Goal: Task Accomplishment & Management: Complete application form

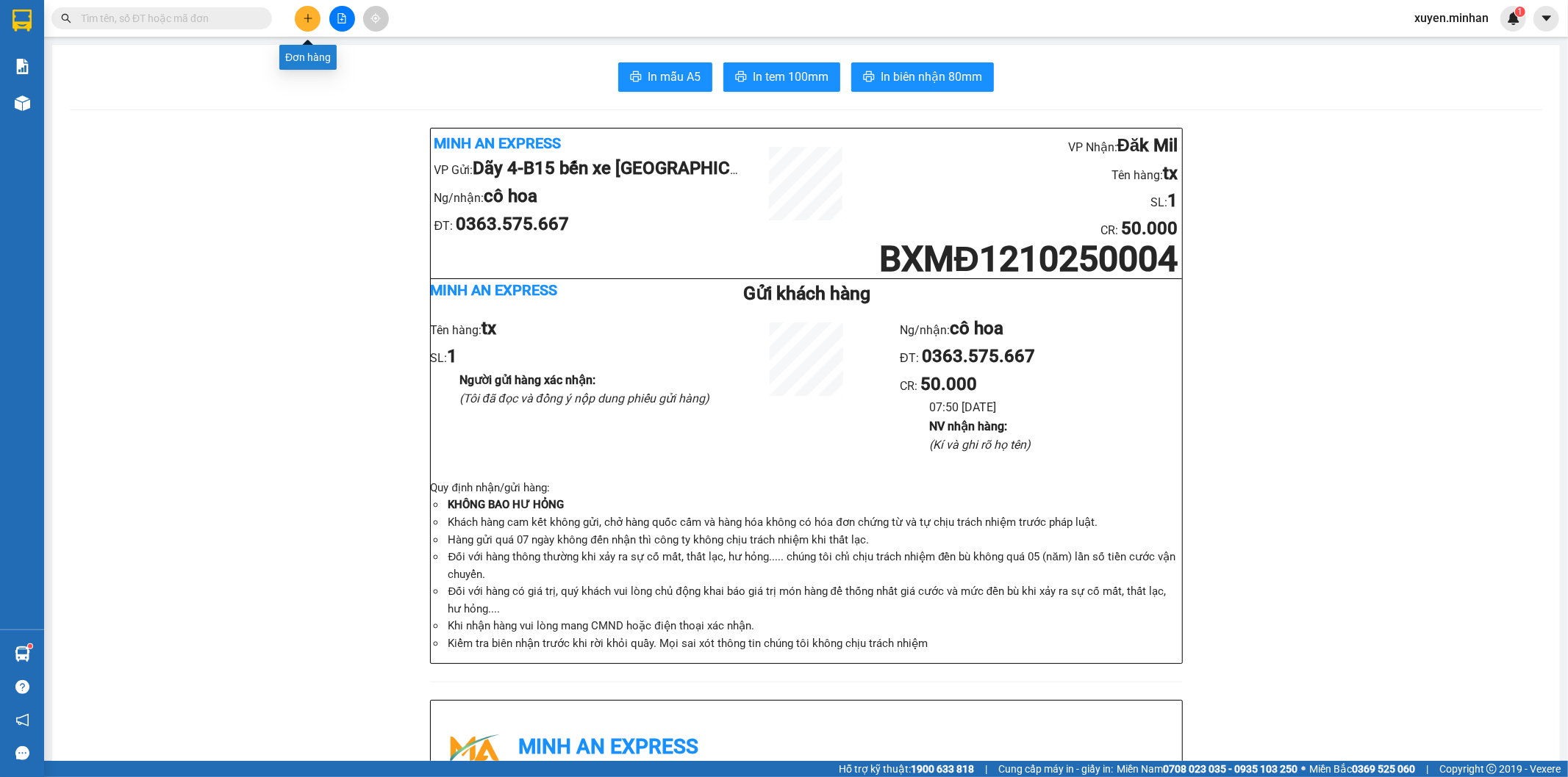
click at [303, 16] on icon "plus" at bounding box center [308, 18] width 10 height 10
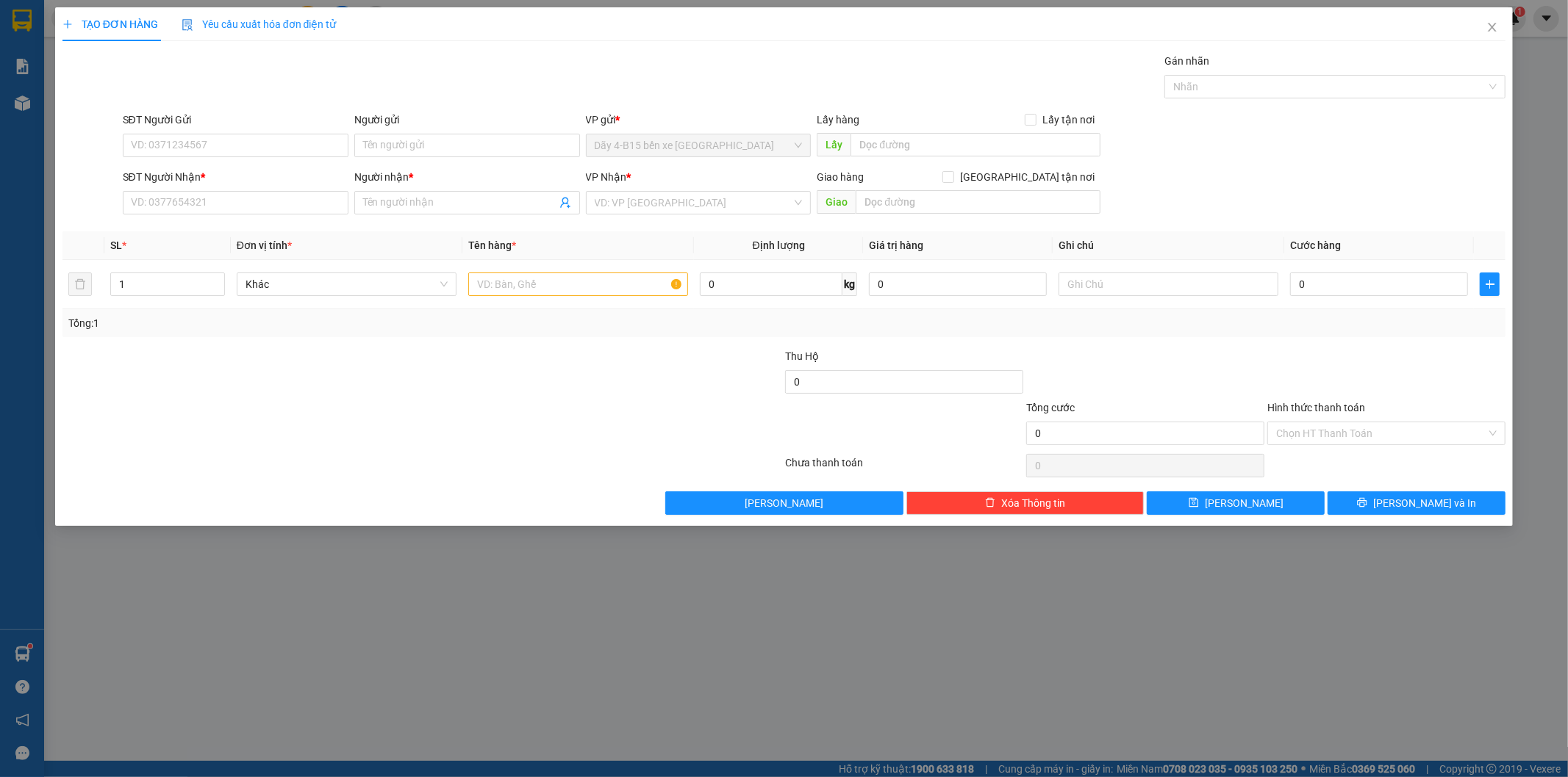
click at [186, 188] on div "SĐT Người Nhận *" at bounding box center [236, 180] width 225 height 22
click at [152, 207] on input "SĐT Người Nhận *" at bounding box center [236, 203] width 225 height 24
type input "0828464848"
click at [392, 200] on input "Người nhận *" at bounding box center [459, 202] width 193 height 16
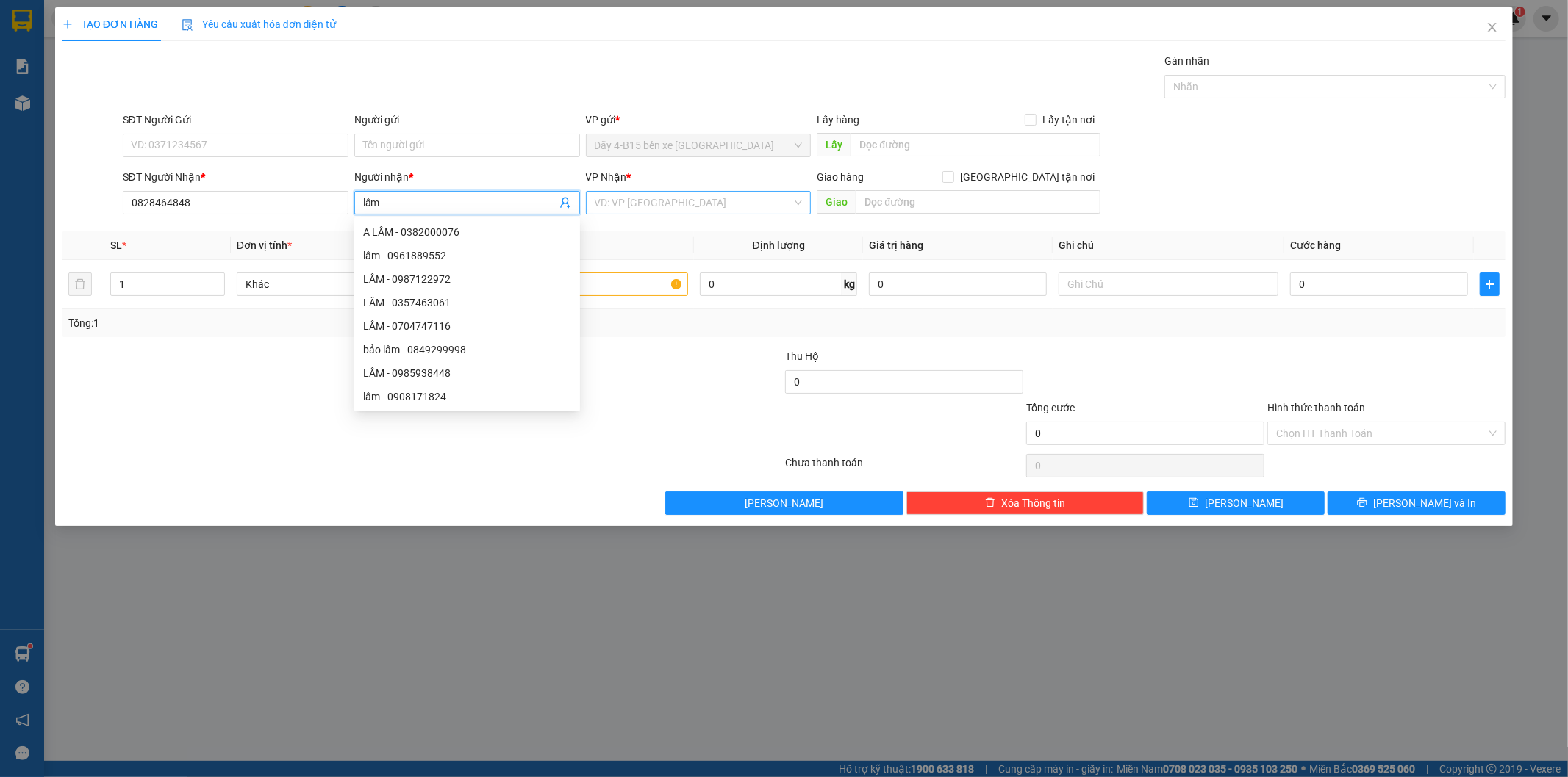
type input "lâm"
click at [606, 196] on input "search" at bounding box center [693, 203] width 197 height 22
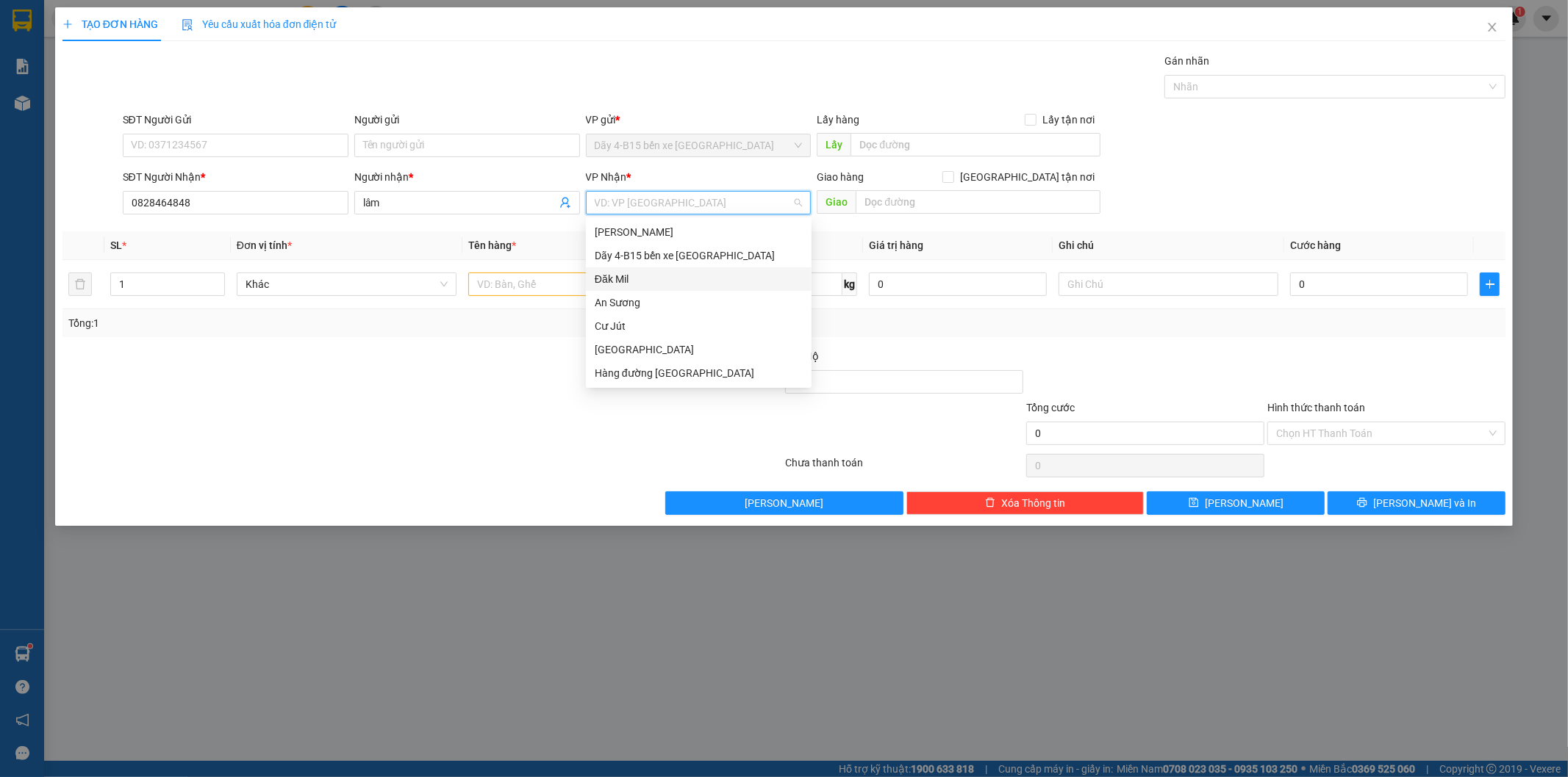
click at [629, 277] on div "Đăk Mil" at bounding box center [699, 279] width 208 height 16
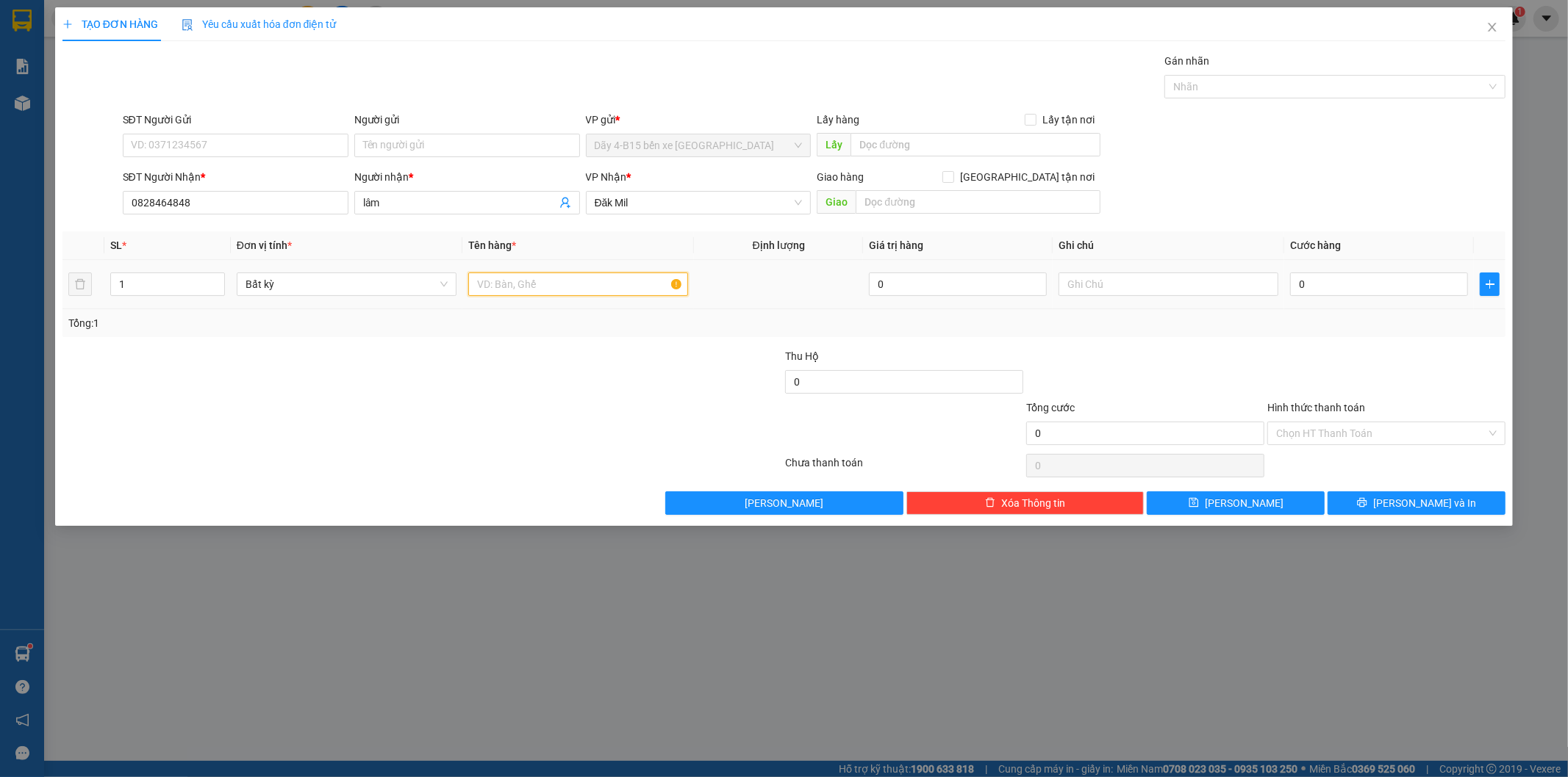
click at [500, 282] on input "text" at bounding box center [577, 284] width 219 height 24
type input "tg"
click at [1305, 292] on input "0" at bounding box center [1378, 284] width 178 height 24
type input "5"
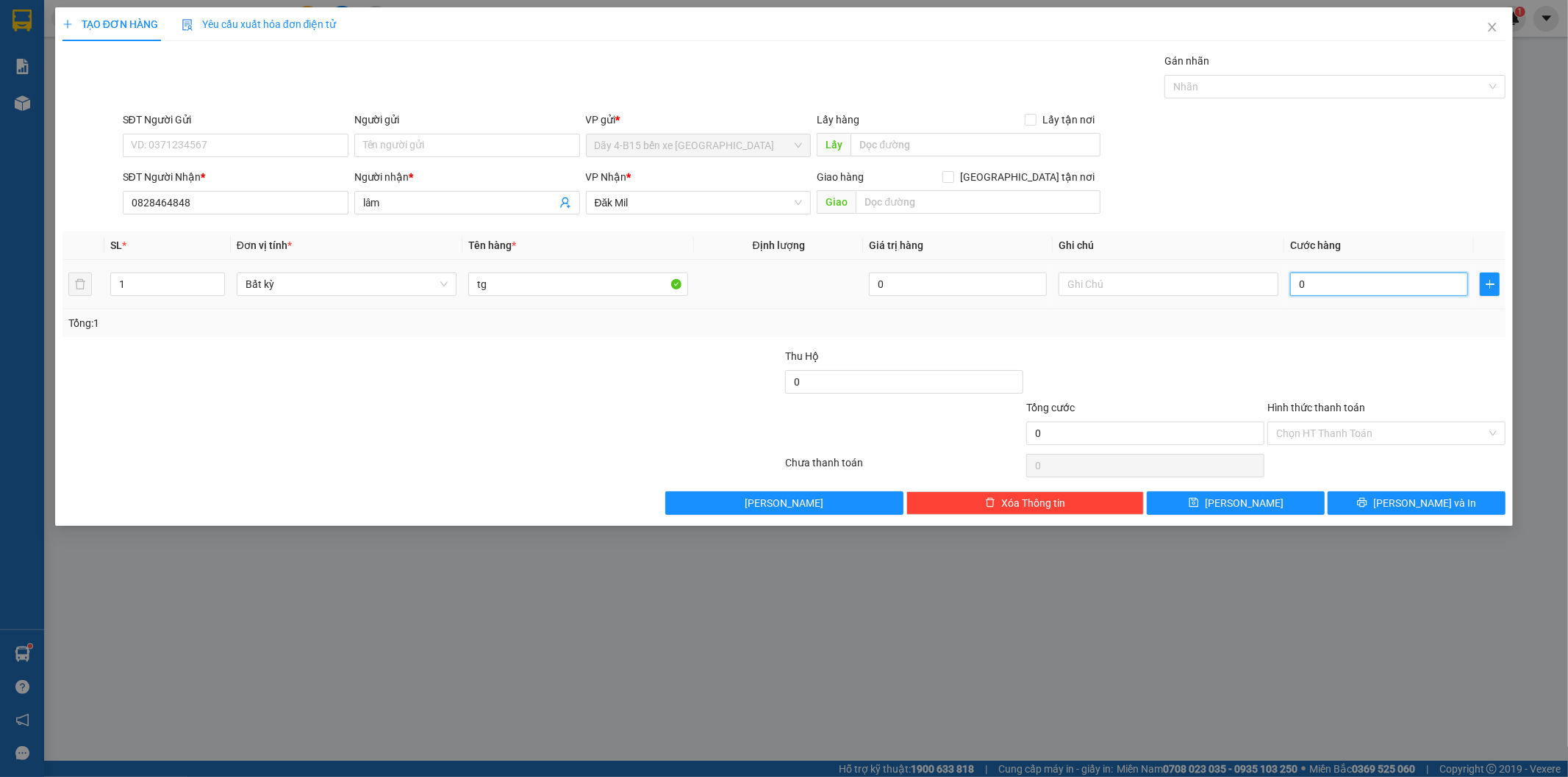
type input "5"
type input "50"
type input "50.000"
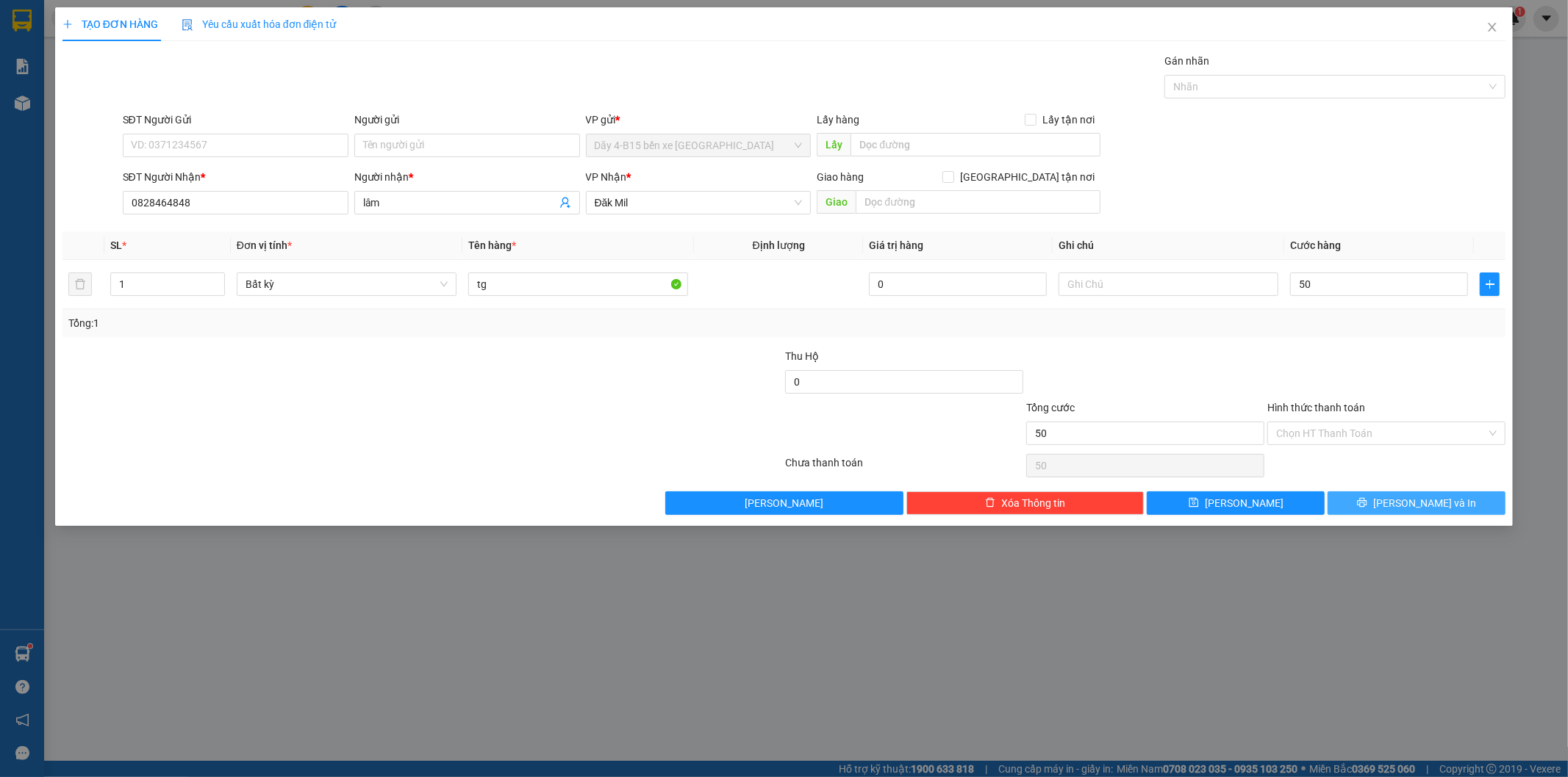
type input "50.000"
click at [1417, 500] on span "[PERSON_NAME] và In" at bounding box center [1424, 503] width 102 height 16
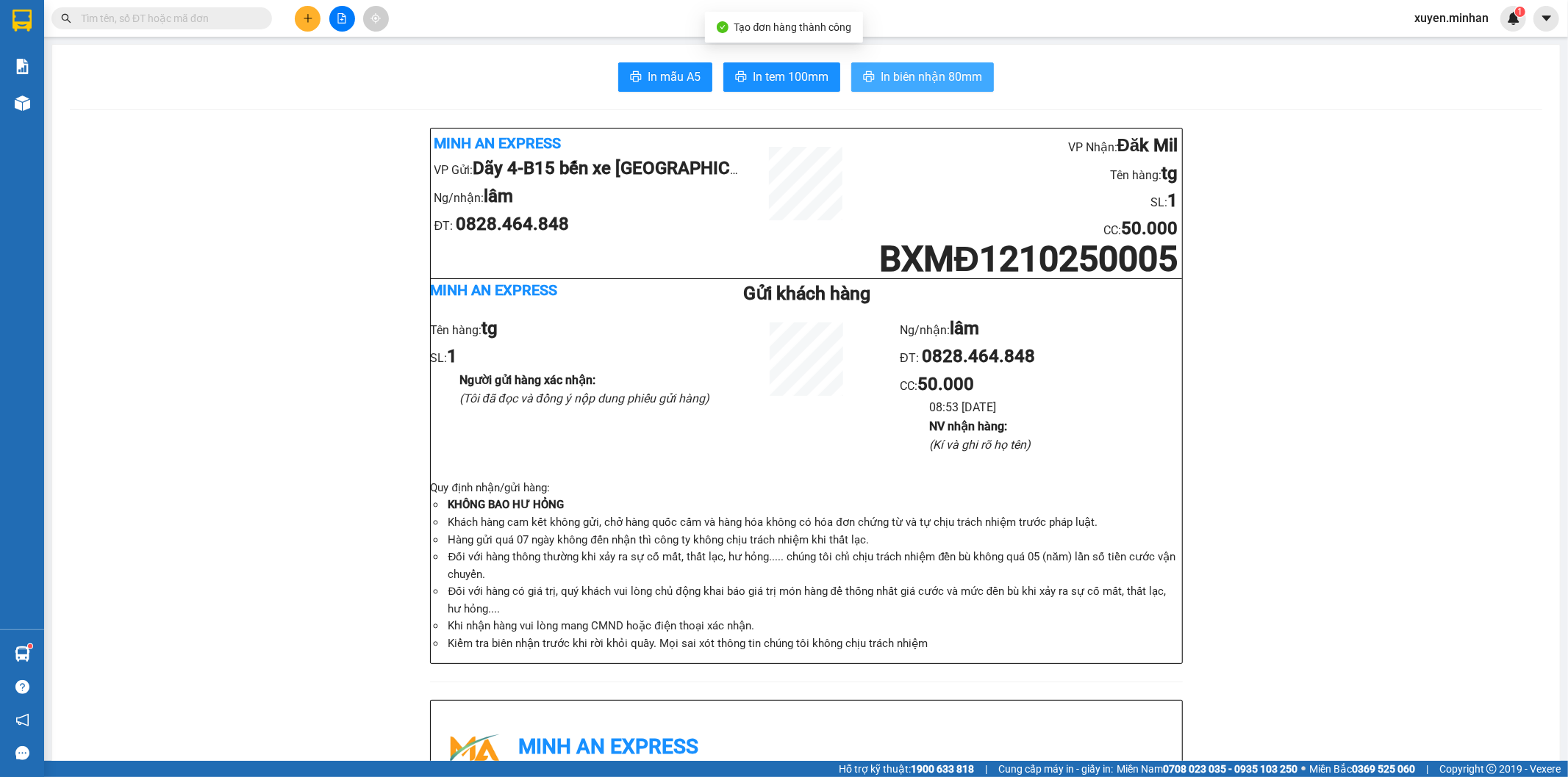
click at [940, 76] on span "In biên nhận 80mm" at bounding box center [931, 77] width 102 height 19
click at [772, 74] on span "In tem 100mm" at bounding box center [790, 77] width 76 height 19
drag, startPoint x: 1041, startPoint y: 214, endPoint x: 1027, endPoint y: 196, distance: 22.8
click at [1040, 213] on li "SL: 1" at bounding box center [1022, 201] width 310 height 28
click at [1027, 196] on li "SL: 1" at bounding box center [1022, 201] width 310 height 28
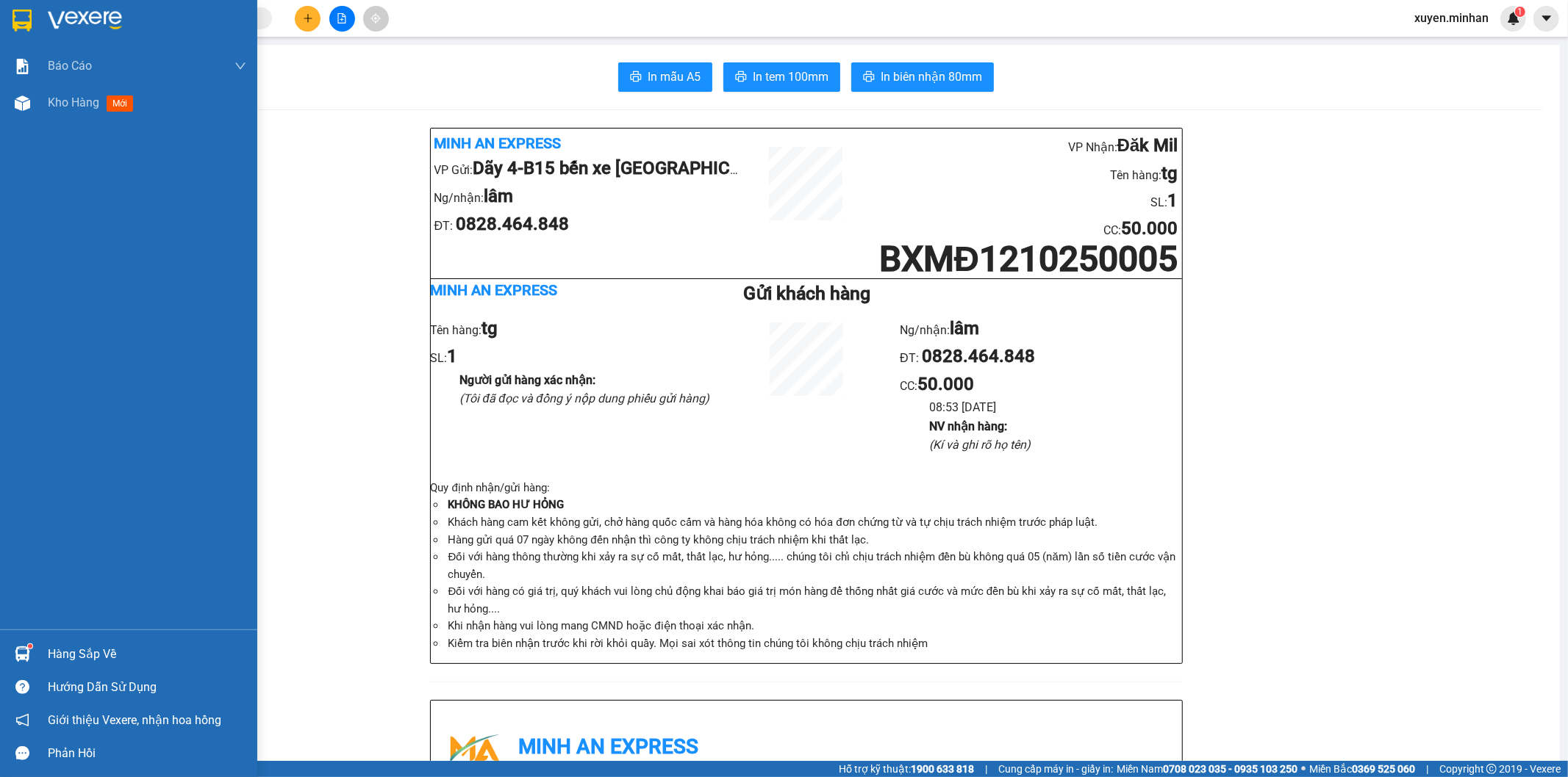
click at [12, 307] on div "Báo cáo Báo cáo dòng tiền (nhân viên) Doanh số tạo đơn theo VP gửi (nhân viên) …" at bounding box center [128, 339] width 257 height 582
click at [13, 307] on div "Báo cáo Báo cáo dòng tiền (nhân viên) Doanh số tạo đơn theo VP gửi (nhân viên) …" at bounding box center [128, 339] width 257 height 582
click at [15, 307] on div "Báo cáo Báo cáo dòng tiền (nhân viên) Doanh số tạo đơn theo VP gửi (nhân viên) …" at bounding box center [128, 339] width 257 height 582
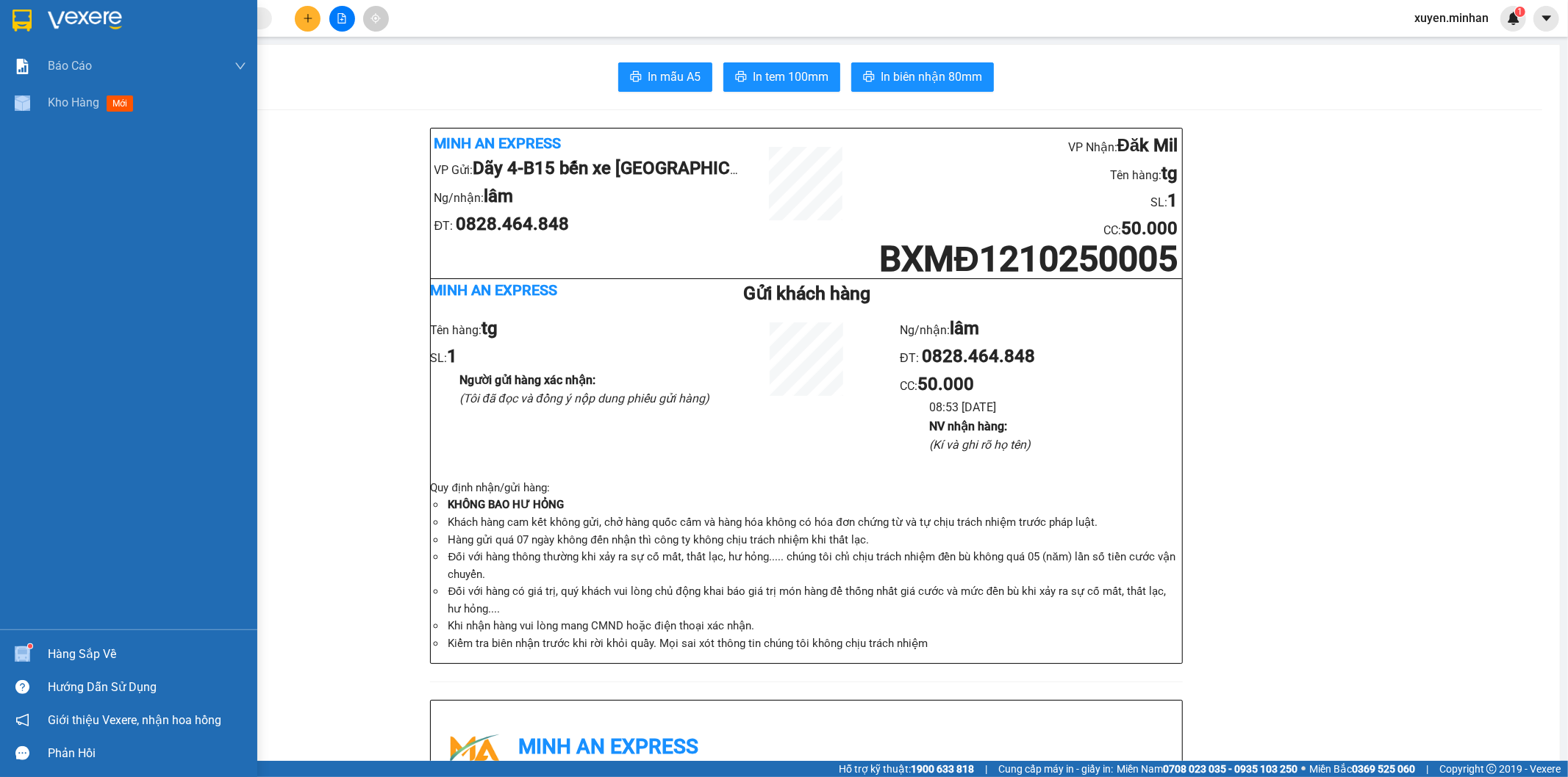
click at [15, 307] on div "Báo cáo Báo cáo dòng tiền (nhân viên) Doanh số tạo đơn theo VP gửi (nhân viên) …" at bounding box center [128, 339] width 257 height 582
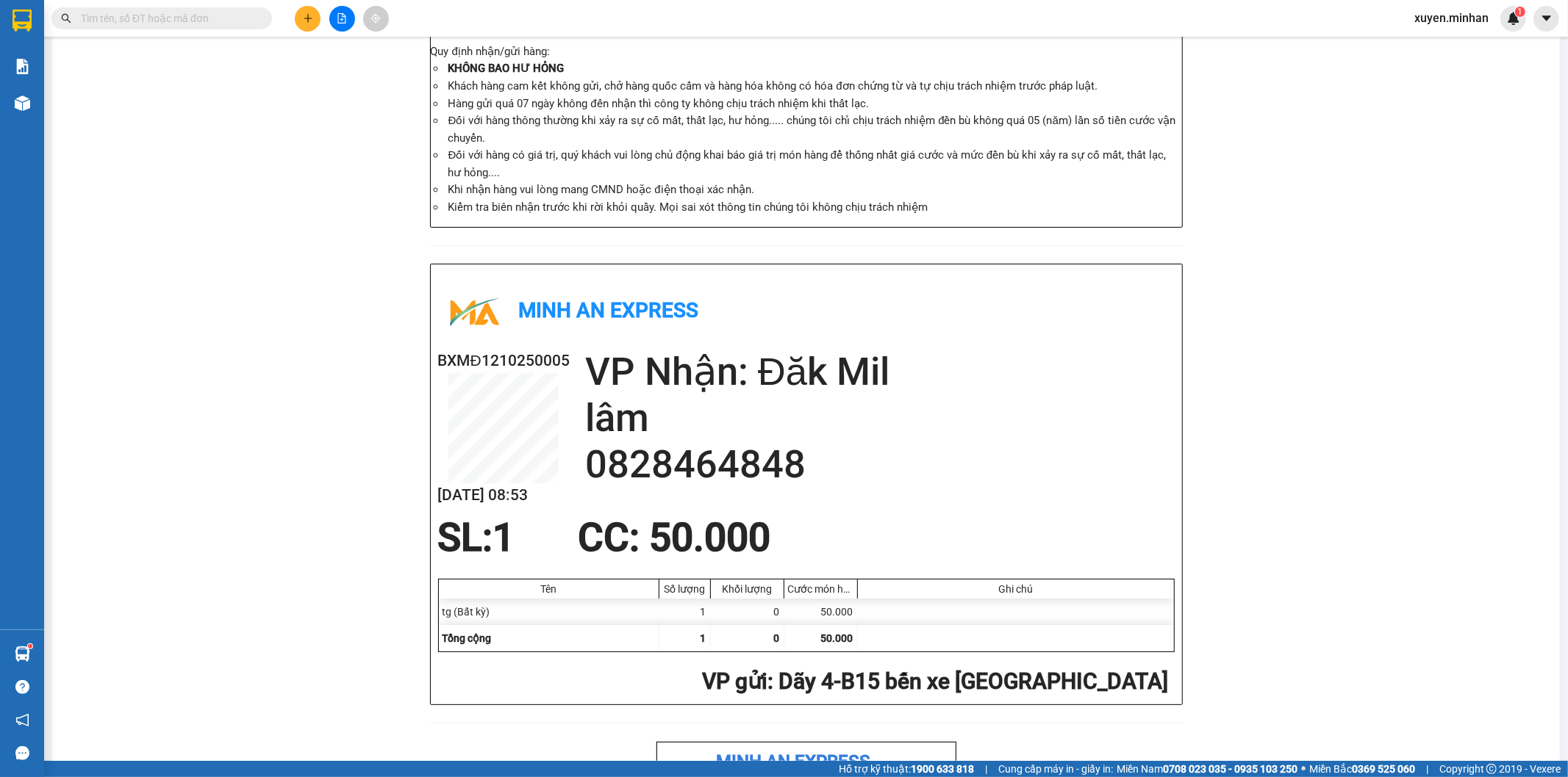
scroll to position [548, 0]
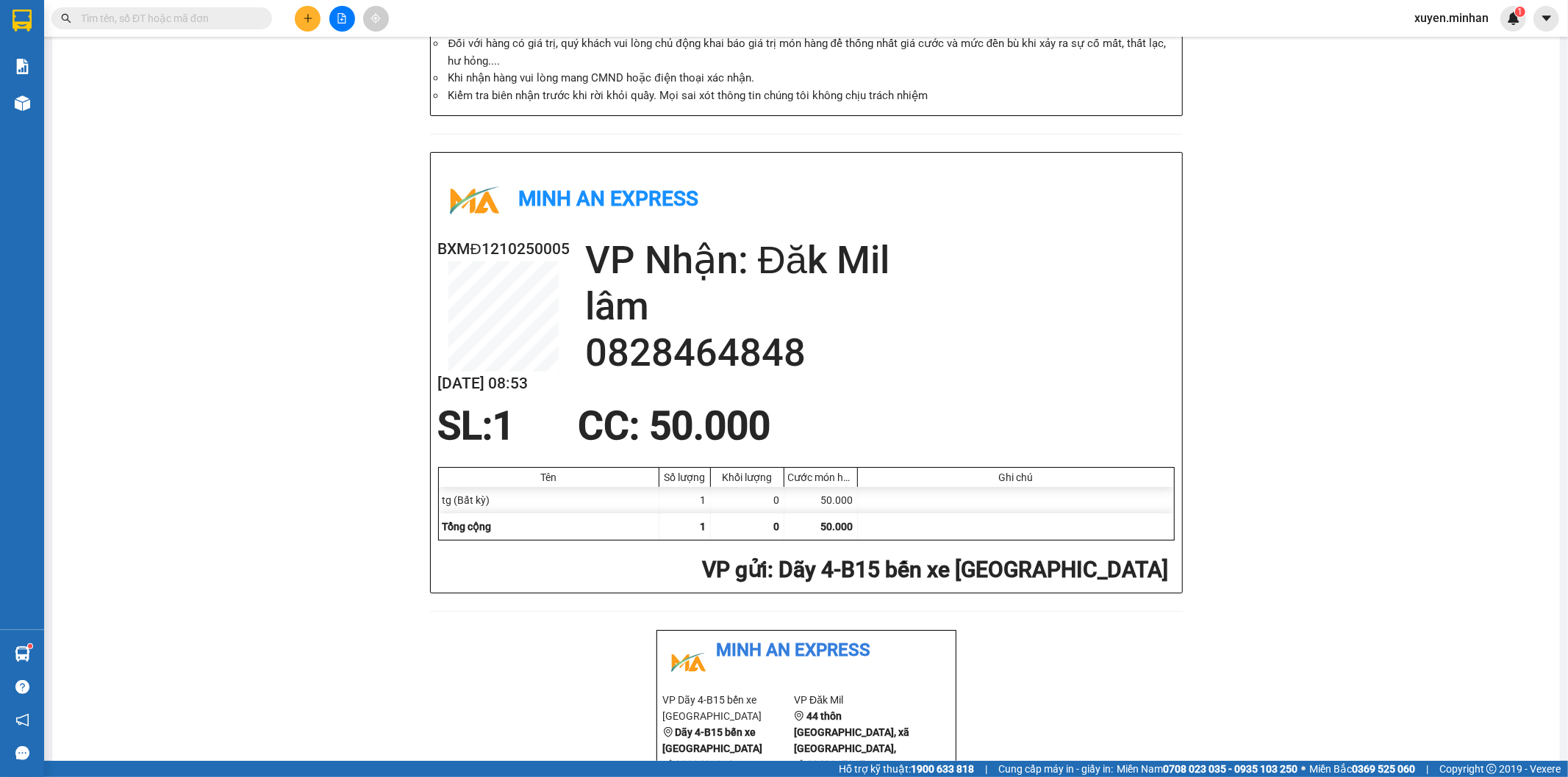
drag, startPoint x: 775, startPoint y: 102, endPoint x: 548, endPoint y: 163, distance: 235.1
drag, startPoint x: 1004, startPoint y: 478, endPoint x: 1032, endPoint y: 487, distance: 29.4
click at [1007, 483] on div "Ghi chú" at bounding box center [1015, 477] width 308 height 12
click at [303, 27] on button at bounding box center [307, 19] width 26 height 26
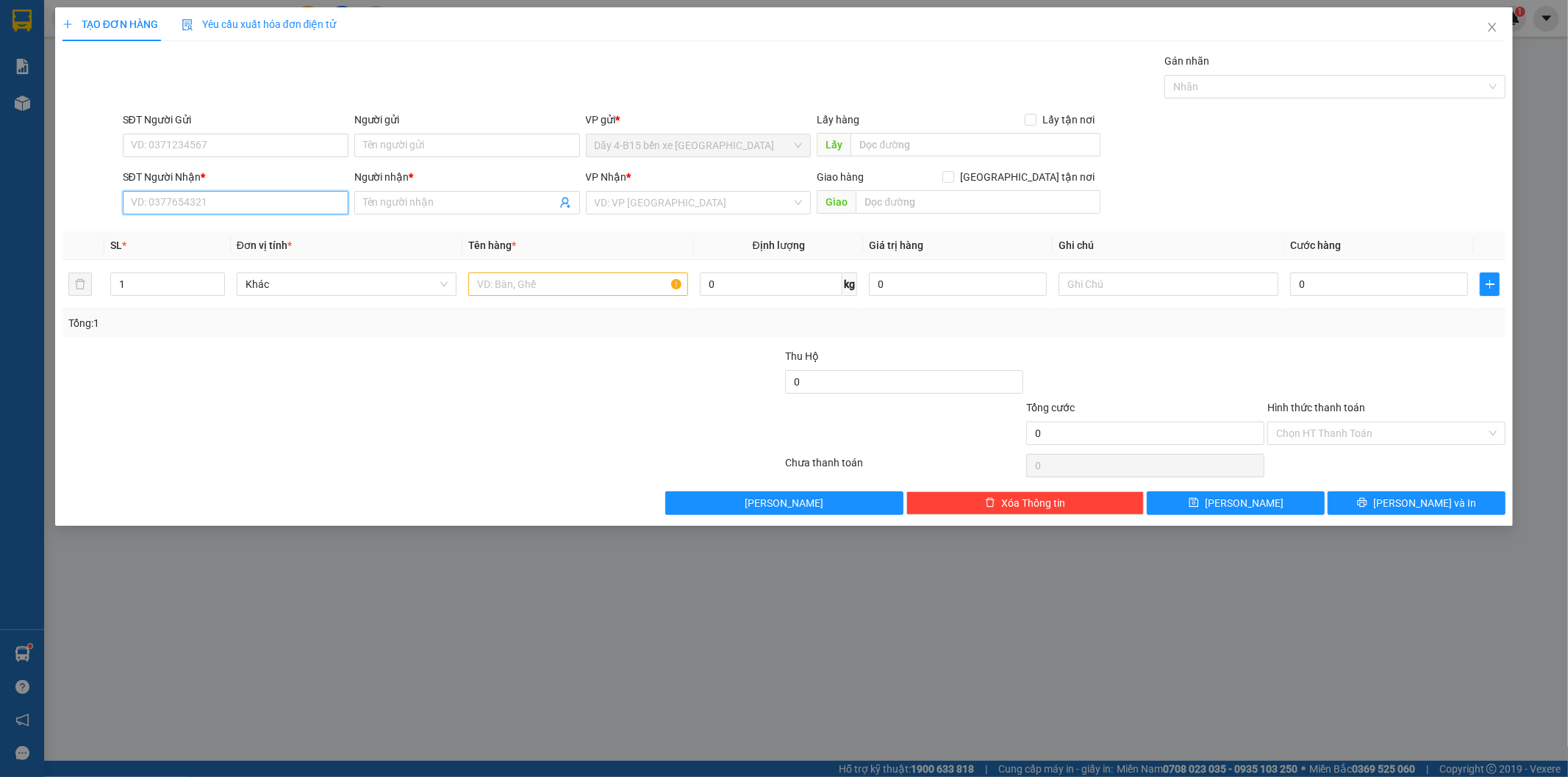
click at [171, 207] on input "SĐT Người Nhận *" at bounding box center [236, 203] width 225 height 24
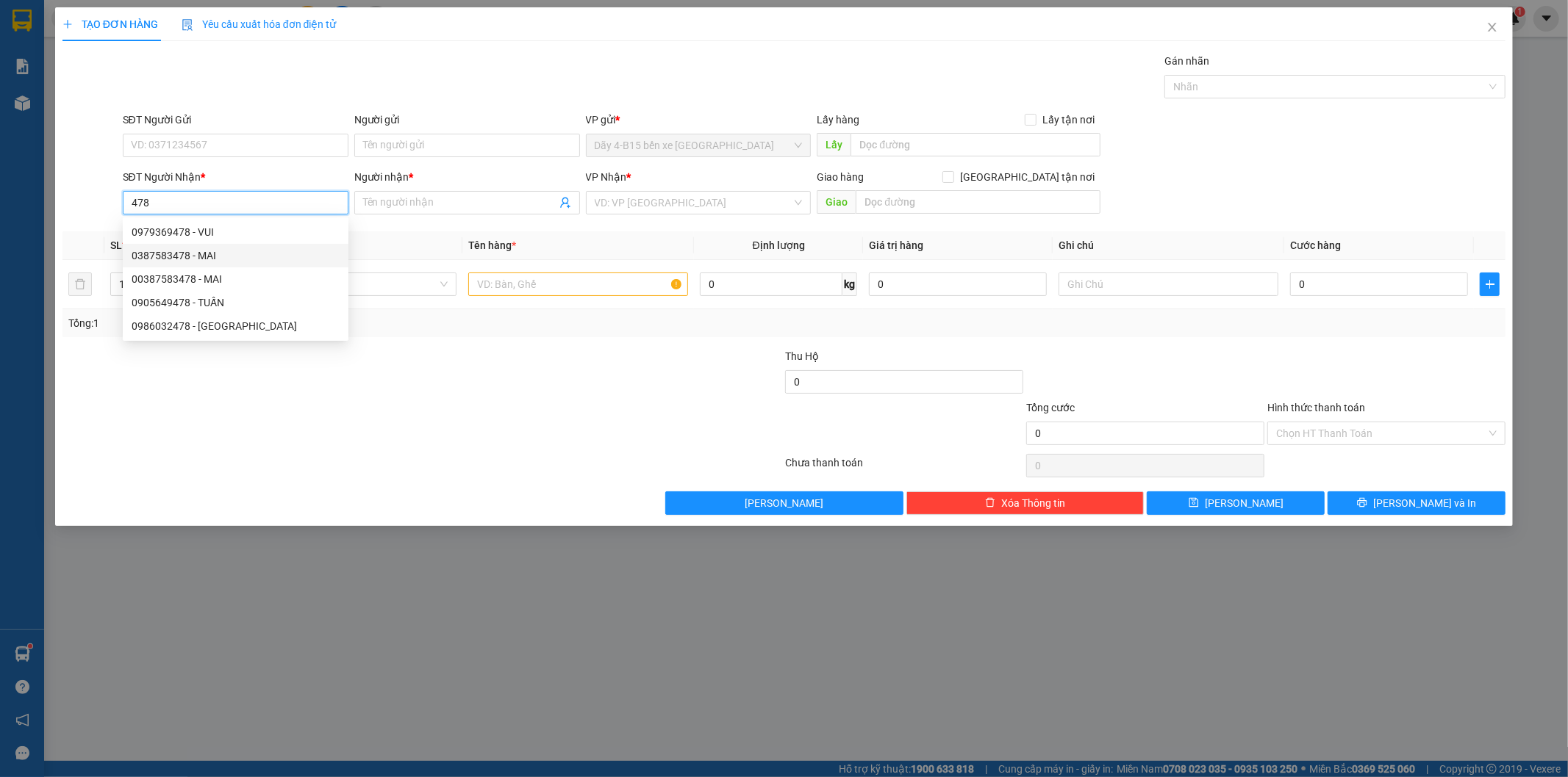
click at [177, 257] on div "0387583478 - MAI" at bounding box center [236, 255] width 208 height 16
type input "0387583478"
type input "MAI"
type input "EPO"
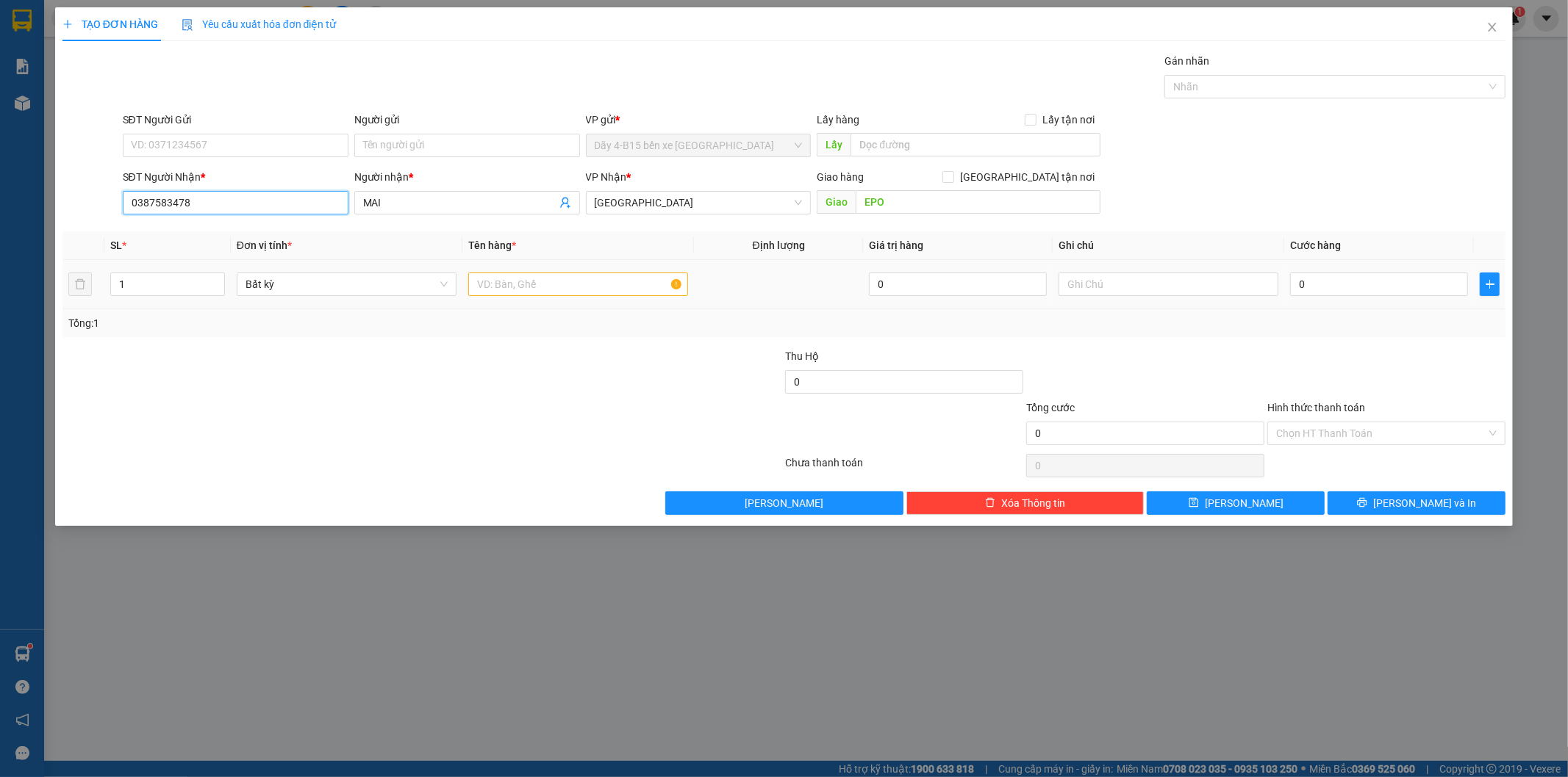
type input "0387583478"
click at [525, 272] on input "text" at bounding box center [577, 284] width 219 height 24
type input "bao"
click at [1325, 278] on input "0" at bounding box center [1378, 284] width 178 height 24
type input "6"
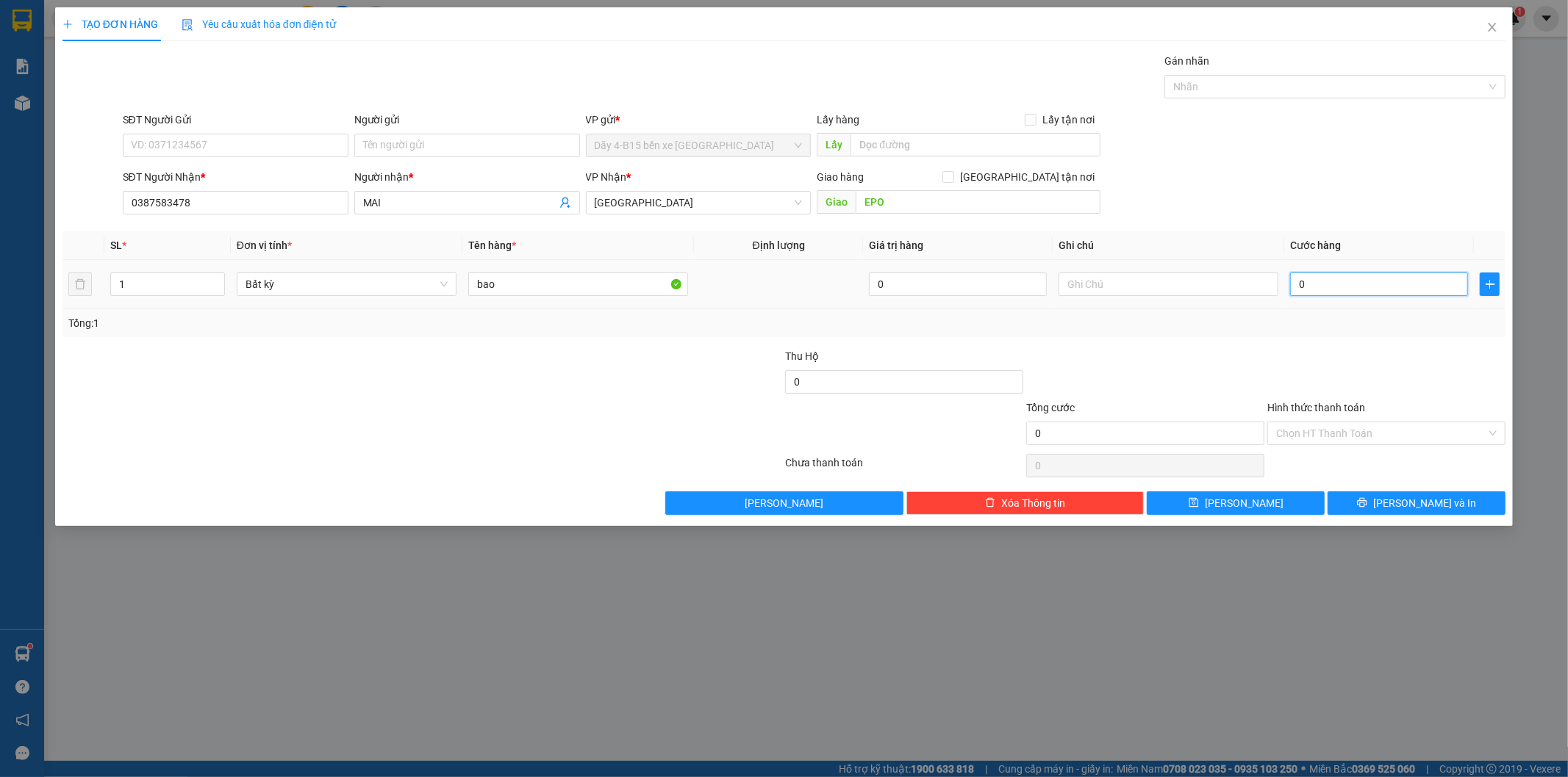
type input "6"
type input "60"
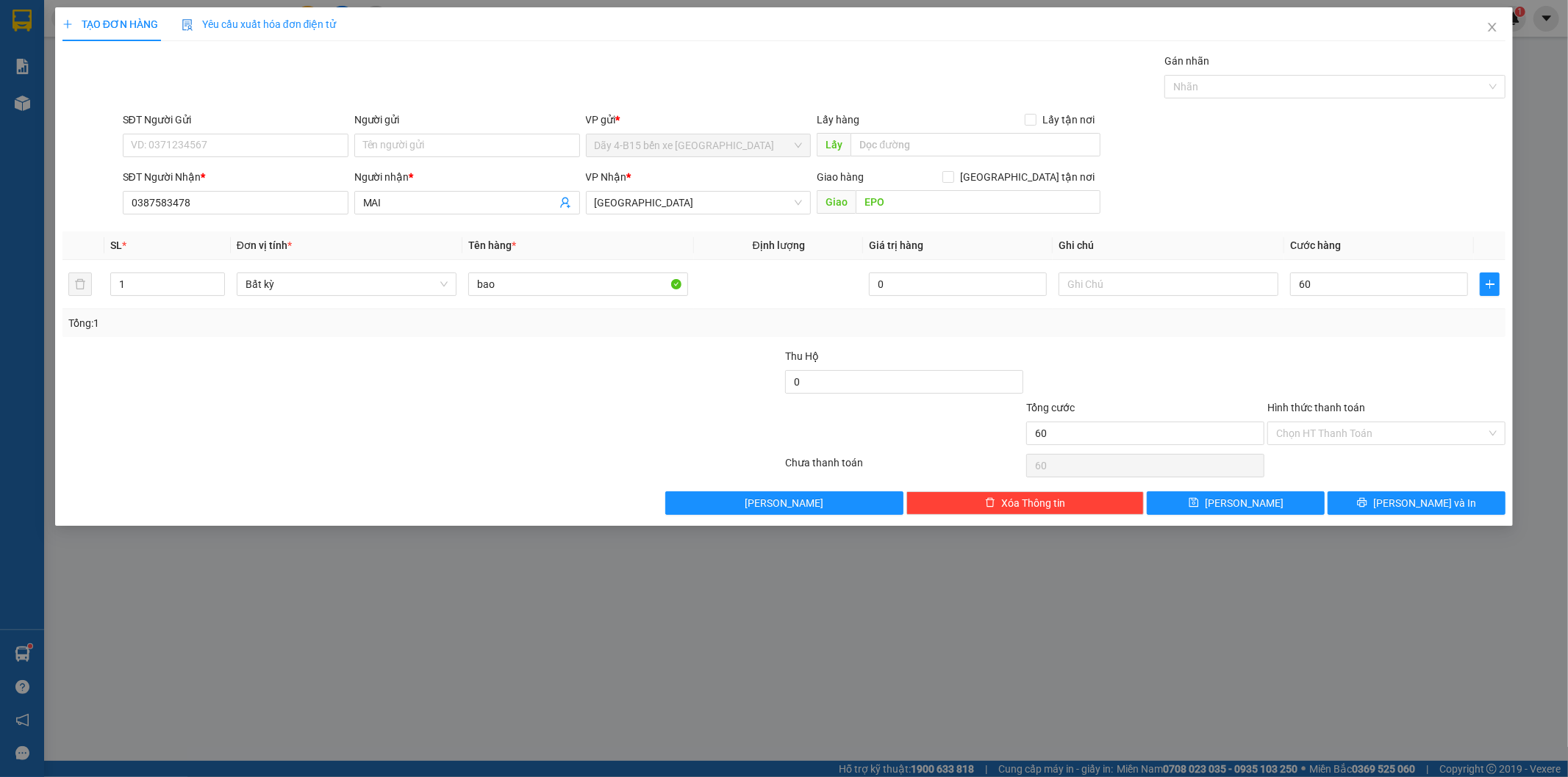
type input "60.000"
click at [1331, 405] on label "Hình thức thanh toán" at bounding box center [1316, 408] width 97 height 12
click at [1331, 423] on input "Hình thức thanh toán" at bounding box center [1381, 434] width 210 height 22
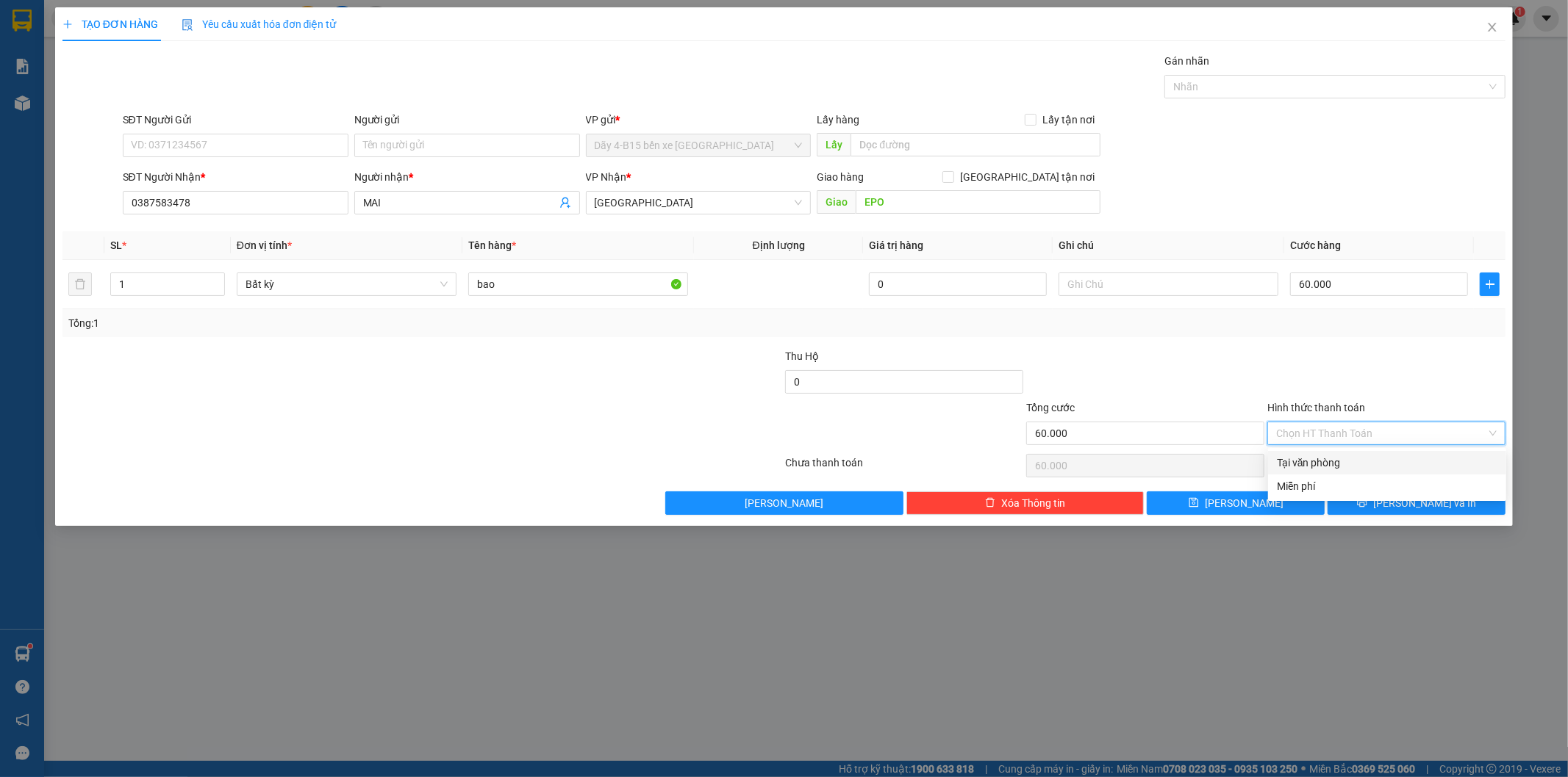
click at [1331, 461] on div "Tại văn phòng" at bounding box center [1387, 463] width 220 height 16
type input "0"
click at [1367, 502] on icon "printer" at bounding box center [1361, 502] width 9 height 9
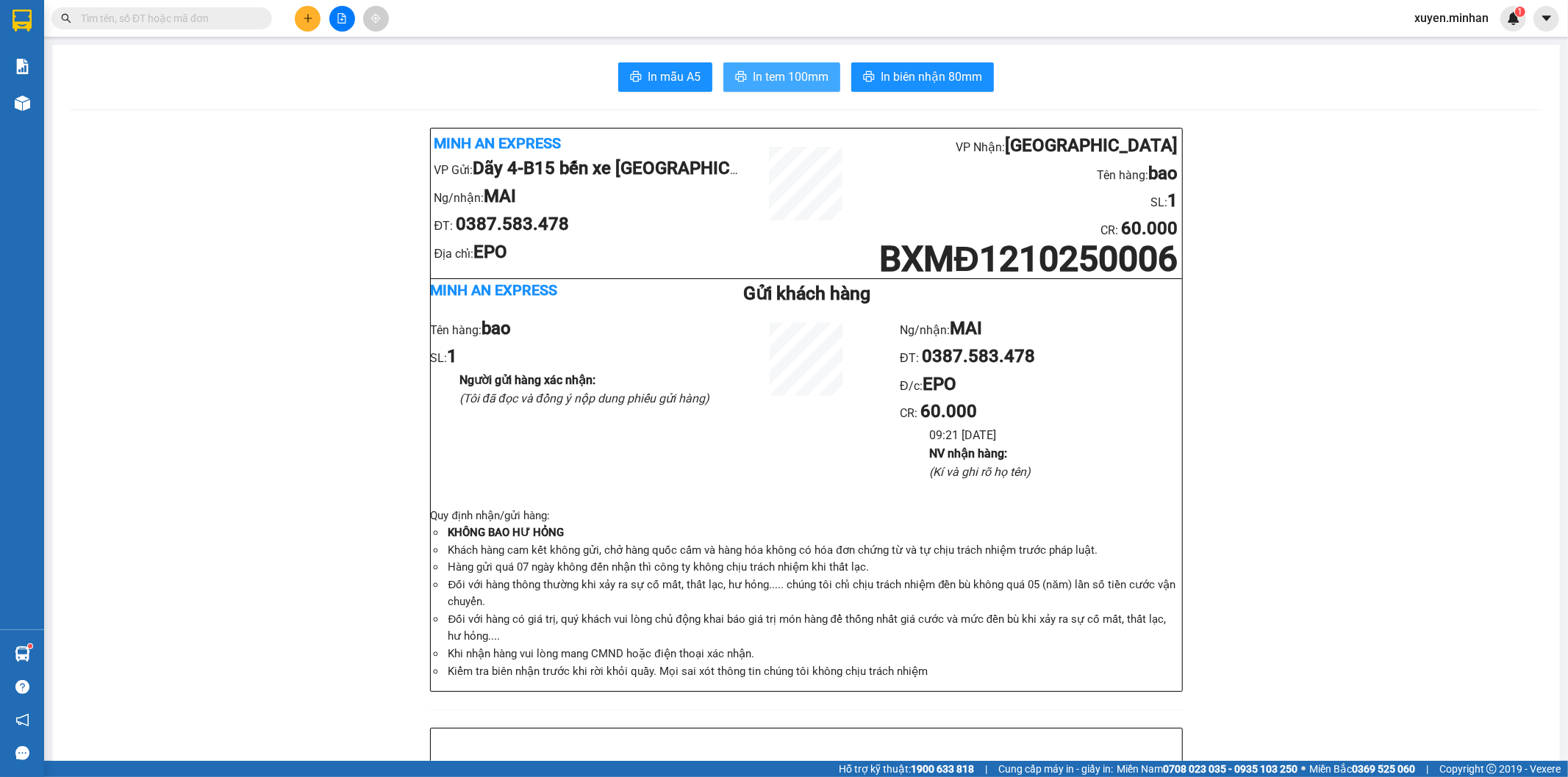
click at [787, 77] on span "In tem 100mm" at bounding box center [790, 77] width 76 height 19
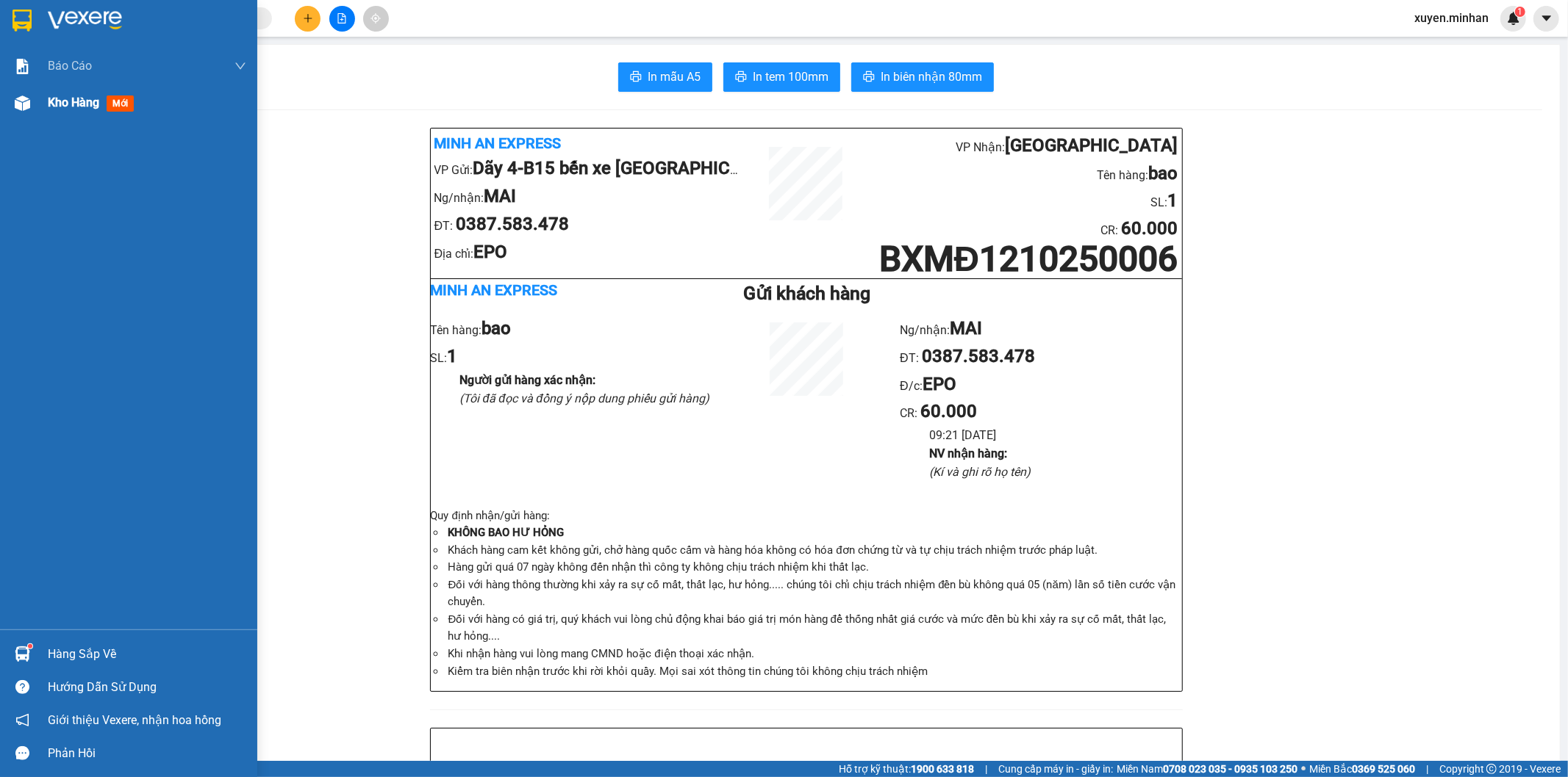
click at [28, 106] on img at bounding box center [22, 103] width 15 height 15
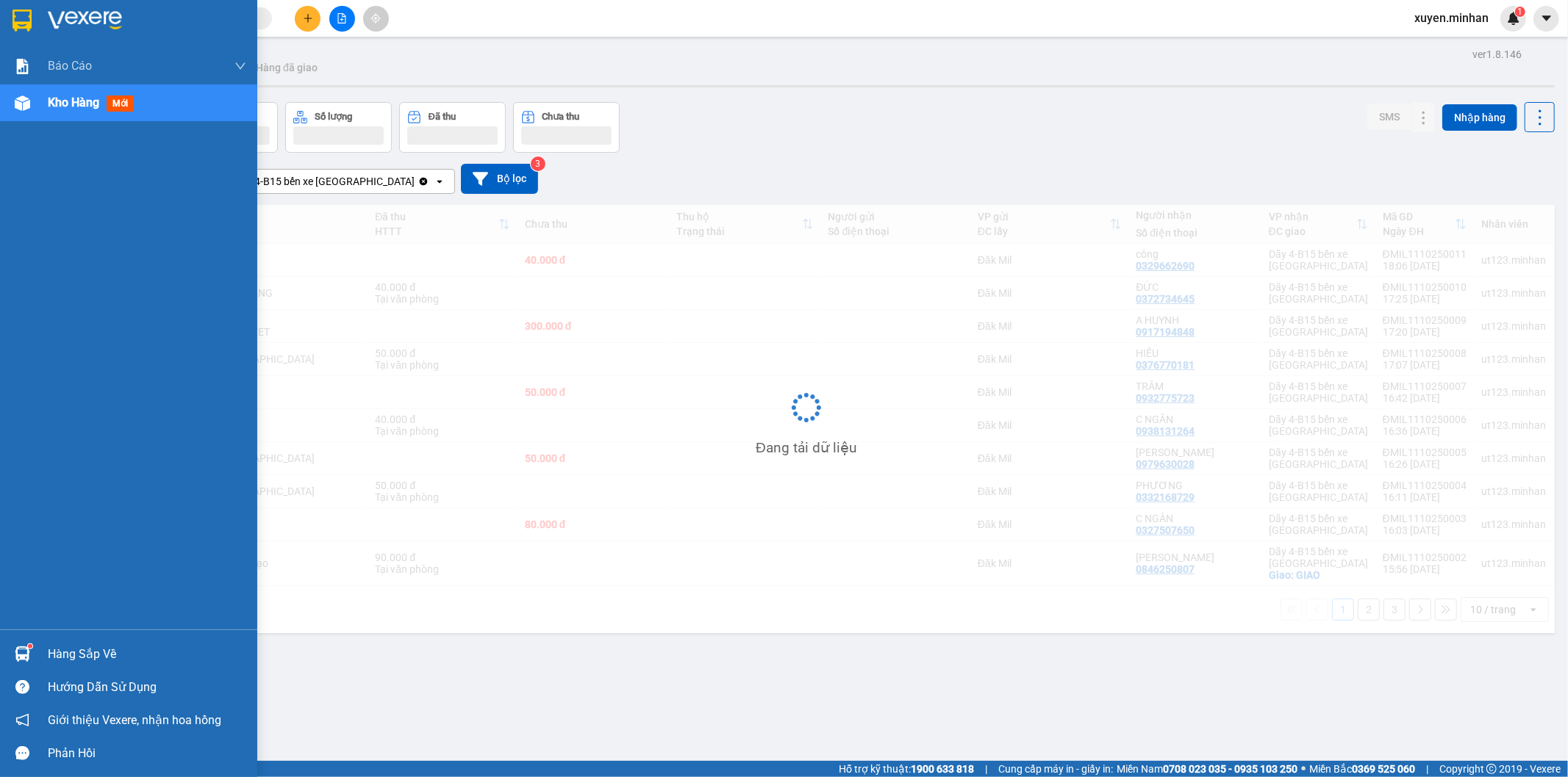
click at [20, 104] on img at bounding box center [22, 103] width 15 height 15
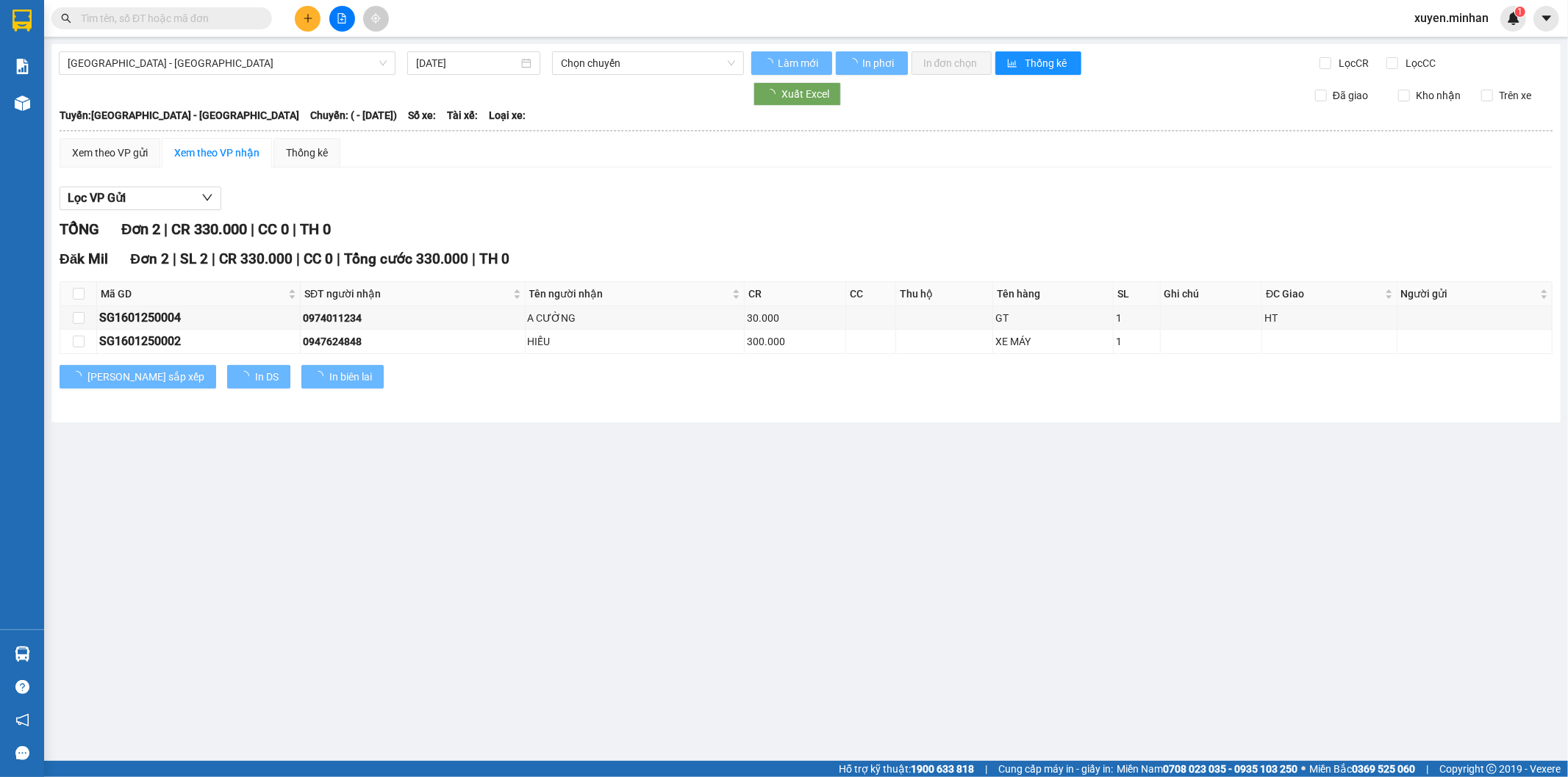
type input "16/01/2025"
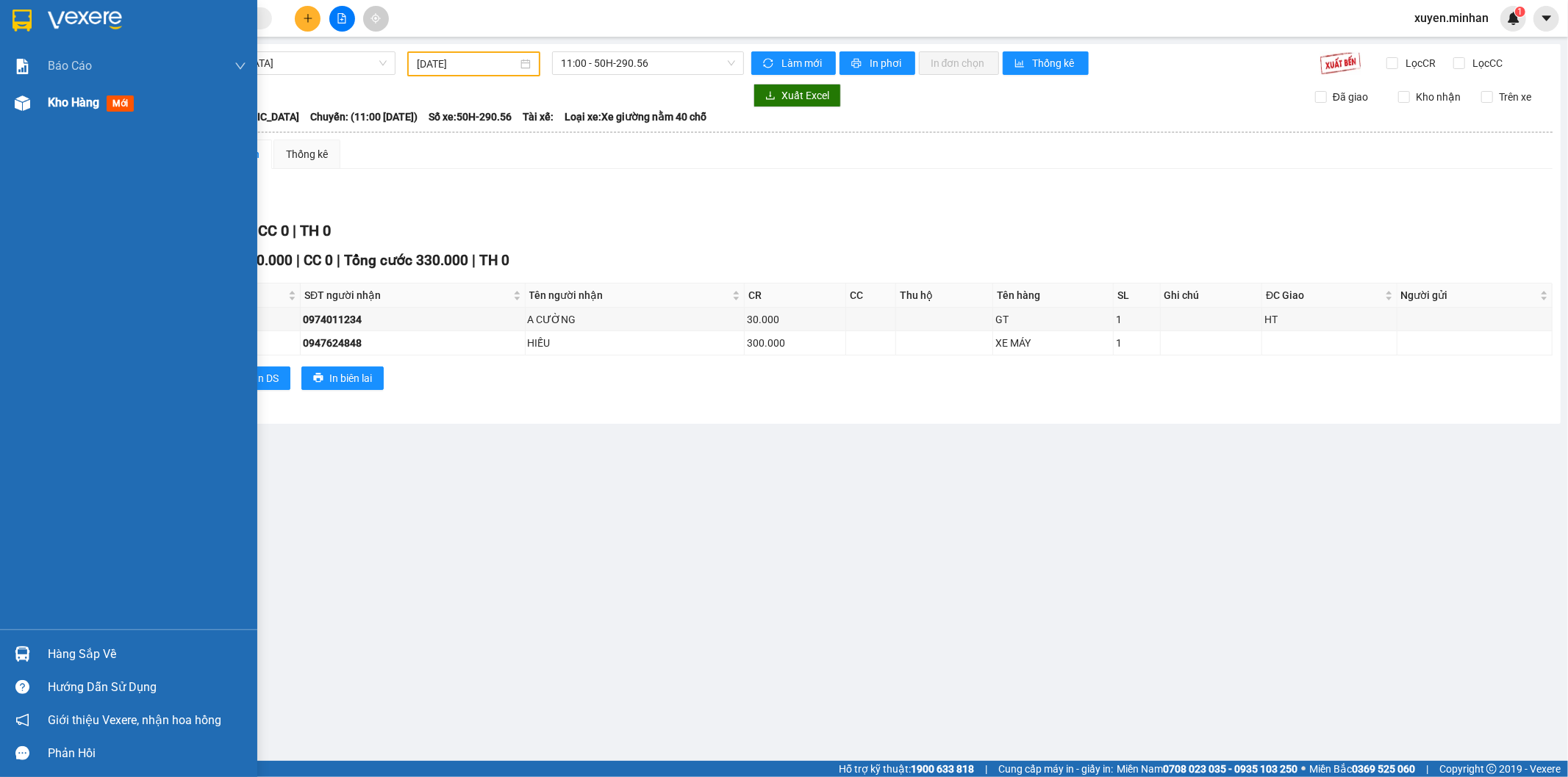
click at [11, 99] on div at bounding box center [22, 103] width 26 height 26
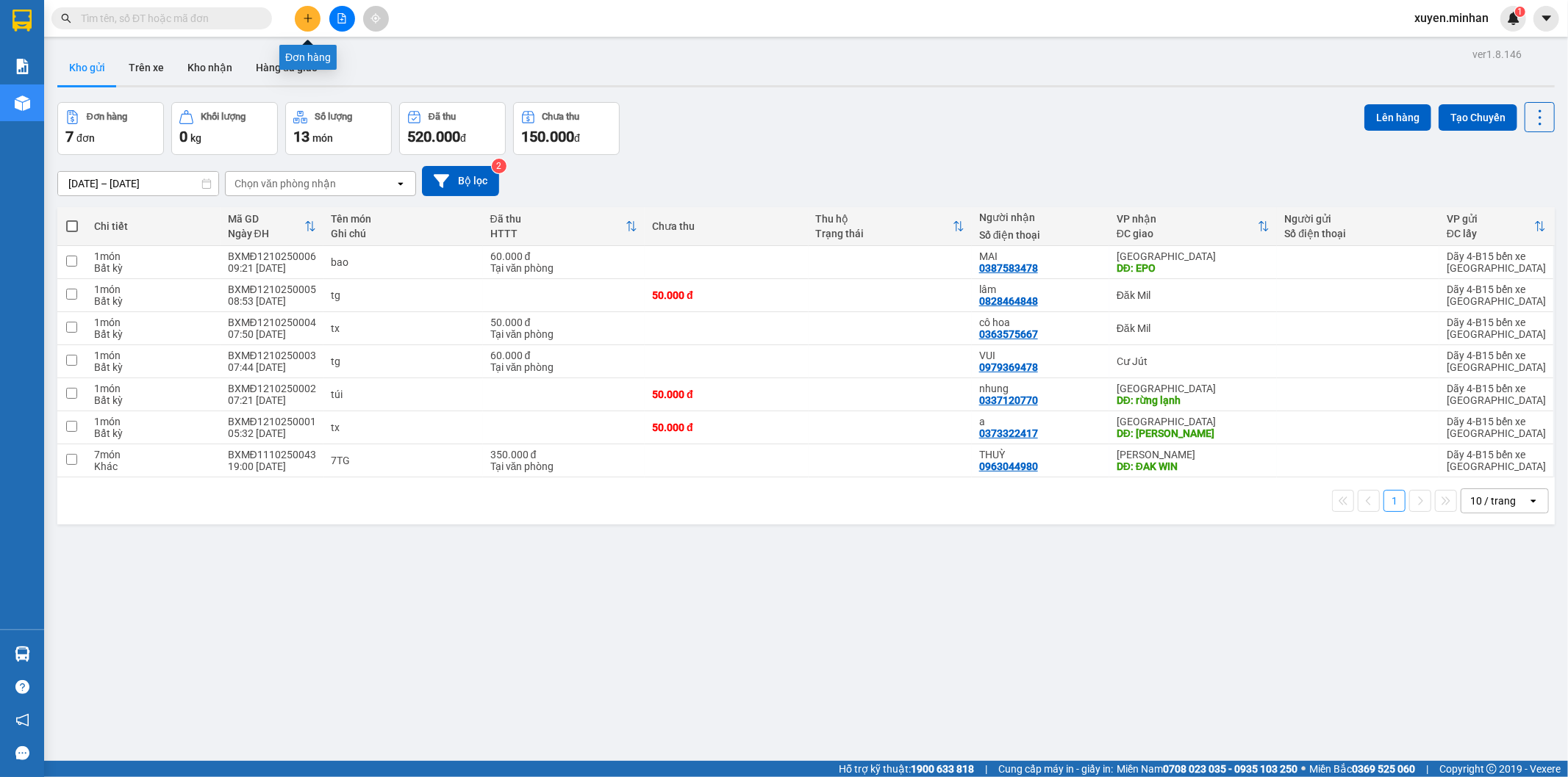
click at [298, 16] on button at bounding box center [307, 19] width 26 height 26
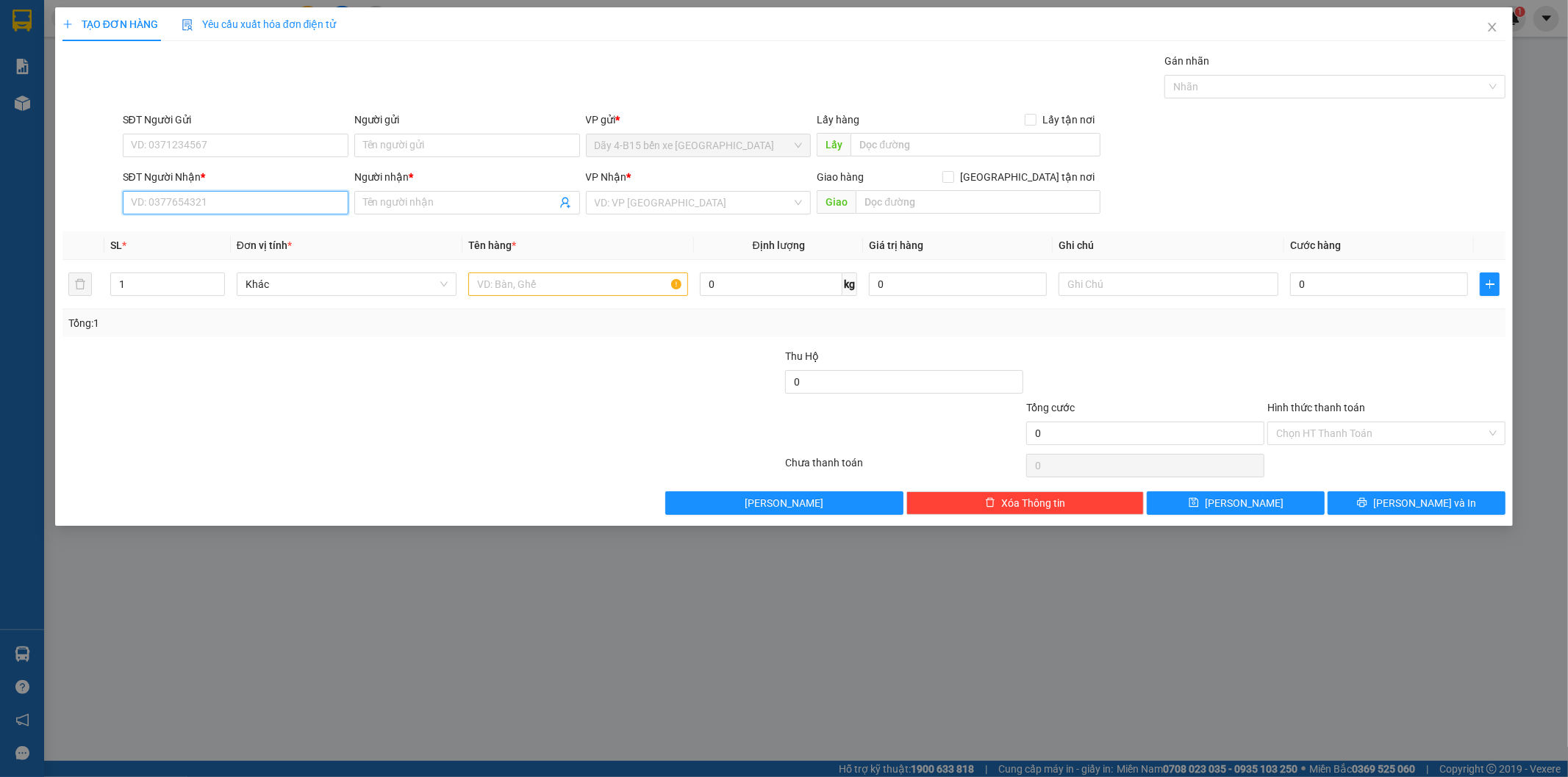
click at [161, 203] on input "SĐT Người Nhận *" at bounding box center [236, 203] width 225 height 24
click at [200, 276] on div "0948364848 - TRUNG AUTO" at bounding box center [236, 279] width 208 height 16
type input "0948364848"
type input "TRUNG AUTO"
type input "0948364848"
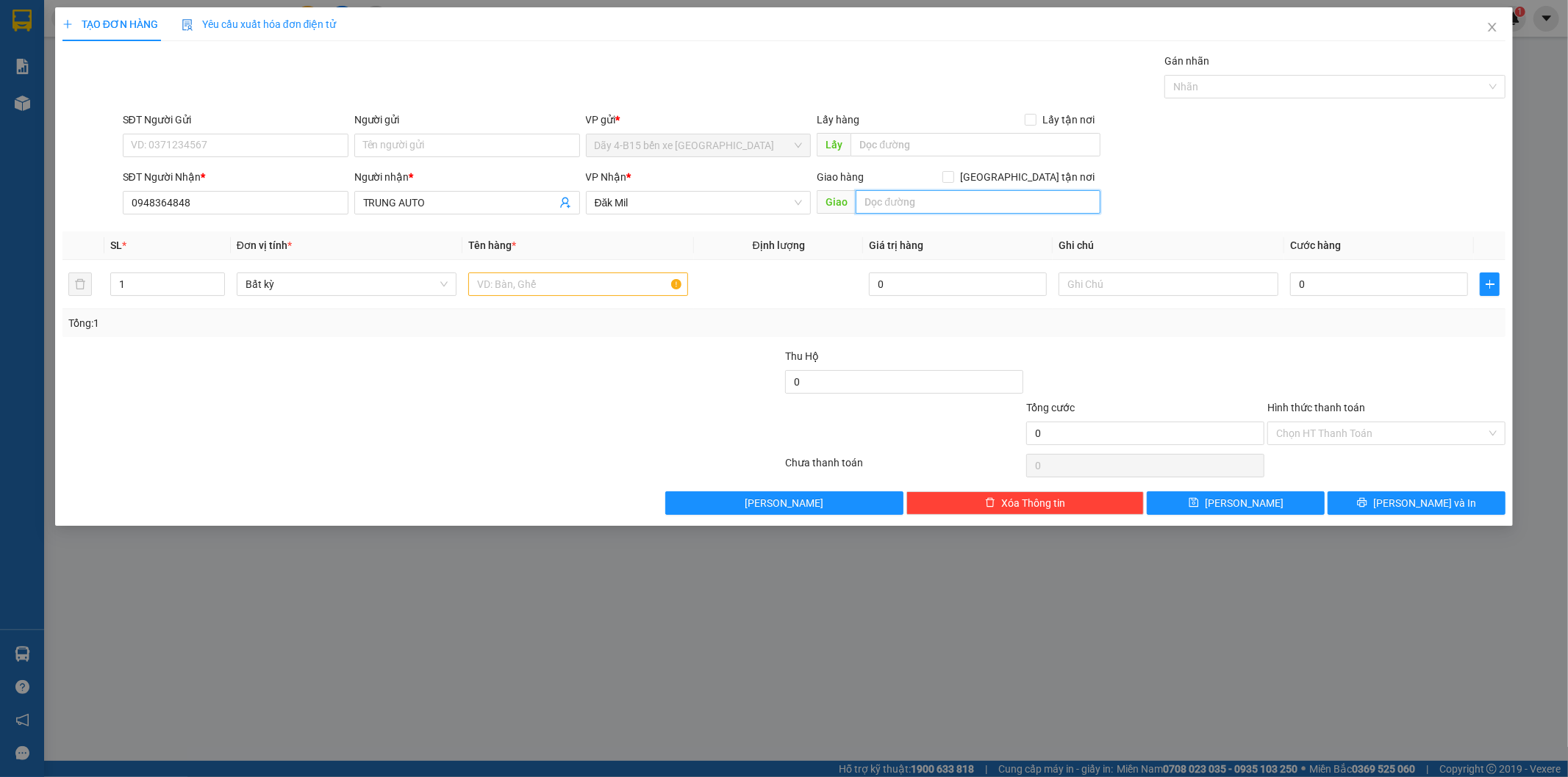
click at [912, 192] on input "text" at bounding box center [978, 202] width 245 height 24
type input "dốc dầu"
click at [1328, 279] on input "0" at bounding box center [1378, 284] width 178 height 24
type input "4"
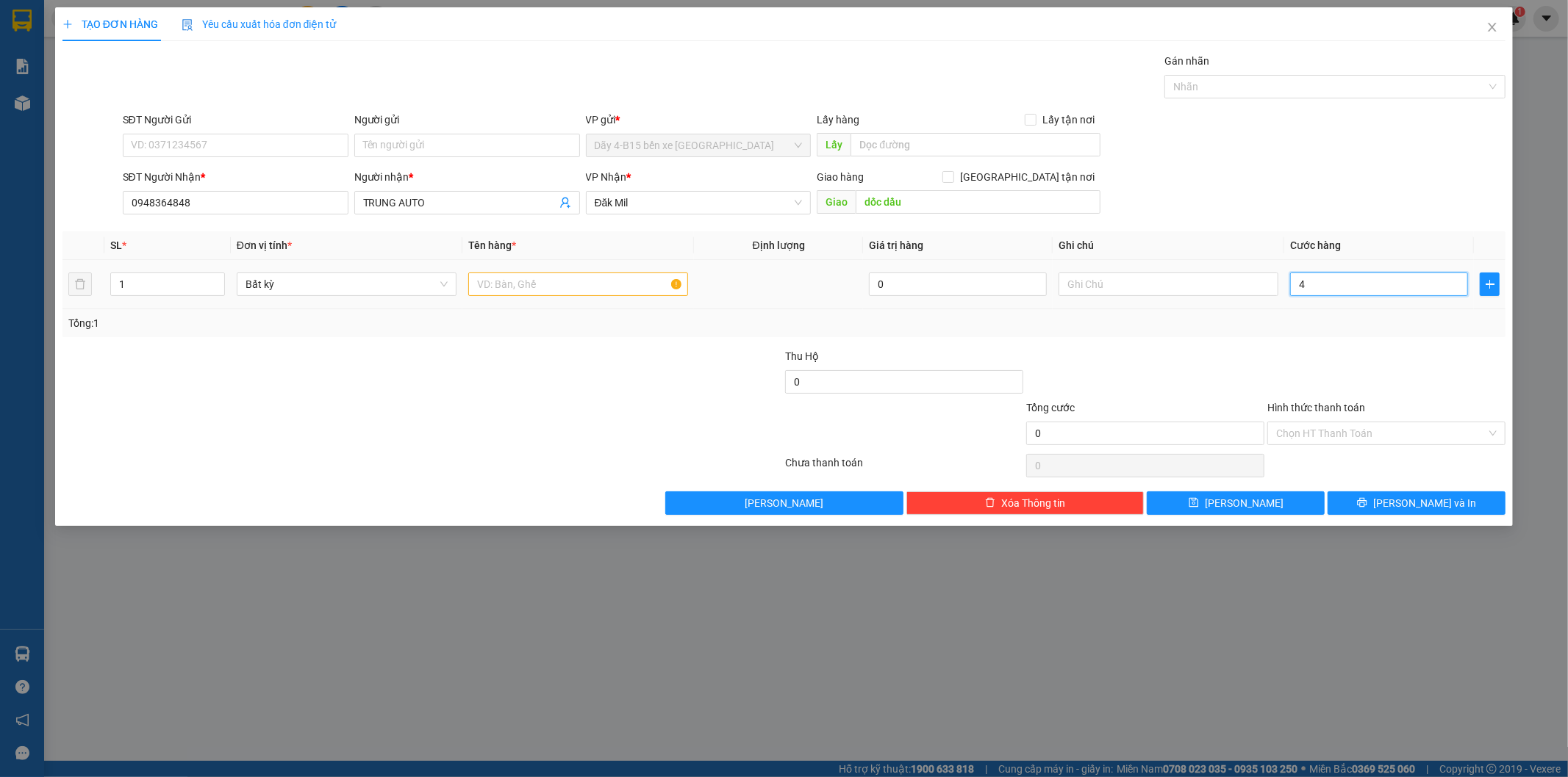
type input "4"
type input "40"
type input "40.000"
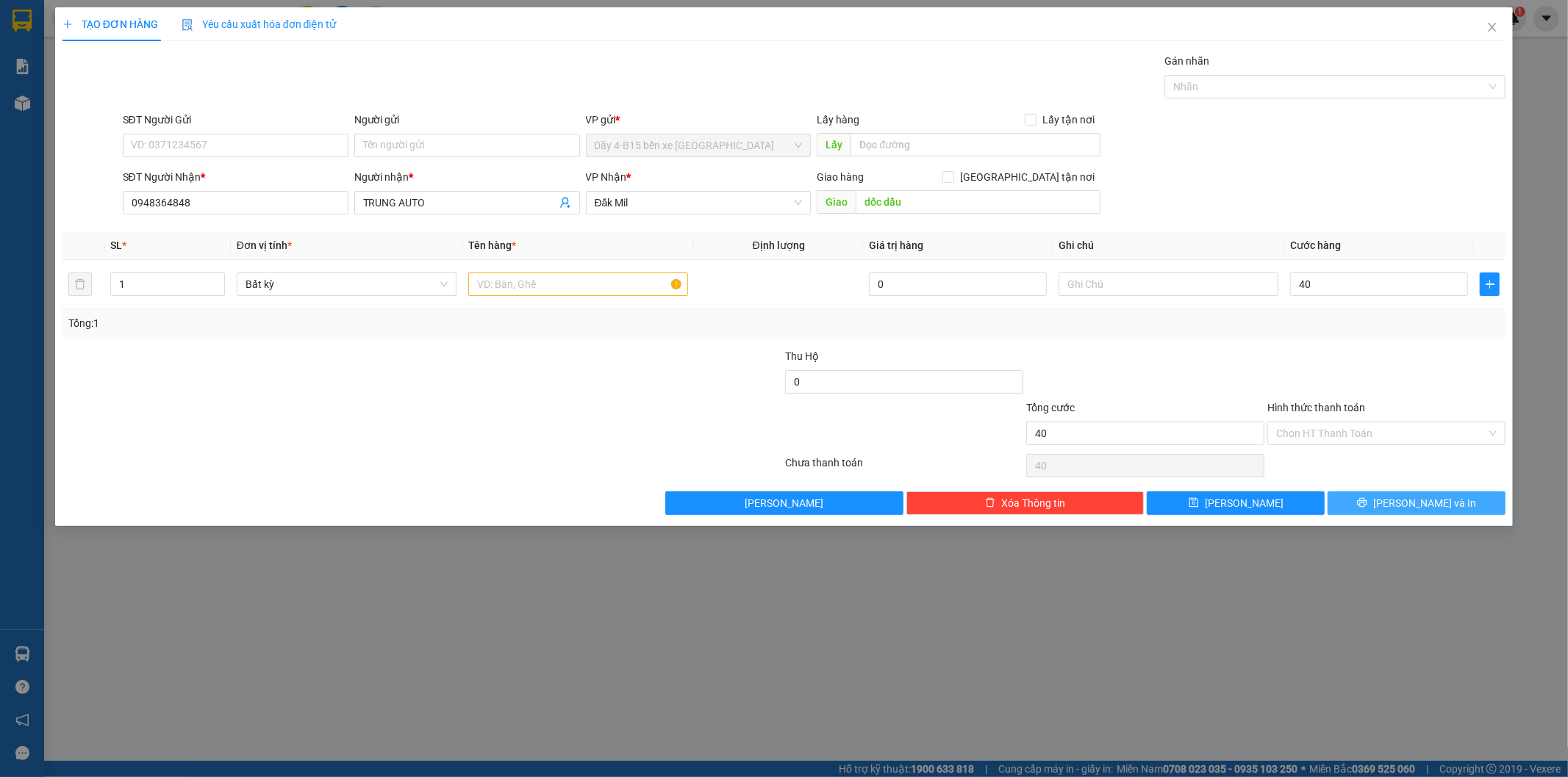
type input "40.000"
click at [1379, 509] on button "[PERSON_NAME] và In" at bounding box center [1416, 504] width 178 height 24
click at [503, 289] on input "text" at bounding box center [577, 284] width 219 height 24
type input "kiện"
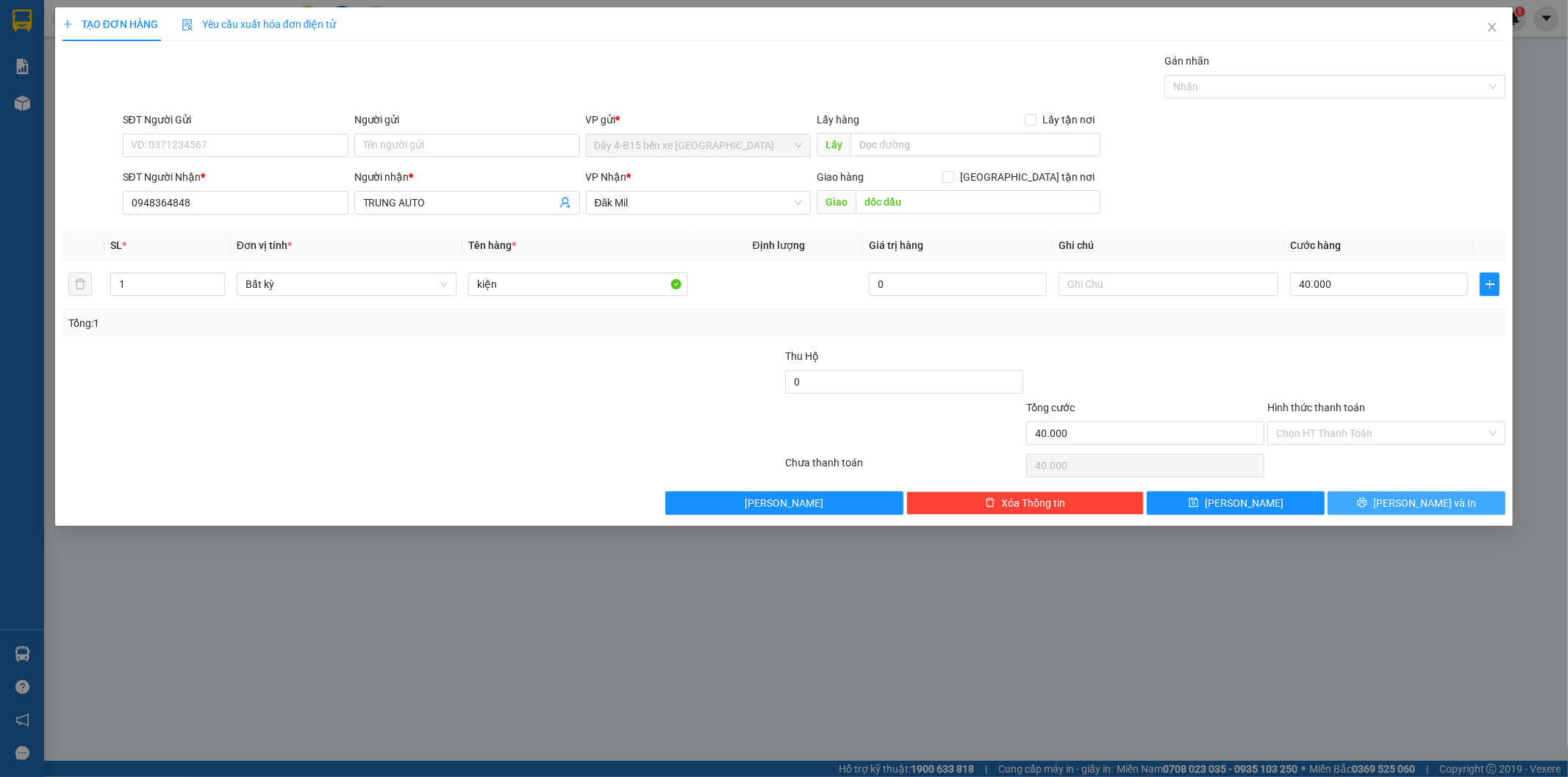
click at [1365, 502] on button "[PERSON_NAME] và In" at bounding box center [1416, 504] width 178 height 24
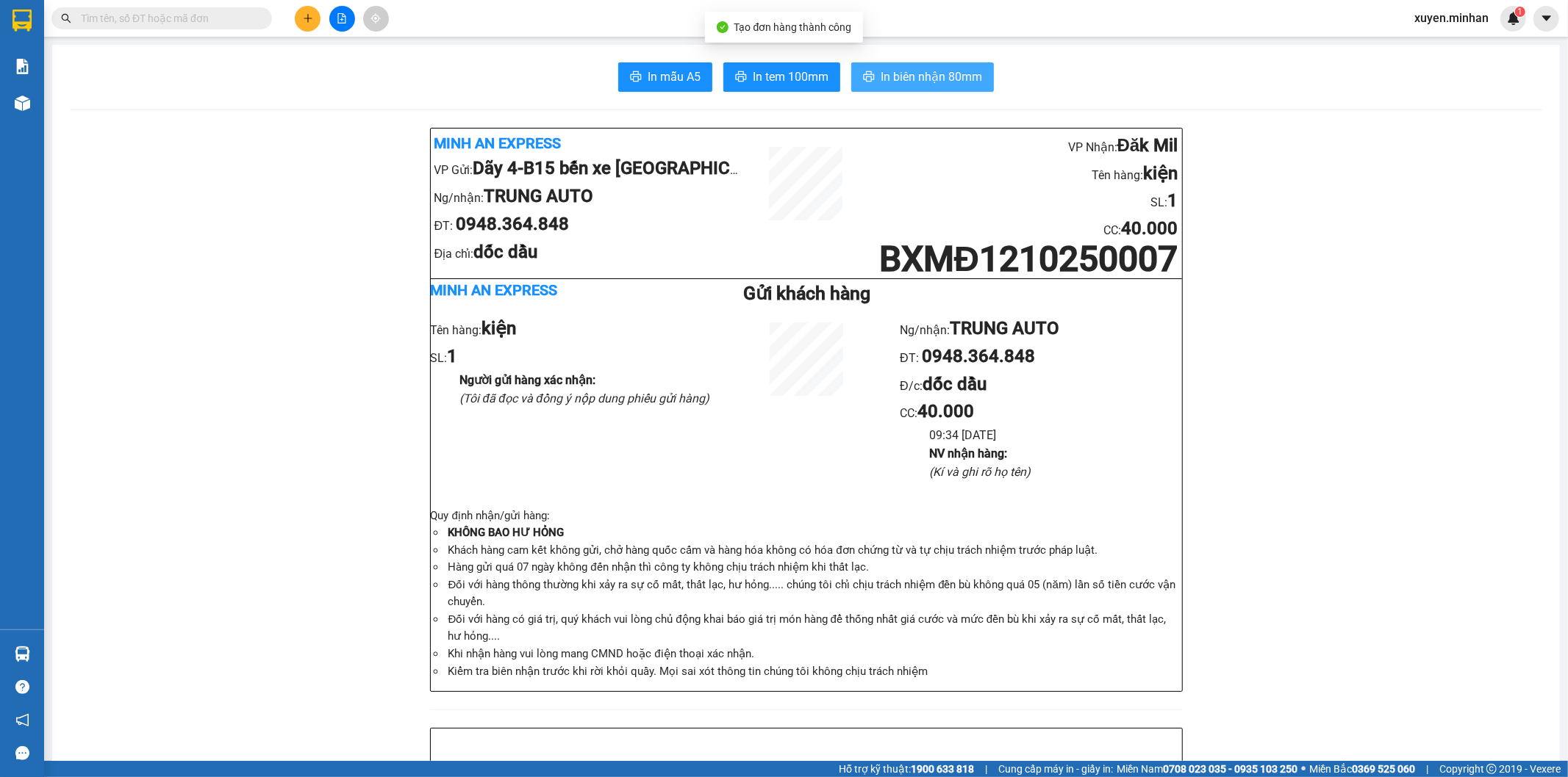
click at [885, 77] on span "In biên nhận 80mm" at bounding box center [931, 77] width 102 height 19
click at [752, 79] on span "In tem 100mm" at bounding box center [790, 77] width 76 height 19
click at [305, 19] on icon "plus" at bounding box center [307, 18] width 8 height 1
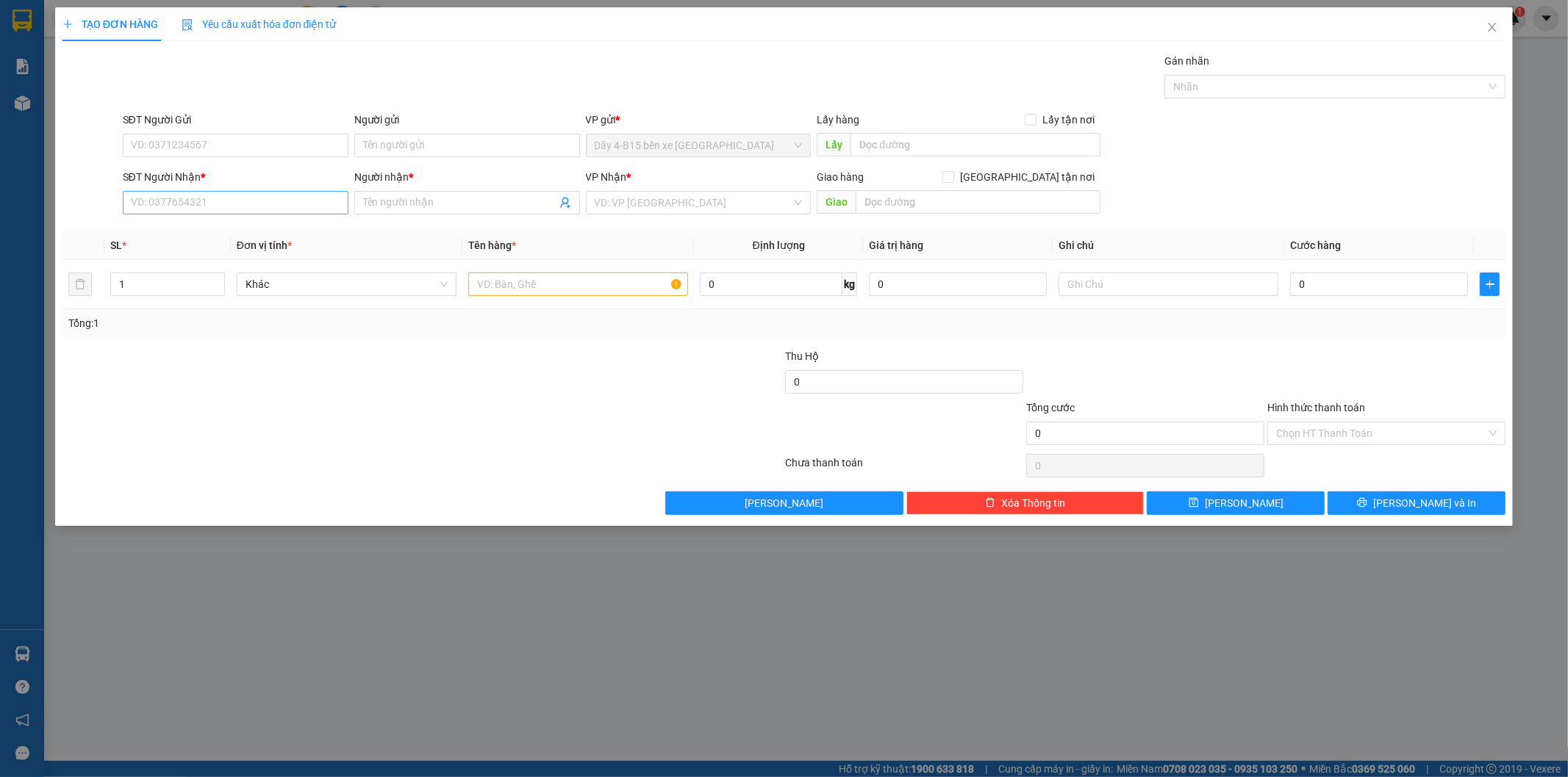
click at [182, 191] on div "SĐT Người Nhận * VD: 0377654321" at bounding box center [236, 195] width 225 height 51
click at [162, 208] on input "SĐT Người Nhận *" at bounding box center [236, 203] width 225 height 24
type input "0896418473"
click at [229, 225] on div "0896418473 - KIM" at bounding box center [236, 231] width 208 height 16
type input "KIM"
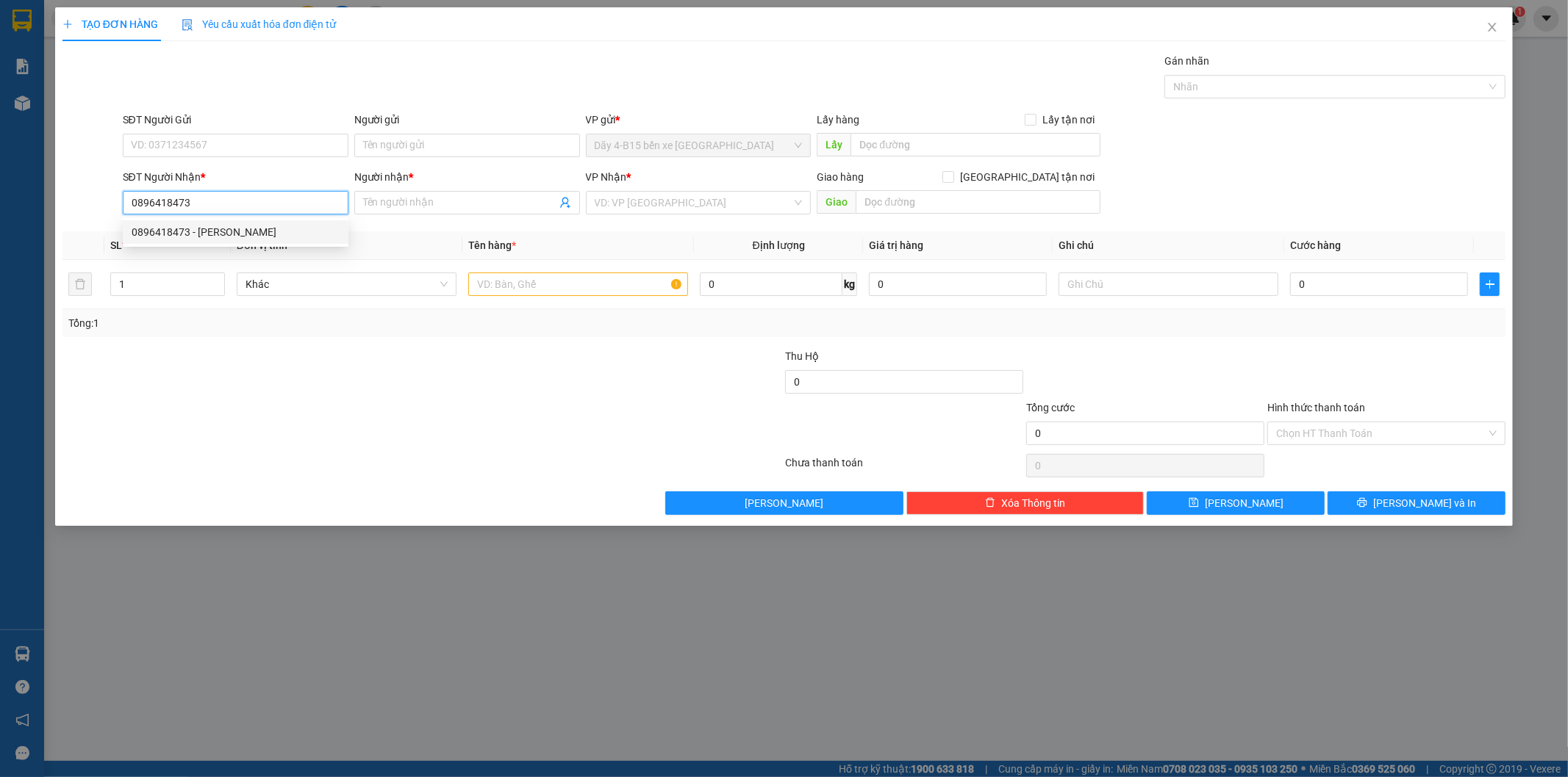
type input "NT BÁC ÁI"
type input "0896418473"
click at [490, 288] on input "text" at bounding box center [577, 284] width 219 height 24
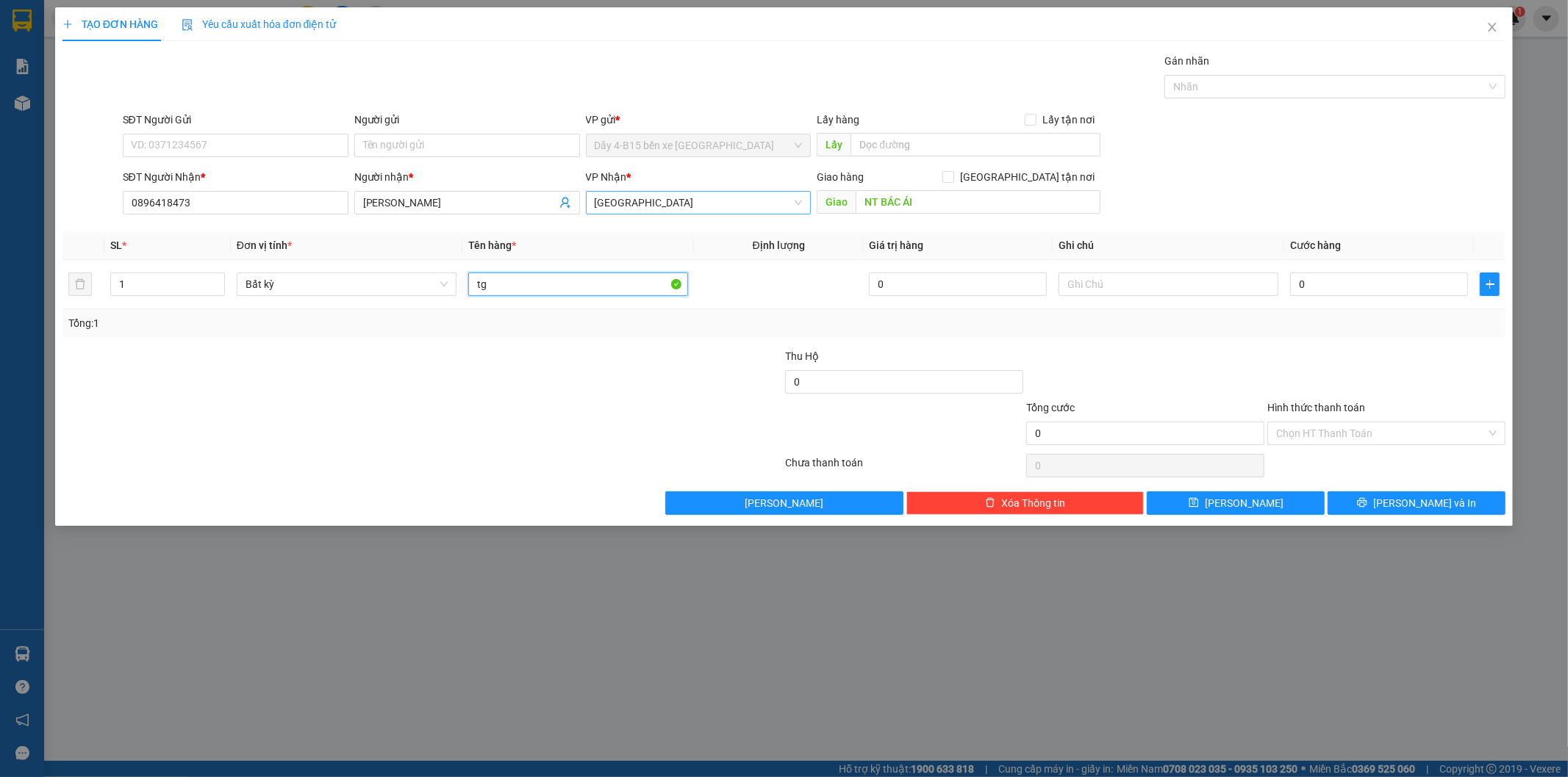
click at [747, 202] on span "[GEOGRAPHIC_DATA]" at bounding box center [699, 203] width 208 height 22
type input "tg"
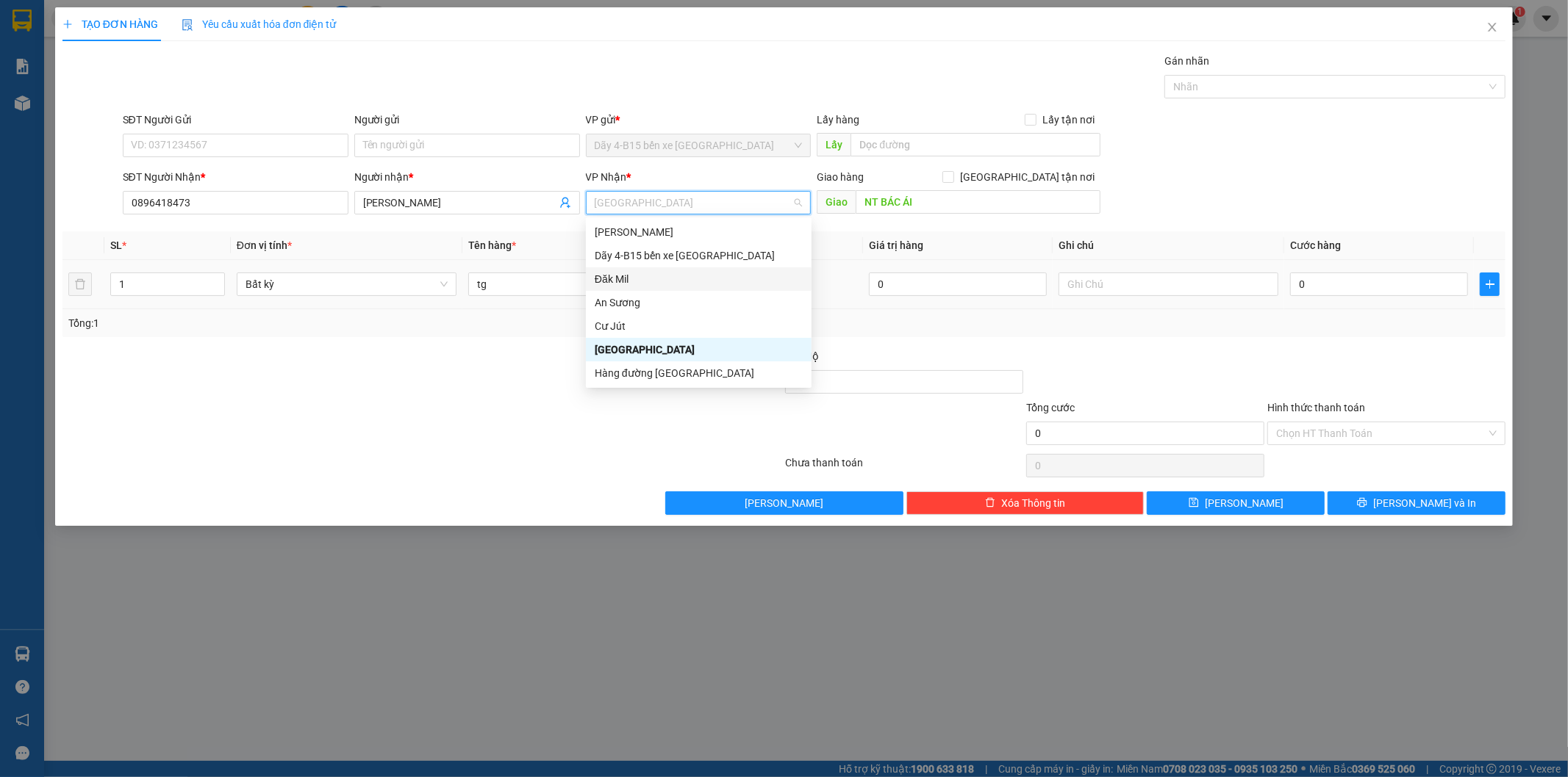
drag, startPoint x: 629, startPoint y: 277, endPoint x: 641, endPoint y: 260, distance: 20.8
click at [630, 277] on div "Đăk Mil" at bounding box center [699, 279] width 208 height 16
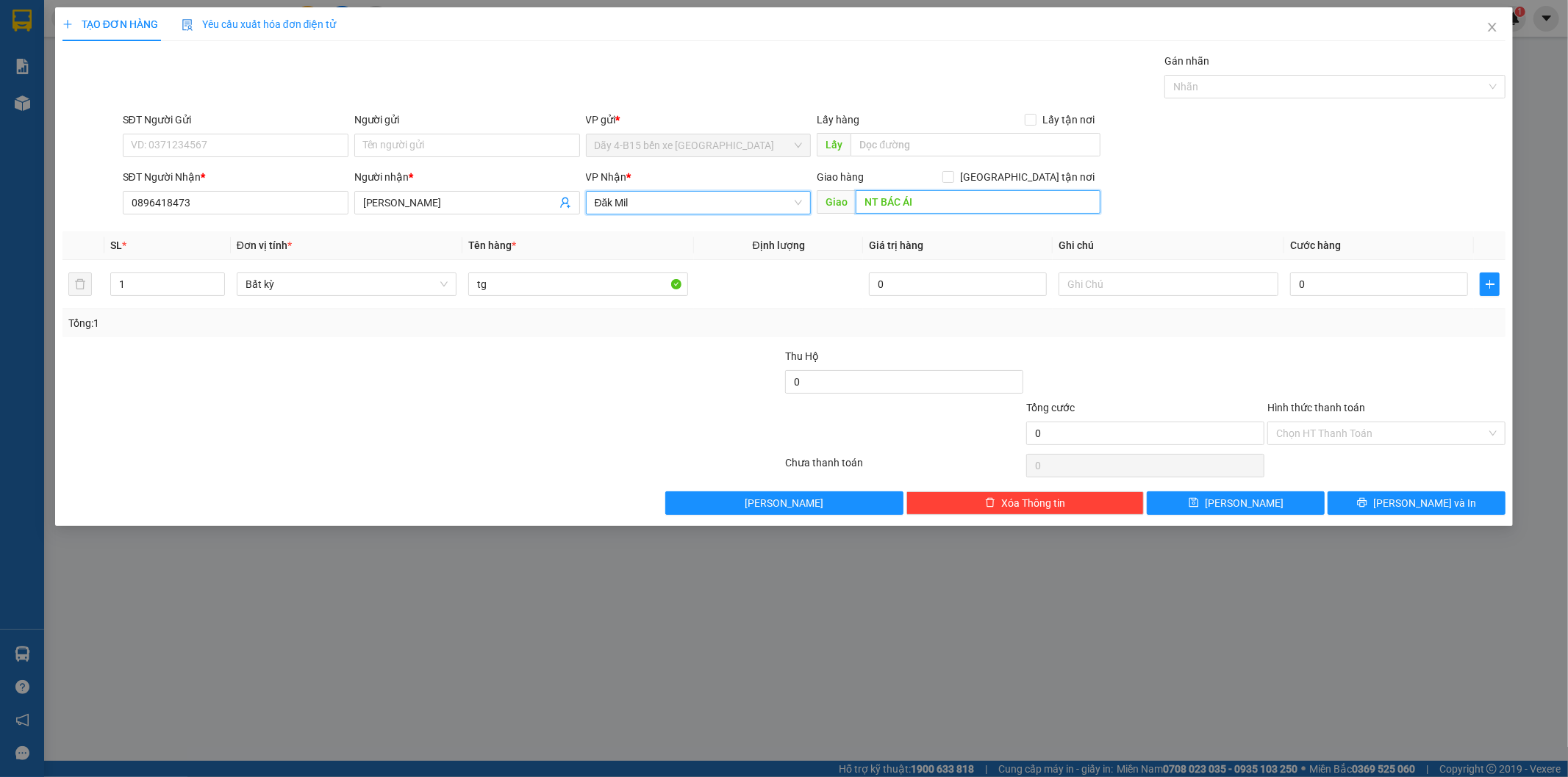
click at [943, 202] on input "NT BÁC ÁI" at bounding box center [978, 202] width 245 height 24
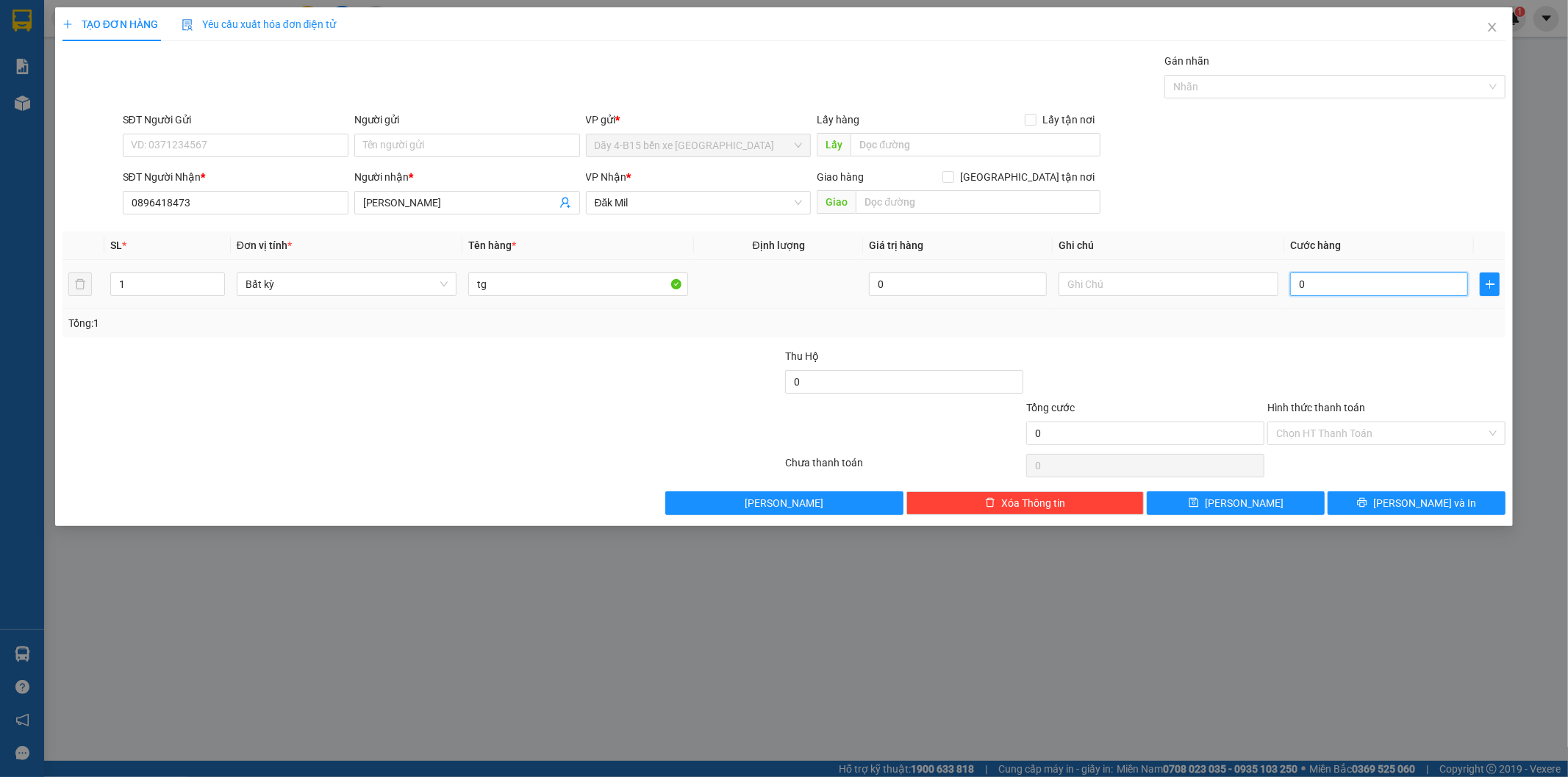
click at [1352, 281] on input "0" at bounding box center [1378, 284] width 178 height 24
type input "4"
type input "40"
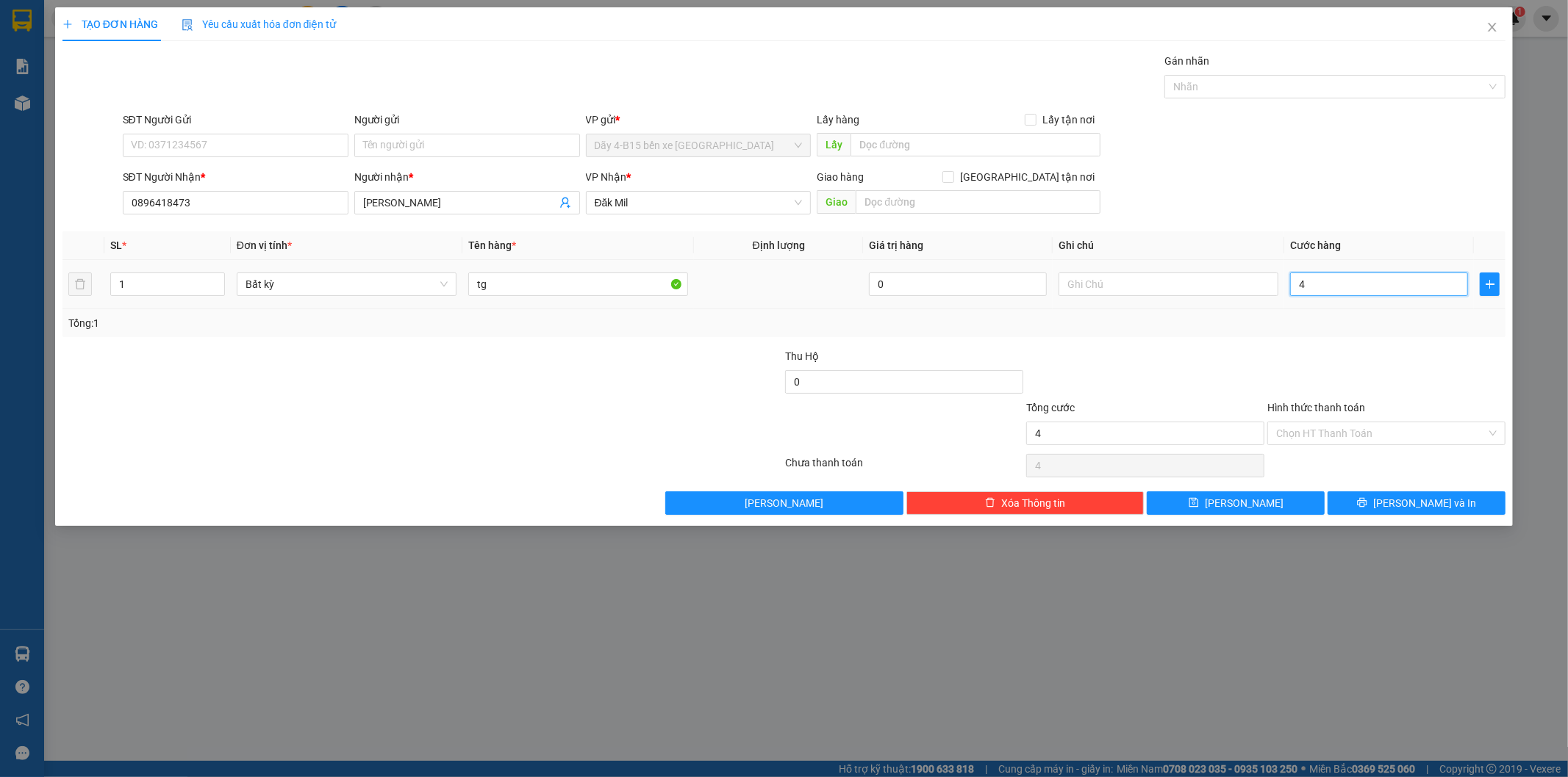
type input "40"
type input "40.000"
click at [1318, 409] on label "Hình thức thanh toán" at bounding box center [1316, 408] width 97 height 12
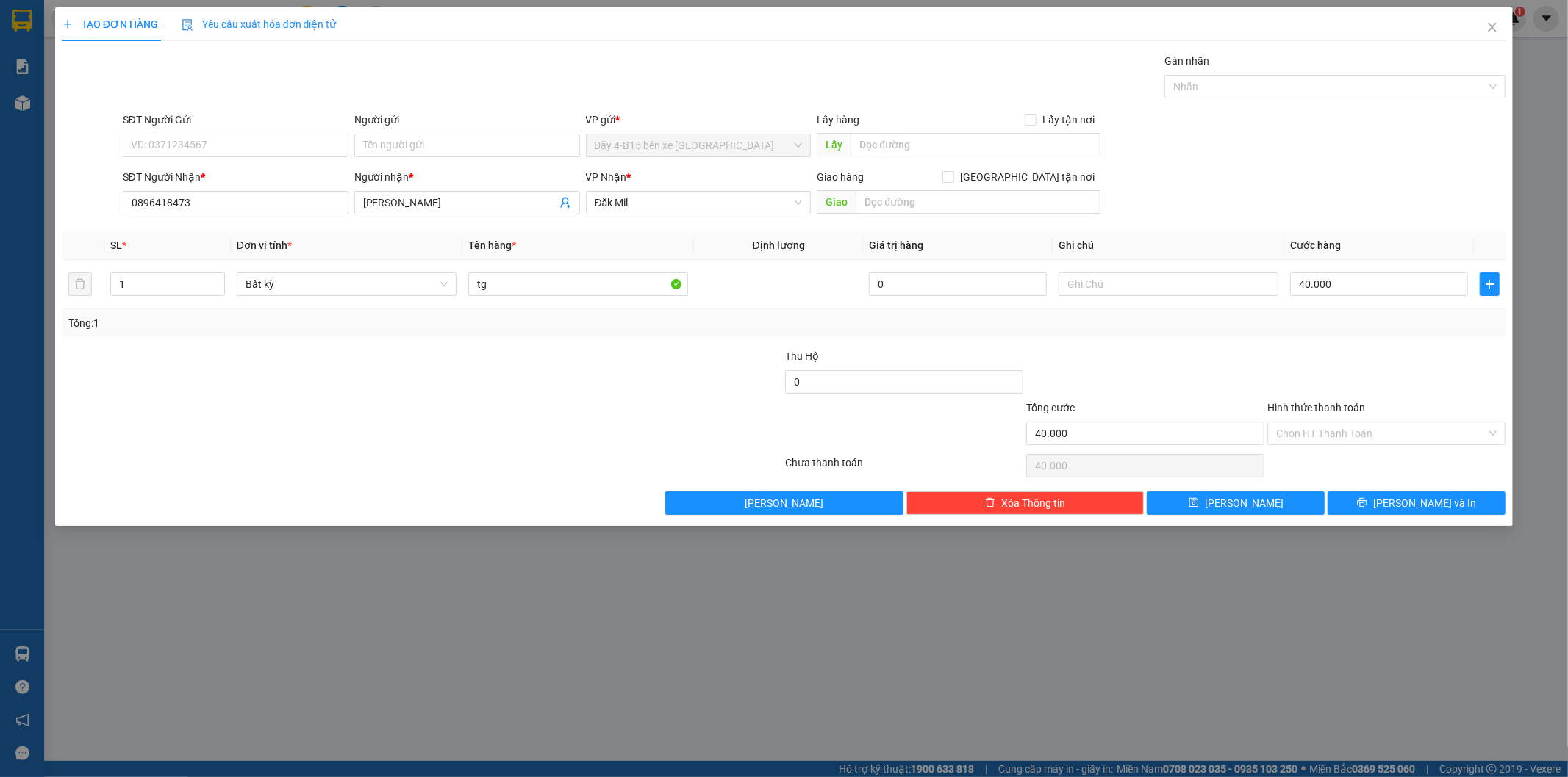
click at [1318, 423] on input "Hình thức thanh toán" at bounding box center [1381, 434] width 210 height 22
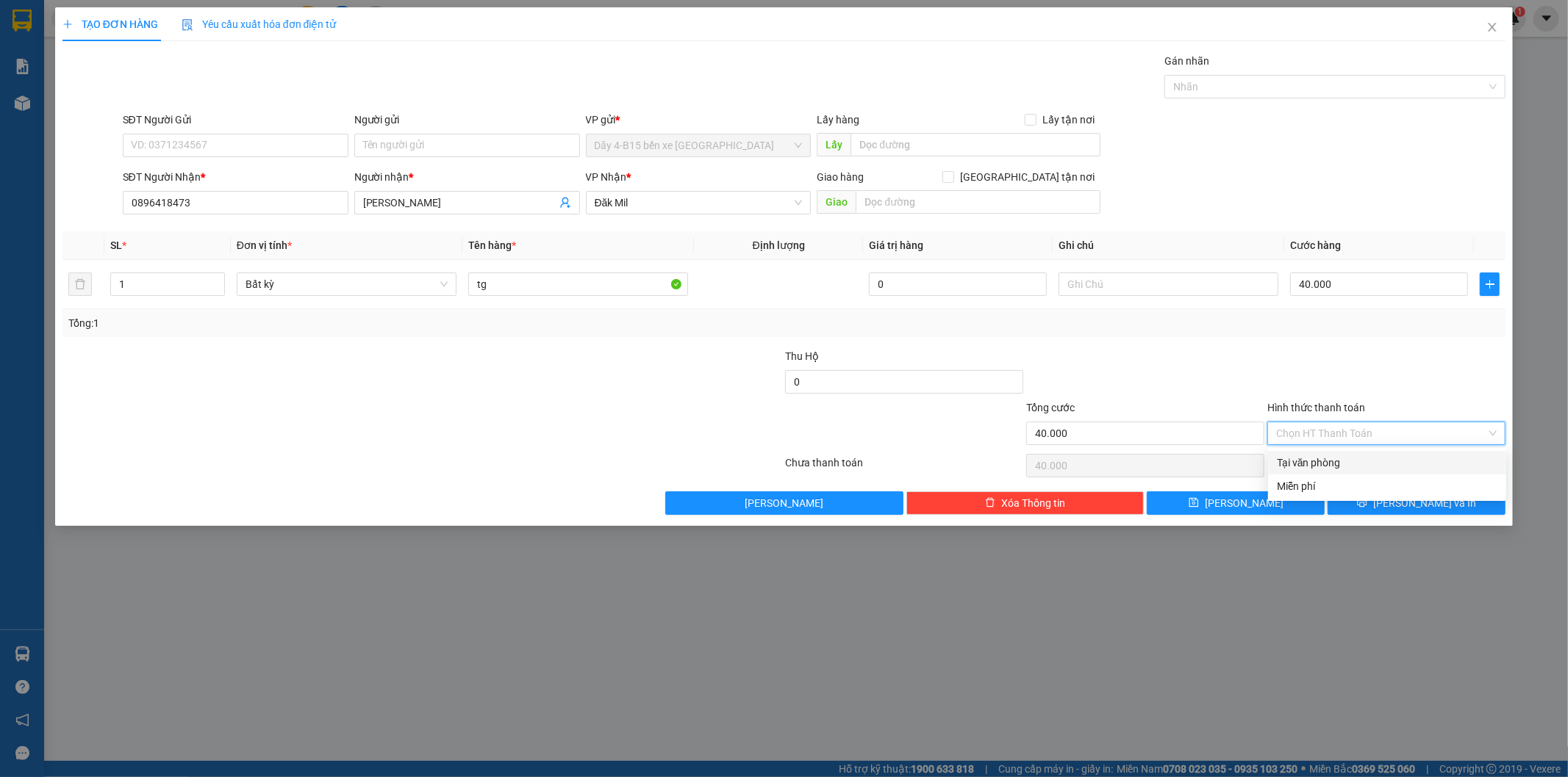
click at [1307, 461] on div "Tại văn phòng" at bounding box center [1387, 463] width 220 height 16
type input "0"
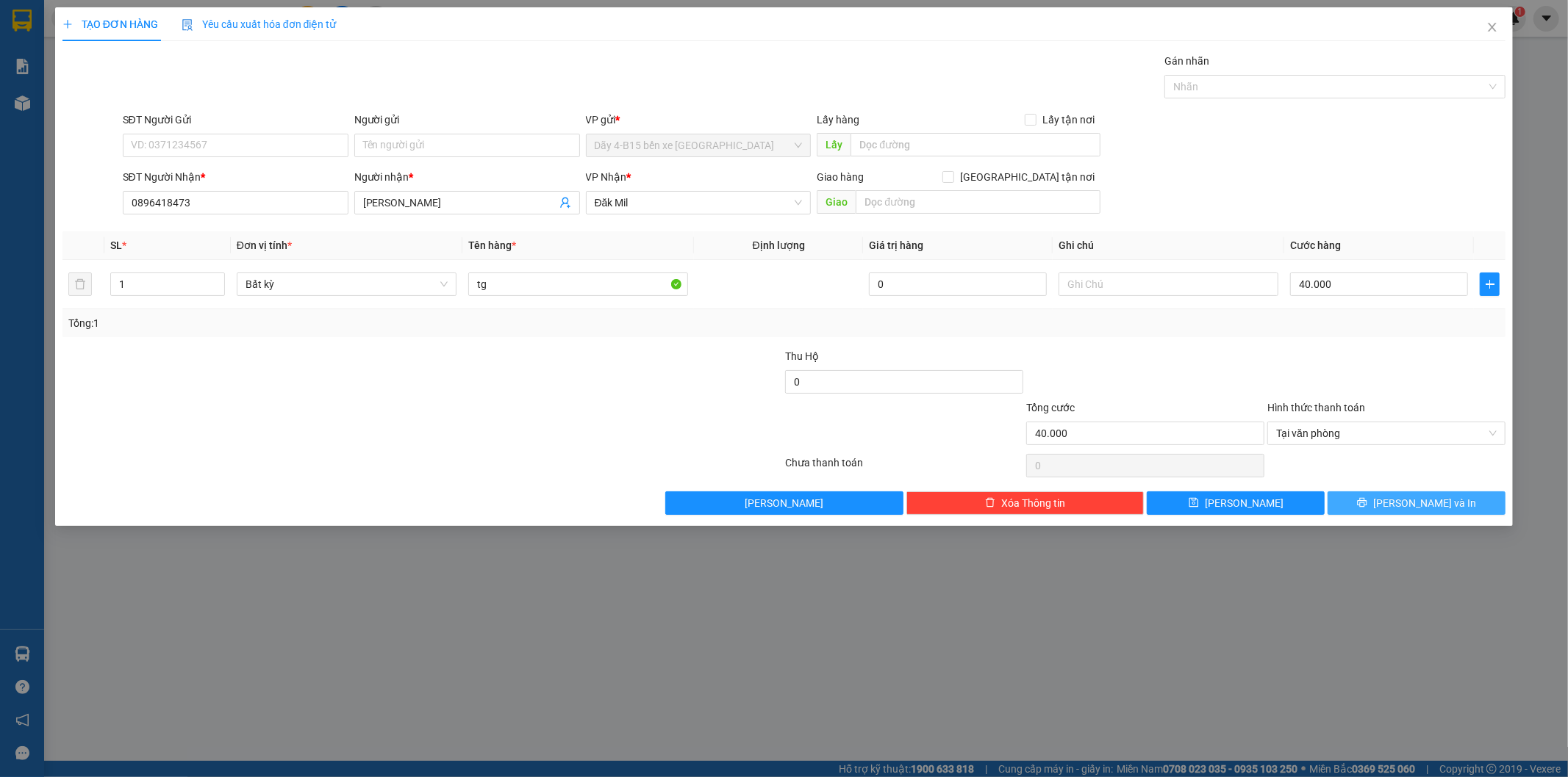
click at [1377, 501] on button "[PERSON_NAME] và In" at bounding box center [1416, 504] width 178 height 24
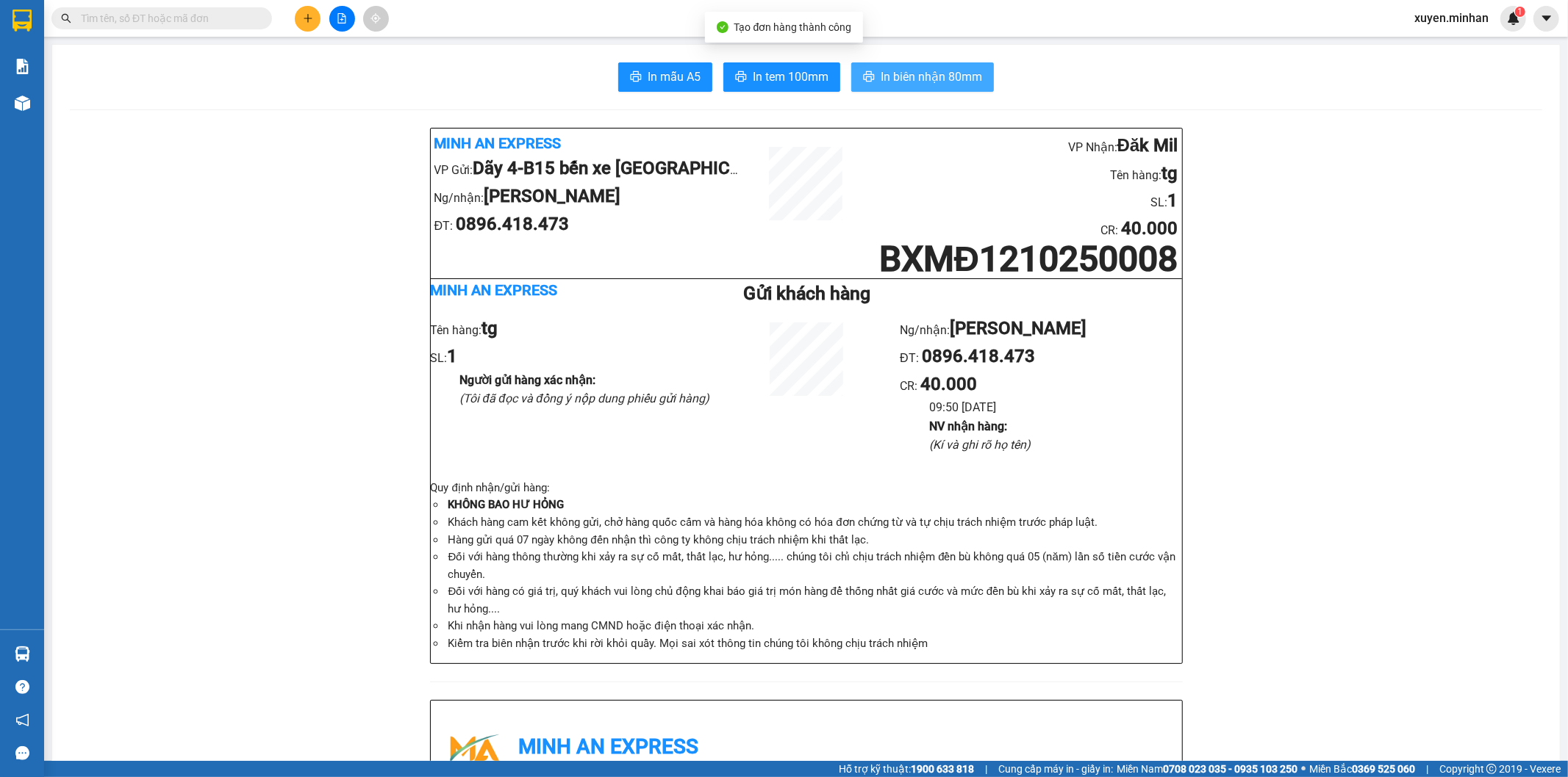
click at [915, 73] on span "In biên nhận 80mm" at bounding box center [931, 77] width 102 height 19
click at [775, 72] on span "In tem 100mm" at bounding box center [790, 77] width 76 height 19
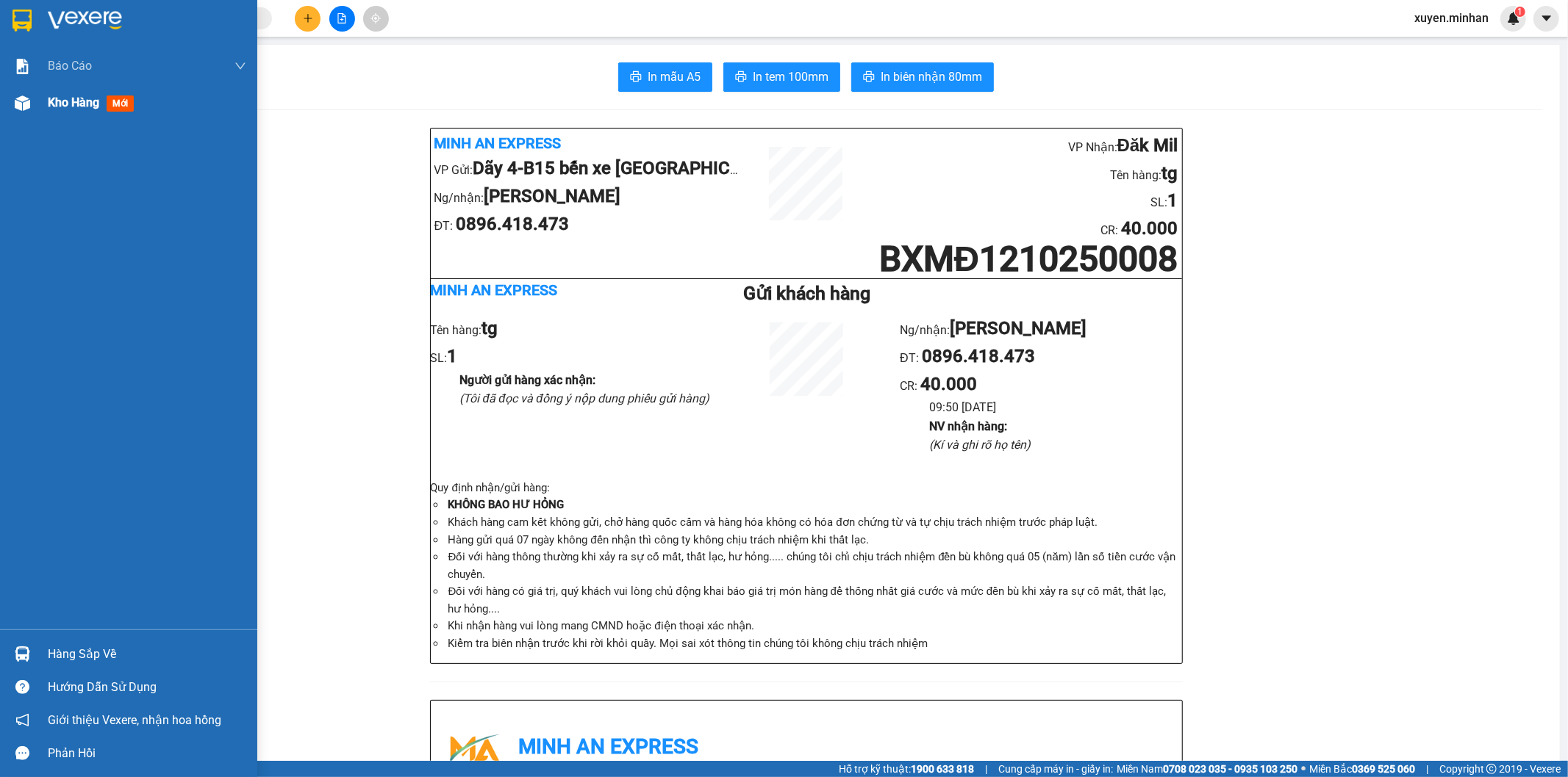
click at [26, 100] on img at bounding box center [22, 103] width 15 height 15
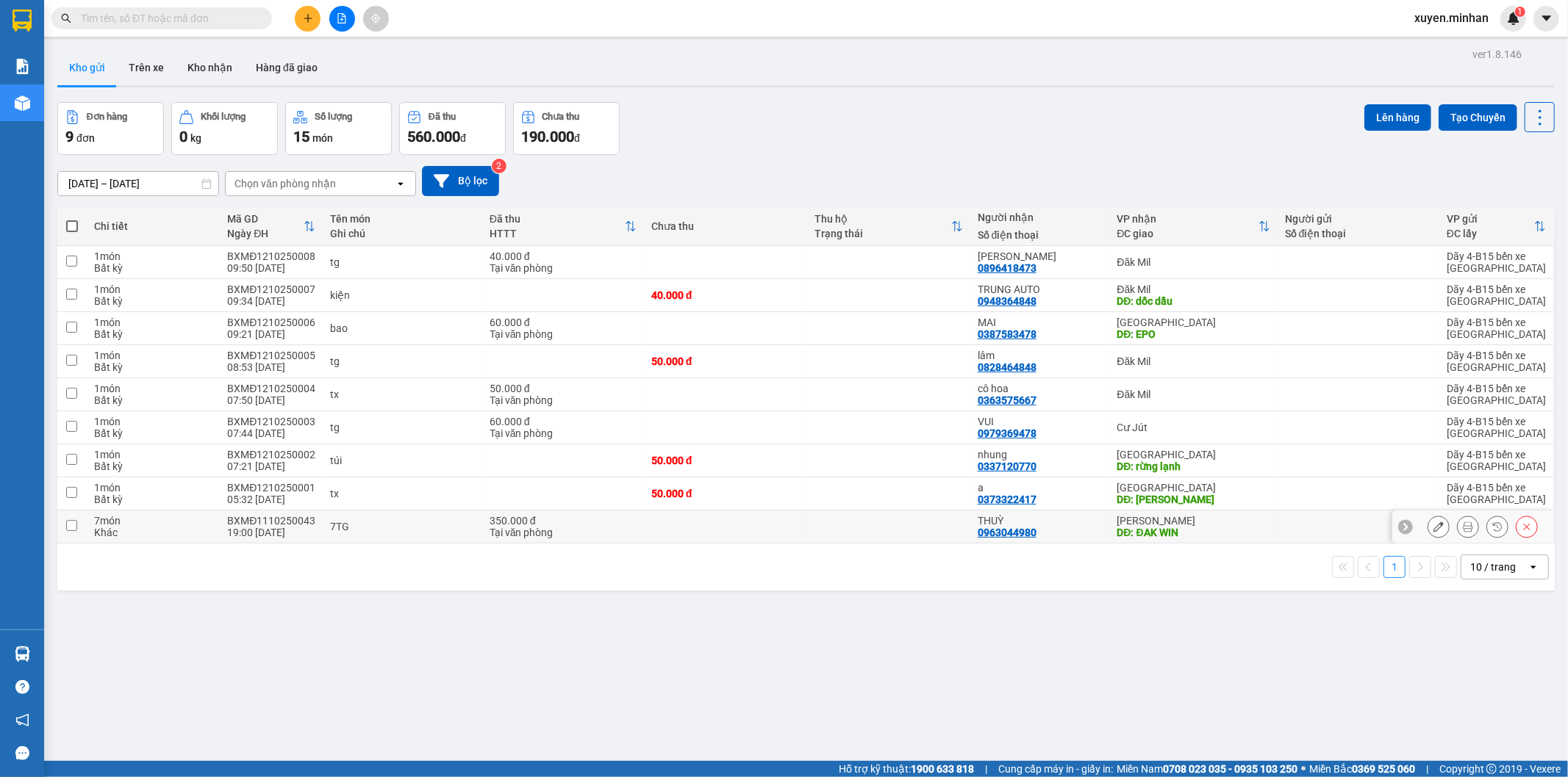
click at [1061, 523] on div "THUỲ" at bounding box center [1040, 521] width 125 height 12
checkbox input "true"
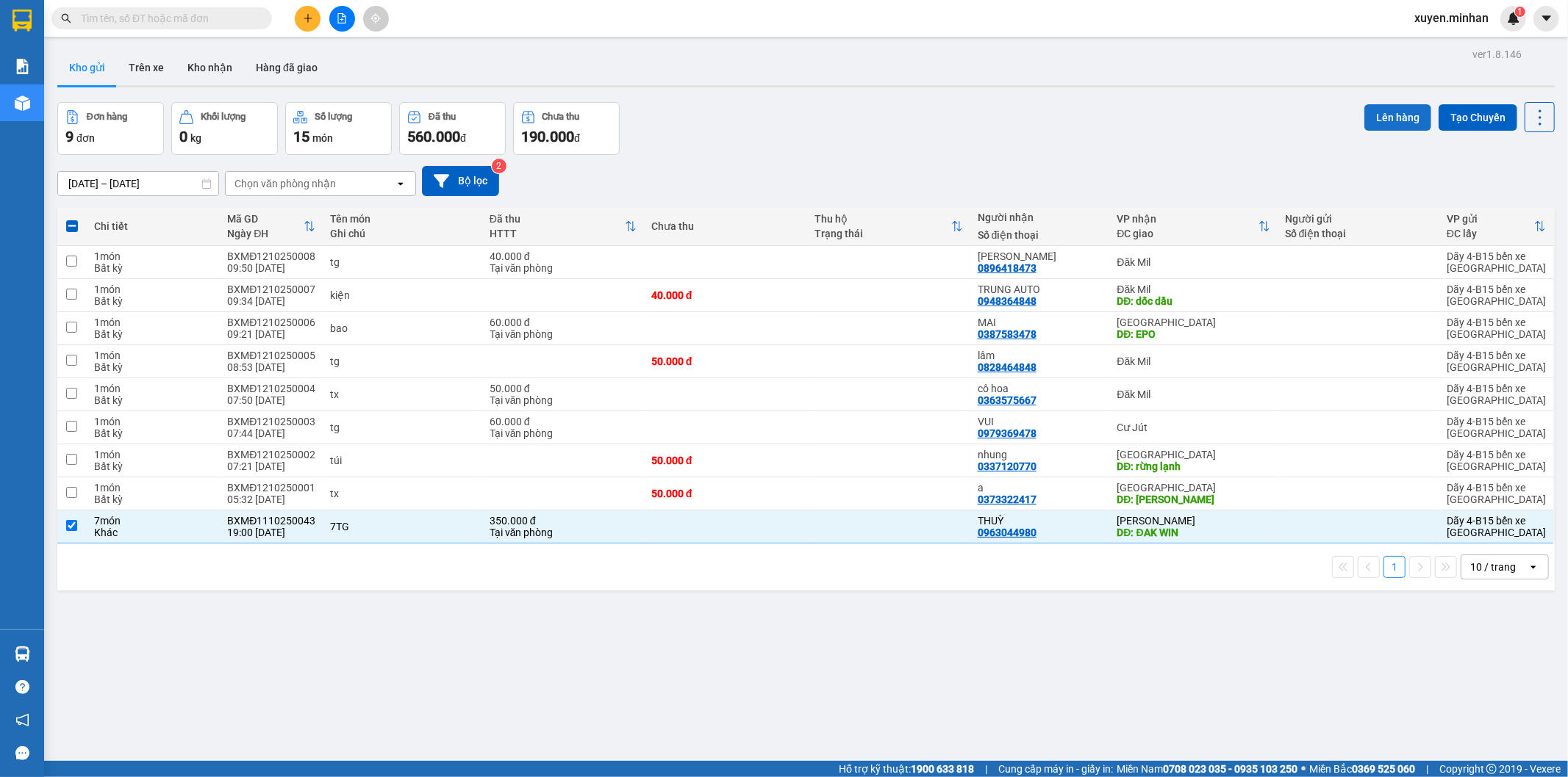
click at [1374, 110] on button "Lên hàng" at bounding box center [1397, 117] width 67 height 26
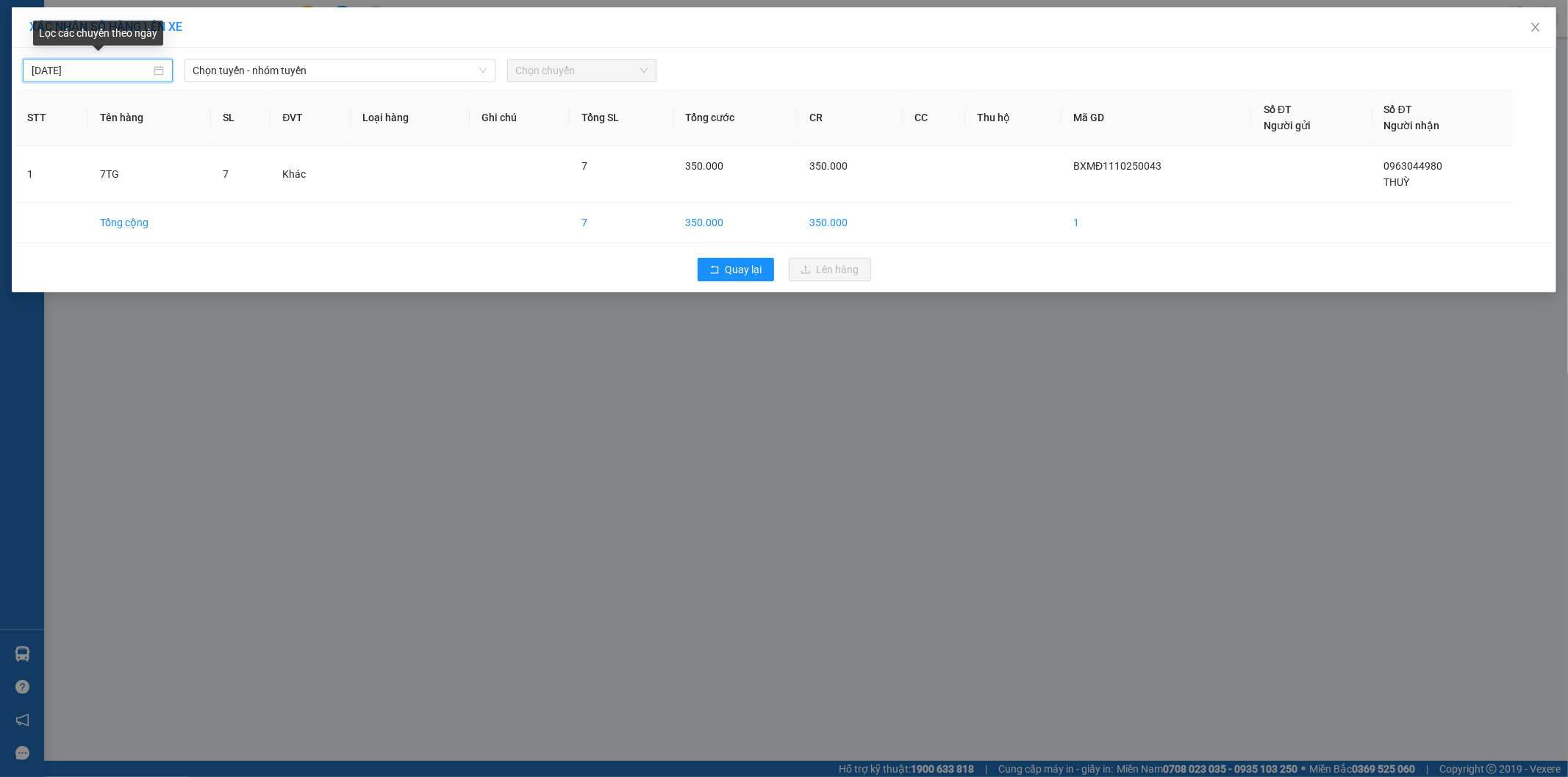
click at [96, 71] on input "[DATE]" at bounding box center [91, 70] width 119 height 16
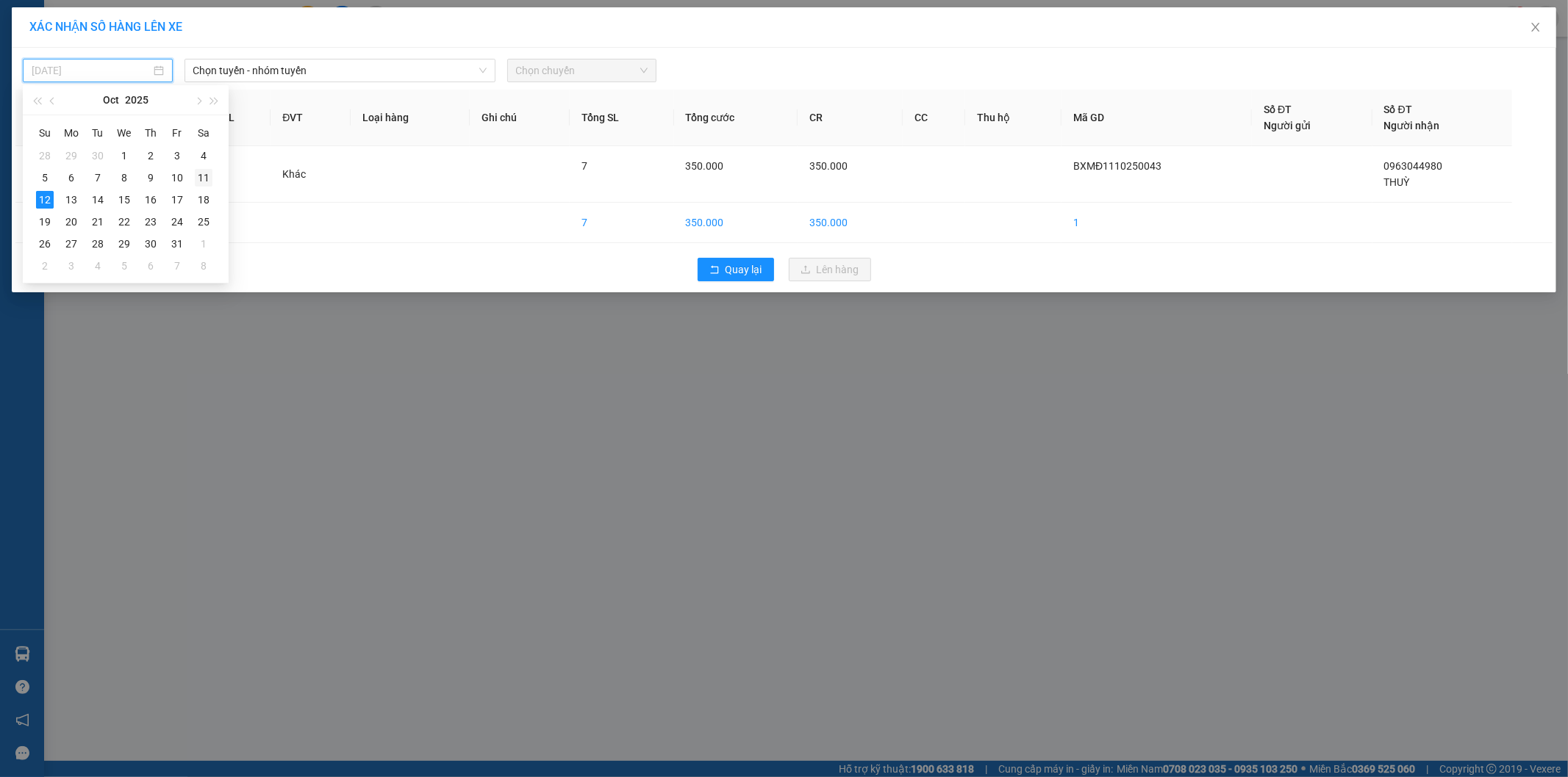
click at [203, 179] on div "11" at bounding box center [203, 178] width 18 height 18
type input "11/10/2025"
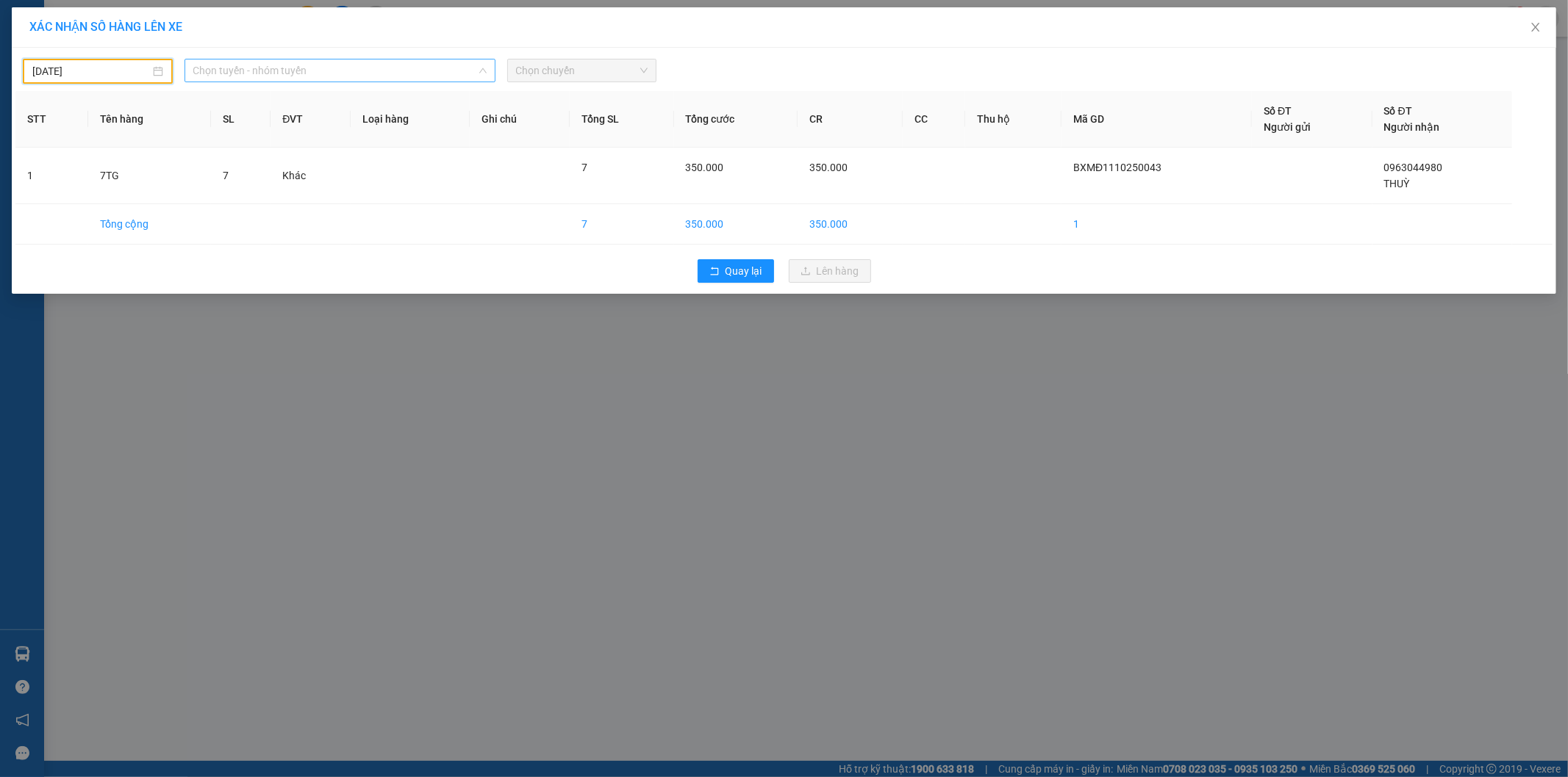
click at [342, 67] on span "Chọn tuyến - nhóm tuyến" at bounding box center [339, 71] width 293 height 22
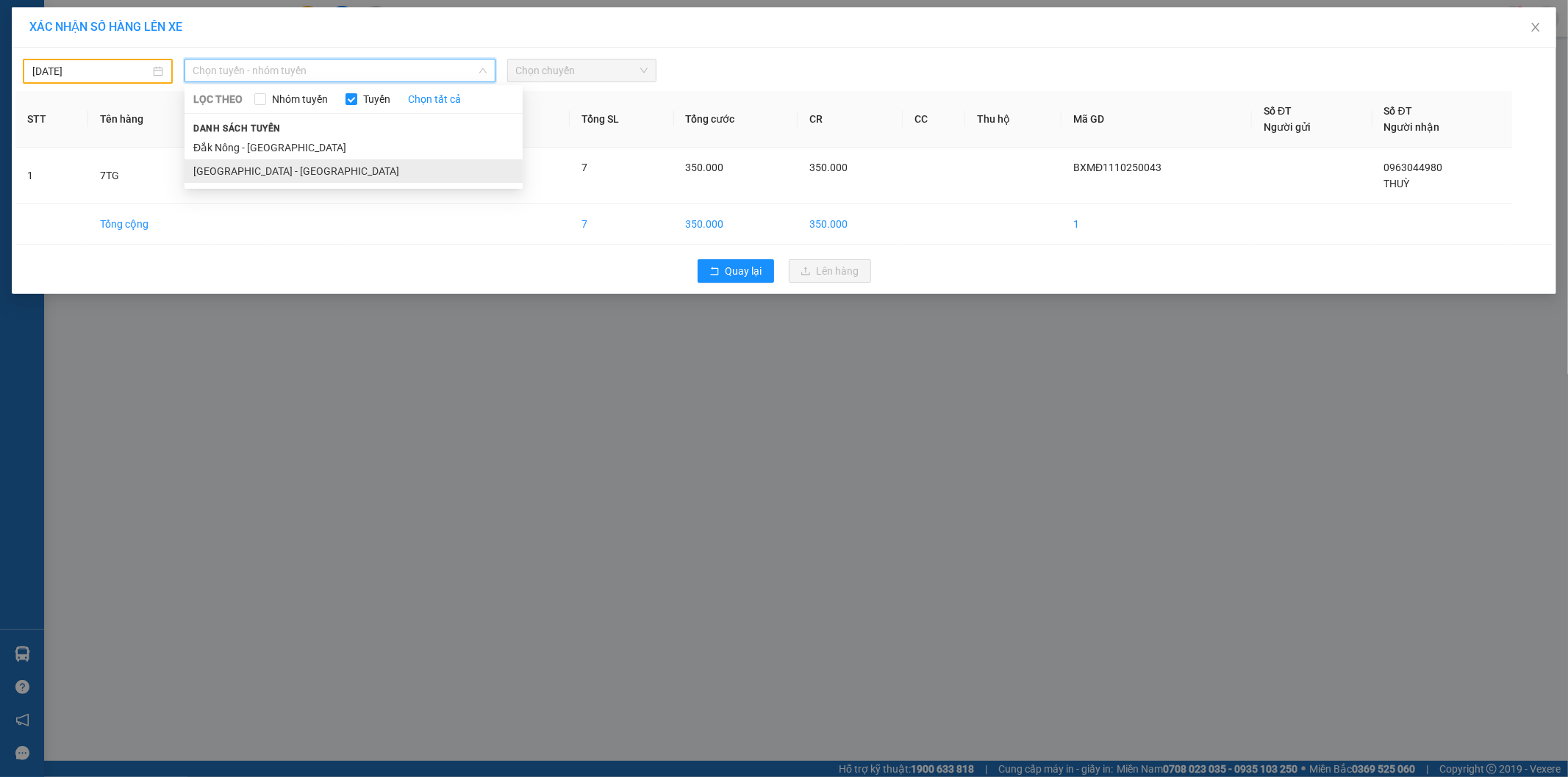
click at [259, 171] on li "Sài Gòn - Đắk Nông" at bounding box center [354, 172] width 338 height 24
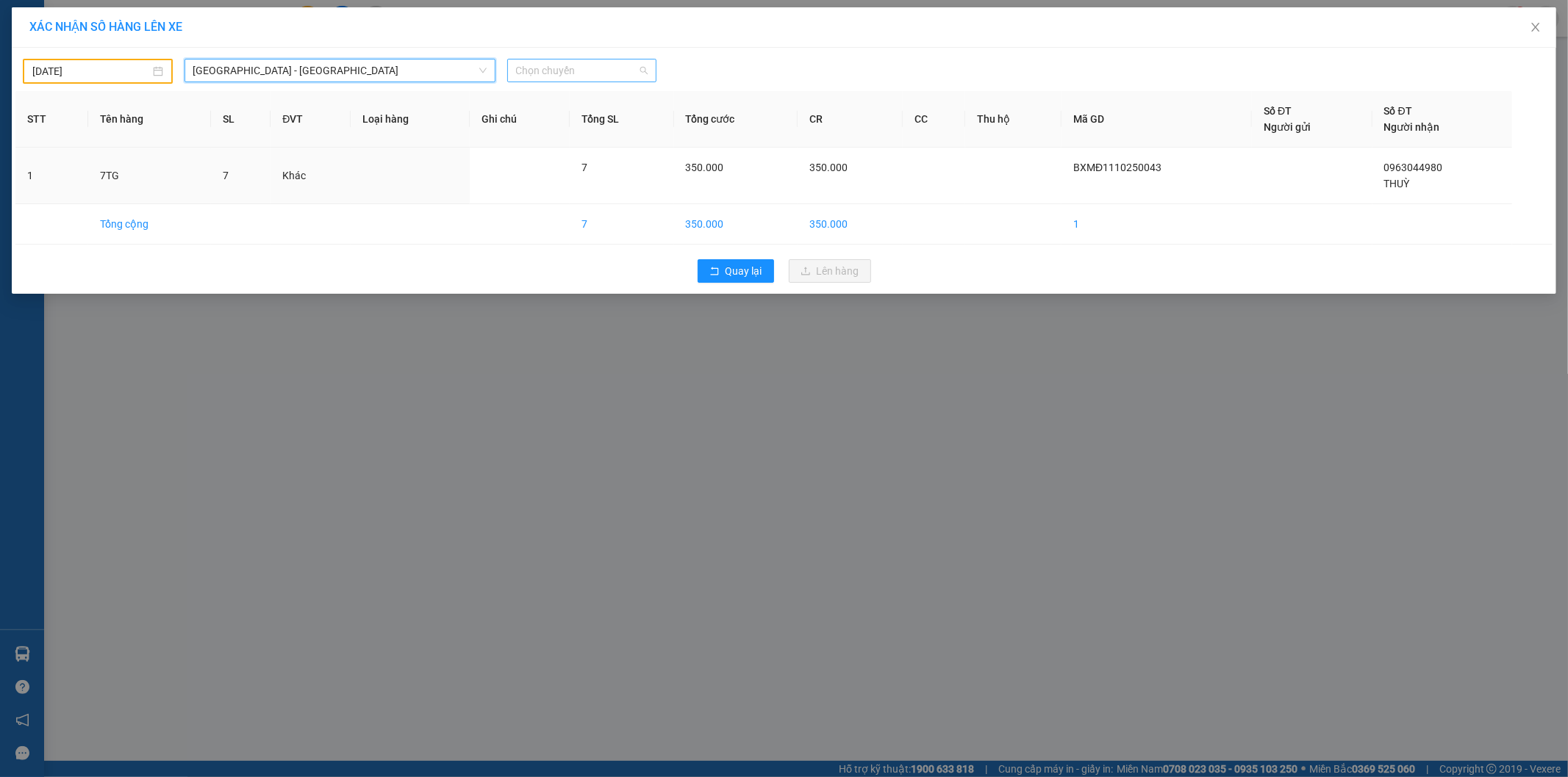
click at [540, 71] on span "Chọn chuyến" at bounding box center [582, 71] width 132 height 22
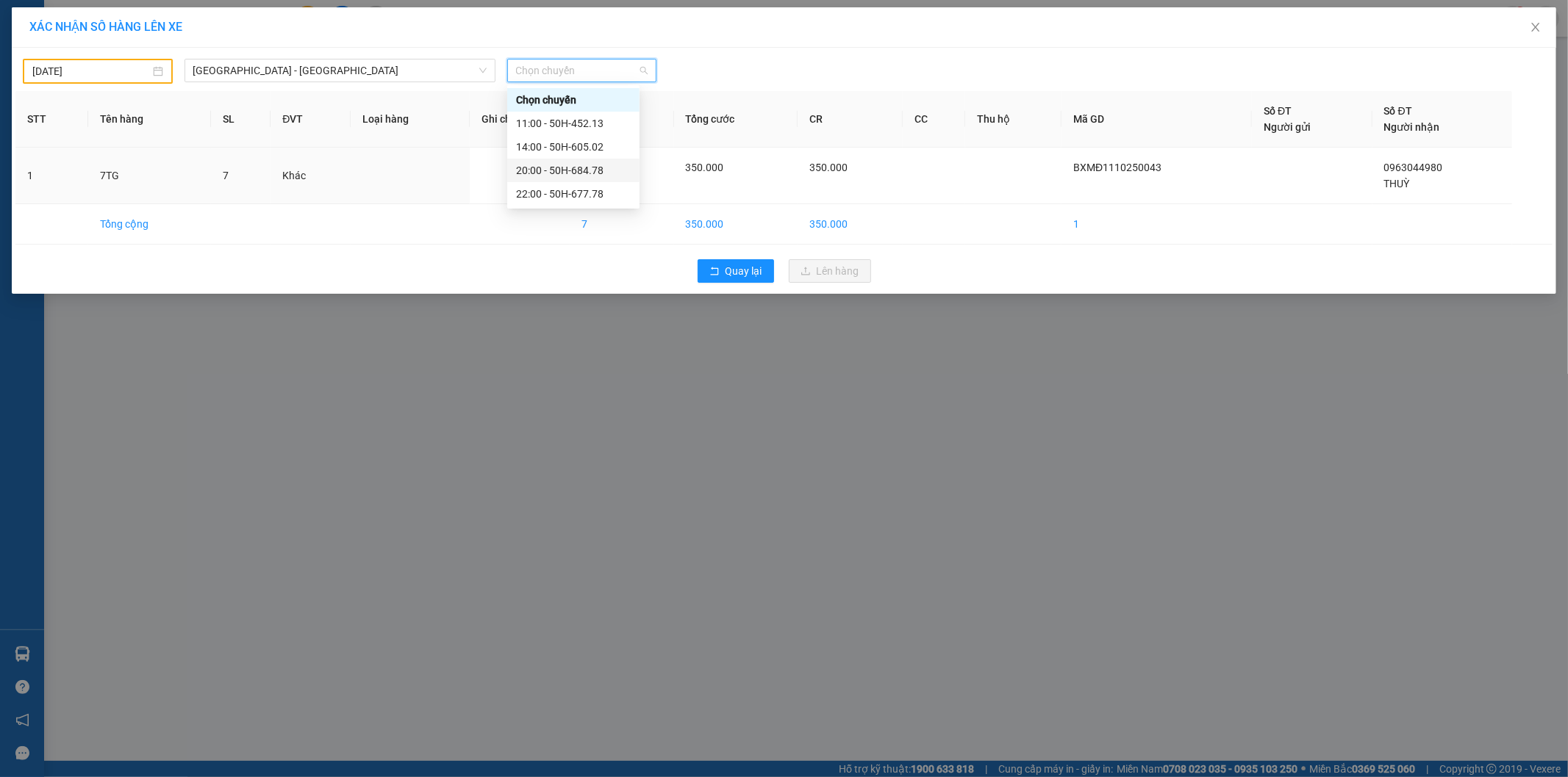
click at [571, 166] on div "20:00 - 50H-684.78" at bounding box center [573, 170] width 114 height 16
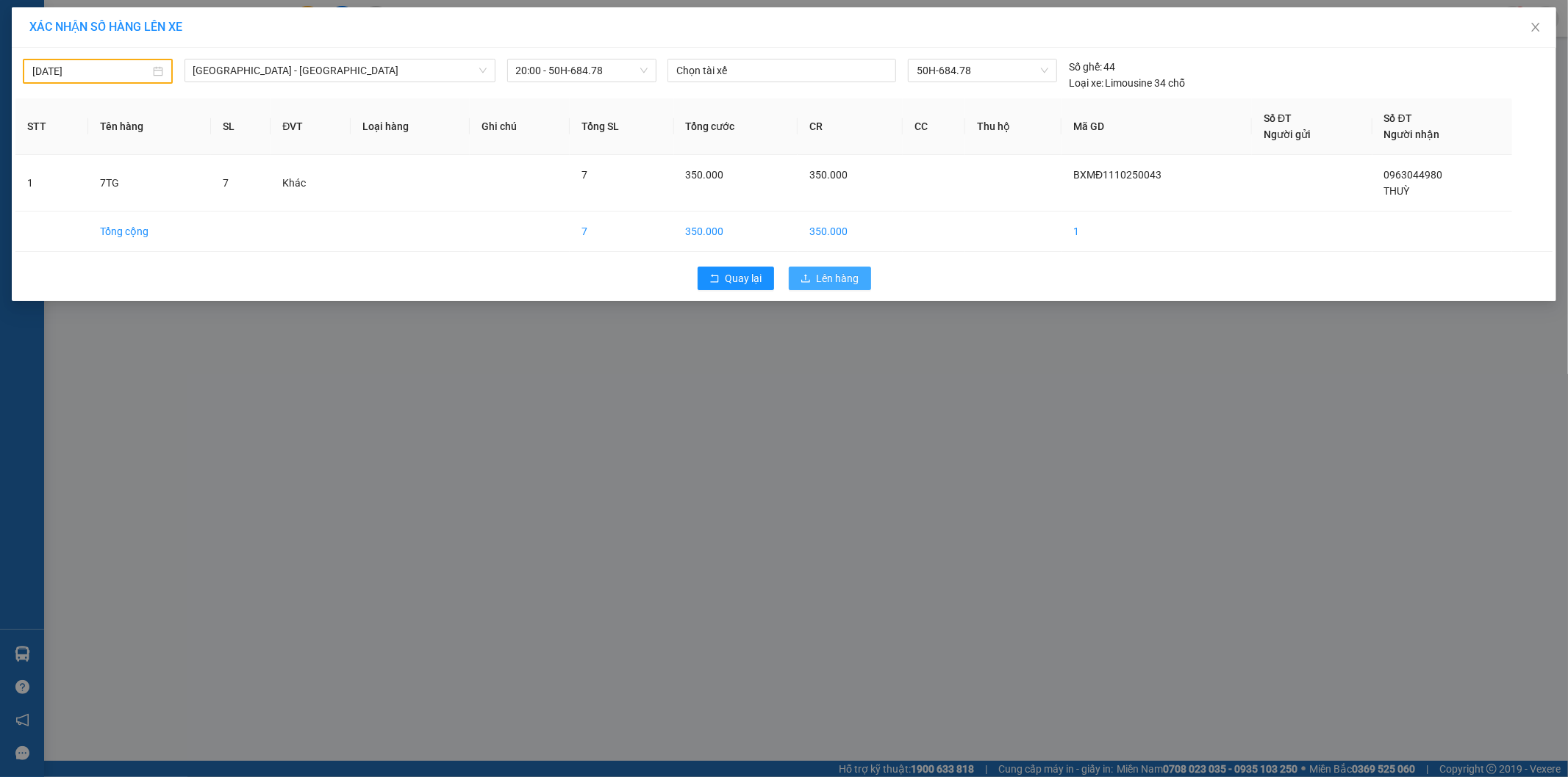
click at [840, 274] on span "Lên hàng" at bounding box center [838, 278] width 43 height 16
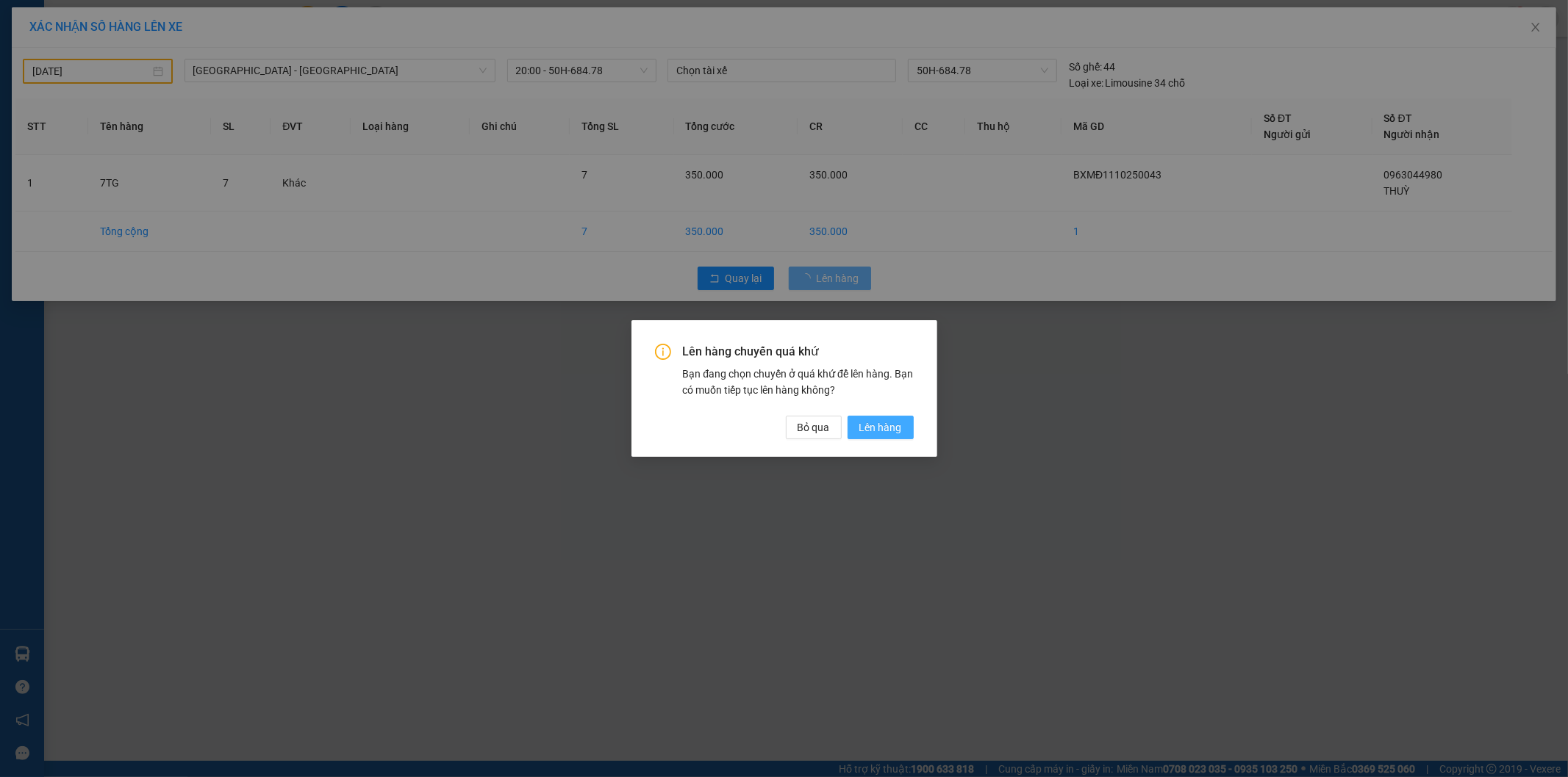
click at [890, 426] on span "Lên hàng" at bounding box center [881, 427] width 43 height 16
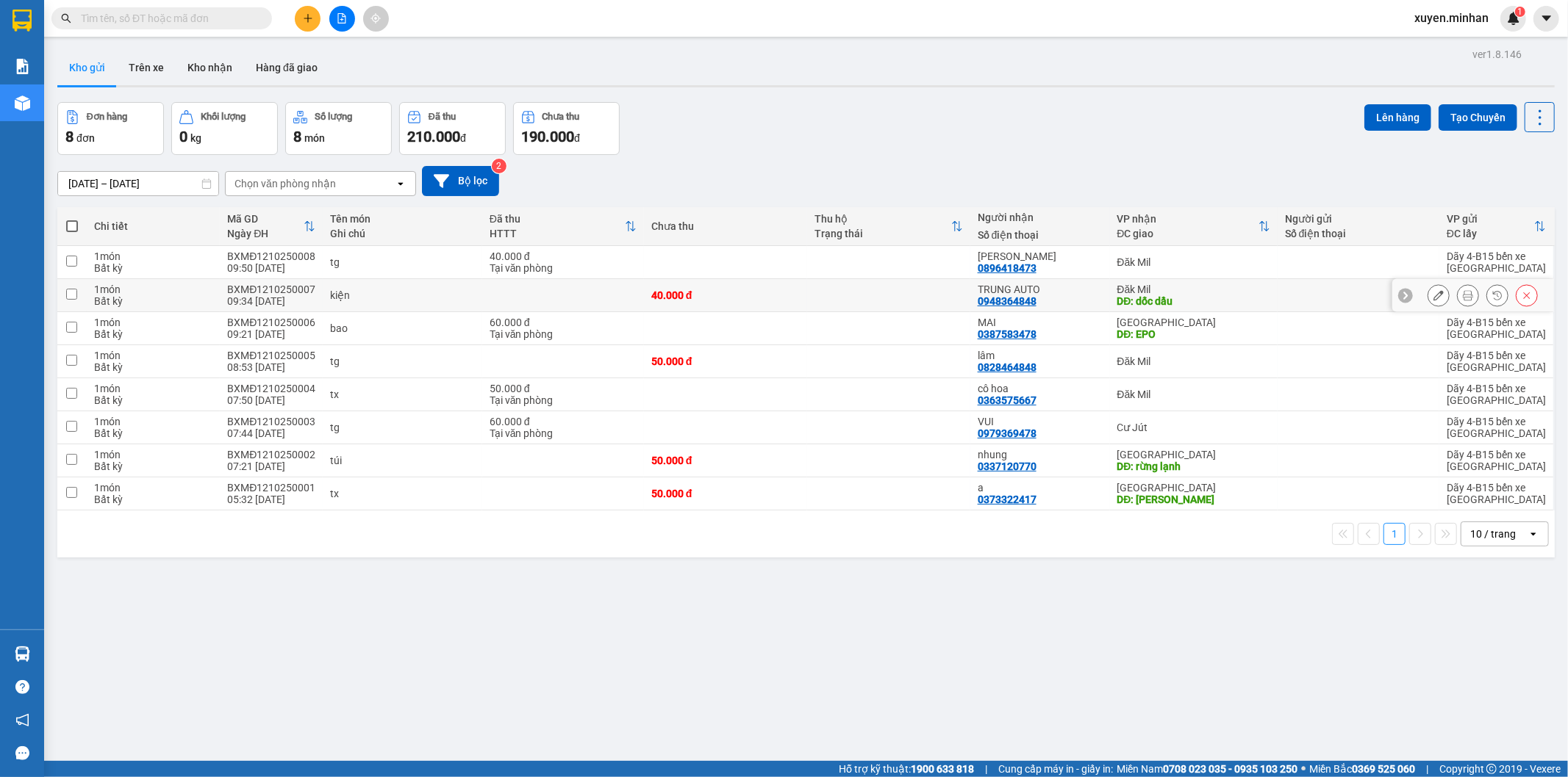
click at [1205, 295] on div "Đăk Mil" at bounding box center [1193, 289] width 153 height 12
checkbox input "true"
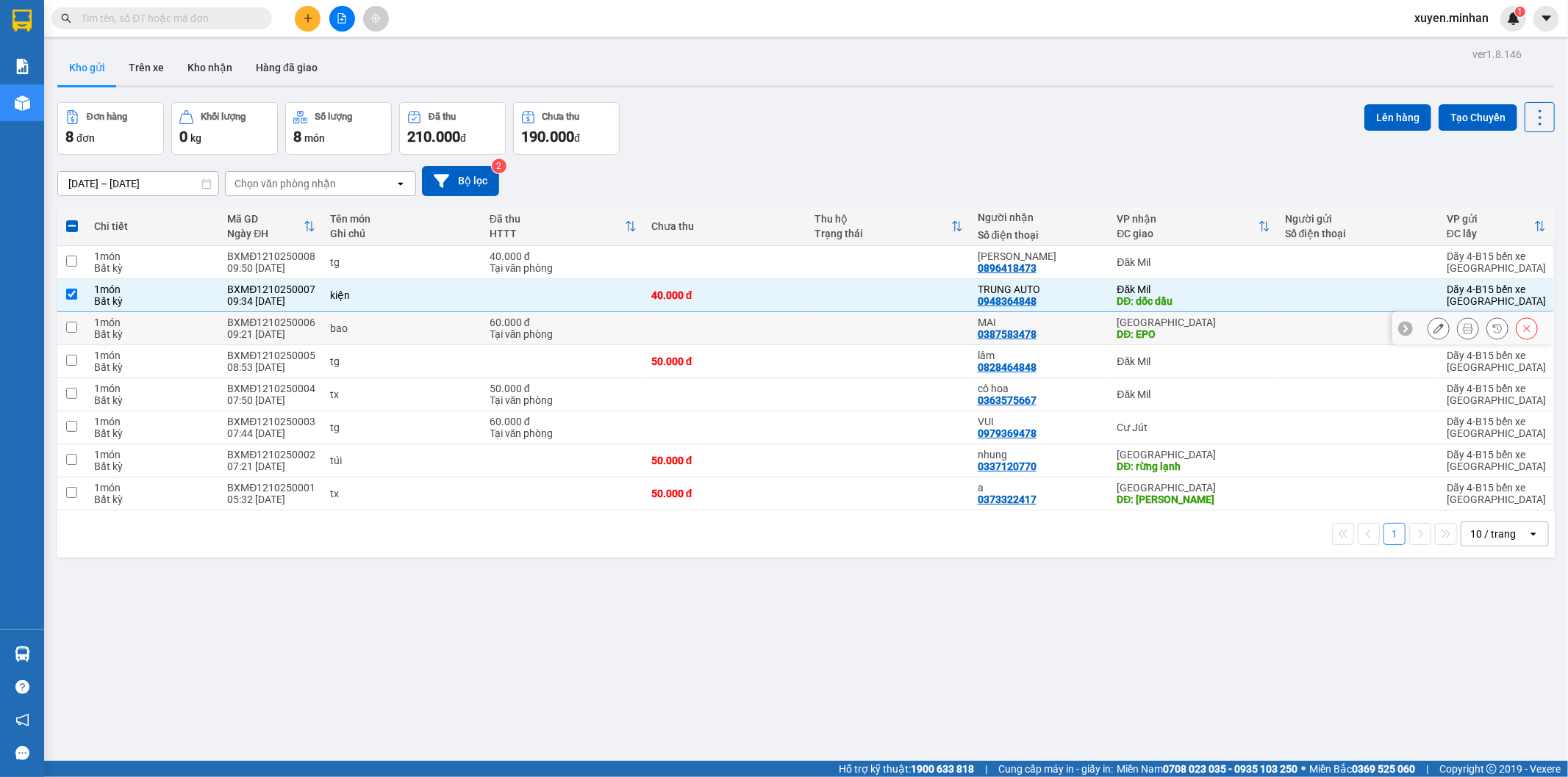
click at [1193, 328] on div "[GEOGRAPHIC_DATA]" at bounding box center [1193, 323] width 153 height 12
checkbox input "true"
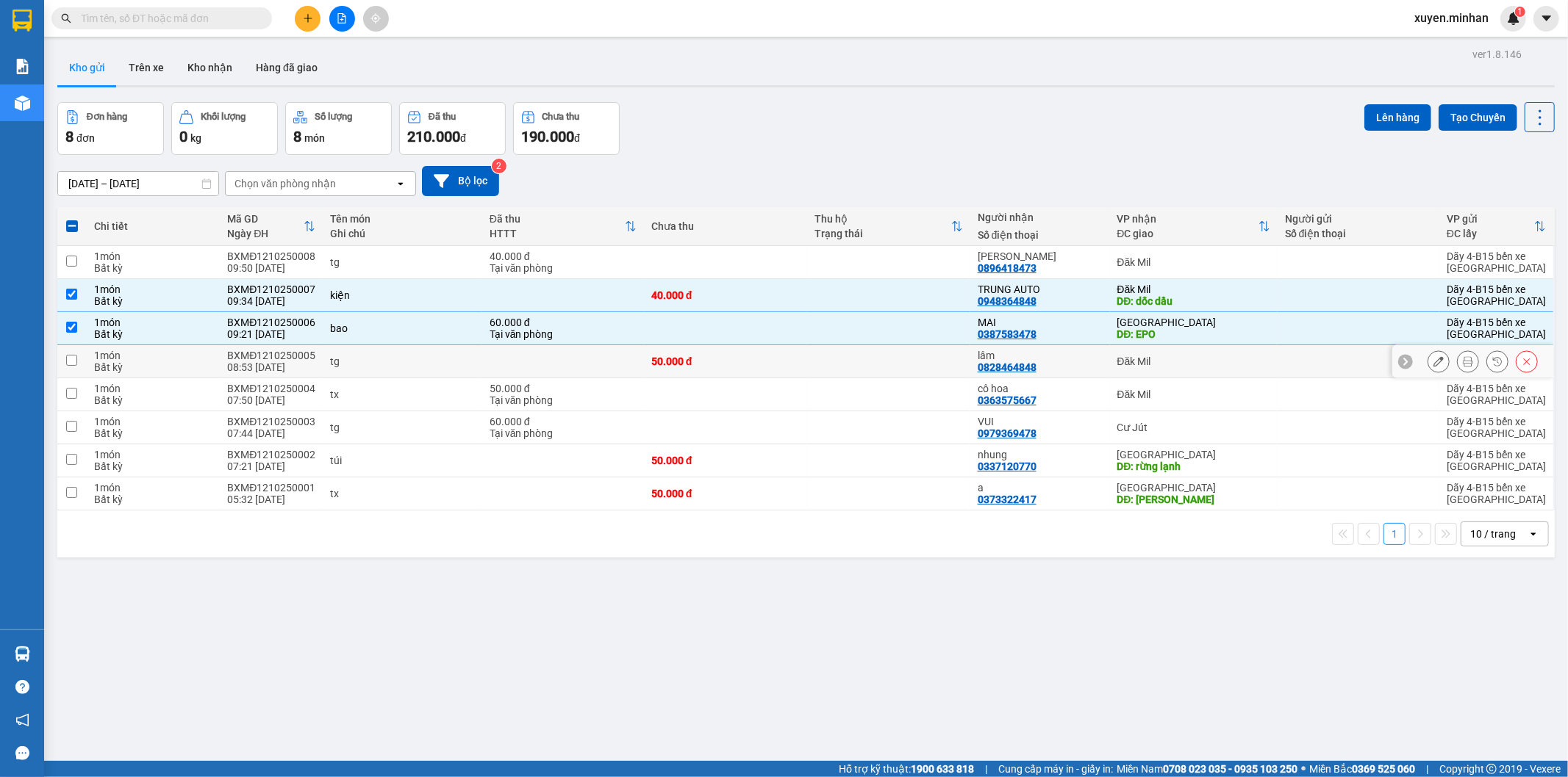
click at [1165, 355] on div "Đăk Mil" at bounding box center [1193, 361] width 153 height 12
checkbox input "true"
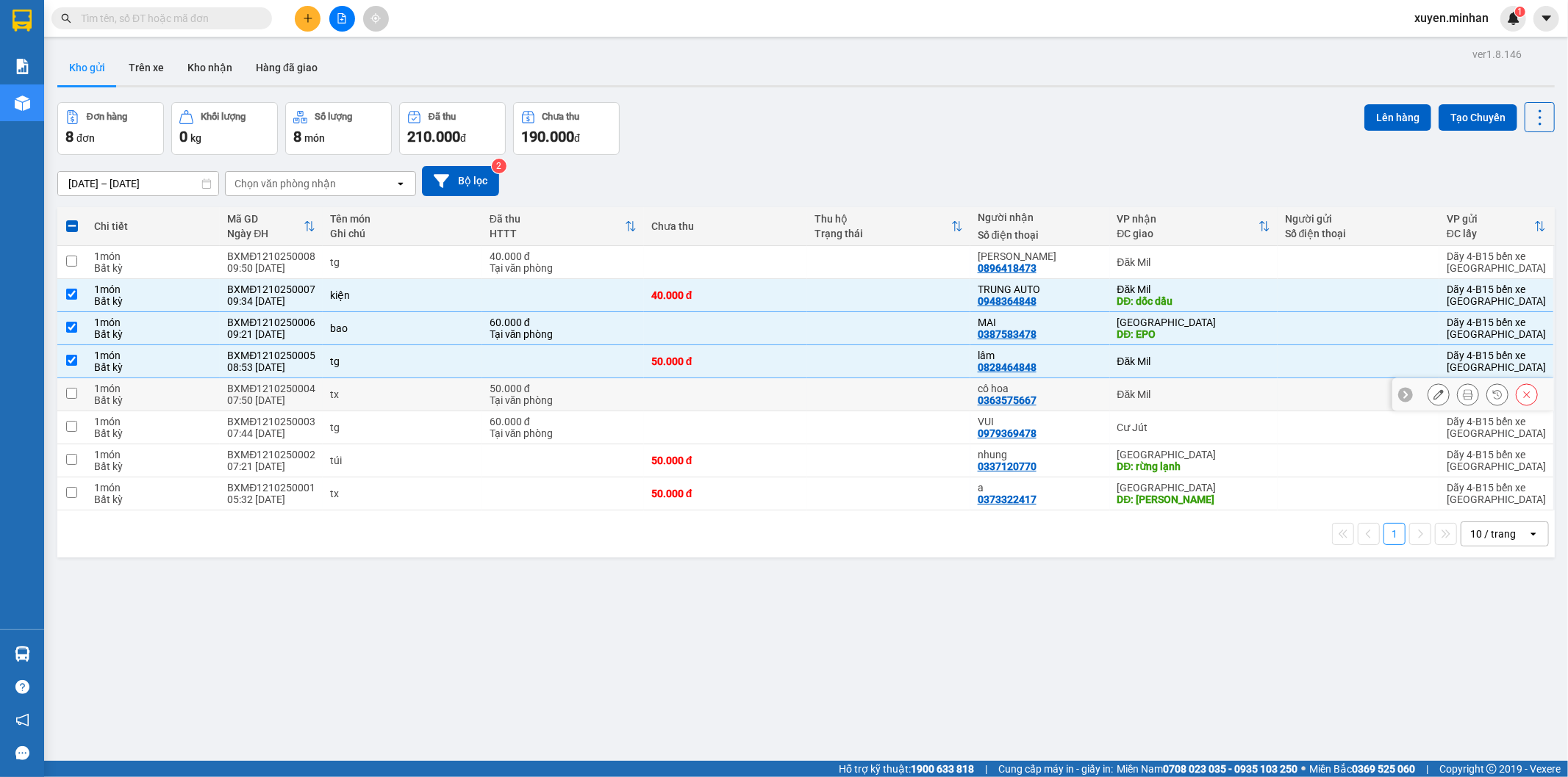
click at [1151, 394] on div "Đăk Mil" at bounding box center [1193, 394] width 153 height 12
checkbox input "true"
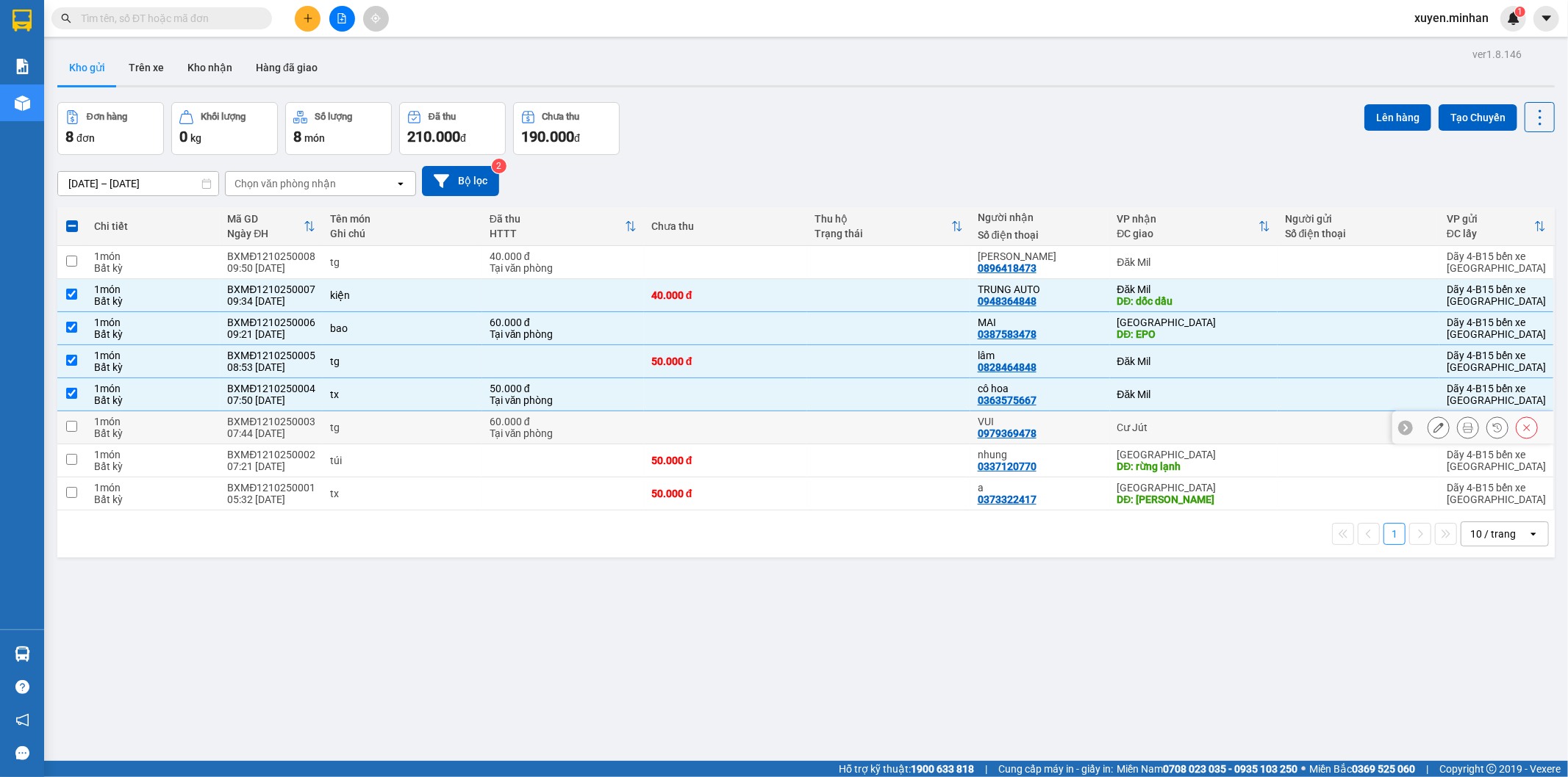
click at [1152, 429] on div "Cư Jút" at bounding box center [1193, 428] width 153 height 12
checkbox input "true"
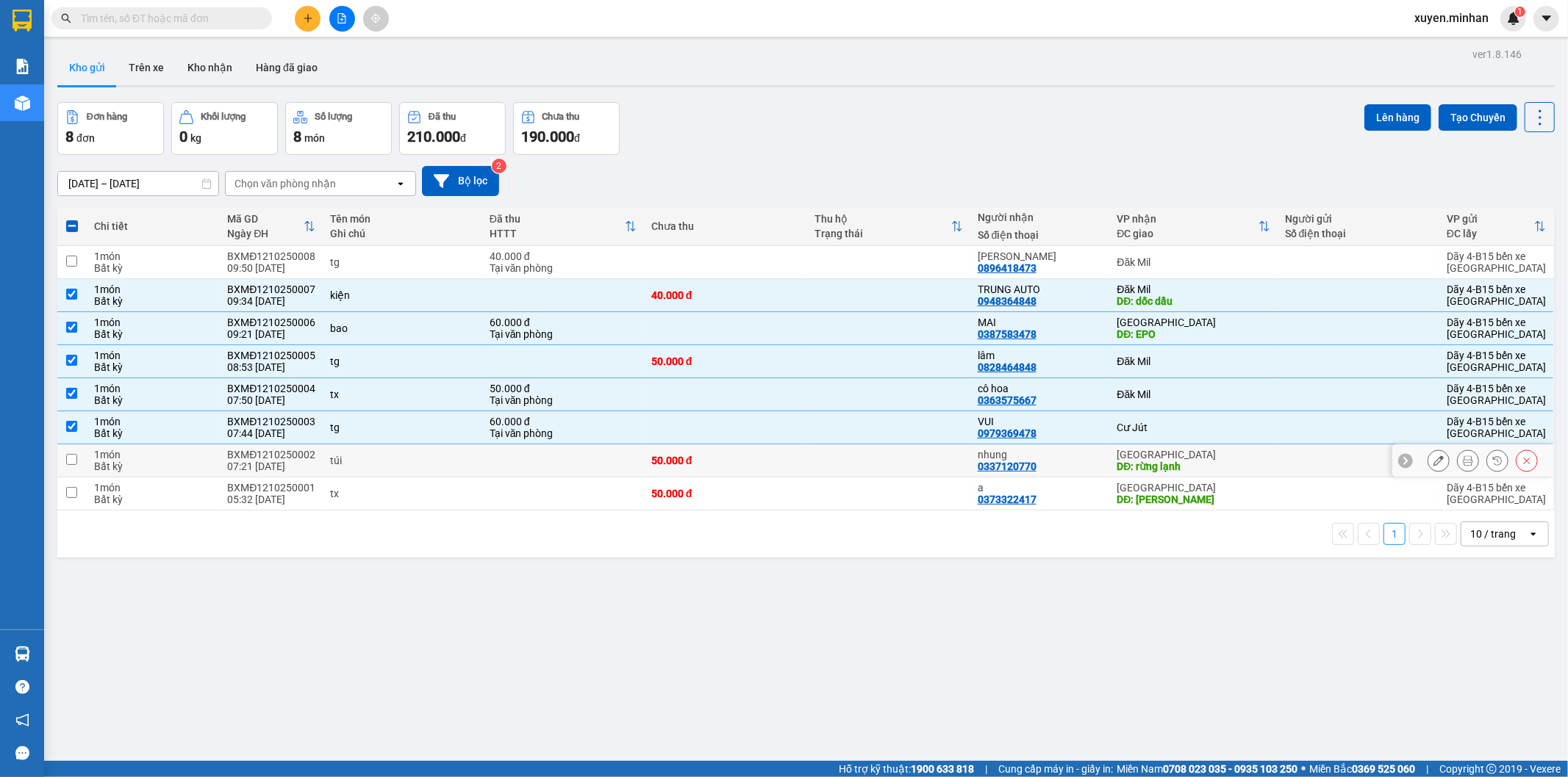
click at [1188, 469] on div "DĐ: rừng lạnh" at bounding box center [1193, 467] width 153 height 12
checkbox input "true"
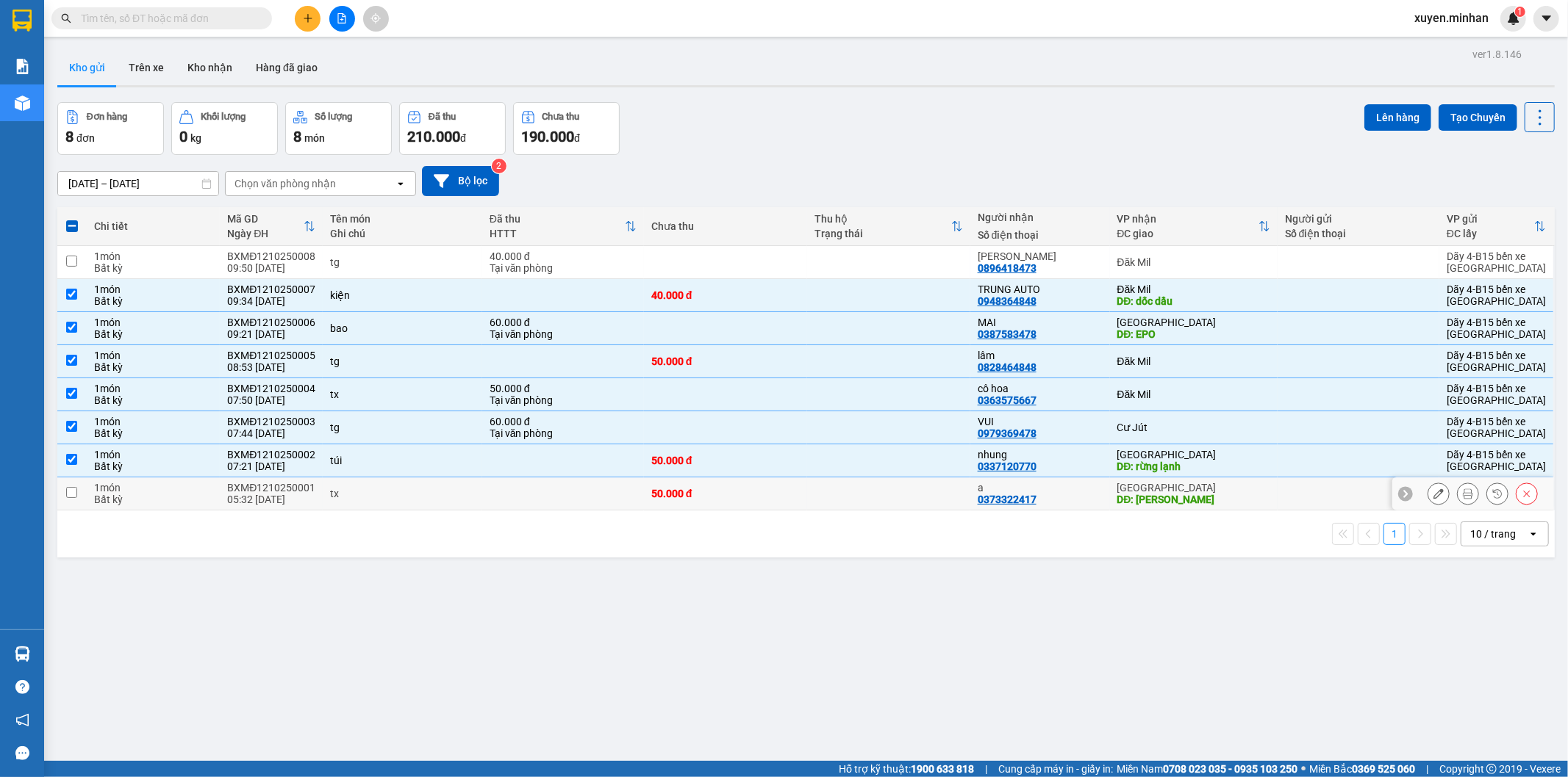
click at [1181, 497] on div "DĐ: đak wil" at bounding box center [1193, 500] width 153 height 12
checkbox input "true"
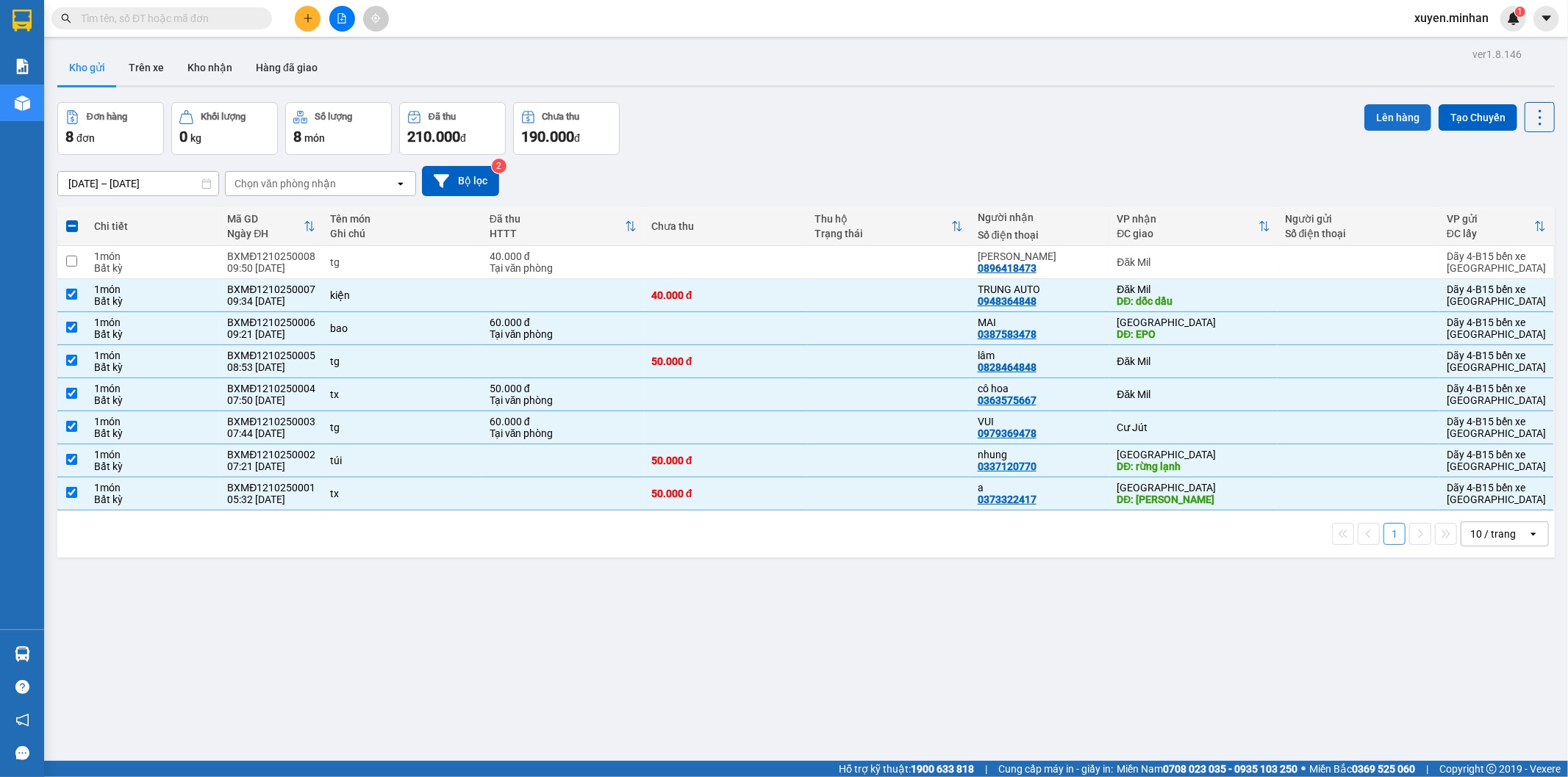
click at [1377, 114] on button "Lên hàng" at bounding box center [1397, 117] width 67 height 26
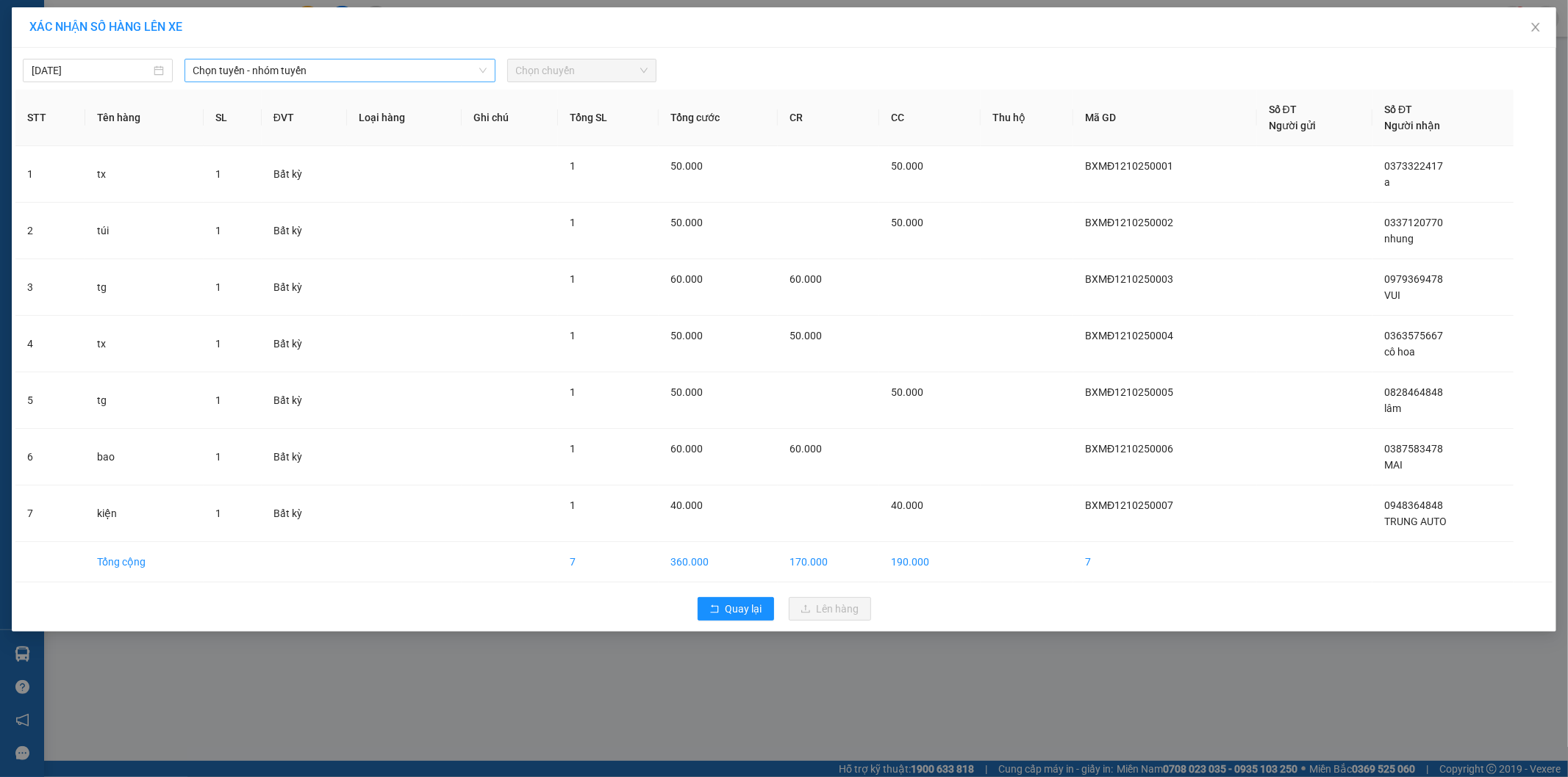
click at [266, 71] on span "Chọn tuyến - nhóm tuyến" at bounding box center [339, 71] width 293 height 22
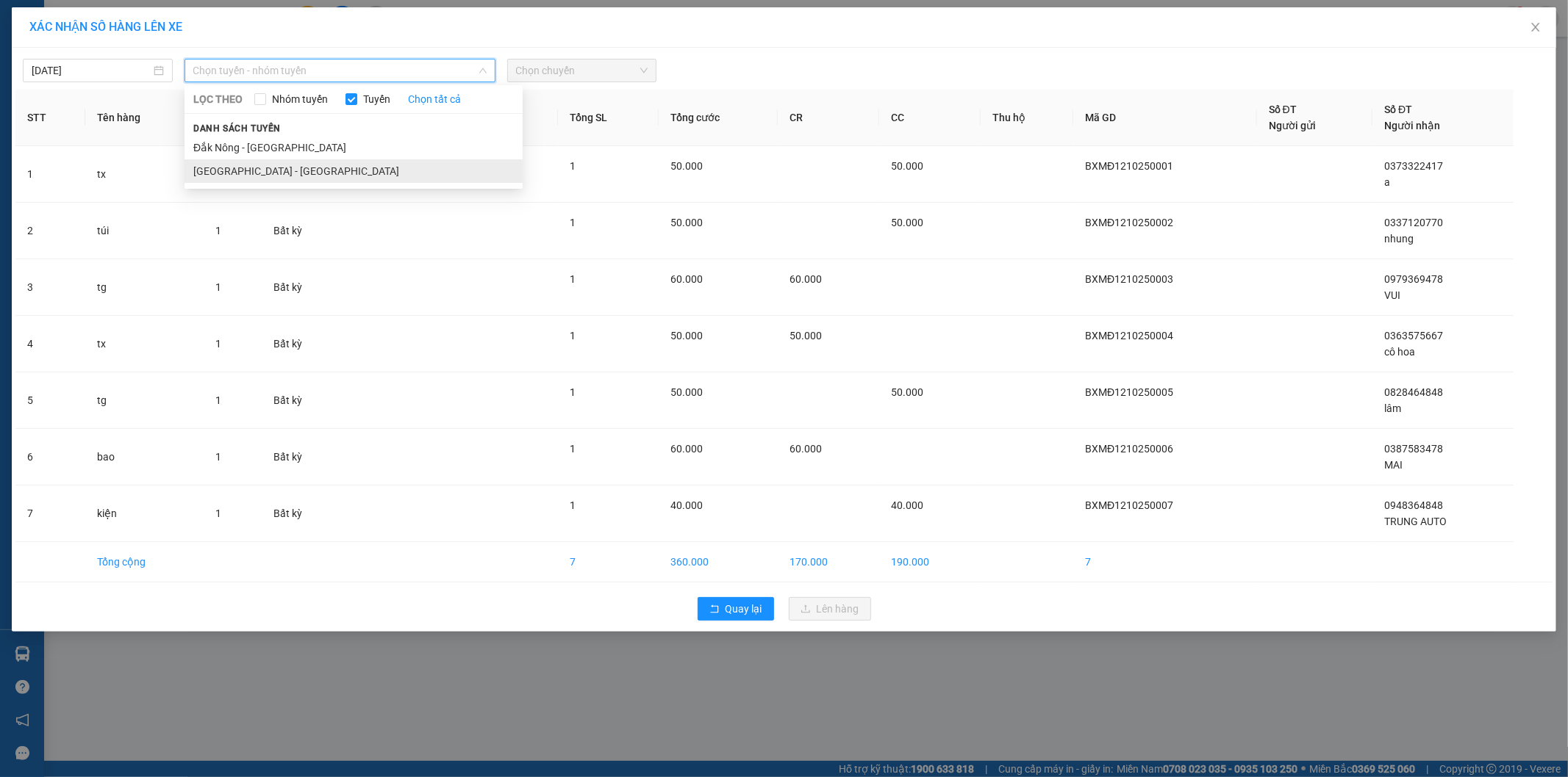
click at [233, 172] on li "Sài Gòn - Đắk Nông" at bounding box center [354, 172] width 338 height 24
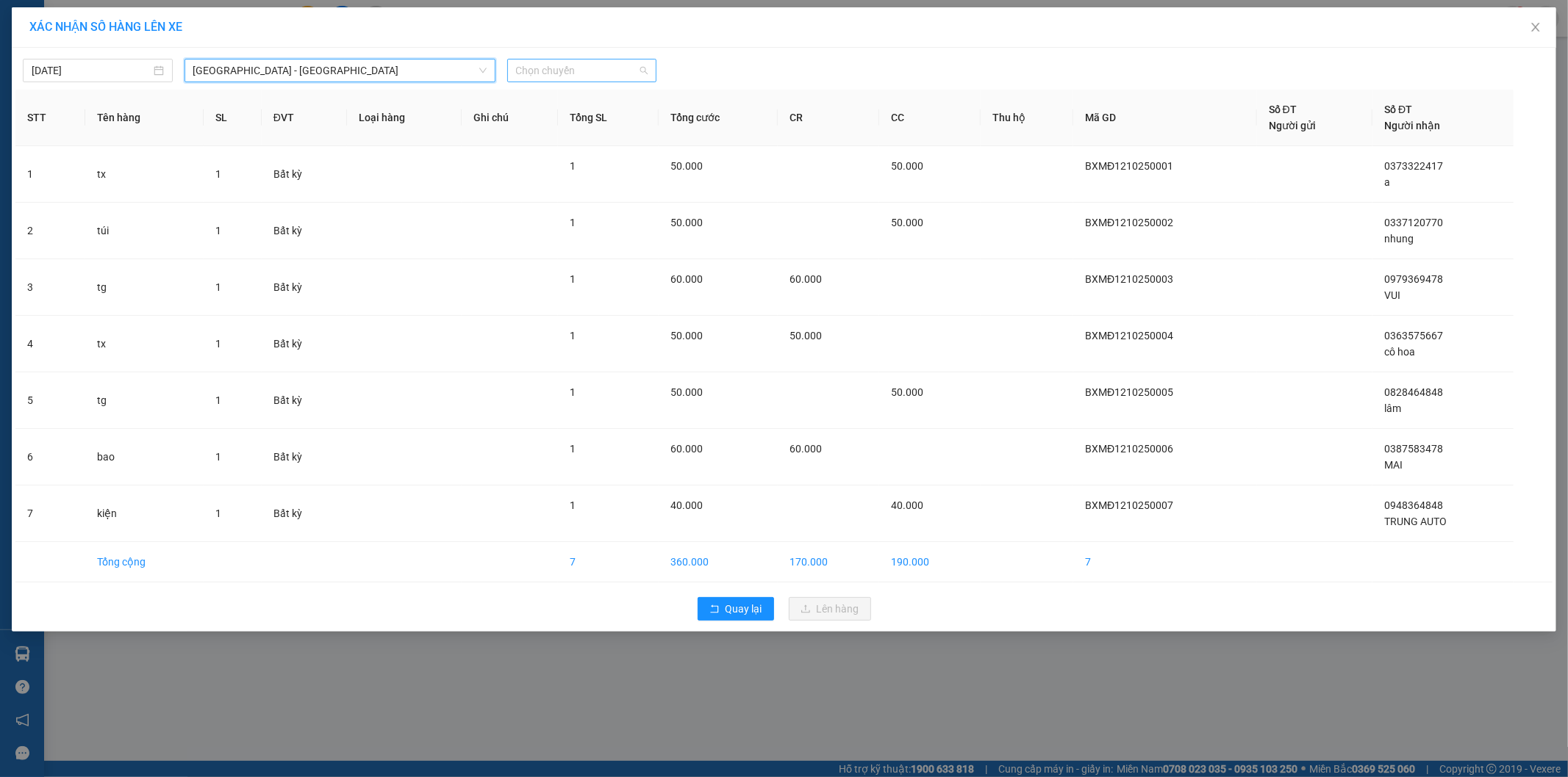
click at [566, 67] on span "Chọn chuyến" at bounding box center [582, 71] width 132 height 22
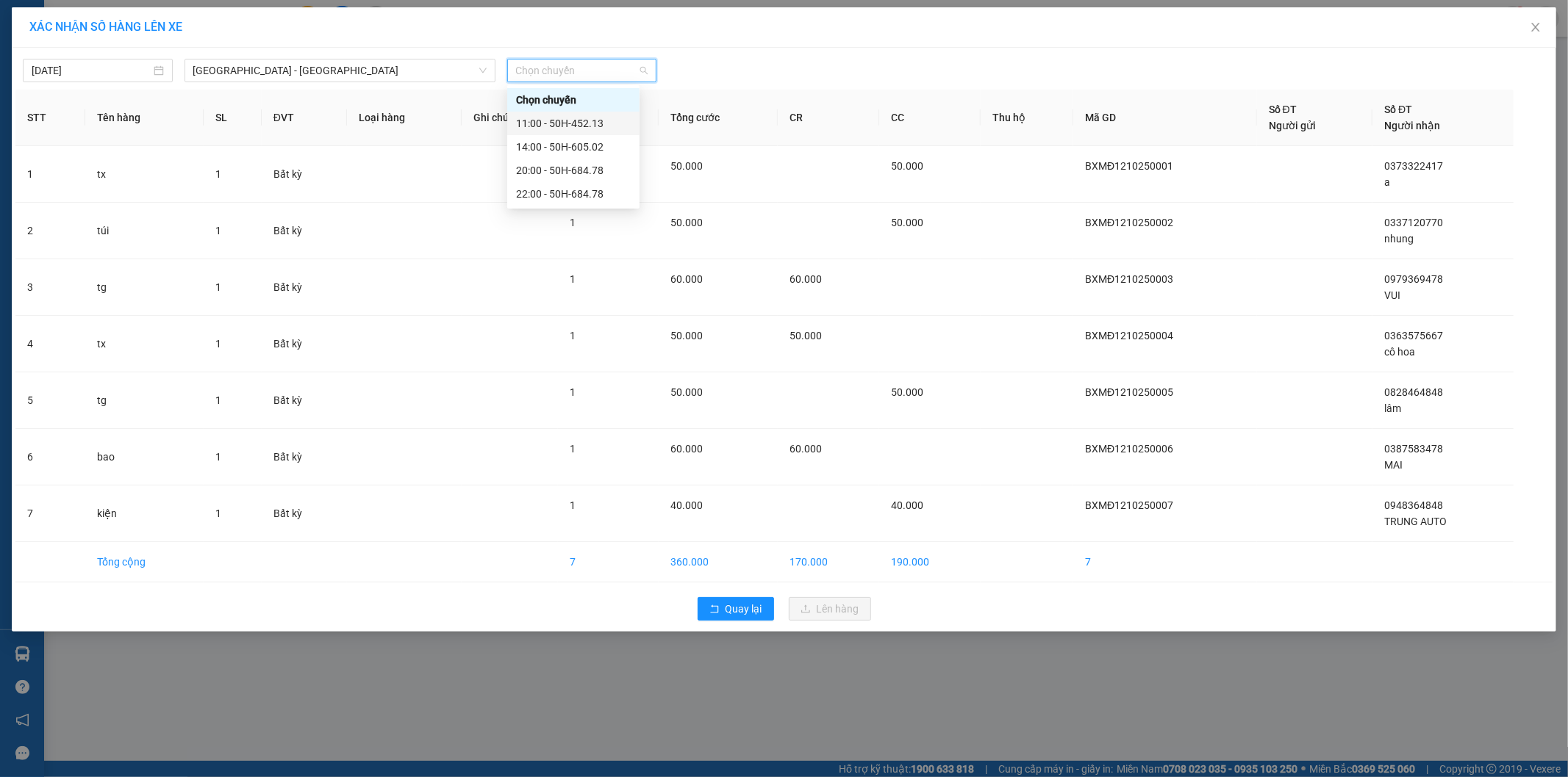
click at [564, 122] on div "11:00 - 50H-452.13" at bounding box center [573, 123] width 114 height 16
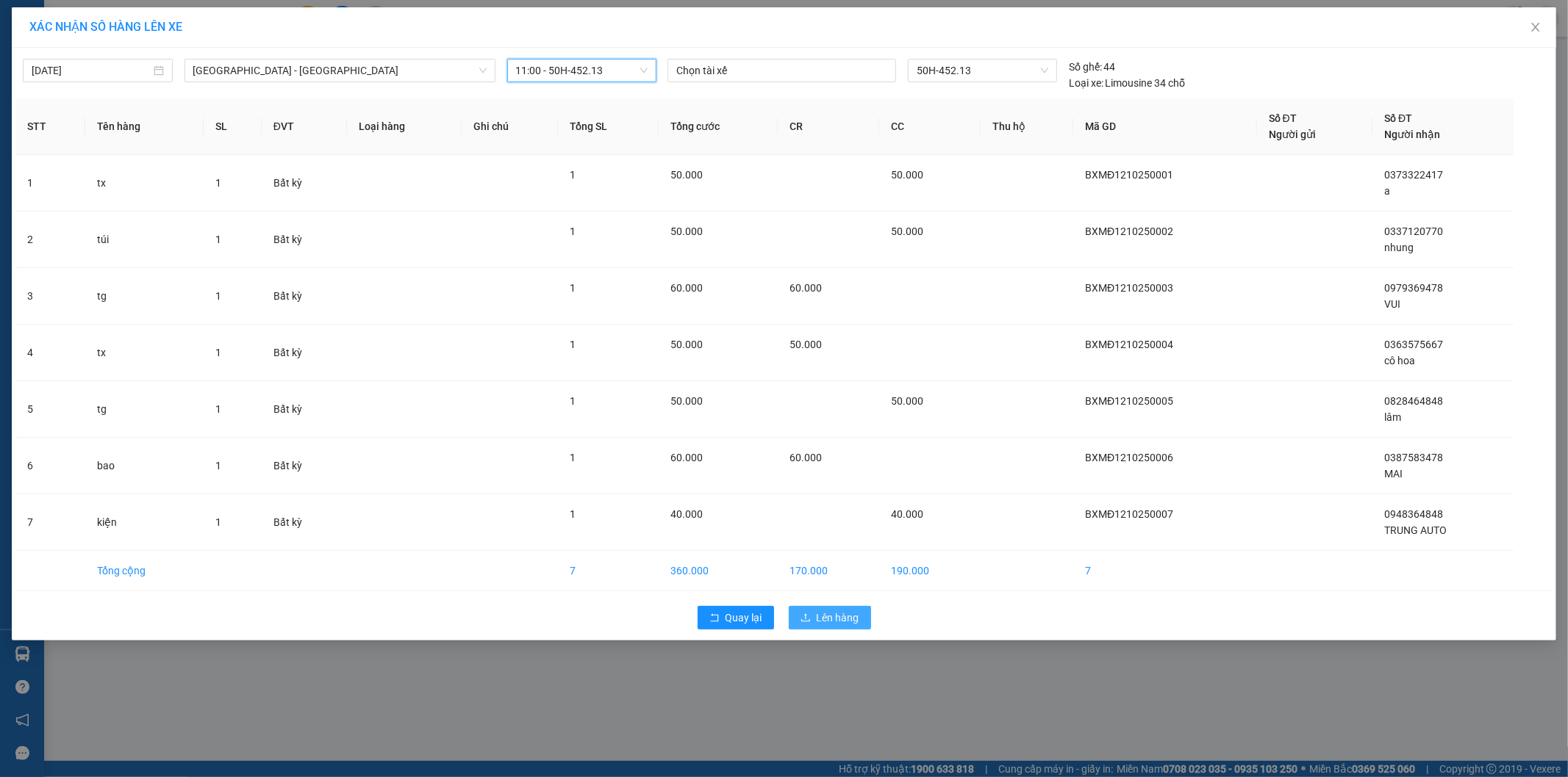
click at [820, 620] on span "Lên hàng" at bounding box center [838, 617] width 43 height 16
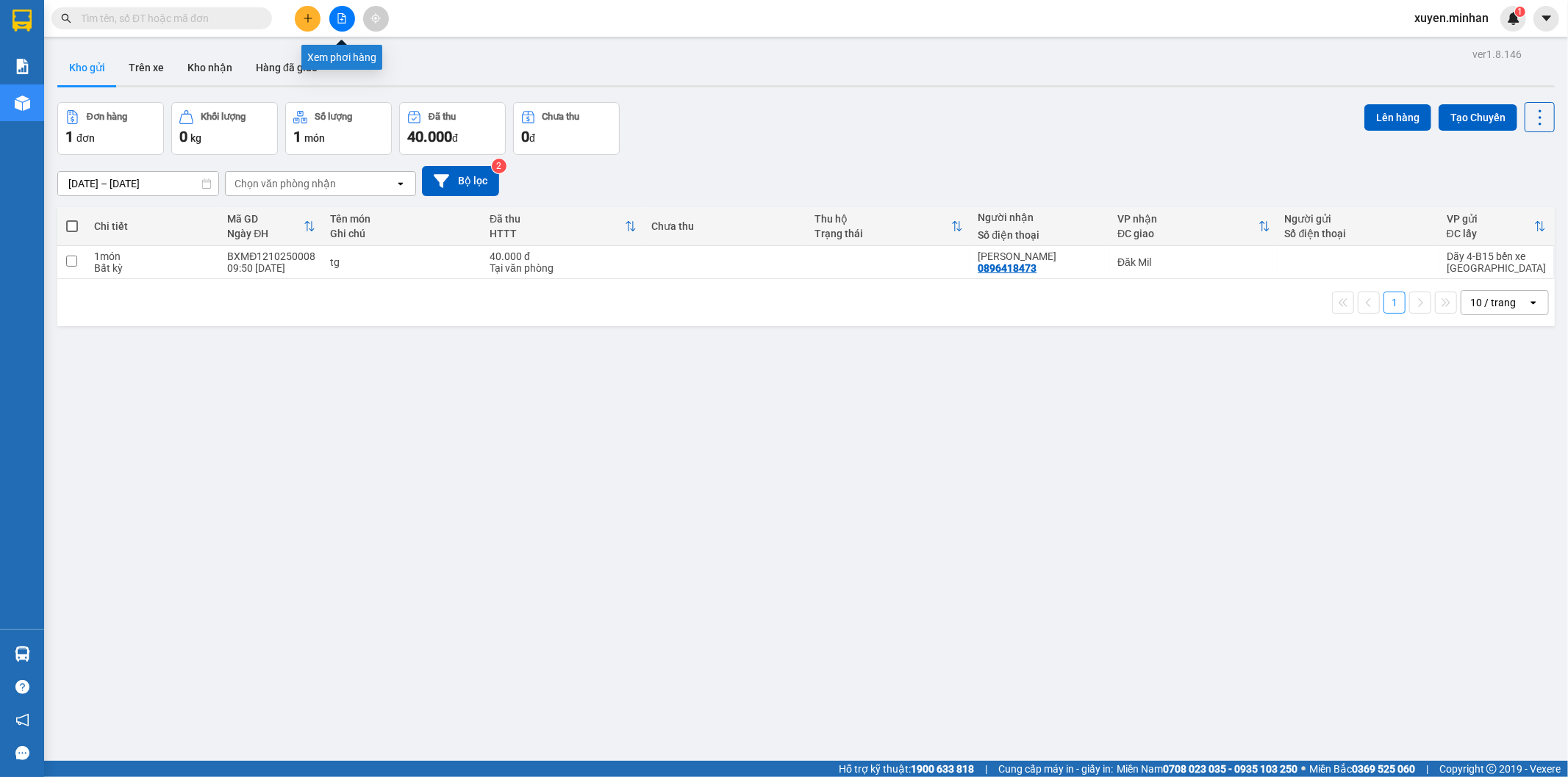
click at [339, 20] on icon "file-add" at bounding box center [342, 18] width 10 height 10
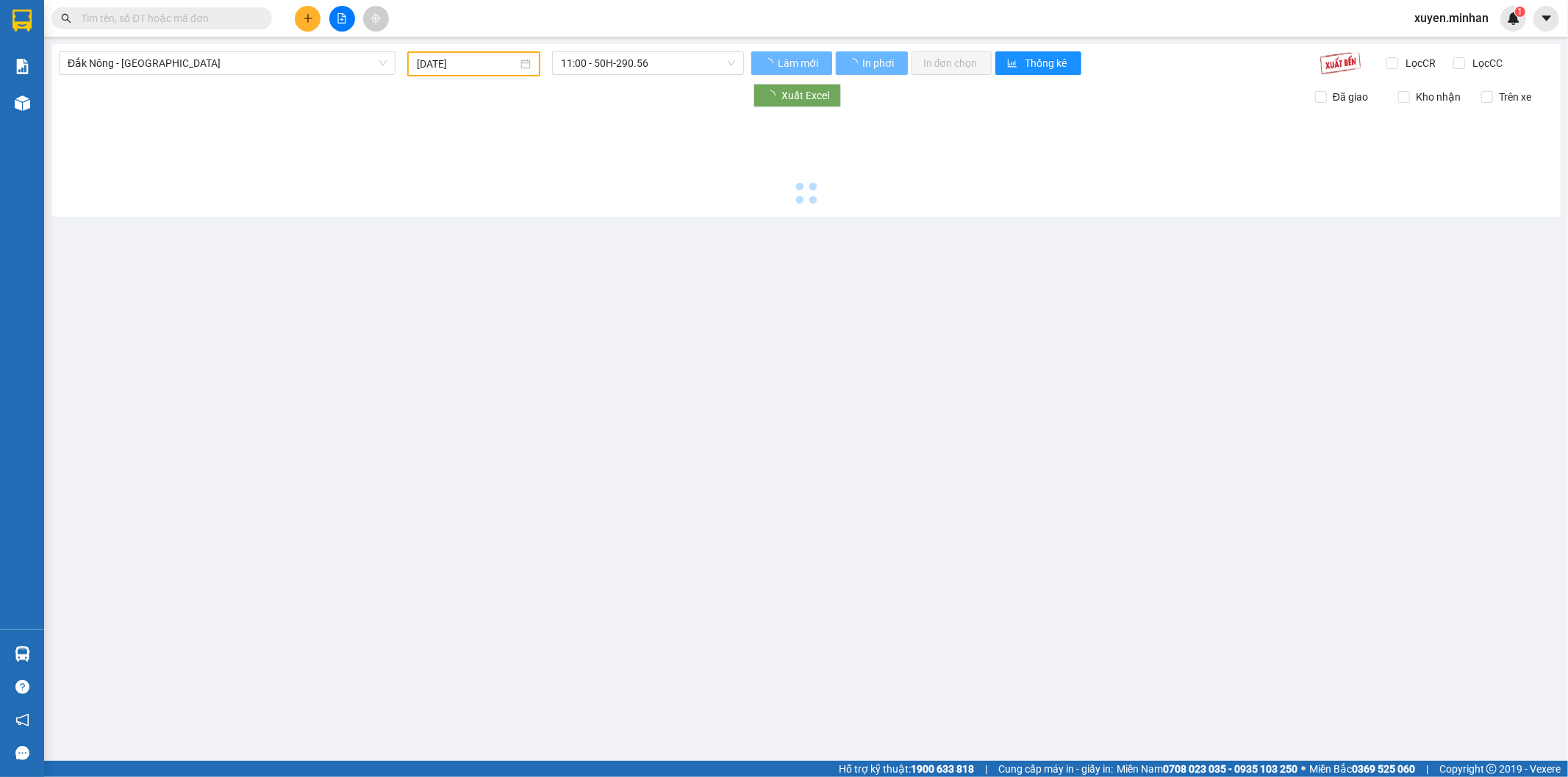
type input "[DATE]"
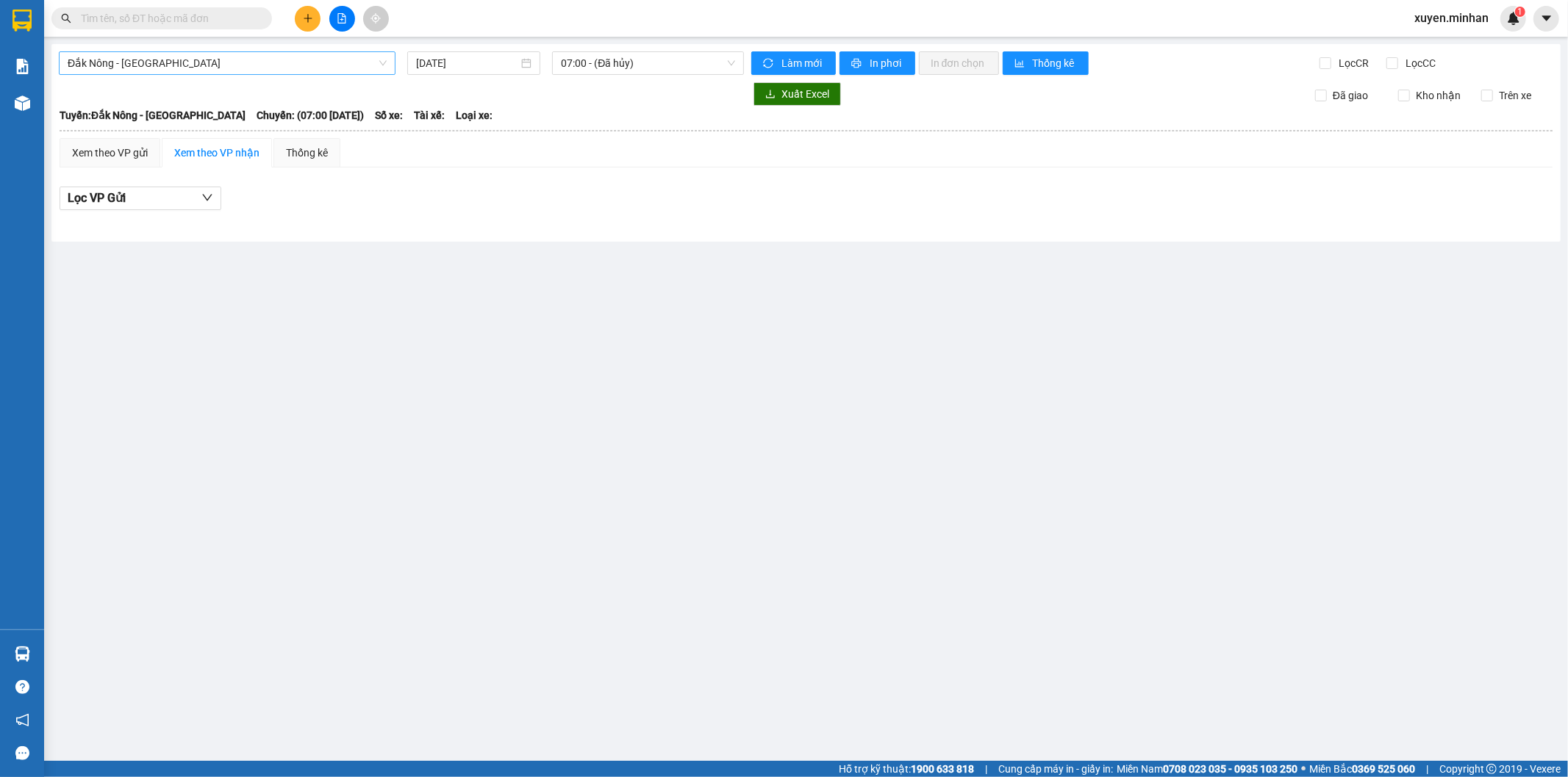
click at [229, 68] on span "Đắk Nông - Sài Gòn" at bounding box center [226, 63] width 319 height 22
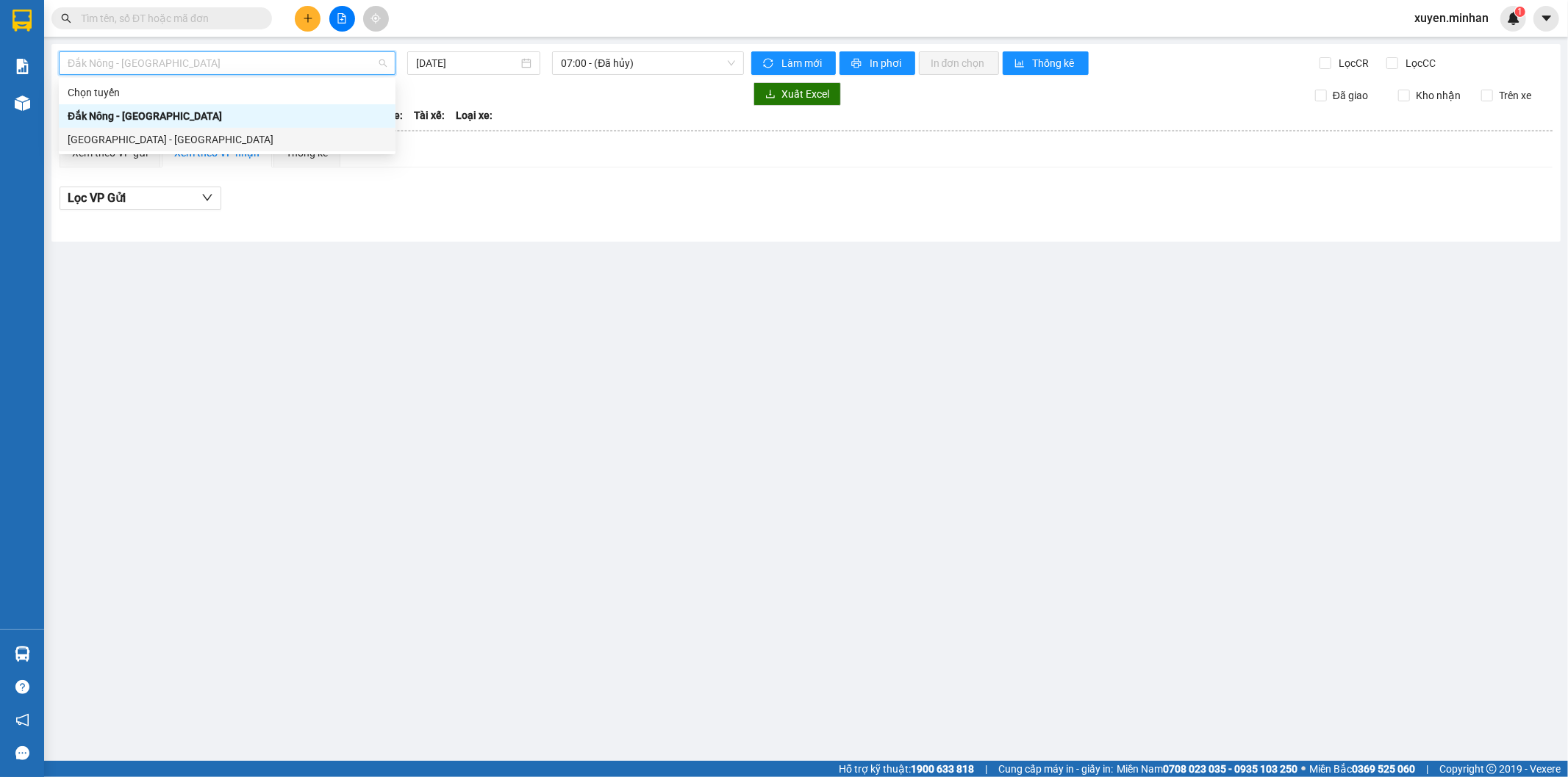
click at [155, 132] on div "Sài Gòn - Đắk Nông" at bounding box center [226, 139] width 319 height 16
type input "[DATE]"
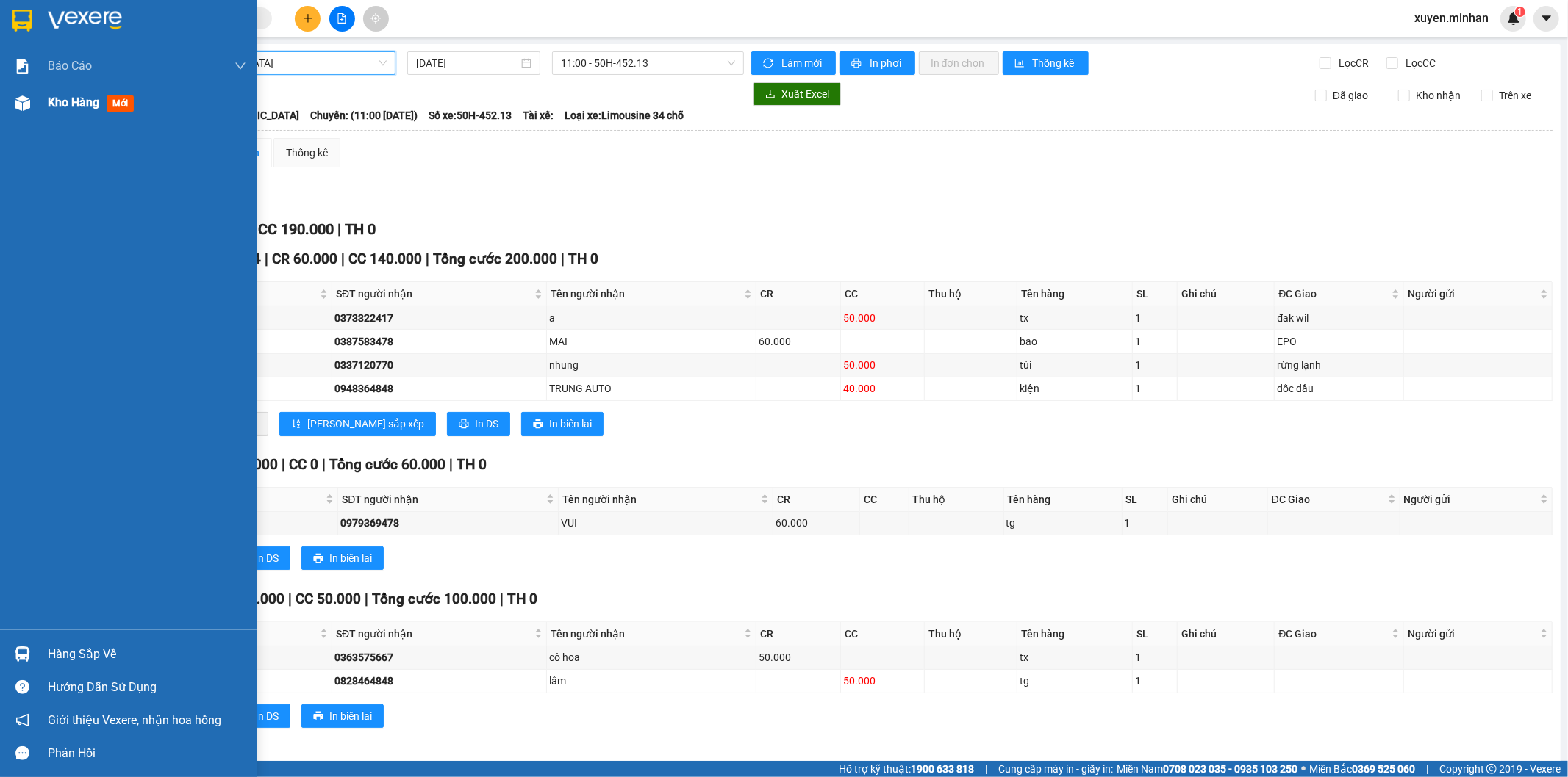
click at [16, 104] on img at bounding box center [22, 103] width 15 height 15
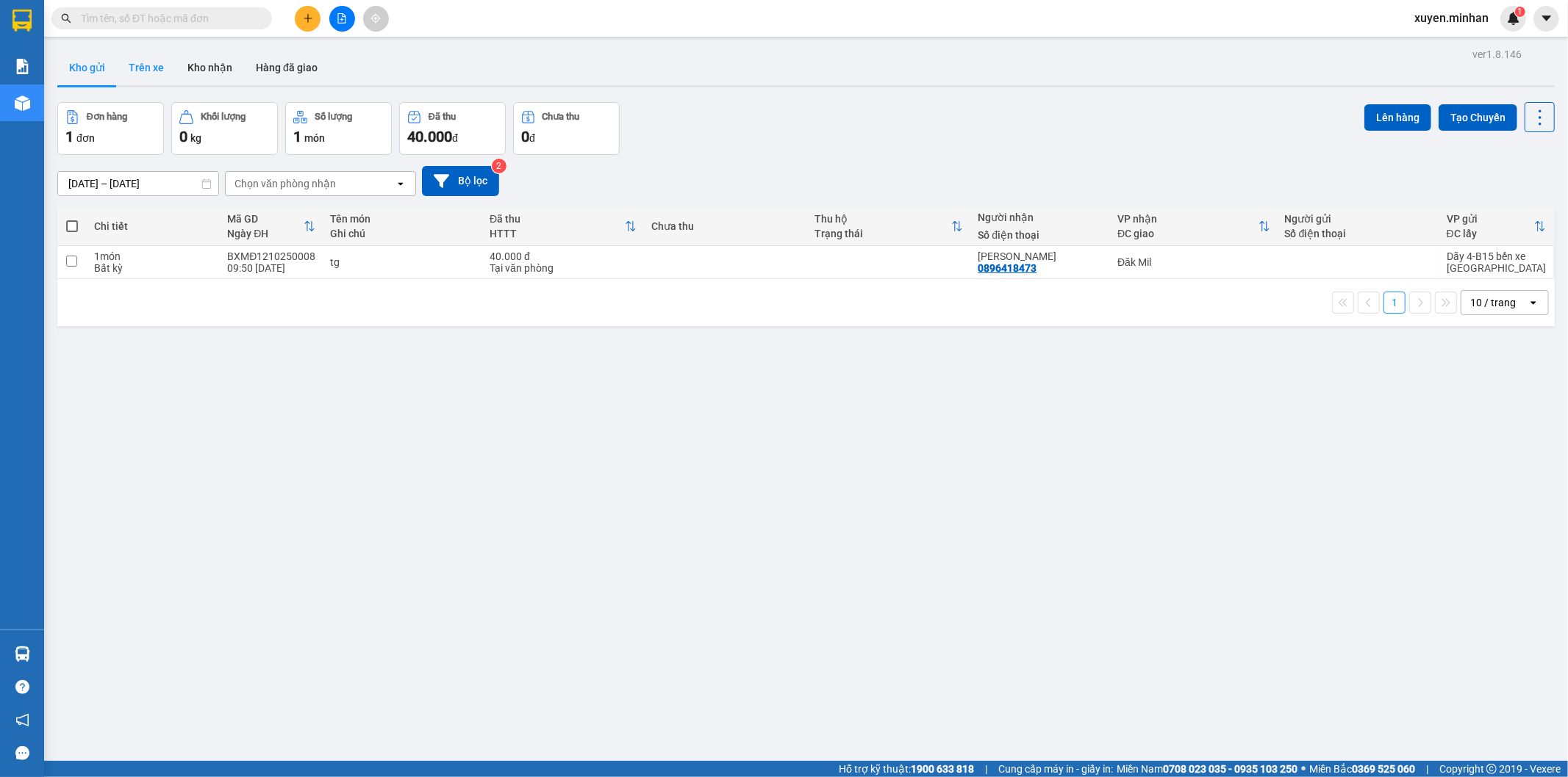
click at [143, 68] on button "Trên xe" at bounding box center [146, 67] width 59 height 35
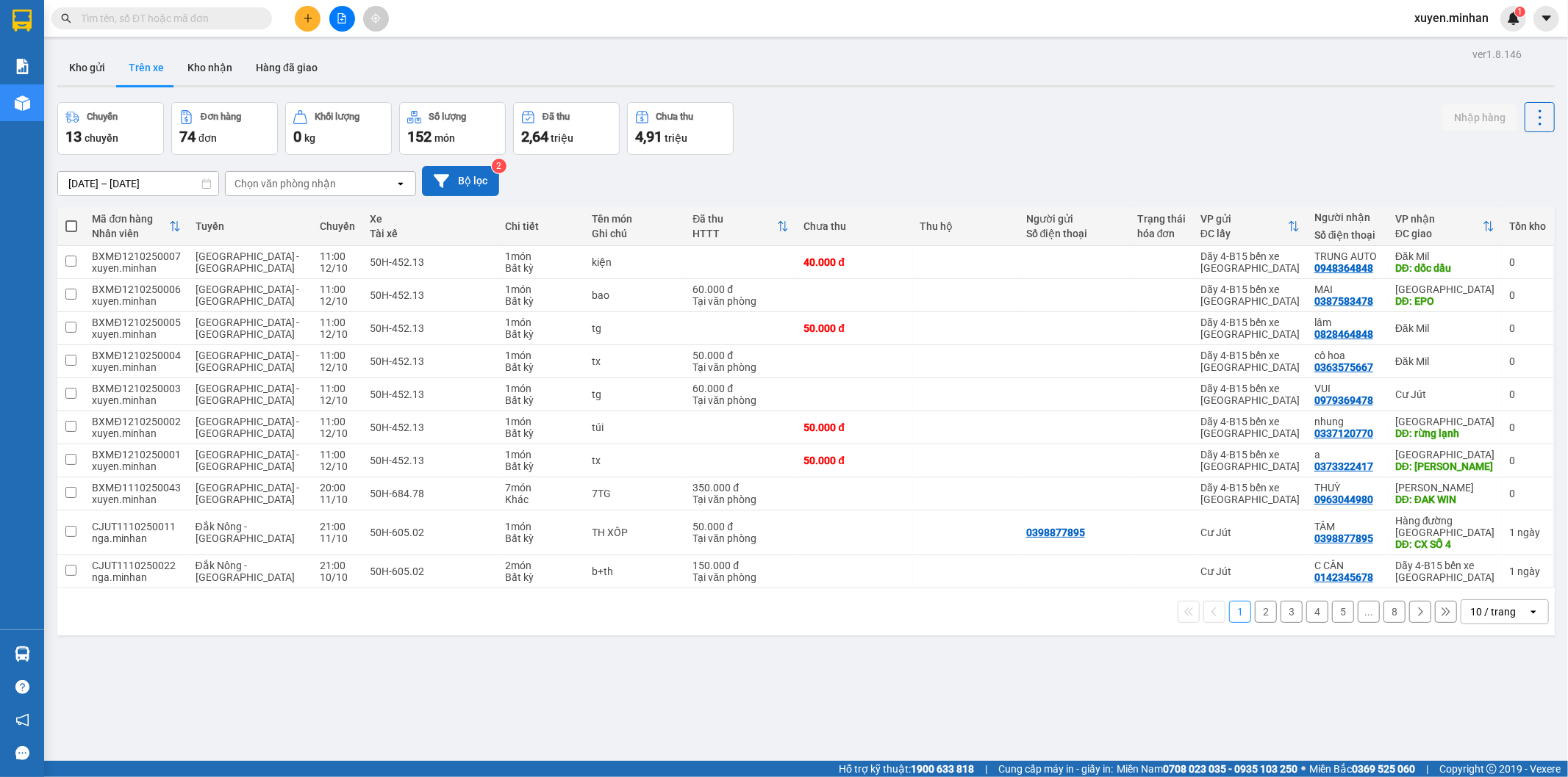
click at [477, 184] on button "Bộ lọc" at bounding box center [460, 180] width 77 height 30
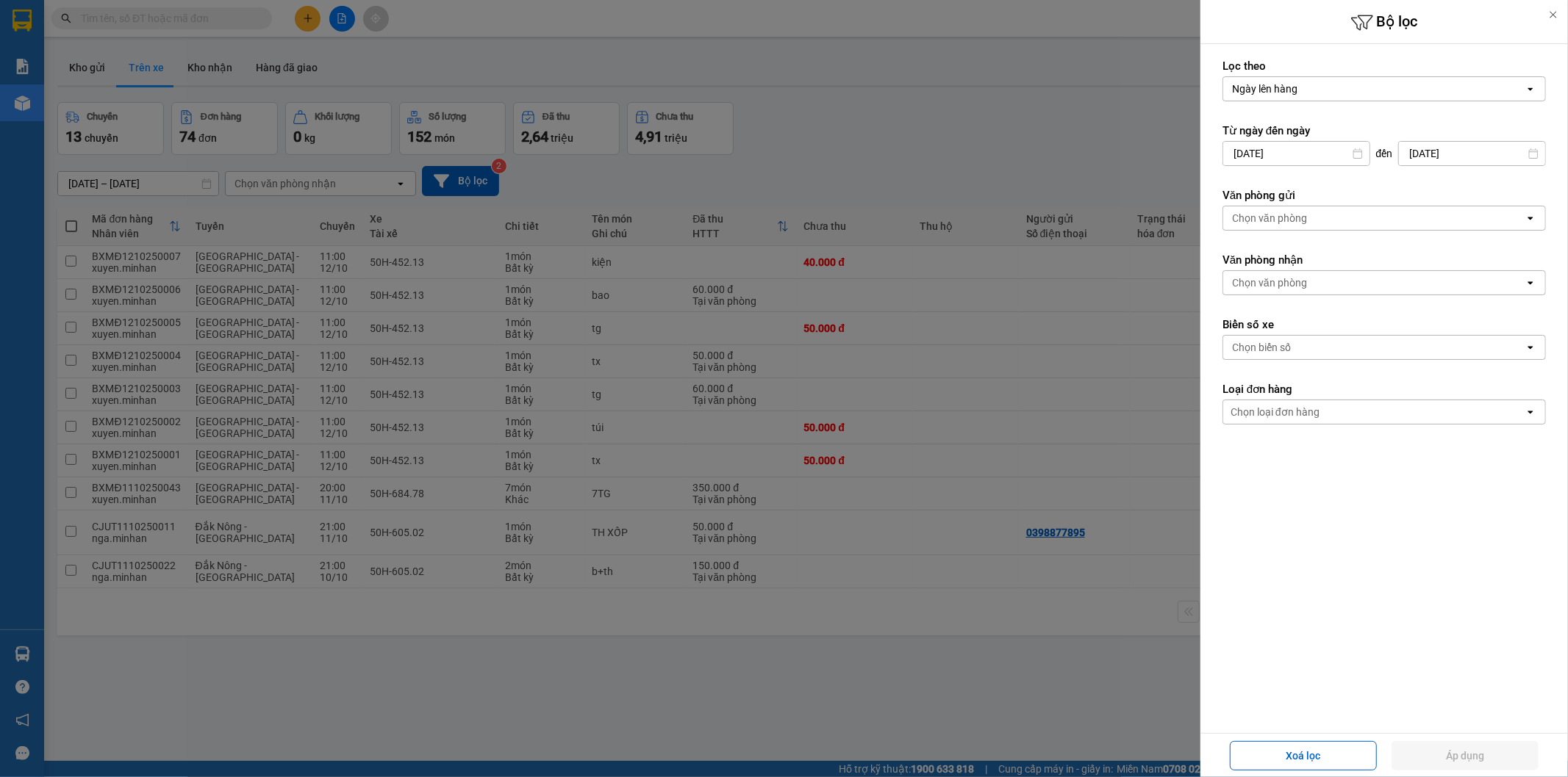
click at [1315, 96] on div "Ngày lên hàng" at bounding box center [1373, 89] width 301 height 24
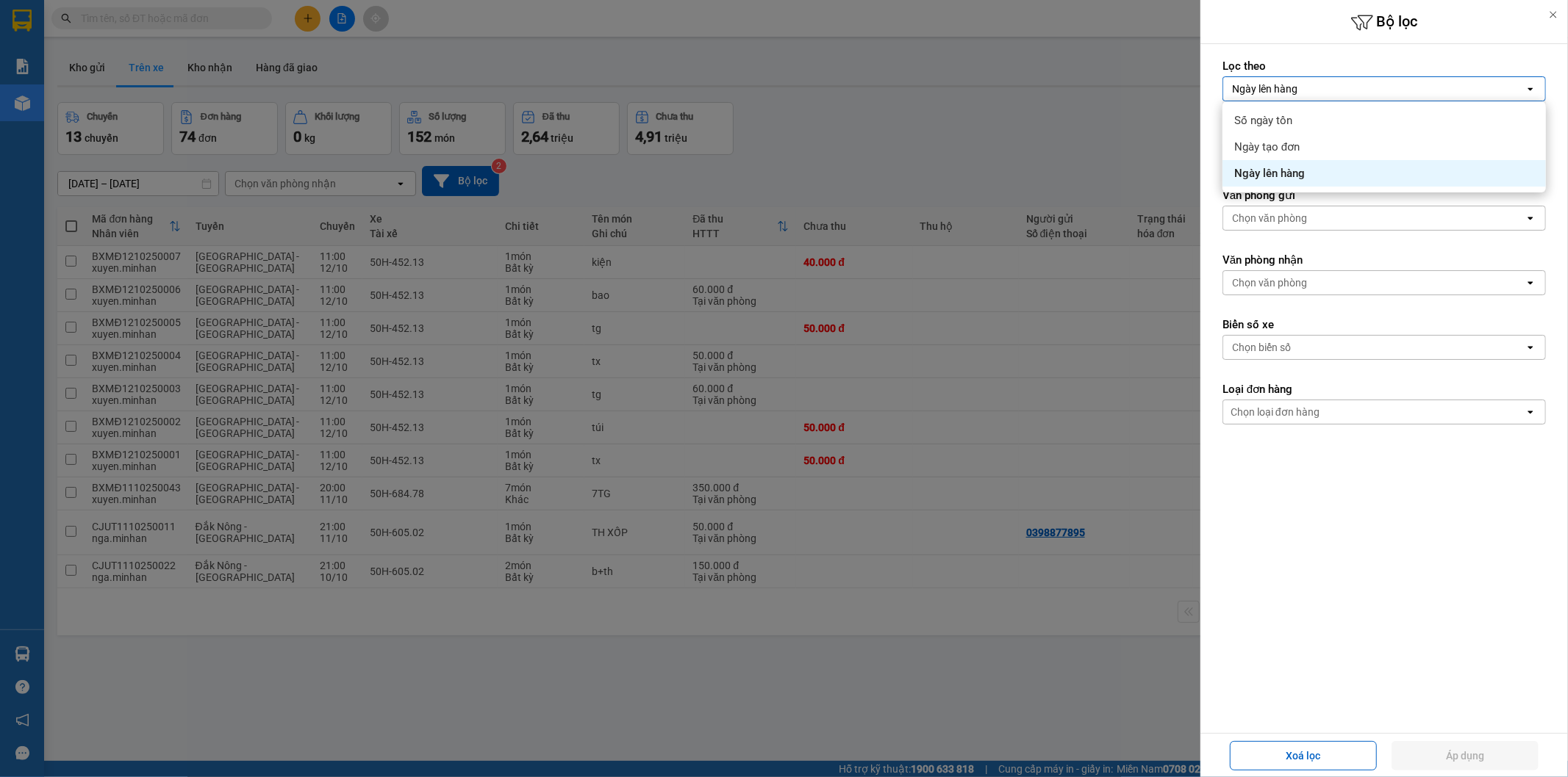
click at [1315, 96] on div "Ngày lên hàng" at bounding box center [1373, 89] width 301 height 24
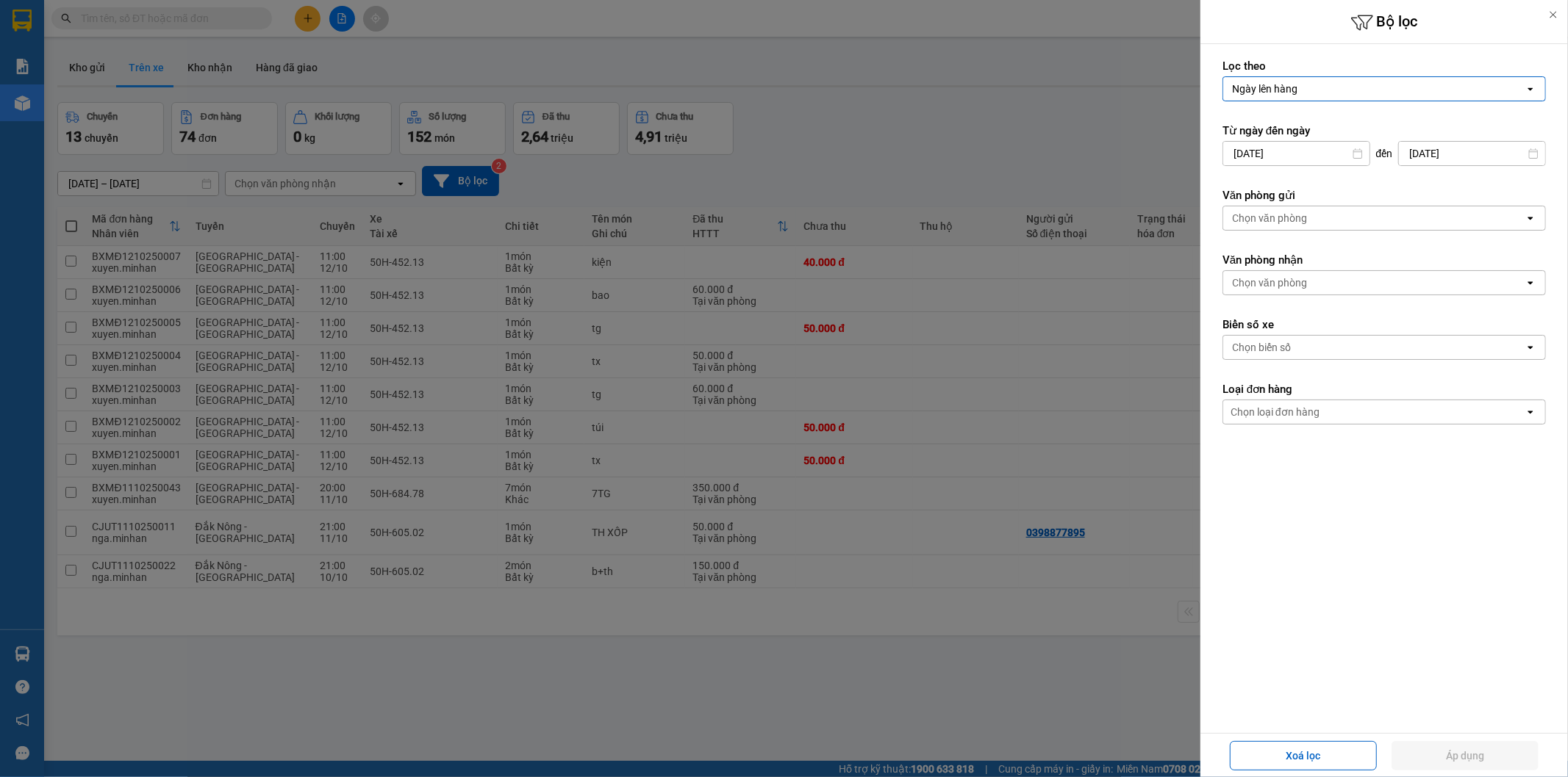
click at [1302, 156] on input "10/10/2025" at bounding box center [1296, 154] width 146 height 24
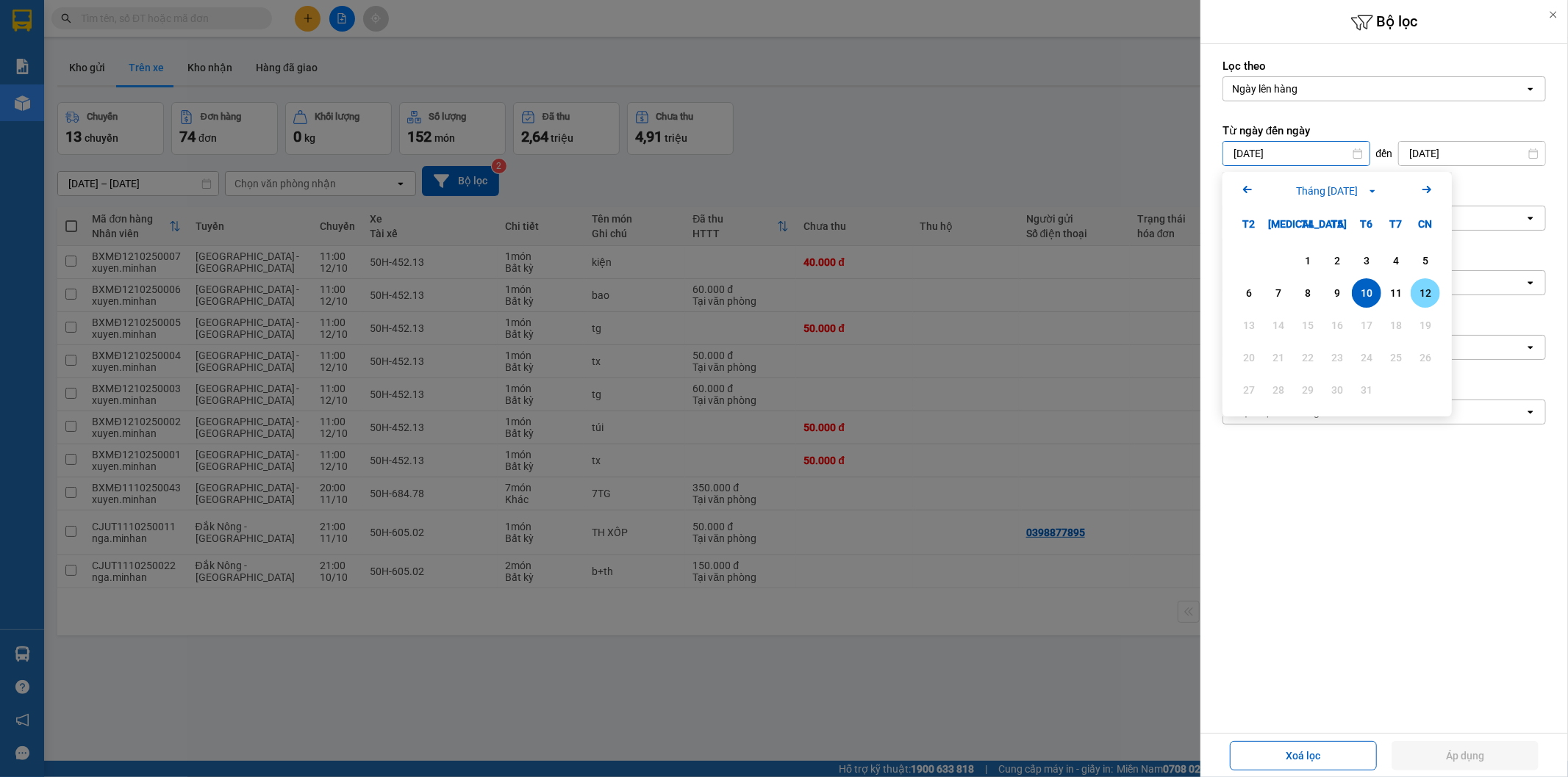
click at [1419, 287] on div "12" at bounding box center [1425, 293] width 20 height 18
type input "[DATE]"
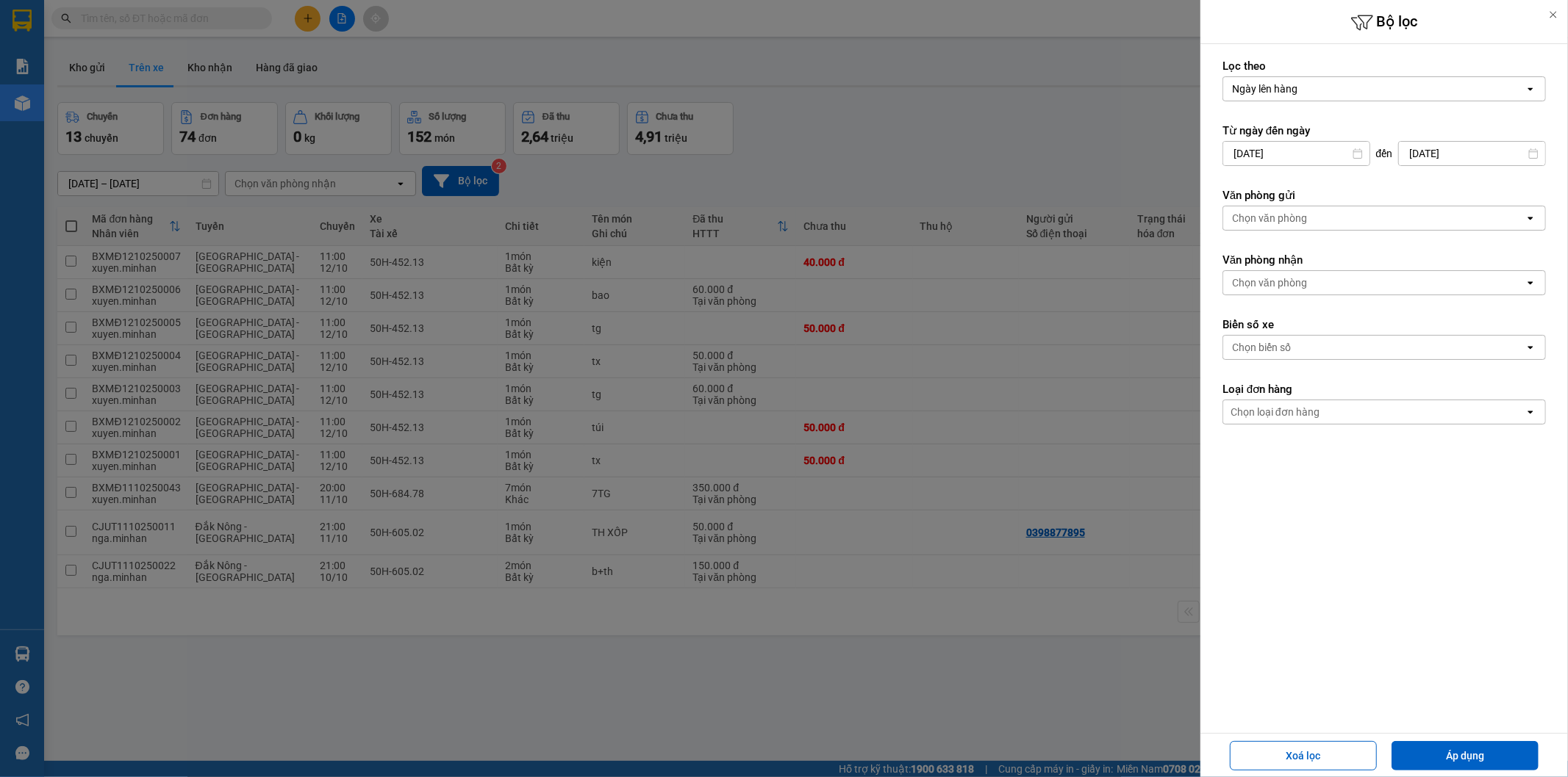
click at [1383, 225] on div "Chọn văn phòng" at bounding box center [1373, 219] width 301 height 24
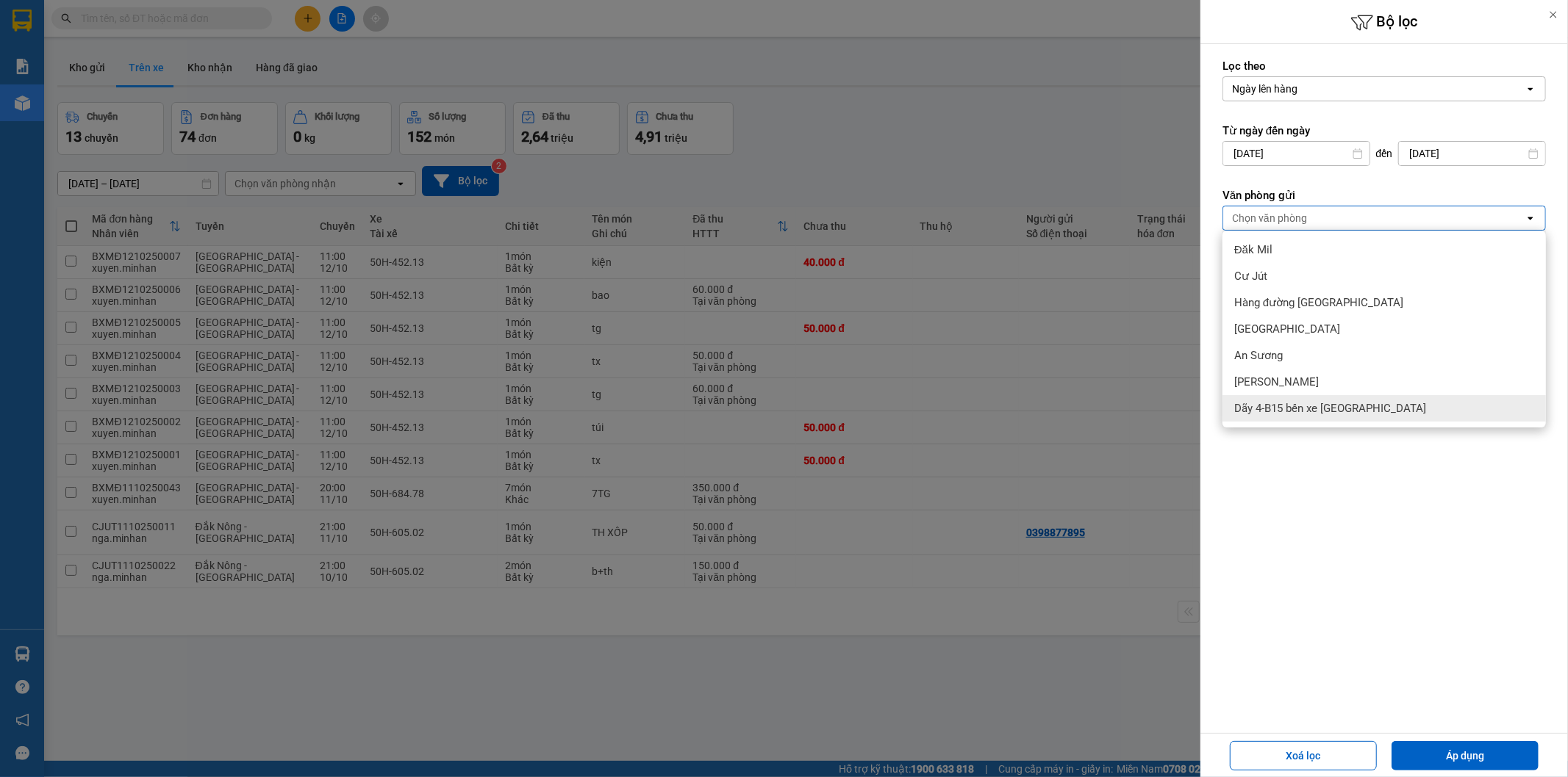
click at [1306, 401] on span "Dãy 4-B15 bến xe [GEOGRAPHIC_DATA]" at bounding box center [1330, 408] width 192 height 15
click at [1446, 773] on div "Xoá lọc Áp dụng" at bounding box center [1384, 756] width 360 height 36
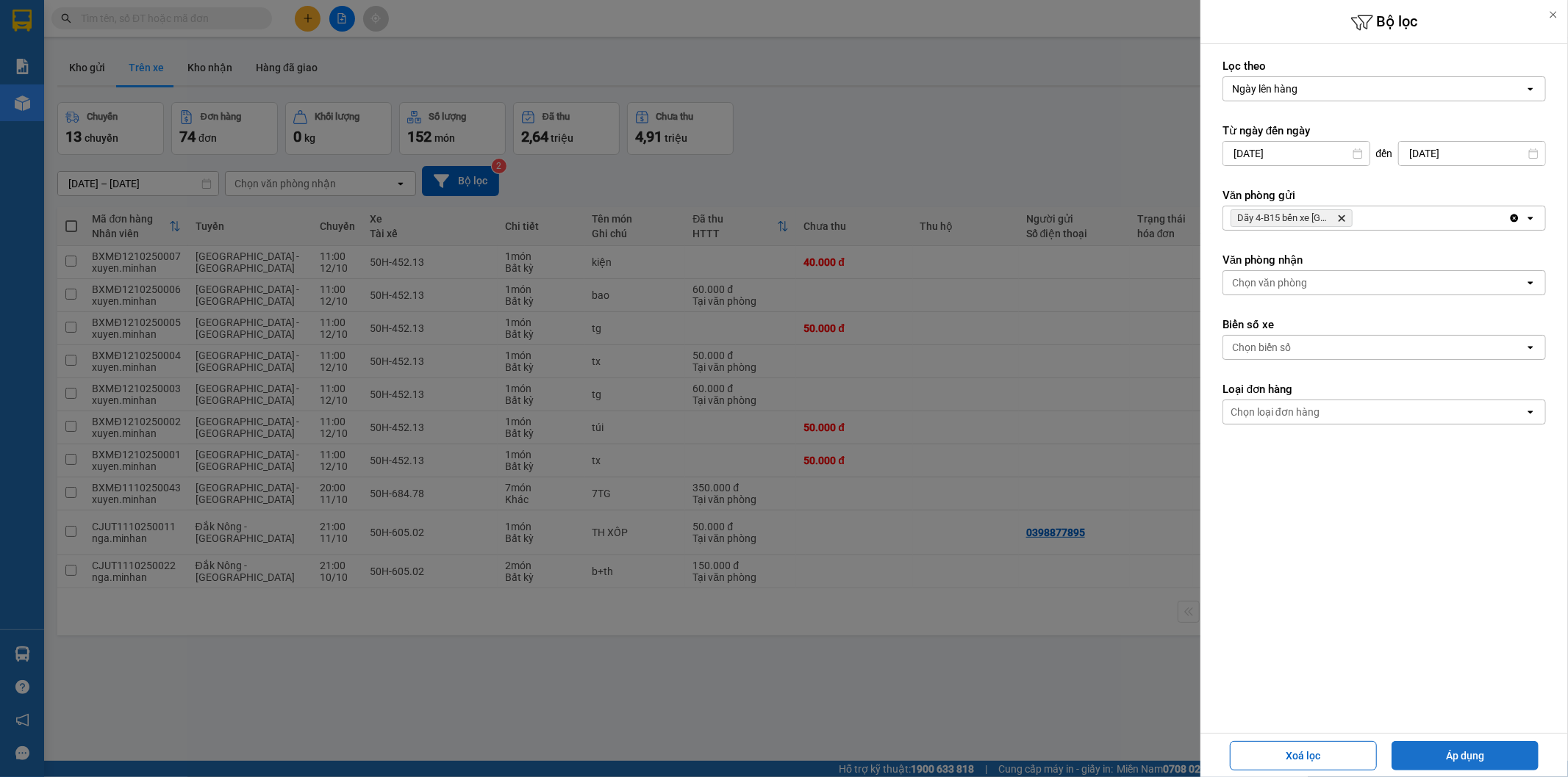
click at [1446, 765] on button "Áp dụng" at bounding box center [1465, 756] width 147 height 29
type input "12/10/2025 – 12/10/2025"
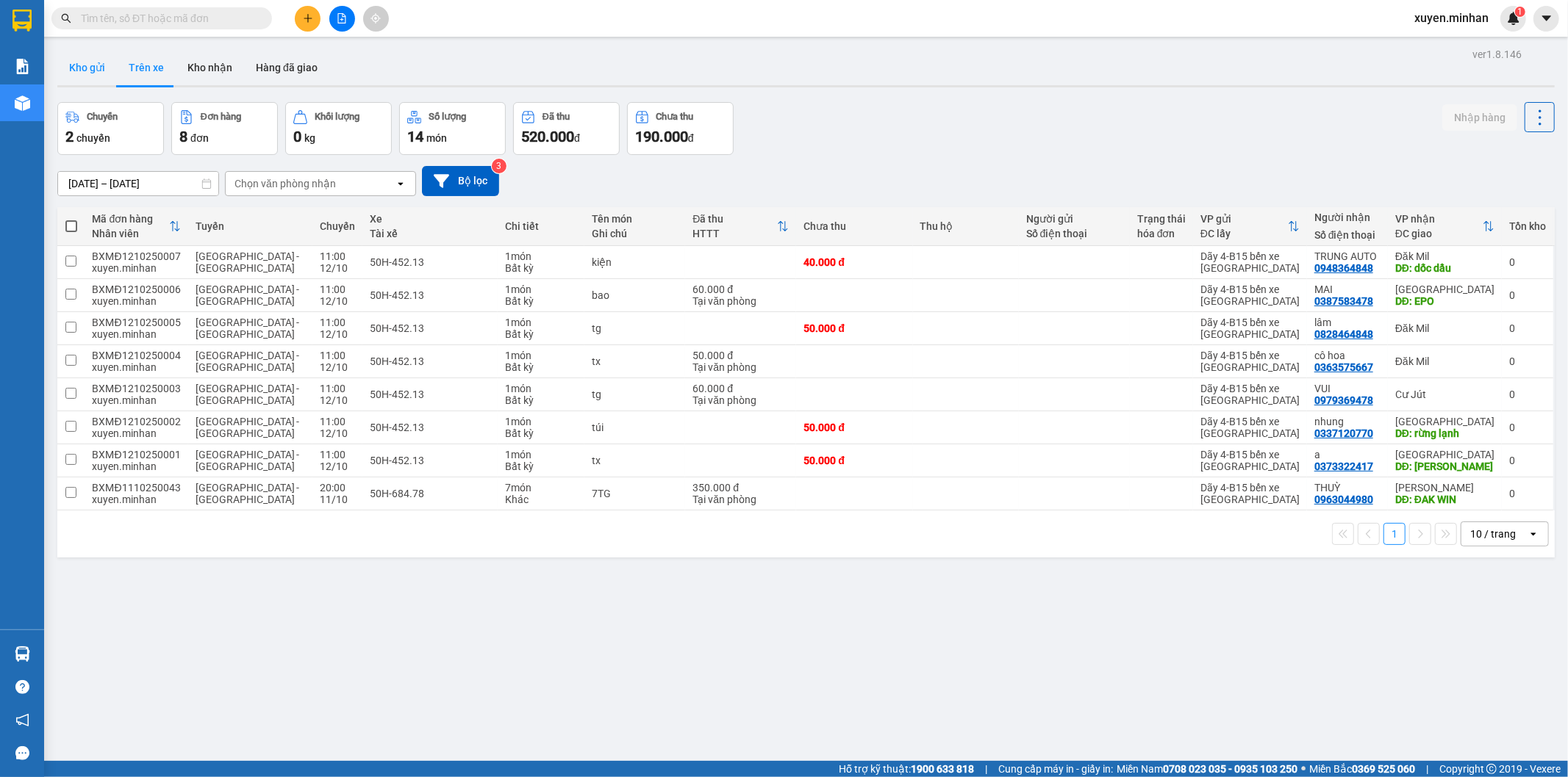
click at [90, 74] on button "Kho gửi" at bounding box center [87, 67] width 60 height 35
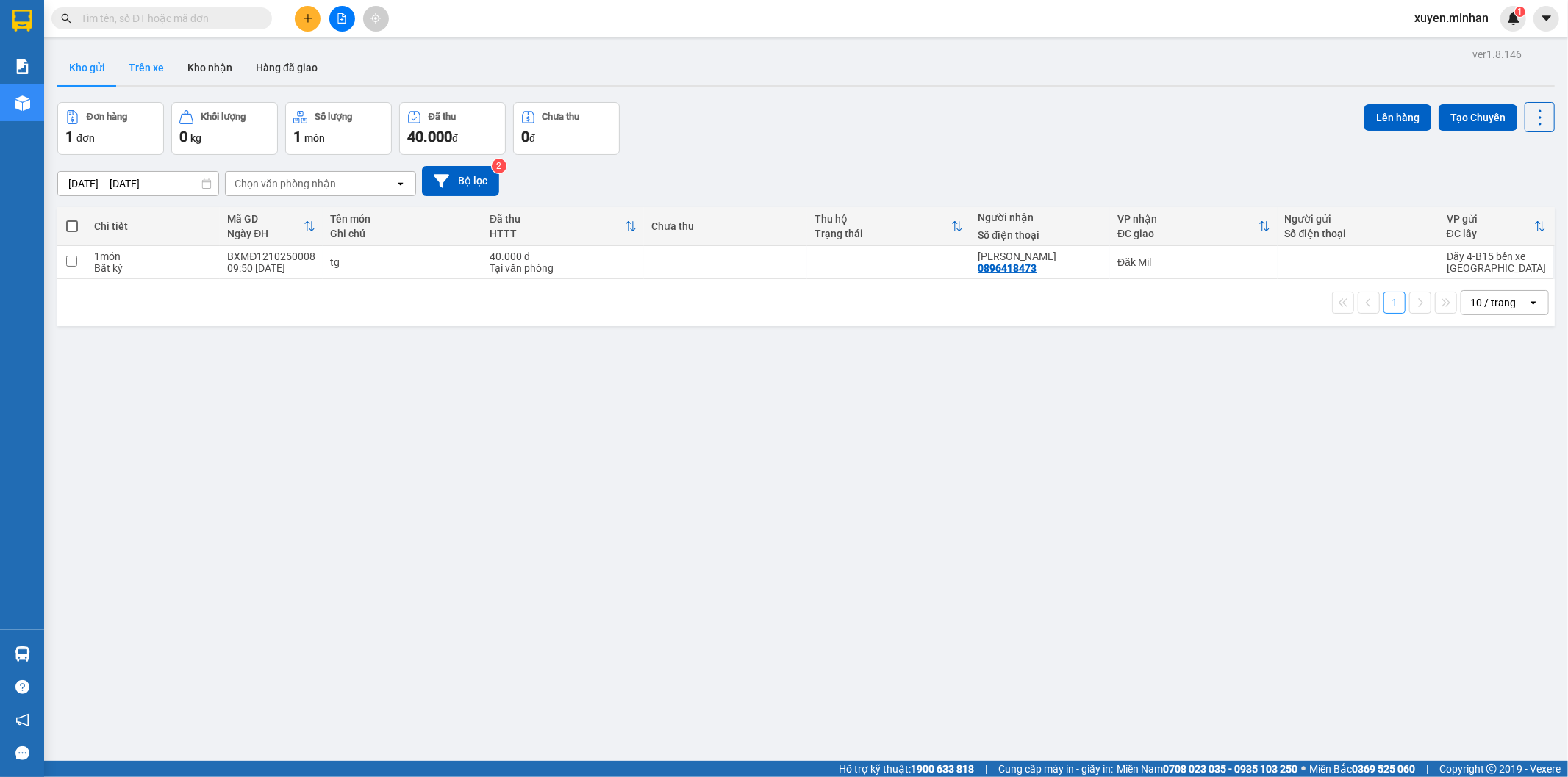
click at [166, 73] on button "Trên xe" at bounding box center [146, 67] width 59 height 35
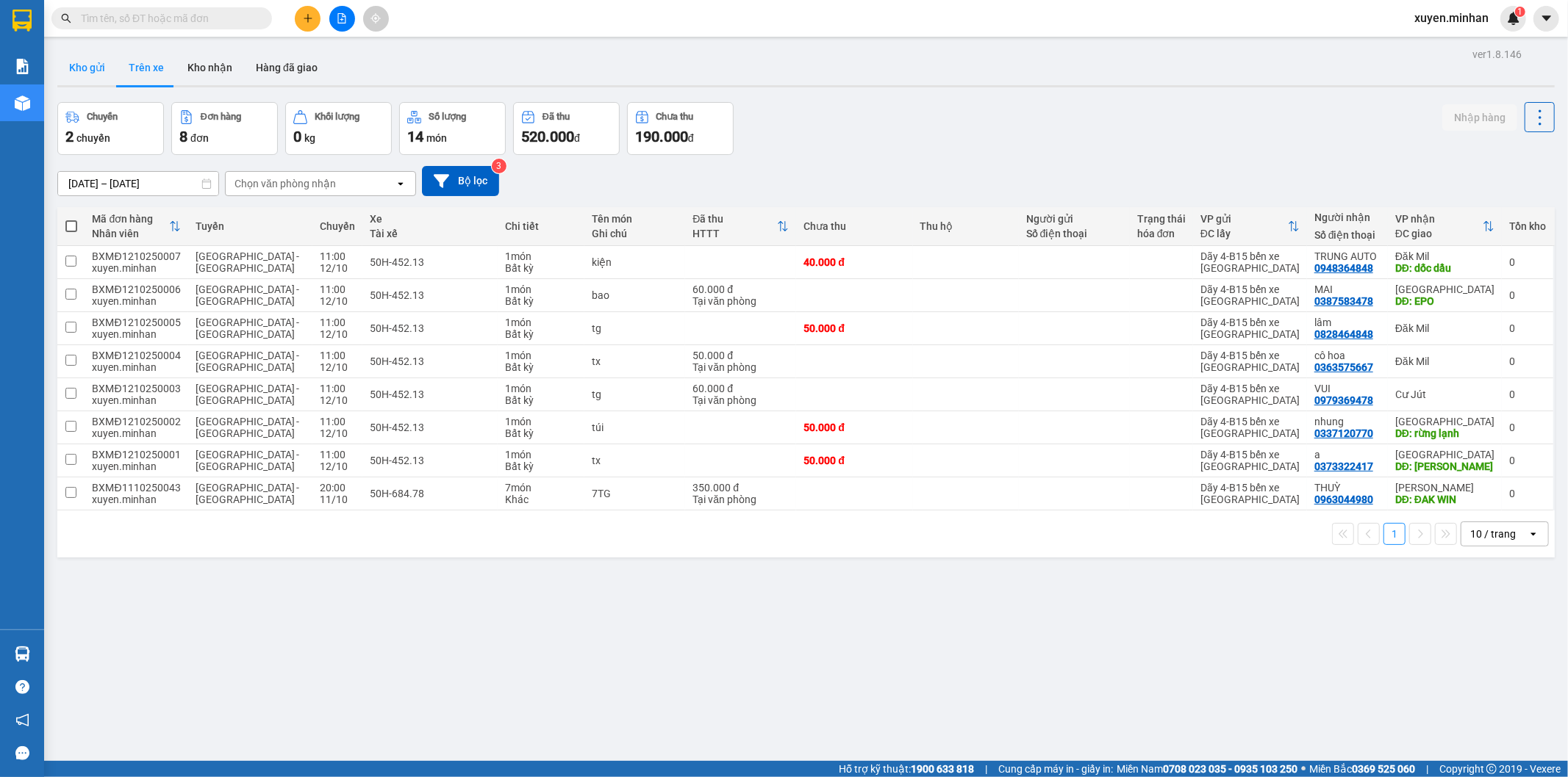
click at [105, 79] on button "Kho gửi" at bounding box center [87, 67] width 60 height 35
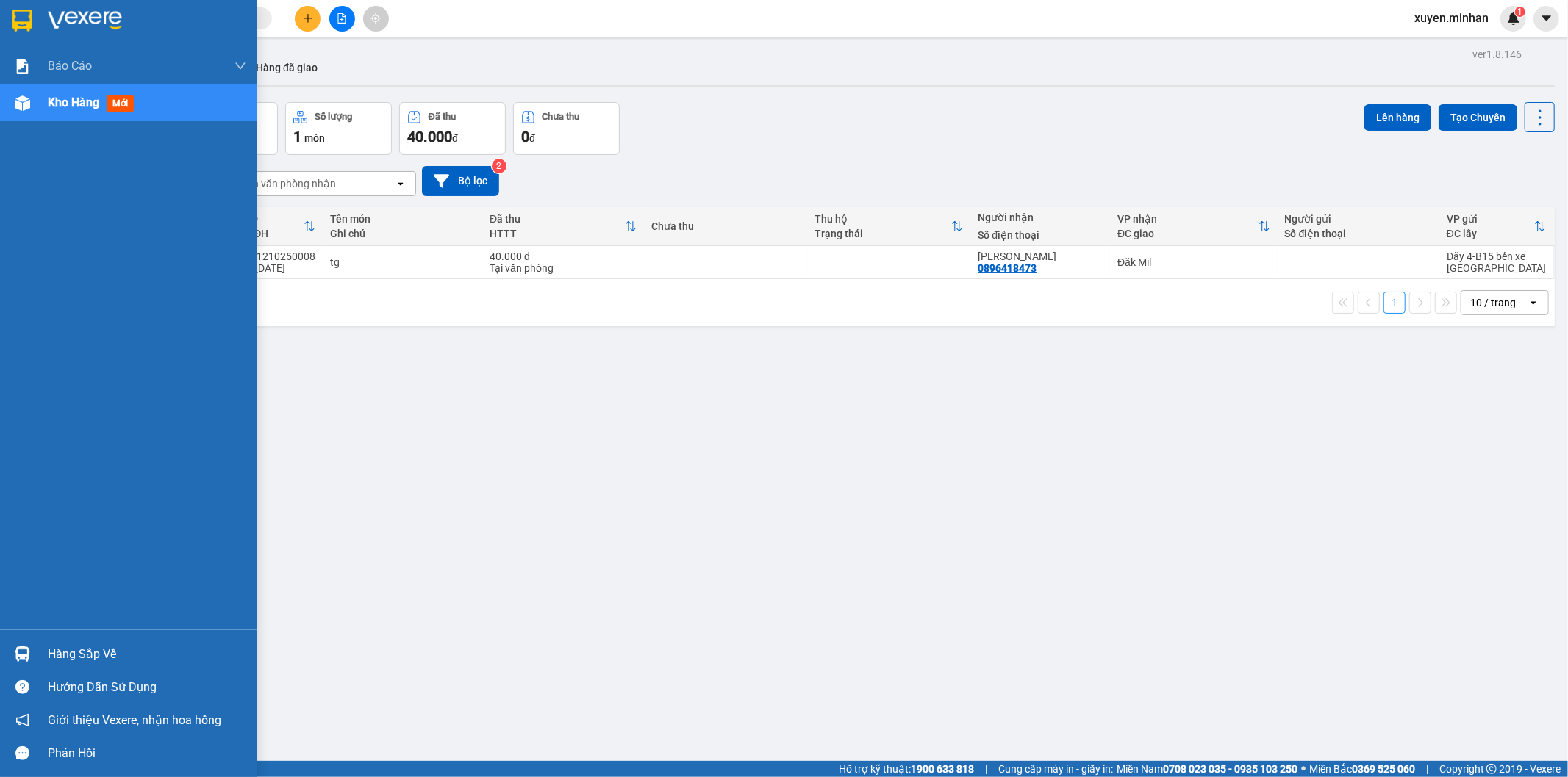
click at [26, 17] on img at bounding box center [22, 20] width 19 height 22
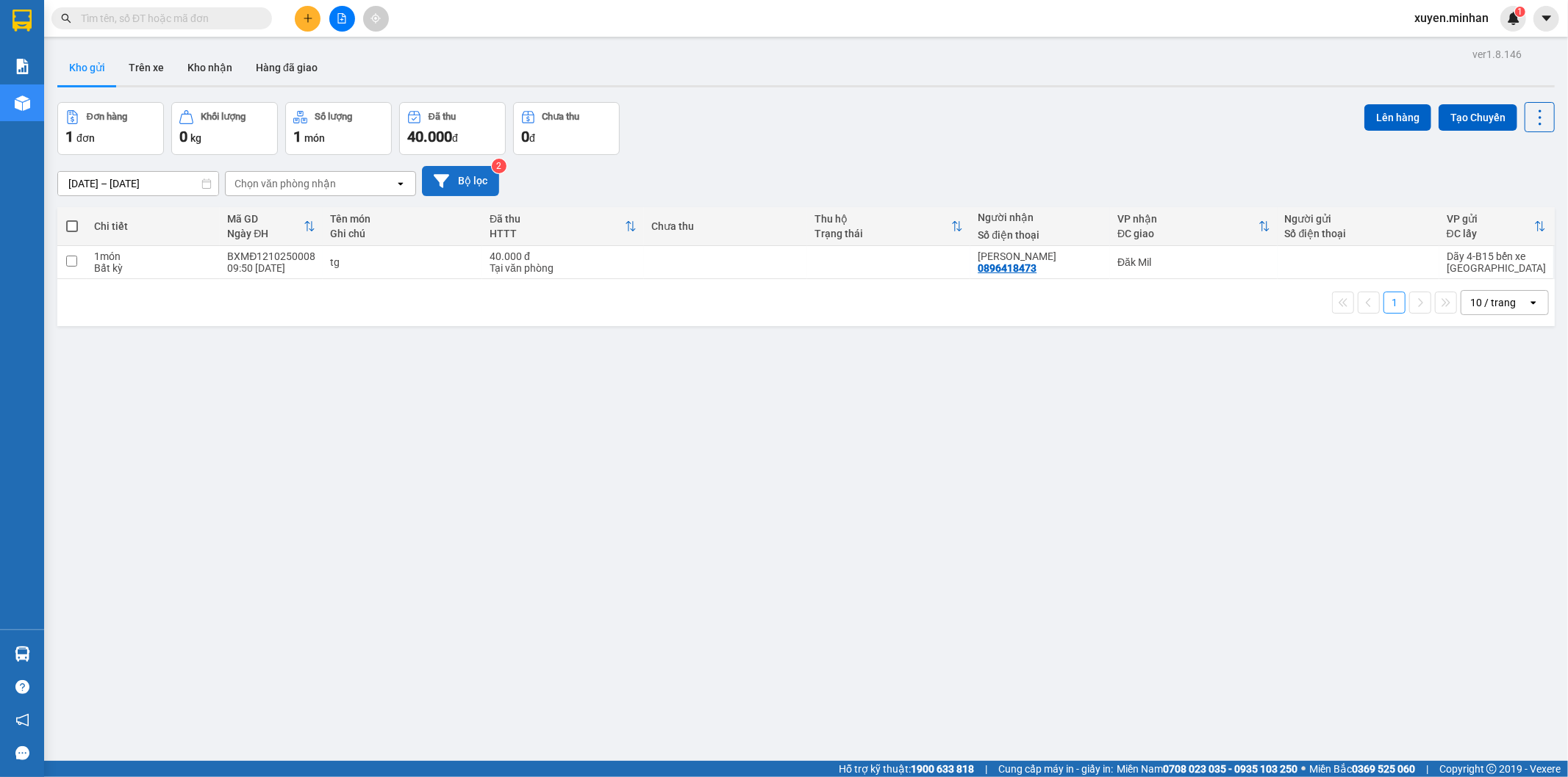
click at [439, 182] on icon at bounding box center [442, 181] width 15 height 15
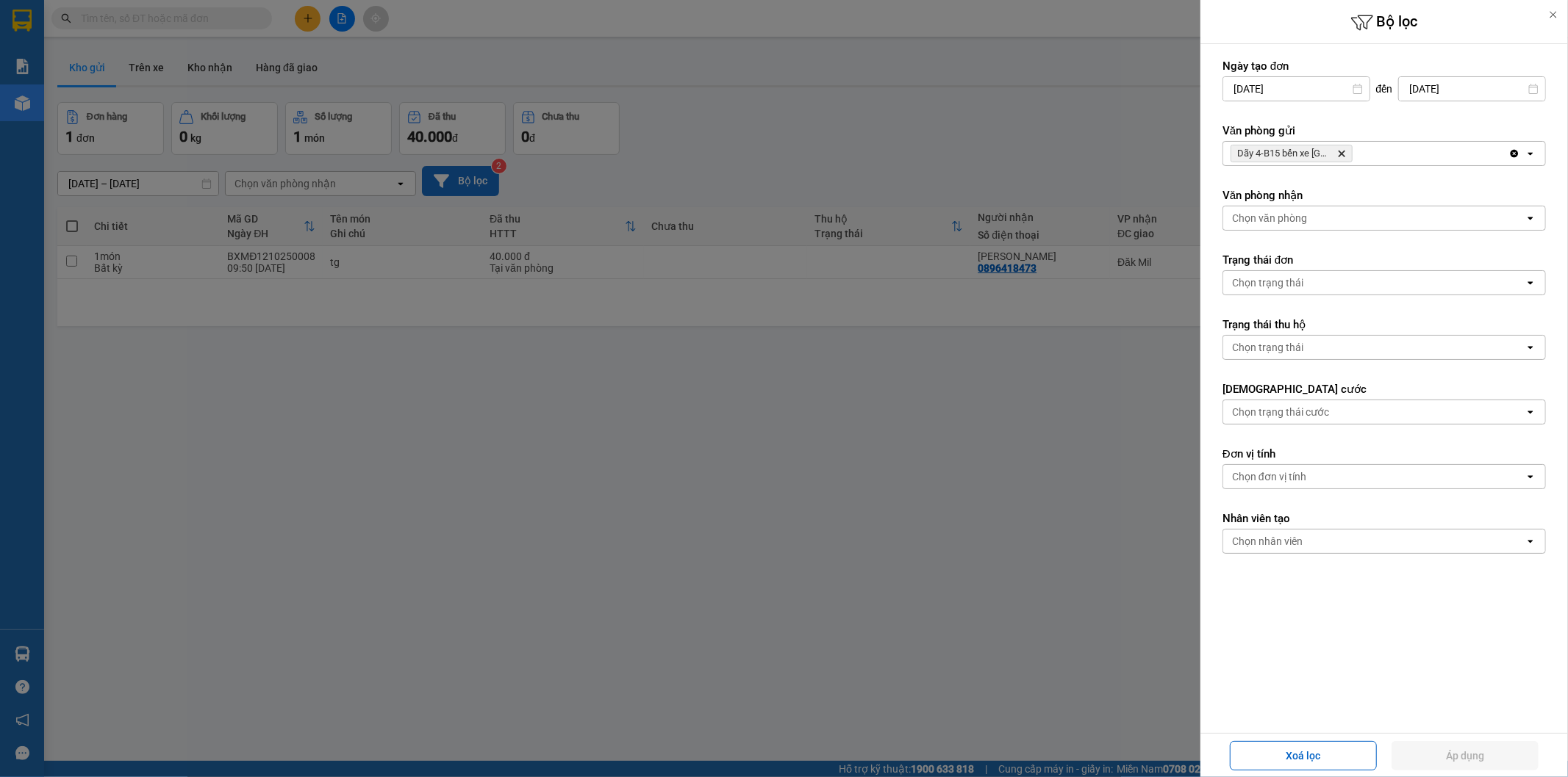
click at [1343, 155] on icon "Dãy 4-B15 bến xe Miền Đông, close by backspace" at bounding box center [1342, 154] width 7 height 7
click at [1449, 757] on button "Áp dụng" at bounding box center [1465, 756] width 147 height 29
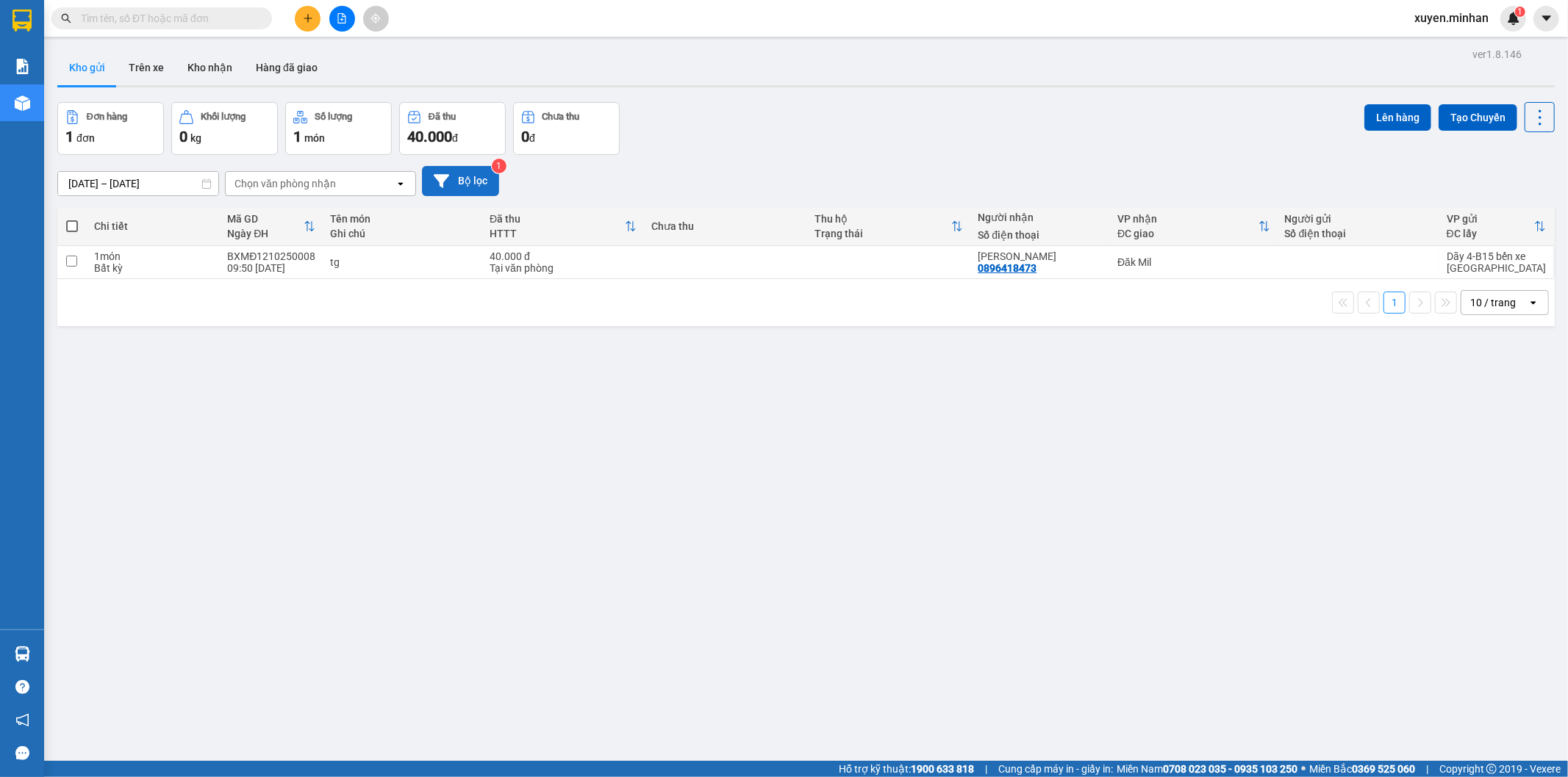
click at [298, 15] on button at bounding box center [307, 19] width 26 height 26
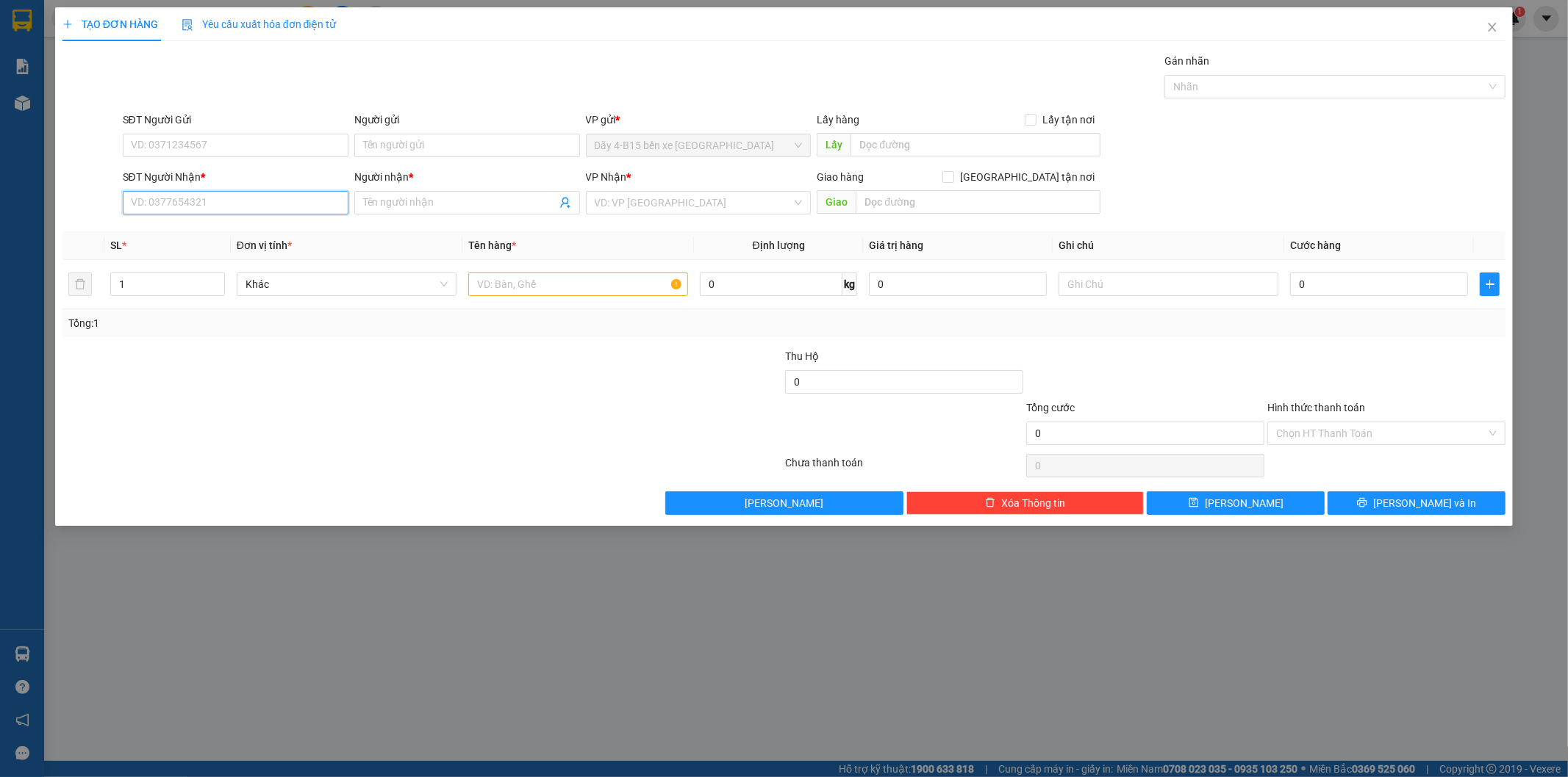
click at [272, 195] on input "SĐT Người Nhận *" at bounding box center [236, 203] width 225 height 24
type input "0976758445"
click at [430, 204] on input "Người nhận *" at bounding box center [459, 202] width 193 height 16
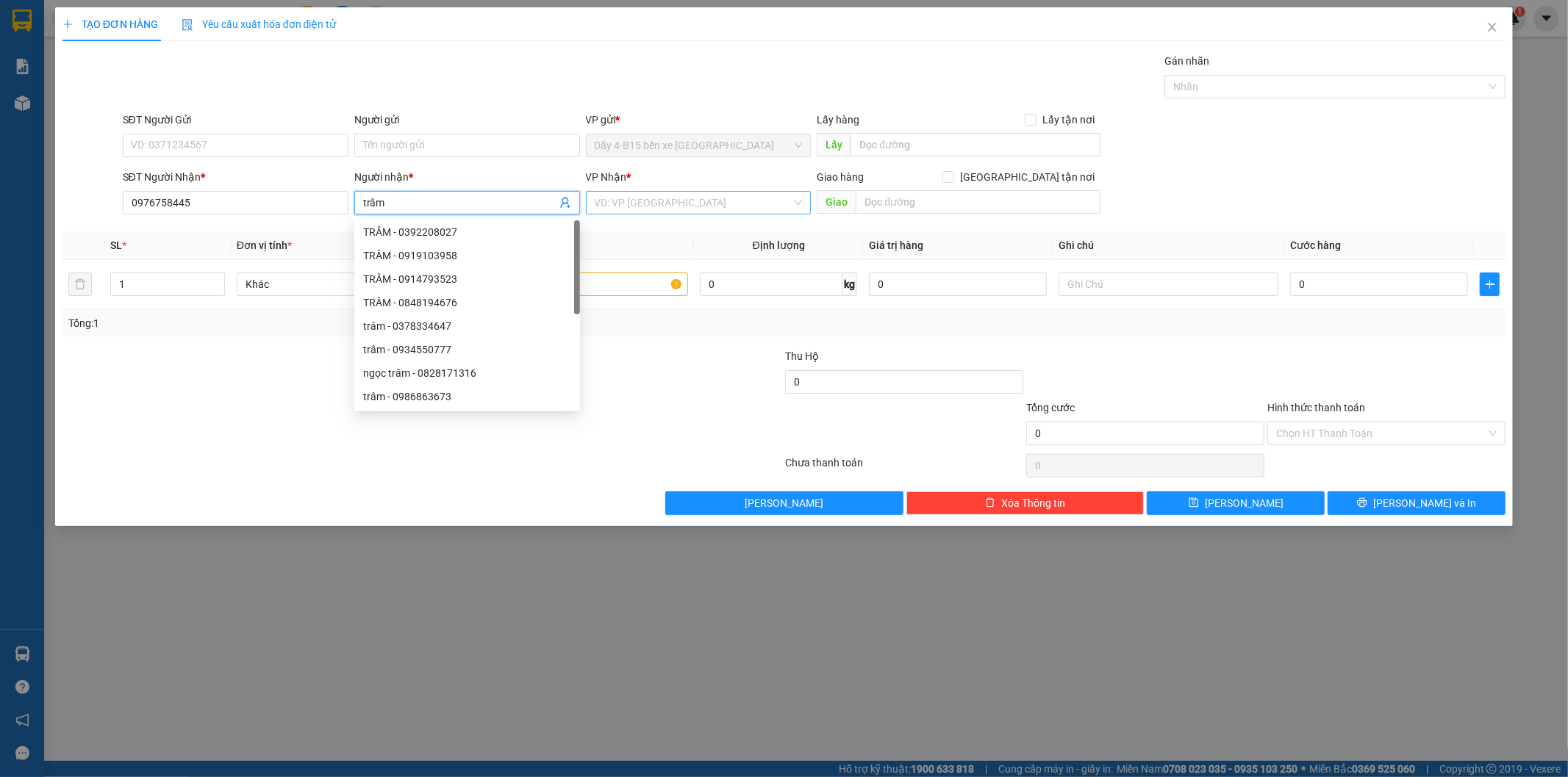
type input "trâm"
click at [731, 208] on input "search" at bounding box center [693, 203] width 197 height 22
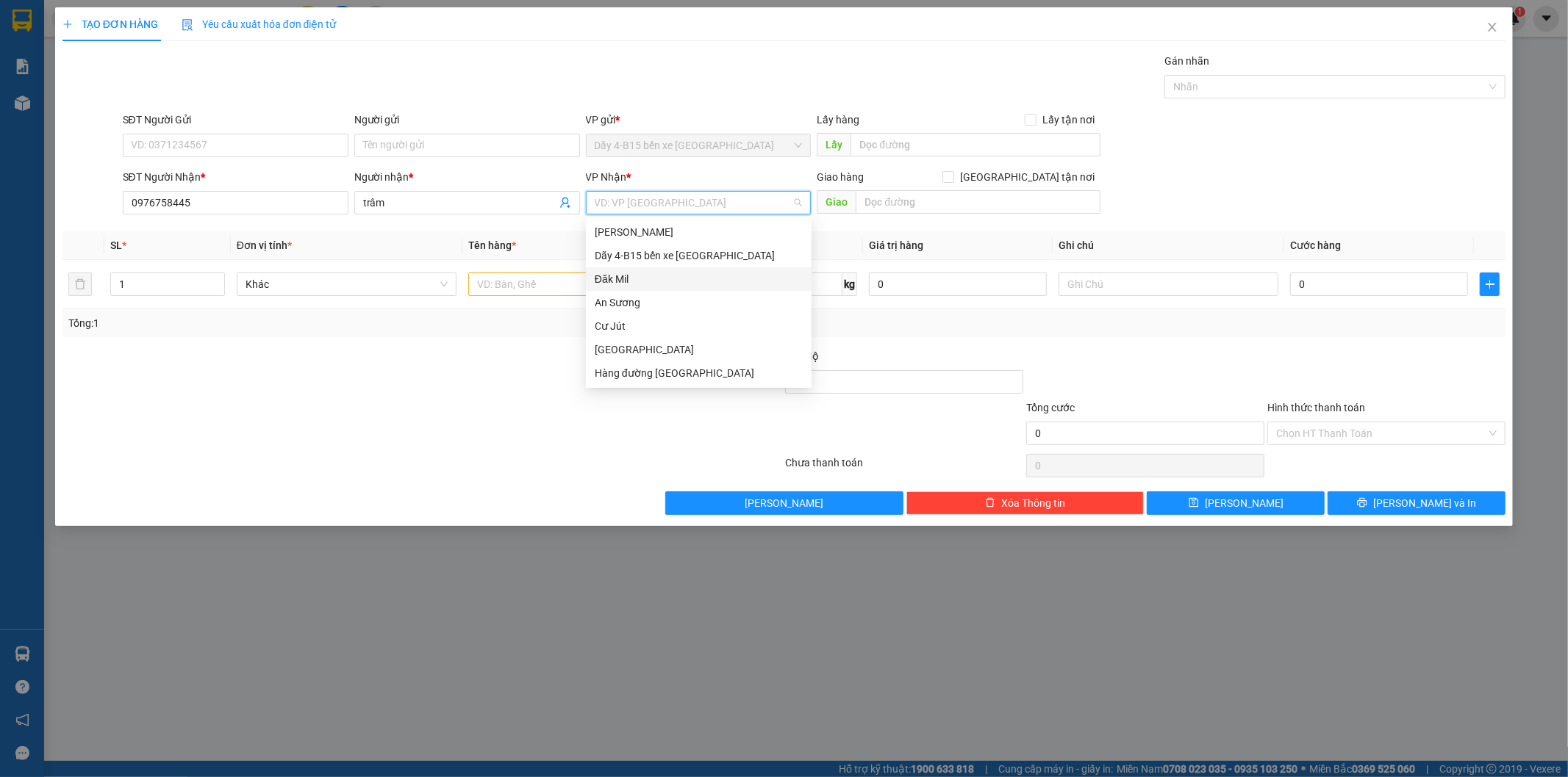
click at [635, 289] on div "Đăk Mil" at bounding box center [699, 279] width 225 height 24
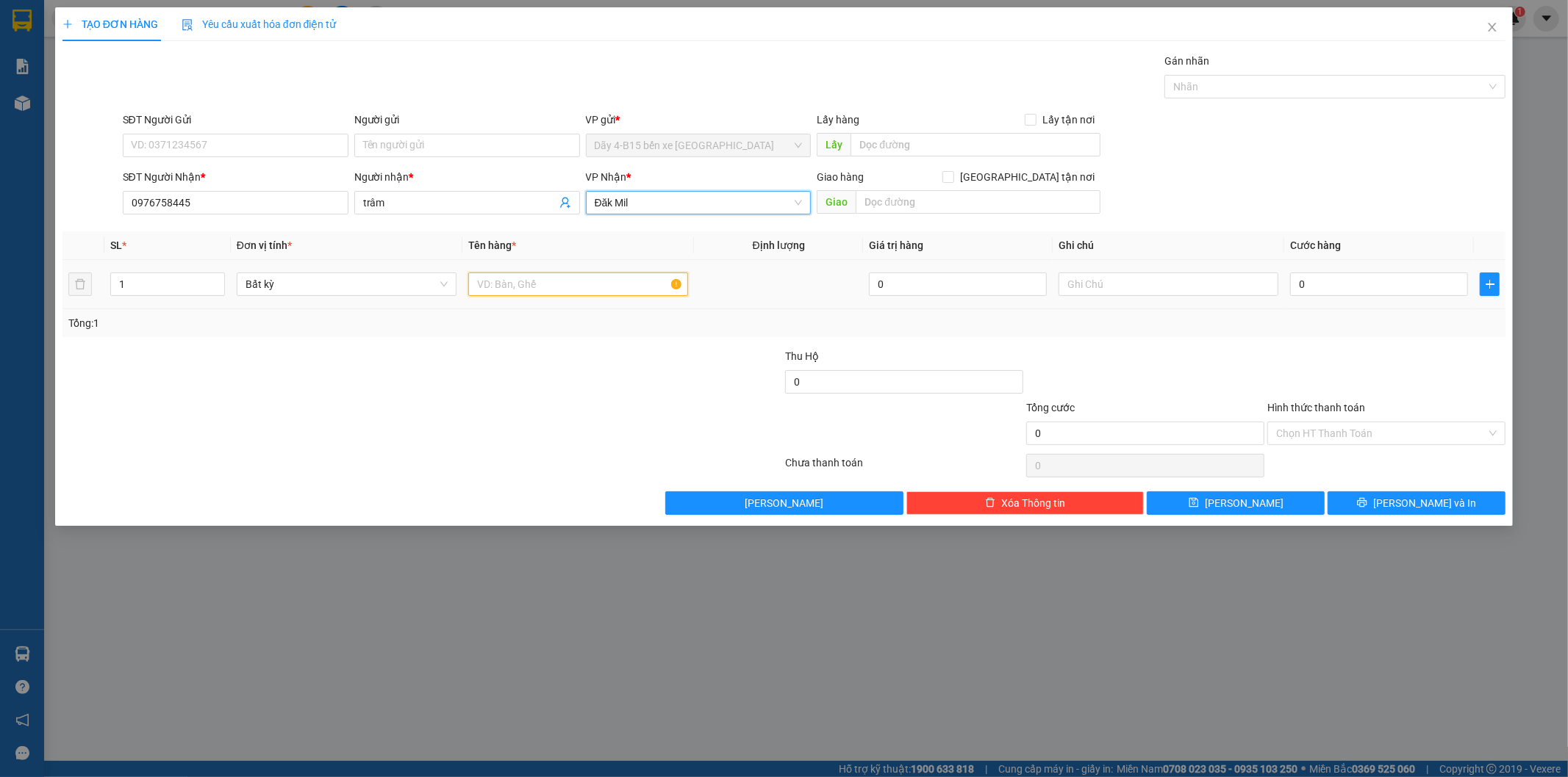
click at [614, 291] on input "text" at bounding box center [577, 284] width 219 height 24
type input "bao"
click at [1317, 281] on input "0" at bounding box center [1378, 284] width 178 height 24
type input "5"
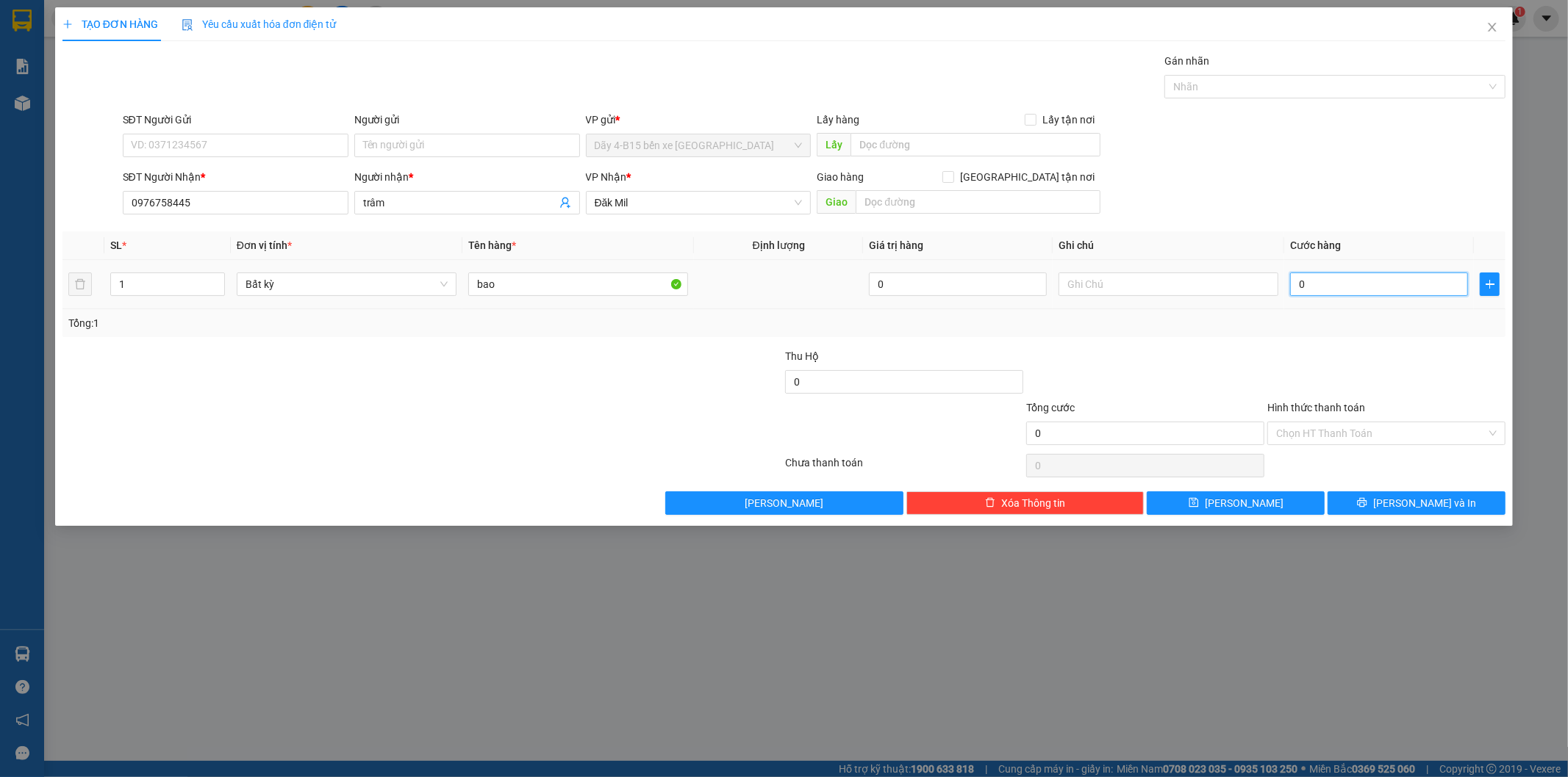
type input "5"
type input "50"
type input "50.000"
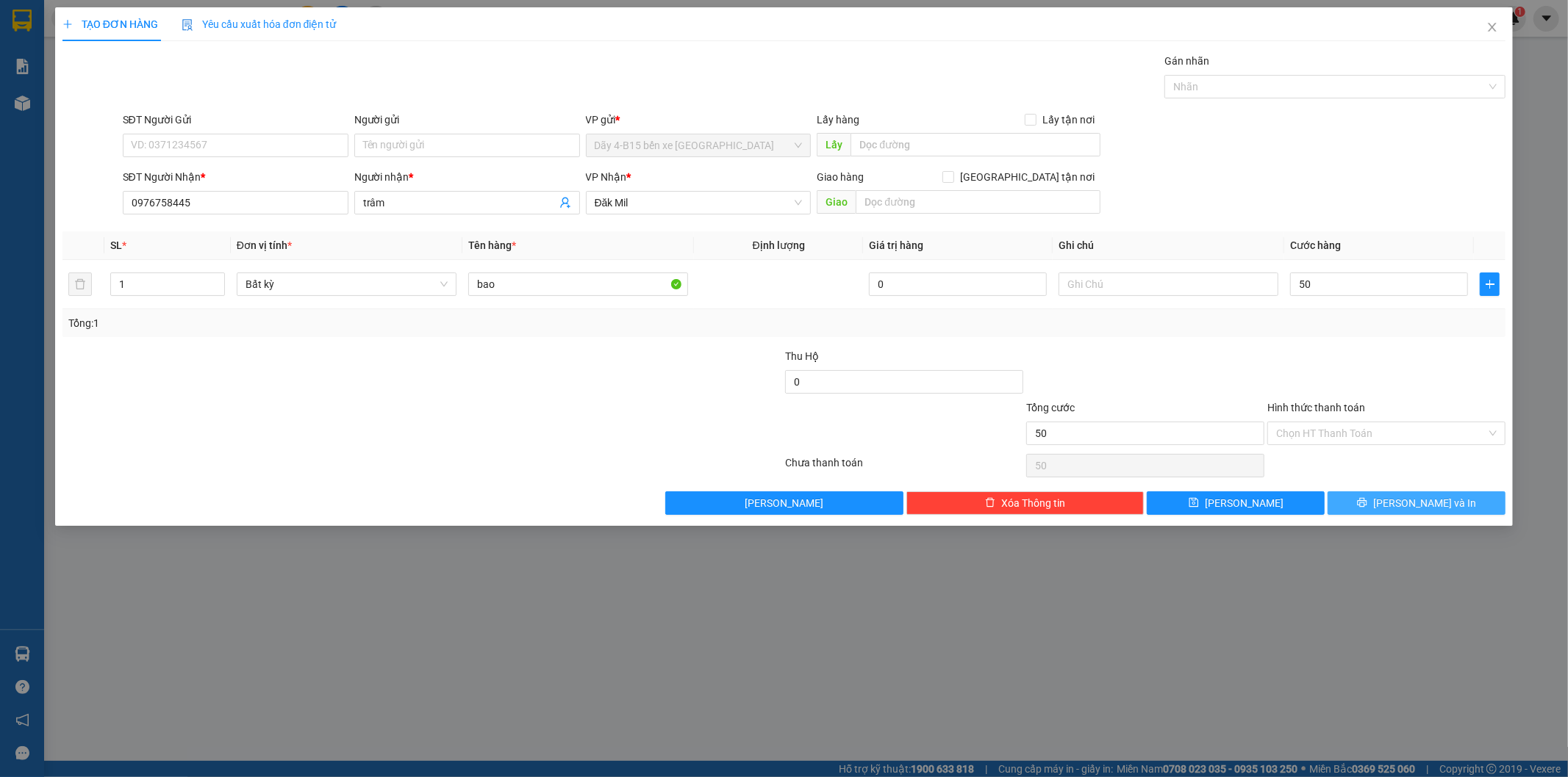
type input "50.000"
click at [1367, 498] on icon "printer" at bounding box center [1362, 503] width 10 height 10
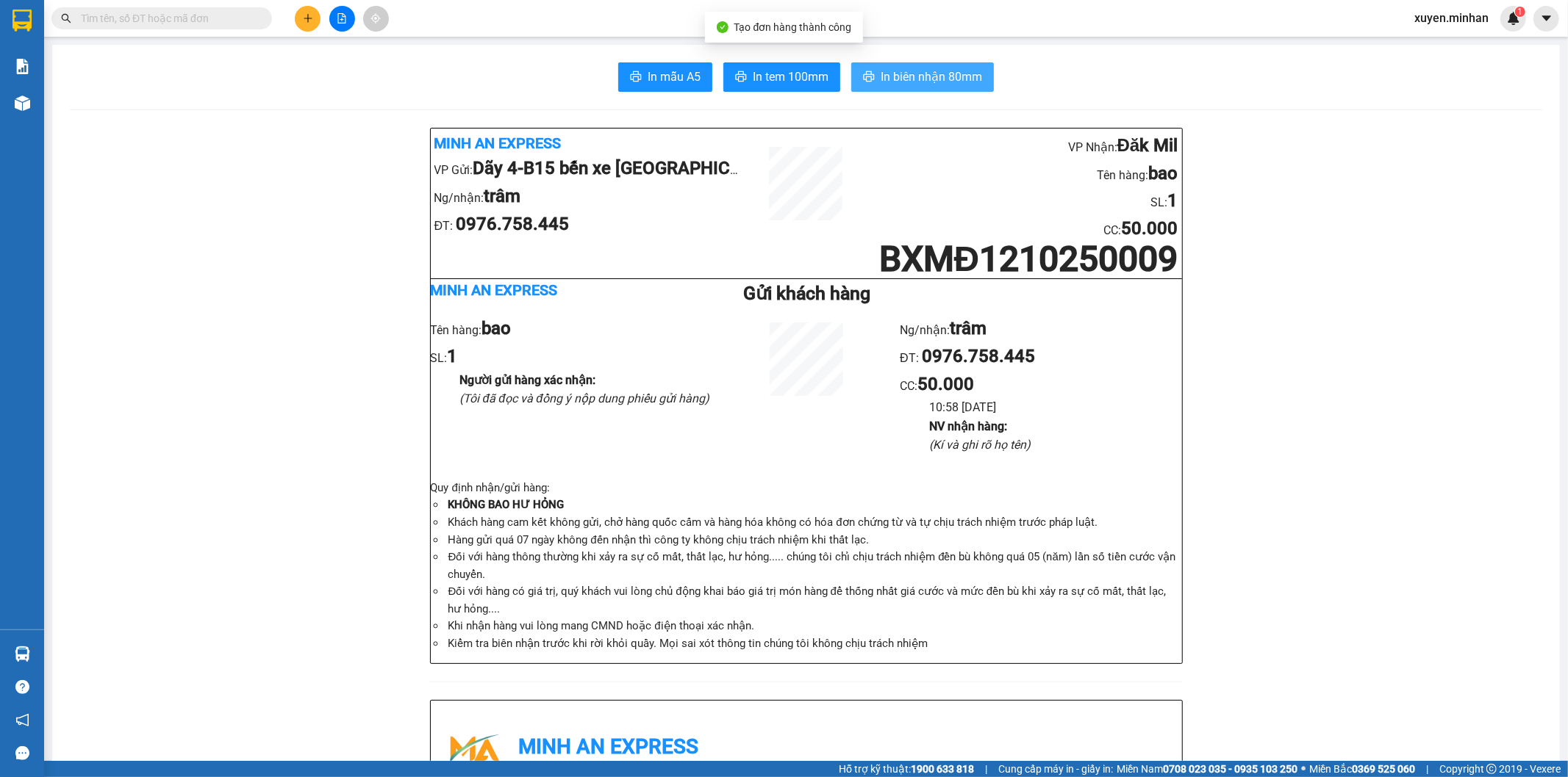
click at [967, 72] on span "In biên nhận 80mm" at bounding box center [931, 77] width 102 height 19
click at [796, 64] on button "In tem 100mm" at bounding box center [781, 77] width 117 height 29
click at [340, 10] on button at bounding box center [342, 19] width 26 height 26
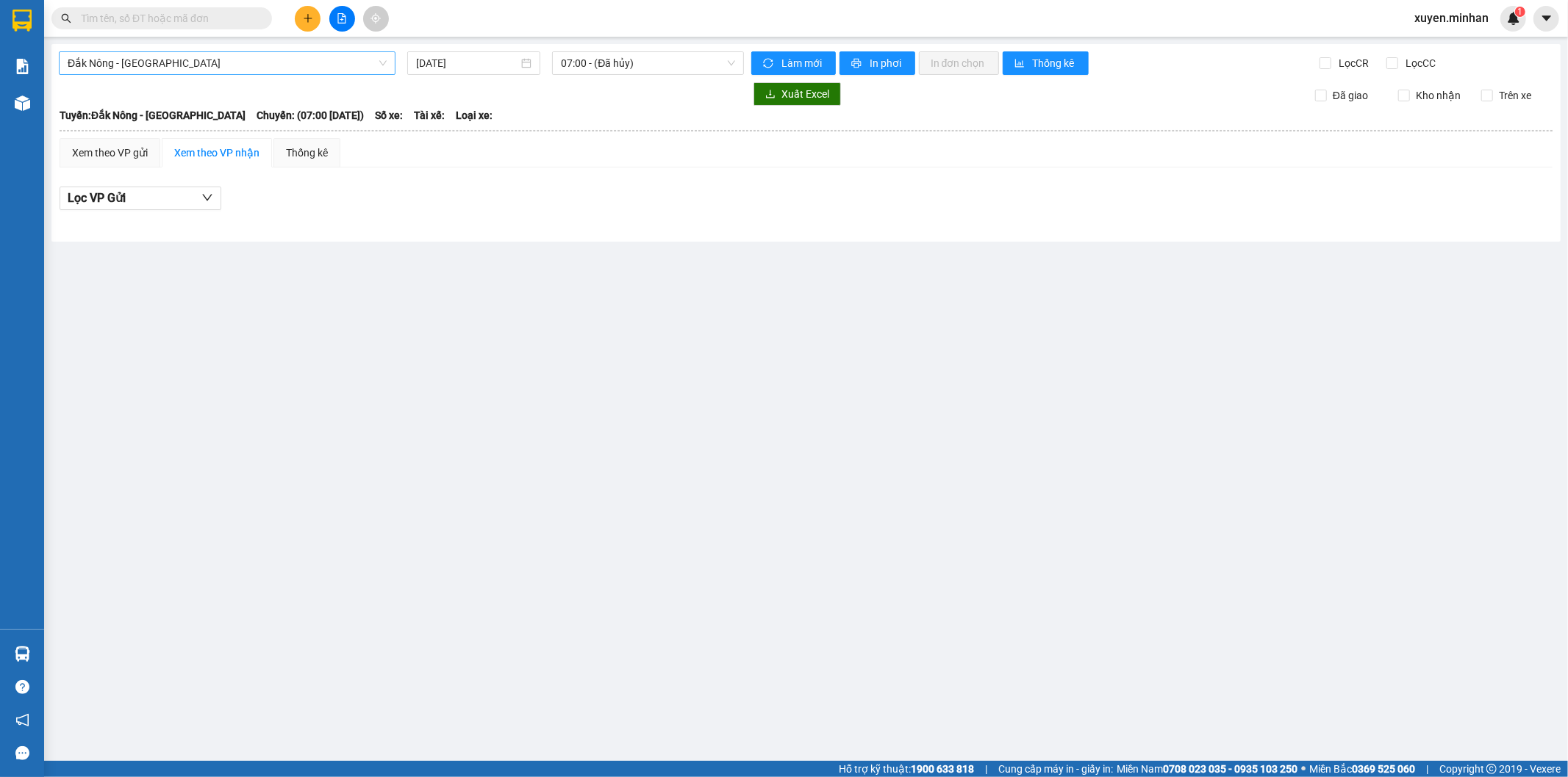
click at [313, 61] on span "Đắk Nông - Sài Gòn" at bounding box center [226, 63] width 319 height 22
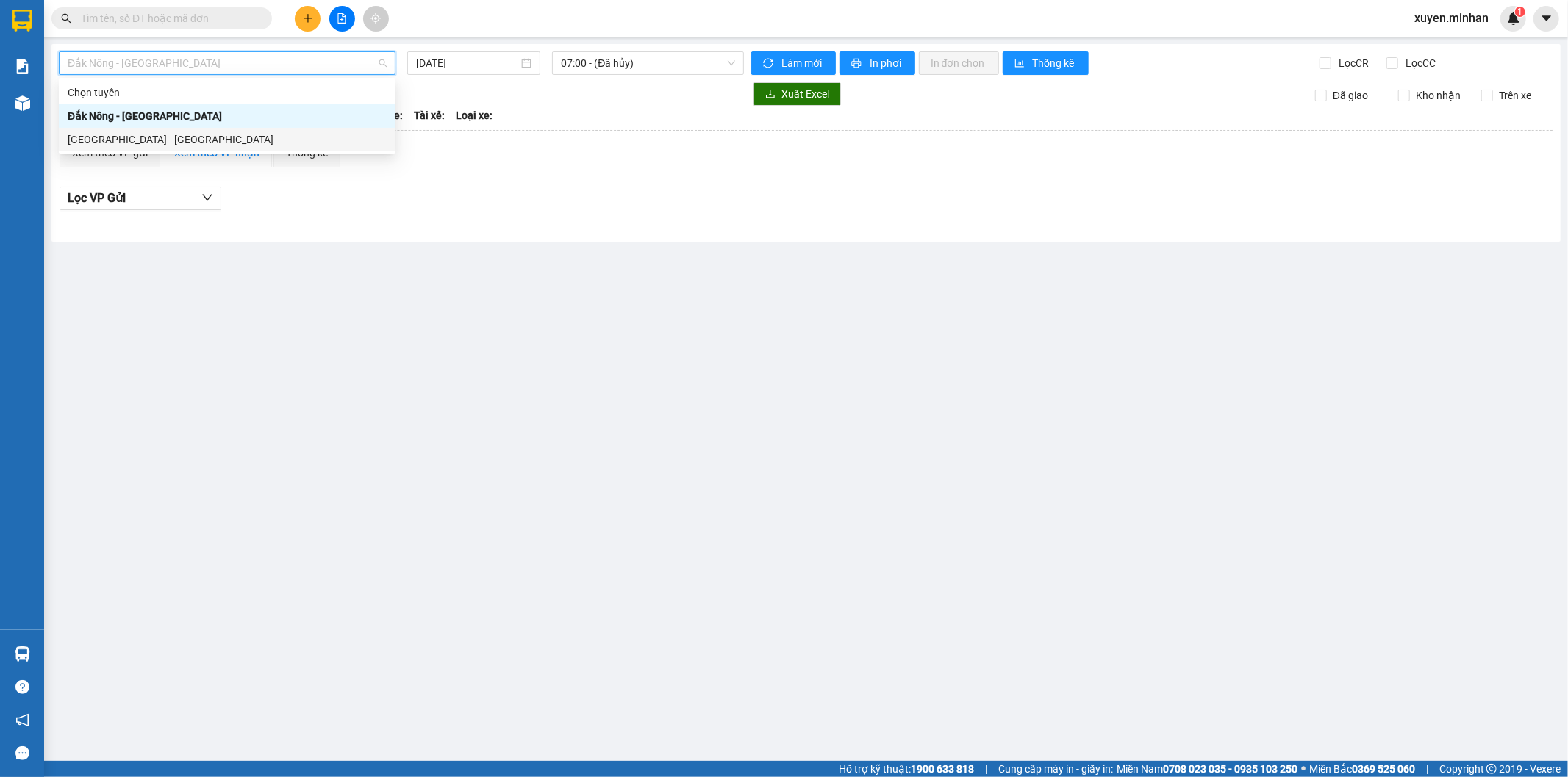
click at [179, 129] on div "Sài Gòn - Đắk Nông" at bounding box center [227, 140] width 336 height 24
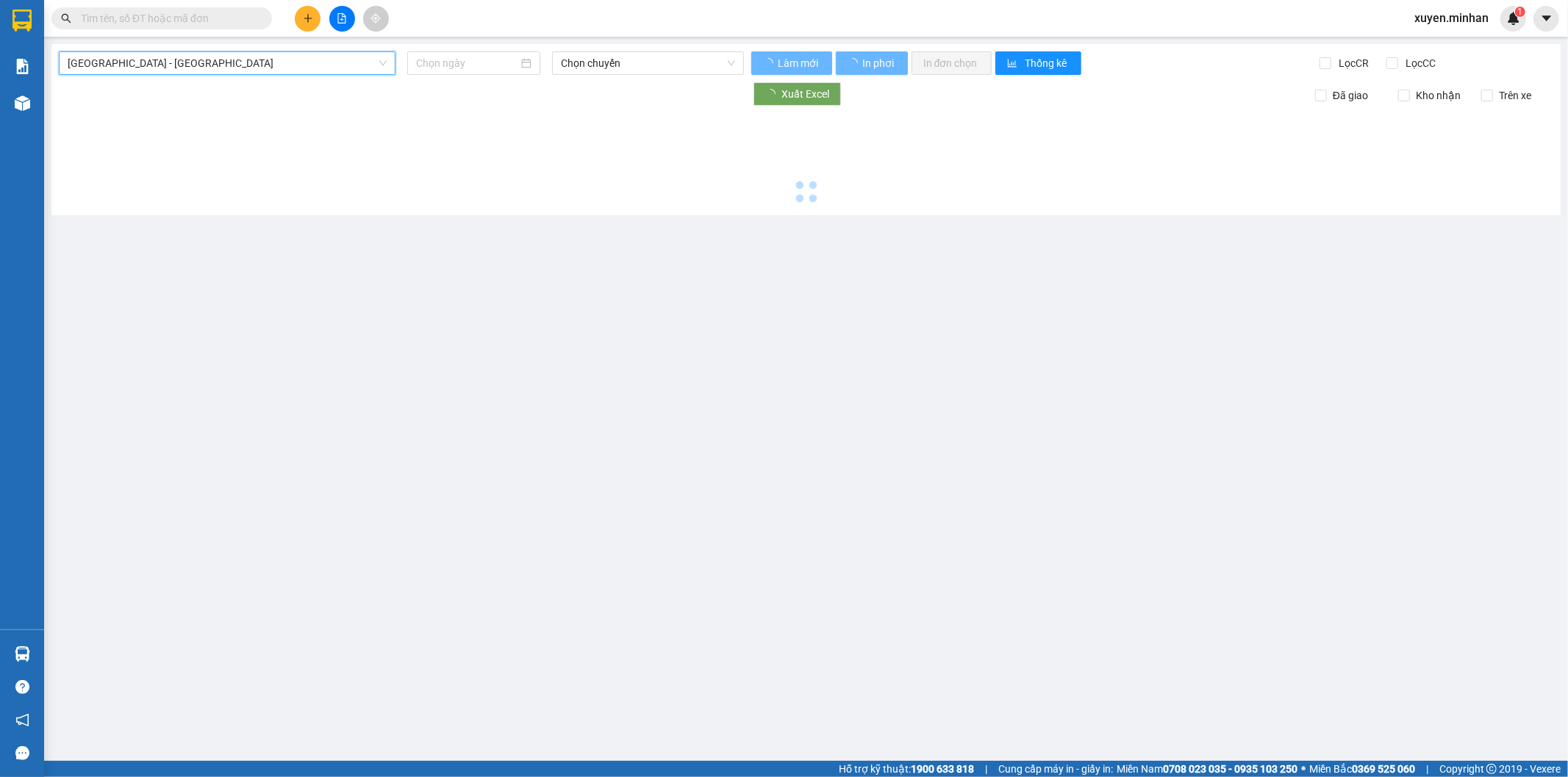
type input "[DATE]"
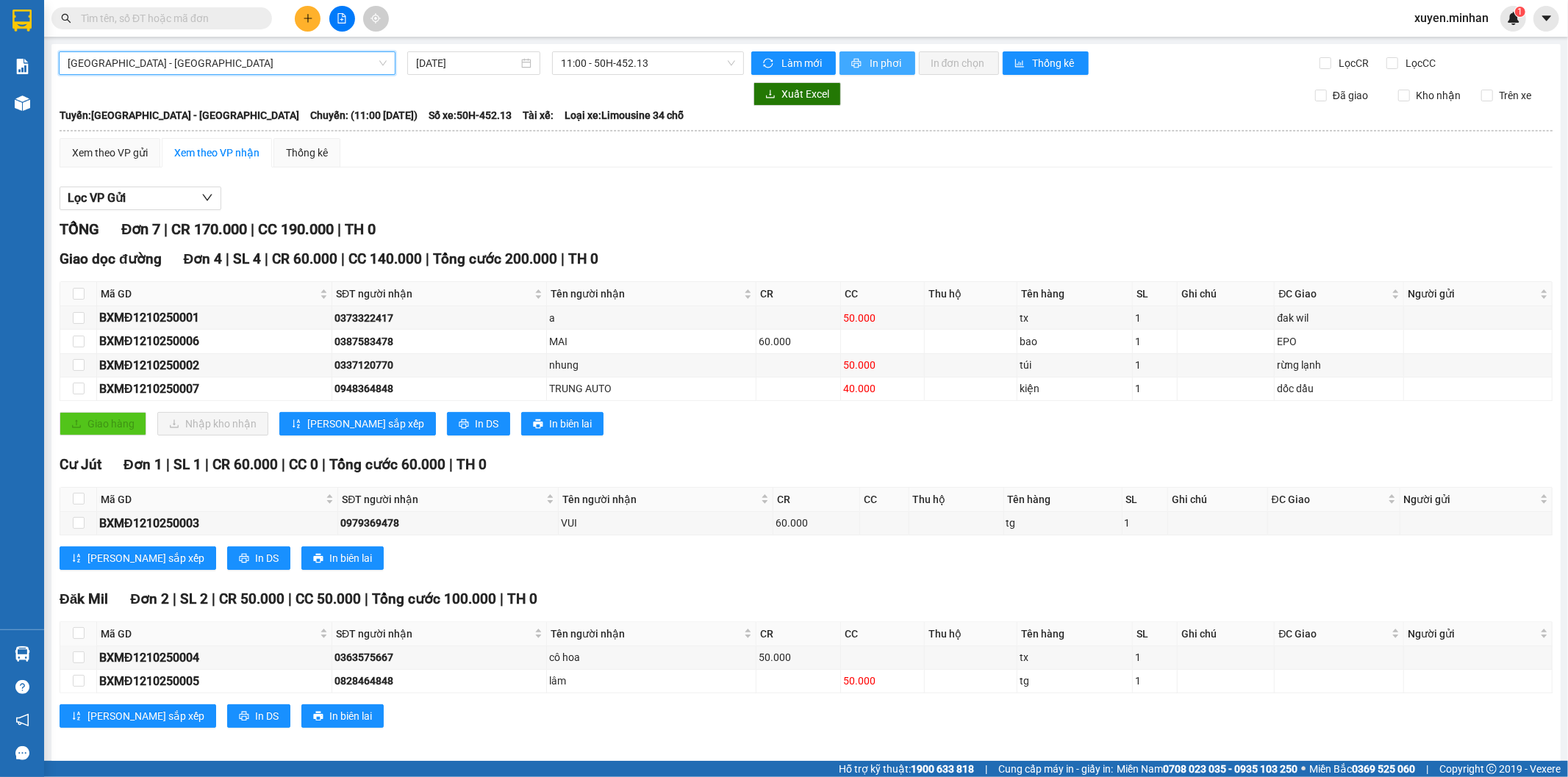
click at [857, 70] on button "In phơi" at bounding box center [877, 63] width 76 height 24
click at [306, 19] on icon "plus" at bounding box center [307, 18] width 8 height 1
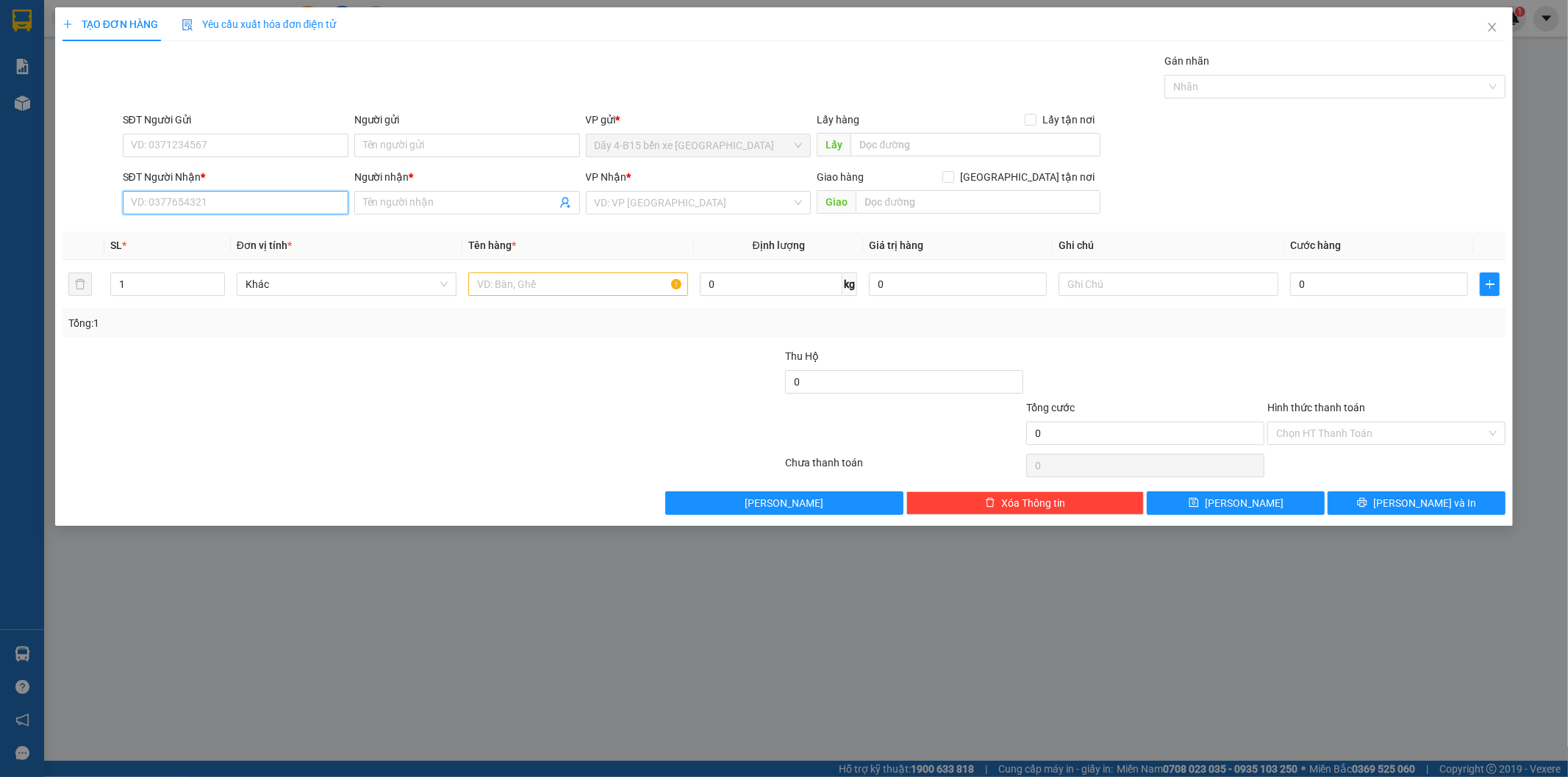
click at [290, 202] on input "SĐT Người Nhận *" at bounding box center [236, 203] width 225 height 24
click at [284, 208] on input "2122" at bounding box center [236, 203] width 225 height 24
drag, startPoint x: 284, startPoint y: 208, endPoint x: 48, endPoint y: 247, distance: 239.2
click at [48, 247] on div "TẠO ĐƠN HÀNG Yêu cầu xuất hóa đơn điện tử Transit Pickup Surcharge Ids Transit …" at bounding box center [784, 388] width 1568 height 777
click at [172, 236] on div "0966522122 - quỳnh như" at bounding box center [236, 231] width 208 height 16
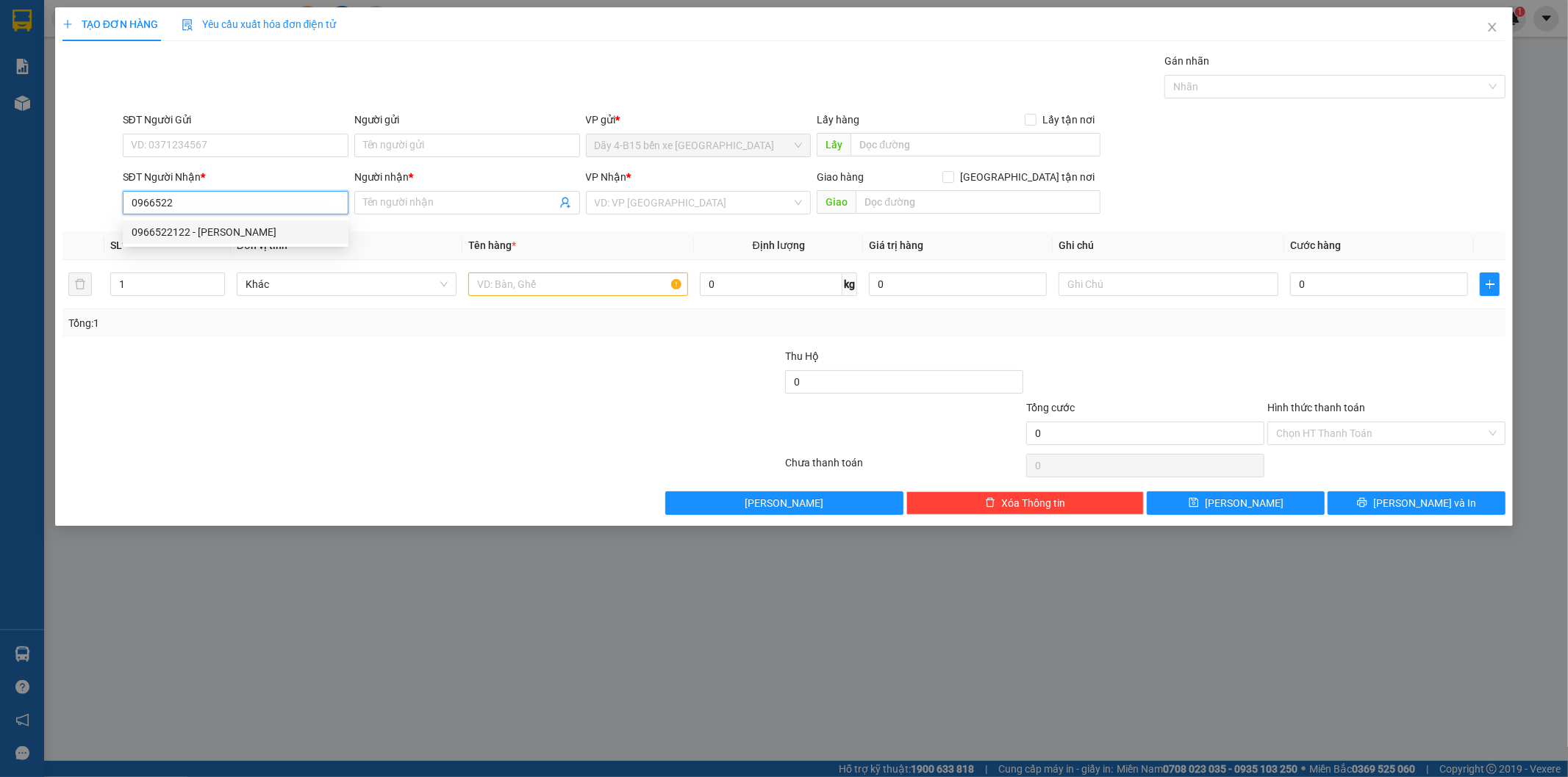
type input "0966522122"
type input "quỳnh như"
type input "chọ 302"
type input "0966522122"
click at [570, 287] on input "text" at bounding box center [577, 284] width 219 height 24
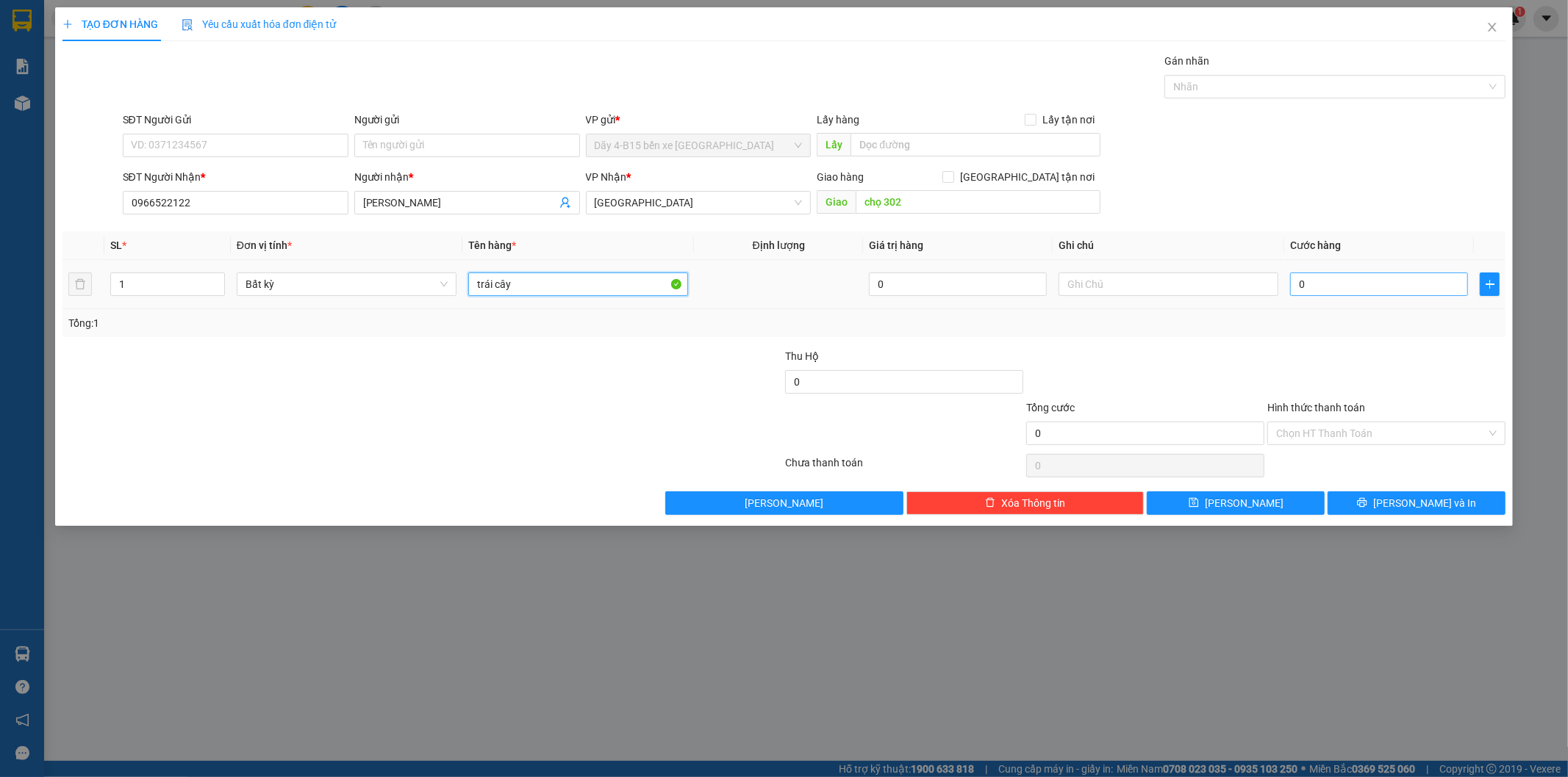
type input "trái cây"
click at [1357, 295] on input "0" at bounding box center [1378, 284] width 178 height 24
type input "1"
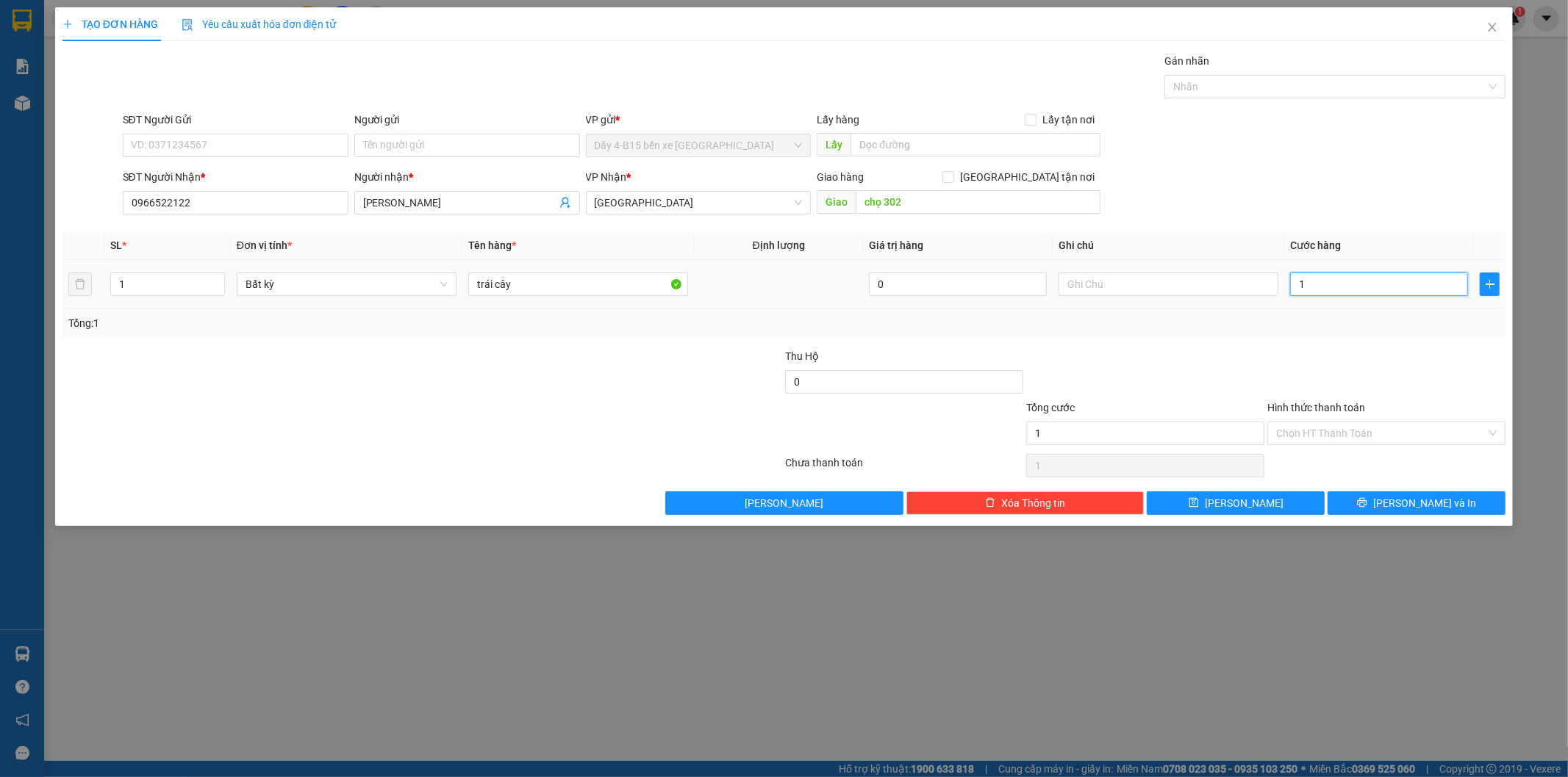
type input "10"
type input "100"
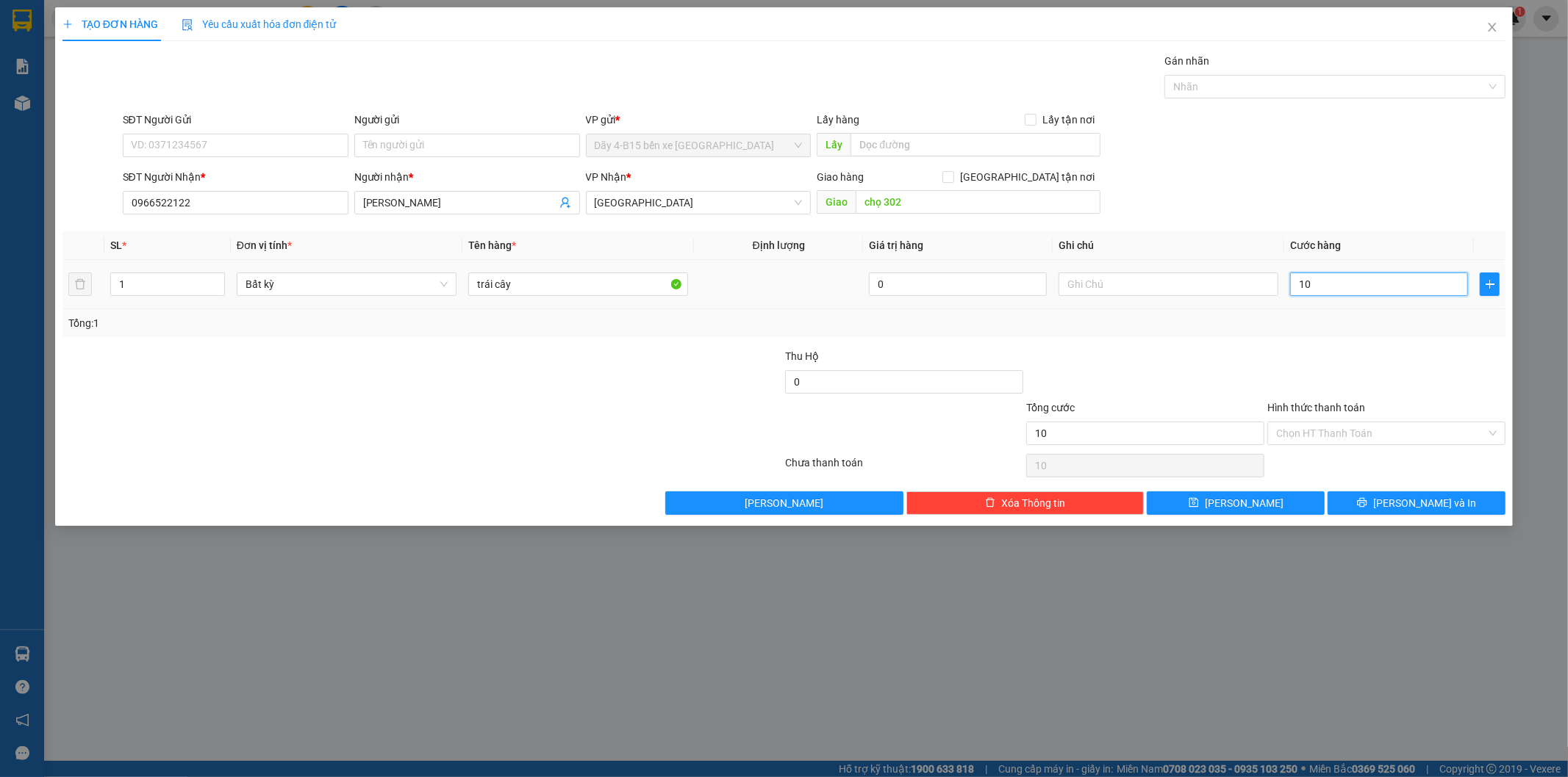
type input "100"
type input "100.000"
click at [1436, 500] on span "[PERSON_NAME] và In" at bounding box center [1424, 503] width 102 height 16
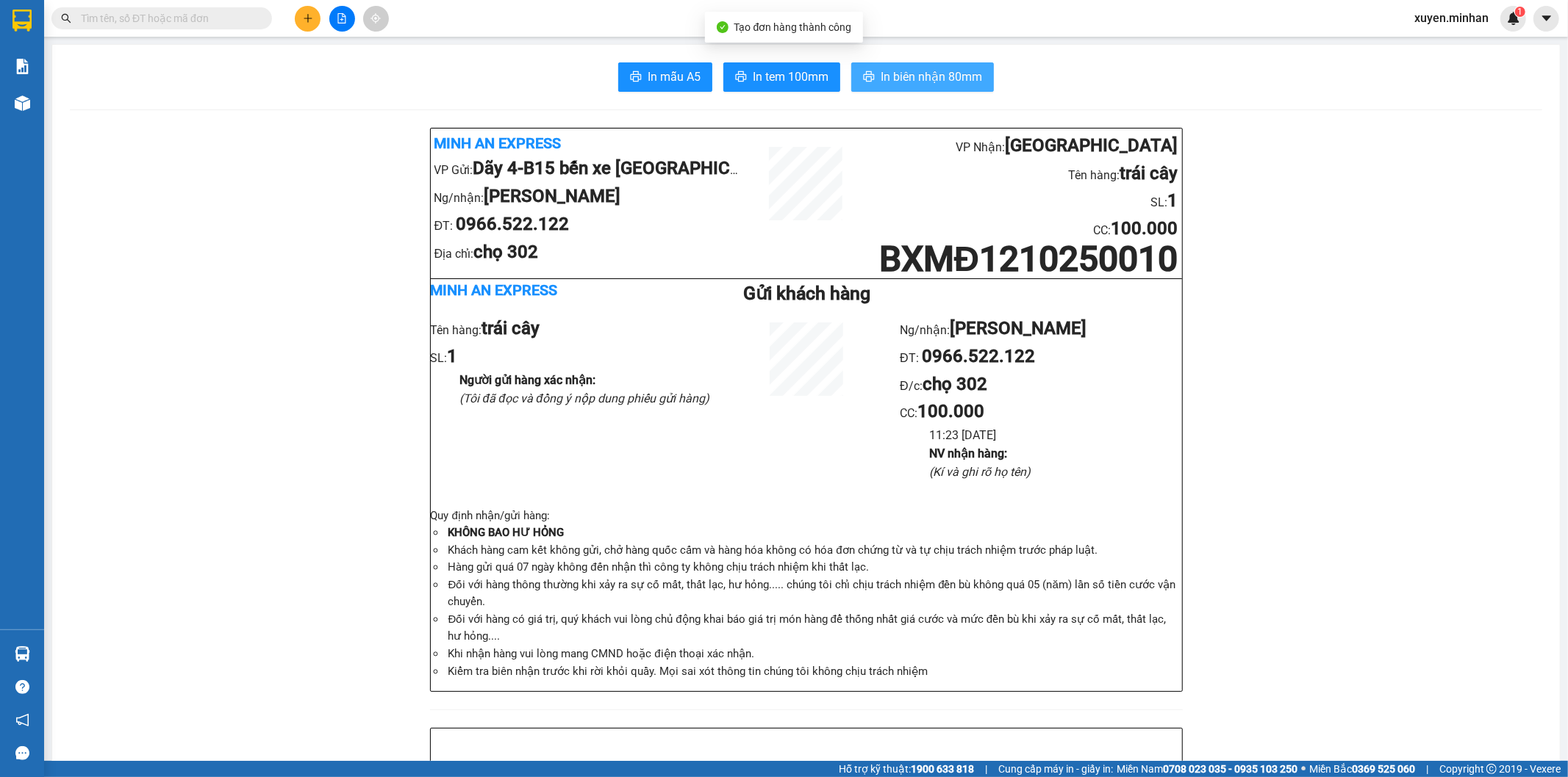
click at [863, 84] on span "printer" at bounding box center [869, 78] width 12 height 14
click at [790, 83] on span "In tem 100mm" at bounding box center [790, 77] width 76 height 19
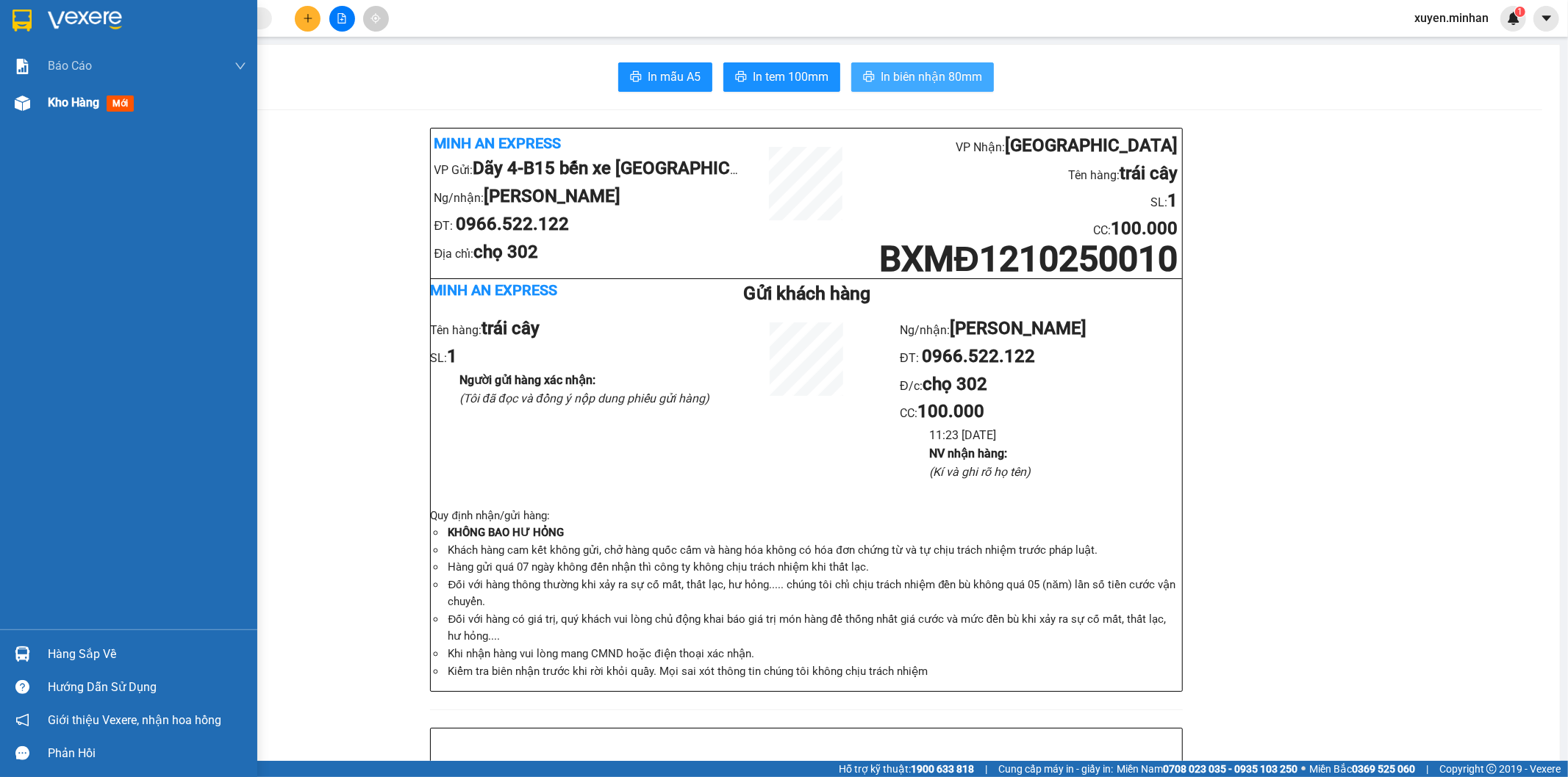
click at [31, 101] on div at bounding box center [22, 103] width 26 height 26
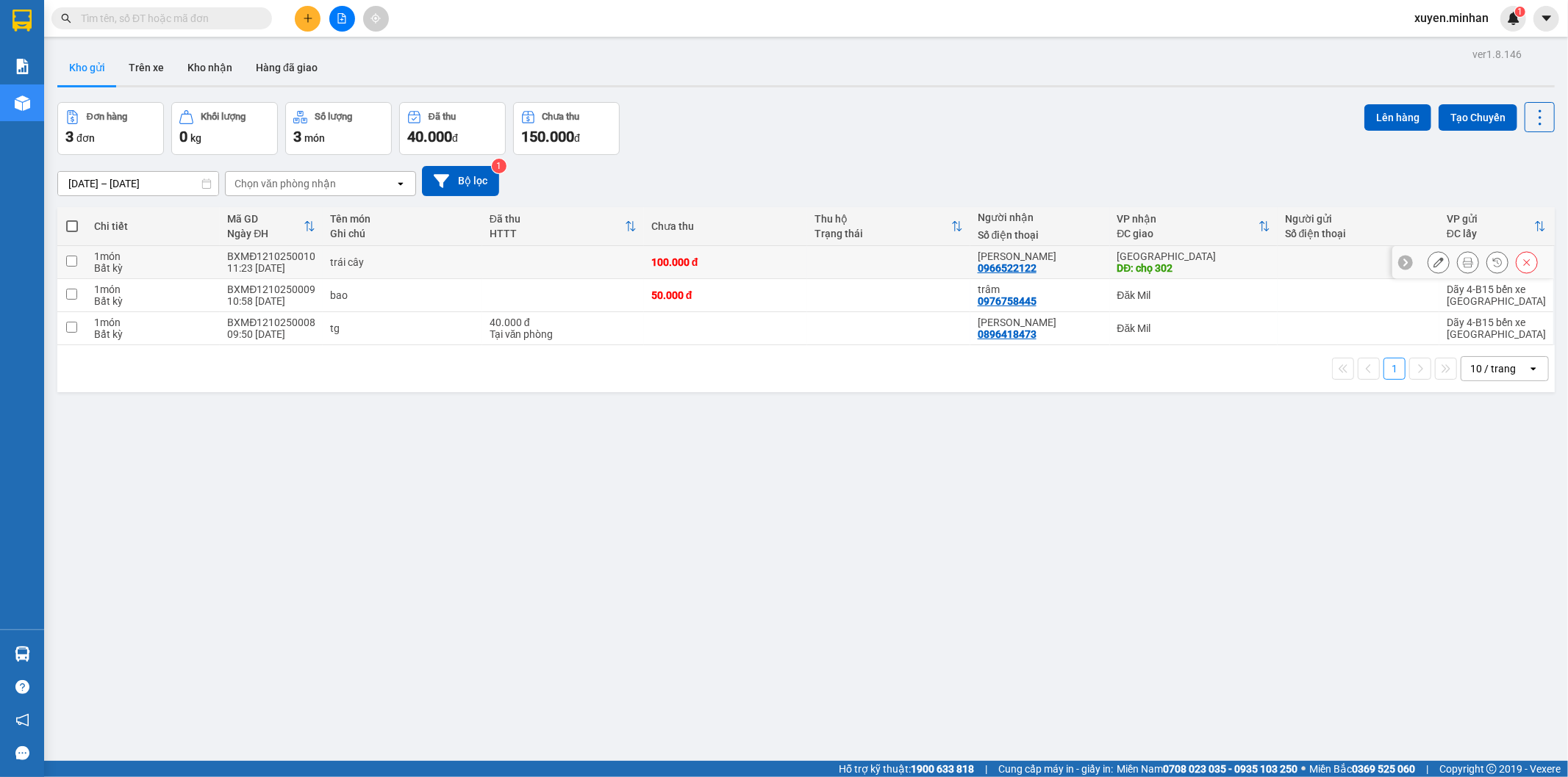
click at [1436, 261] on div at bounding box center [1438, 262] width 22 height 22
click at [1427, 272] on div at bounding box center [1438, 262] width 22 height 22
click at [1428, 266] on button at bounding box center [1438, 263] width 20 height 26
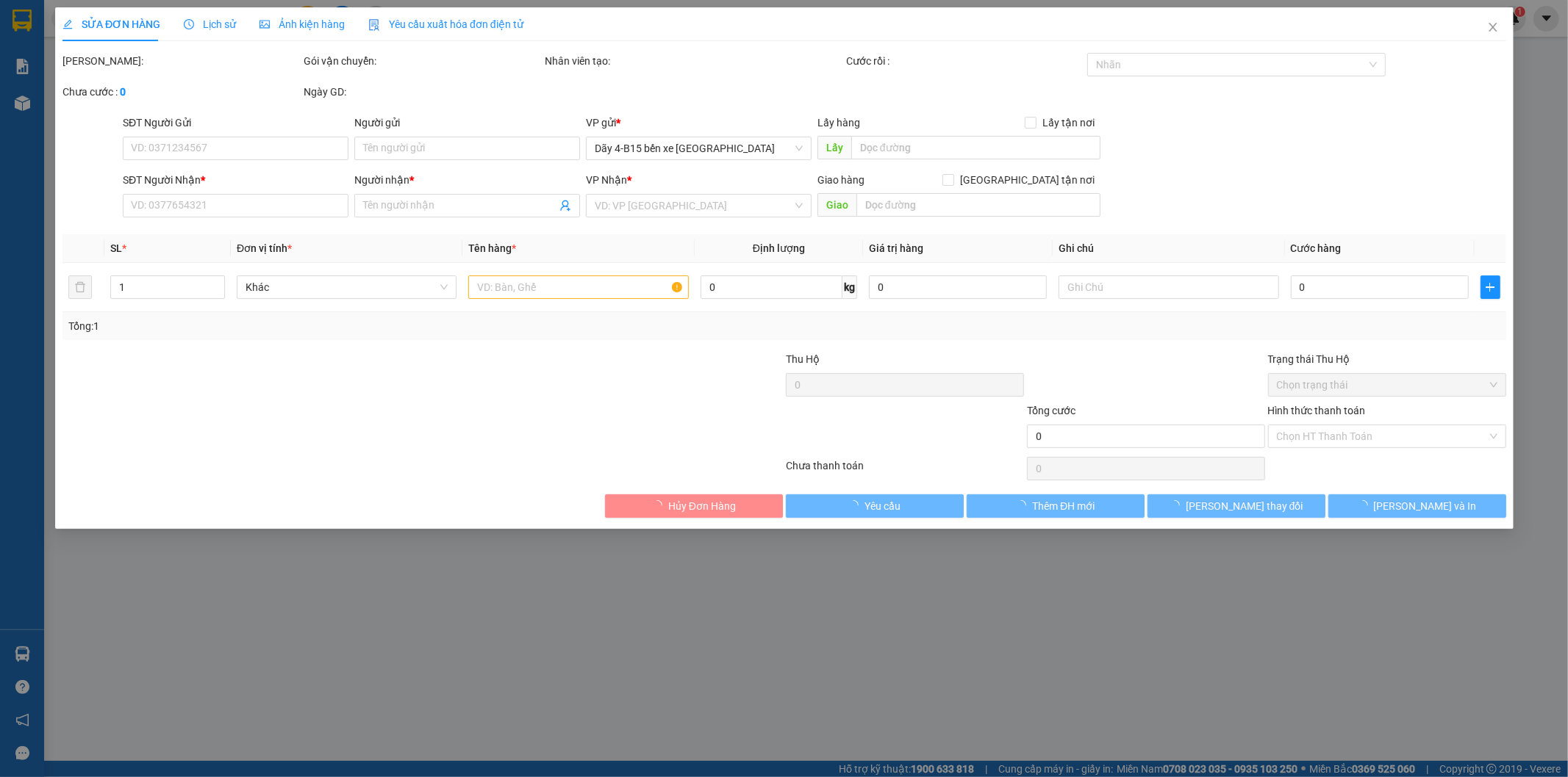
type input "0966522122"
type input "quỳnh như"
type input "chọ 302"
type input "100.000"
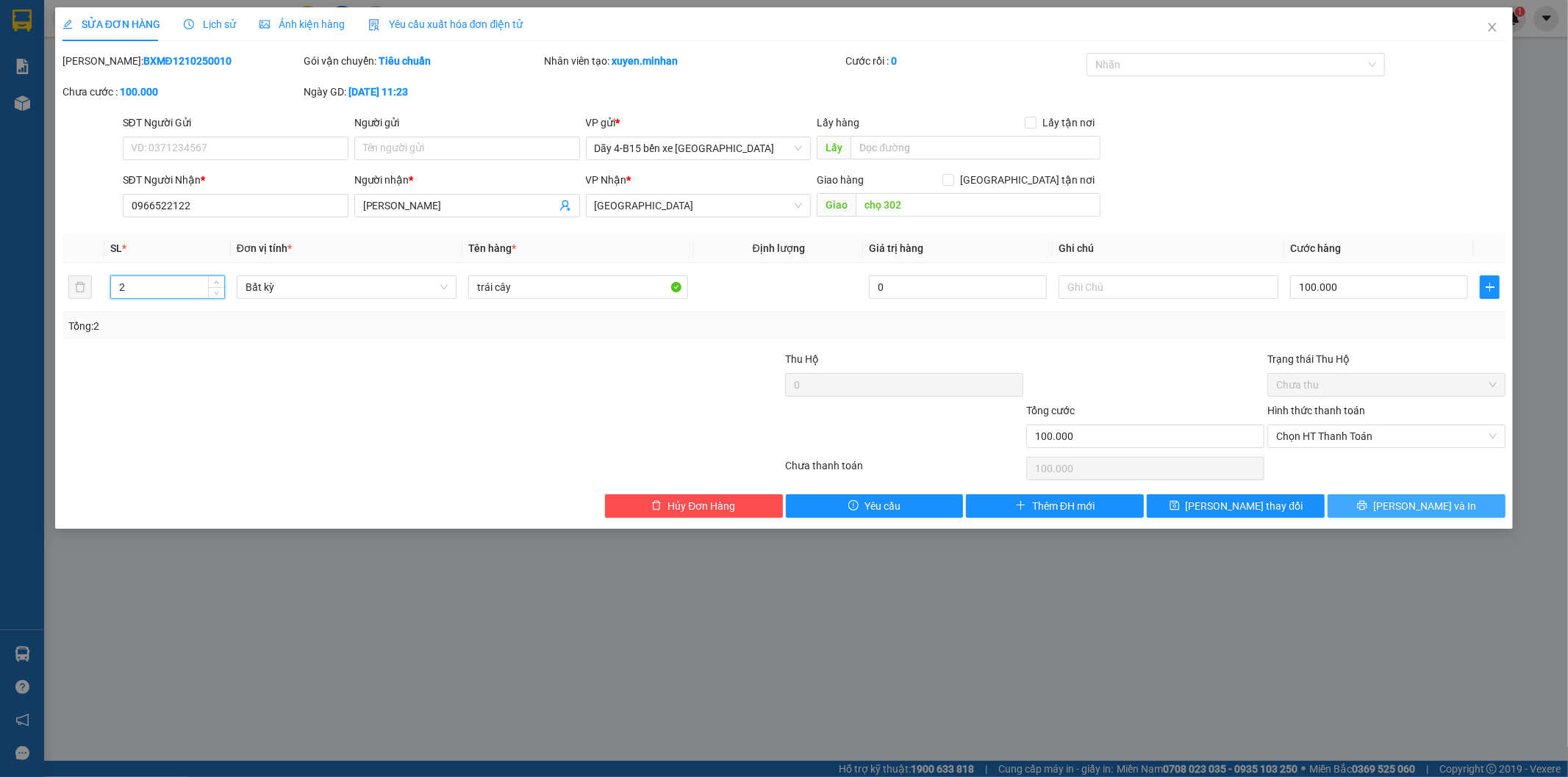
type input "2"
click at [1412, 509] on span "[PERSON_NAME] và In" at bounding box center [1424, 505] width 102 height 16
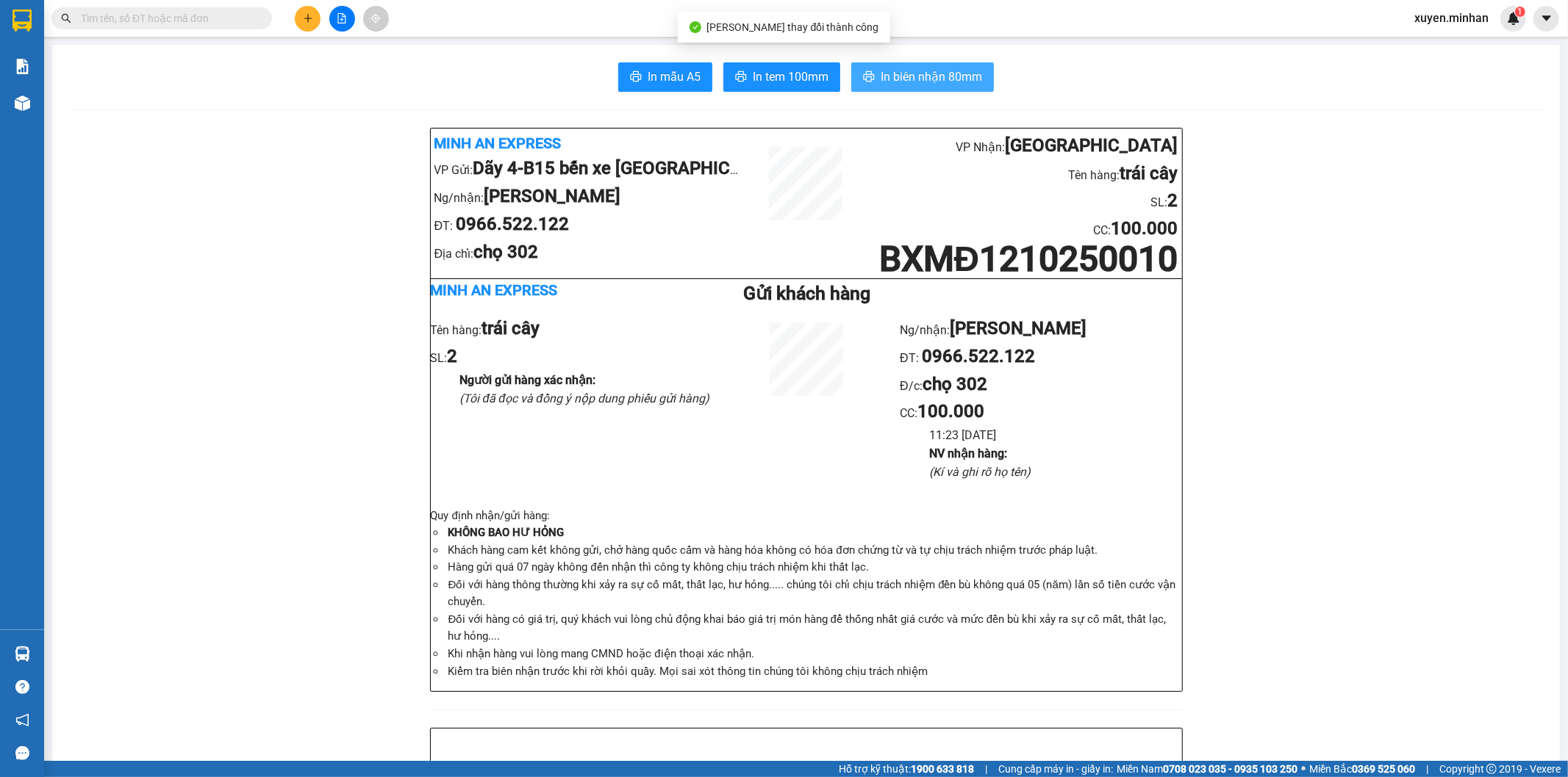
click at [901, 85] on span "In biên nhận 80mm" at bounding box center [931, 77] width 102 height 19
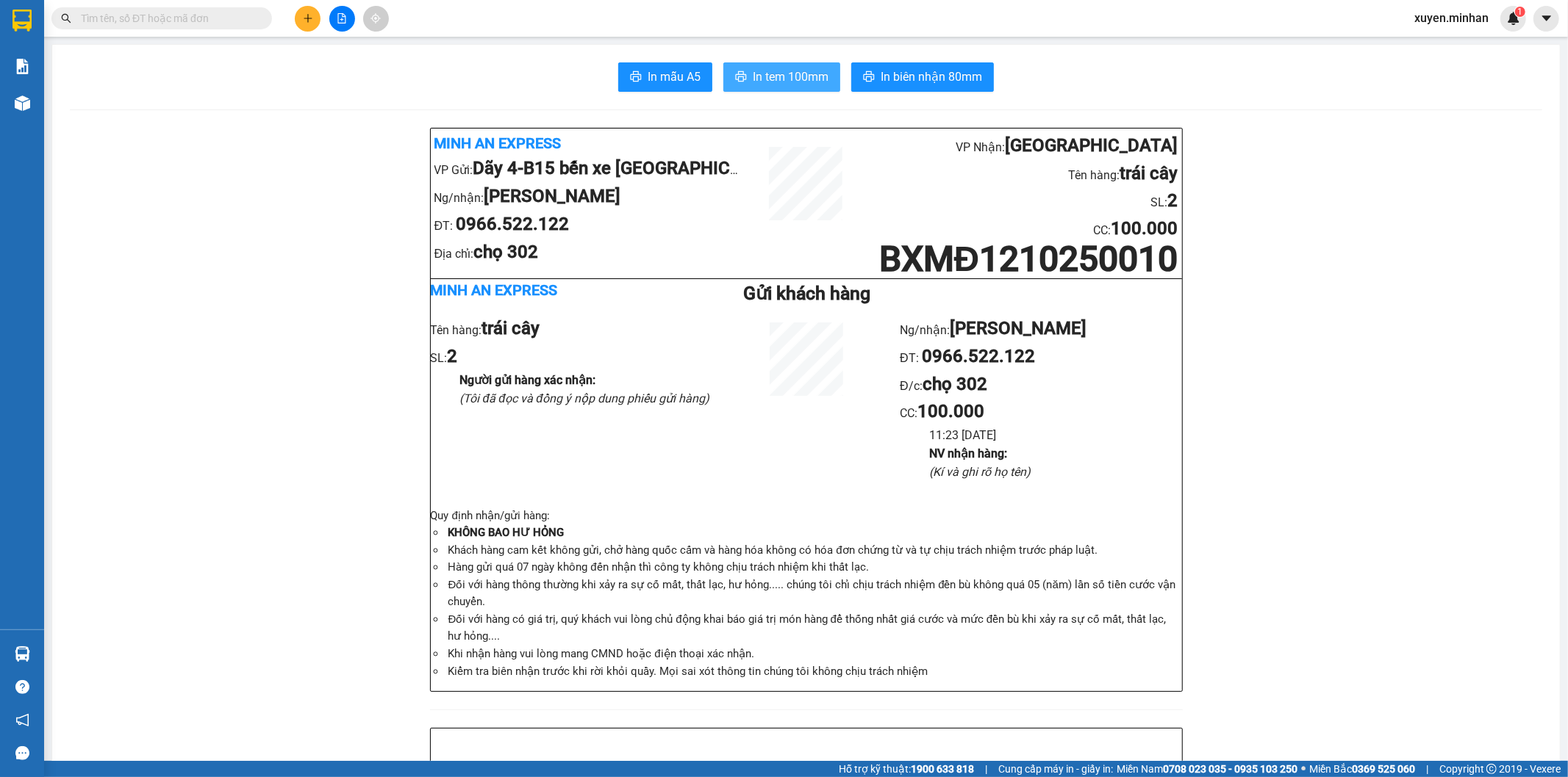
click at [752, 82] on span "In tem 100mm" at bounding box center [790, 77] width 76 height 19
click at [311, 17] on icon "plus" at bounding box center [308, 18] width 10 height 10
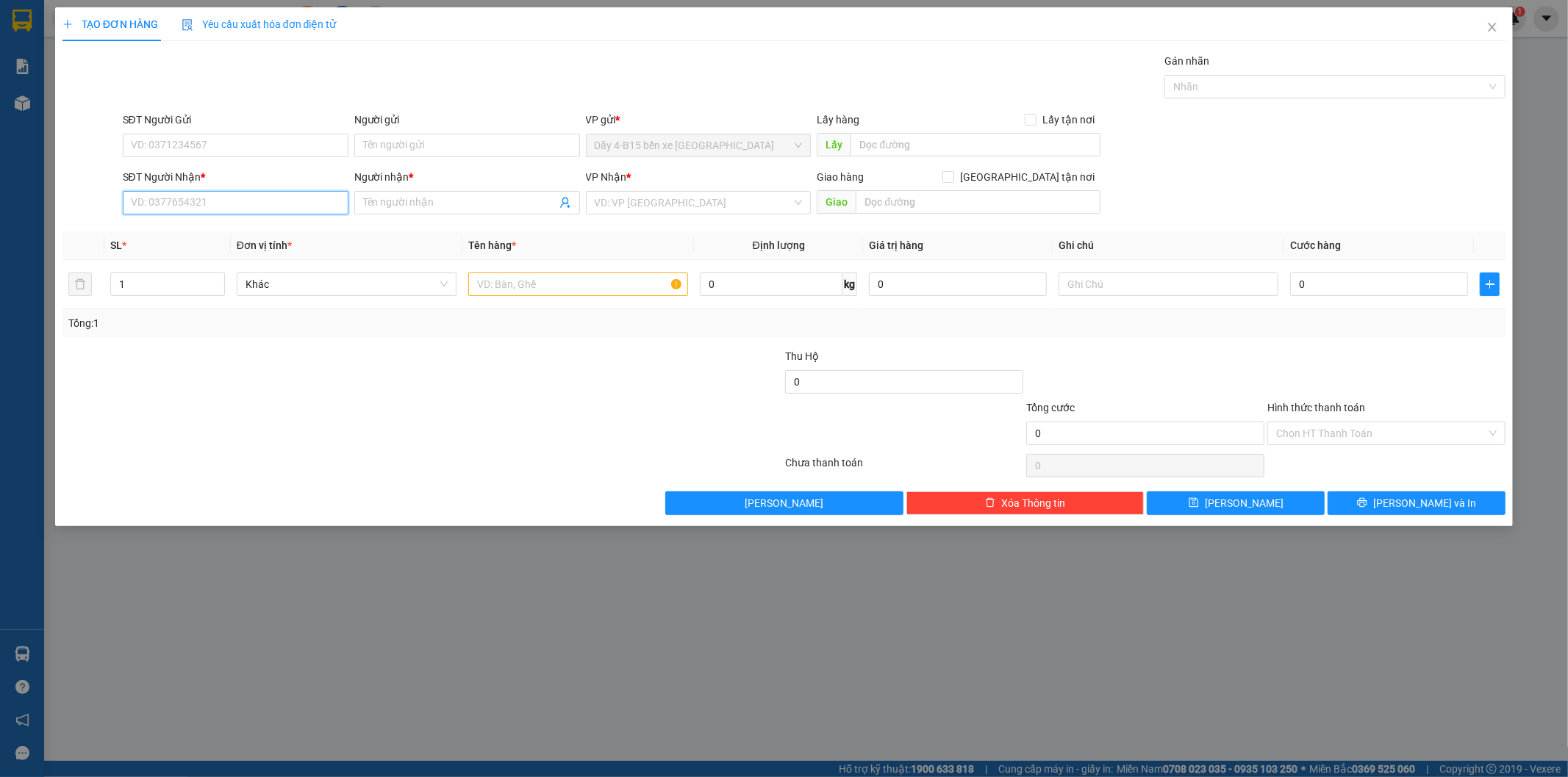
click at [235, 204] on input "SĐT Người Nhận *" at bounding box center [236, 203] width 225 height 24
type input "0905226761"
click at [249, 223] on div "0905226761 - NGUYỄN QUYÊN" at bounding box center [236, 232] width 225 height 24
type input "NGUYỄN QUYÊN"
type input "PV ĐỨC MẠNH"
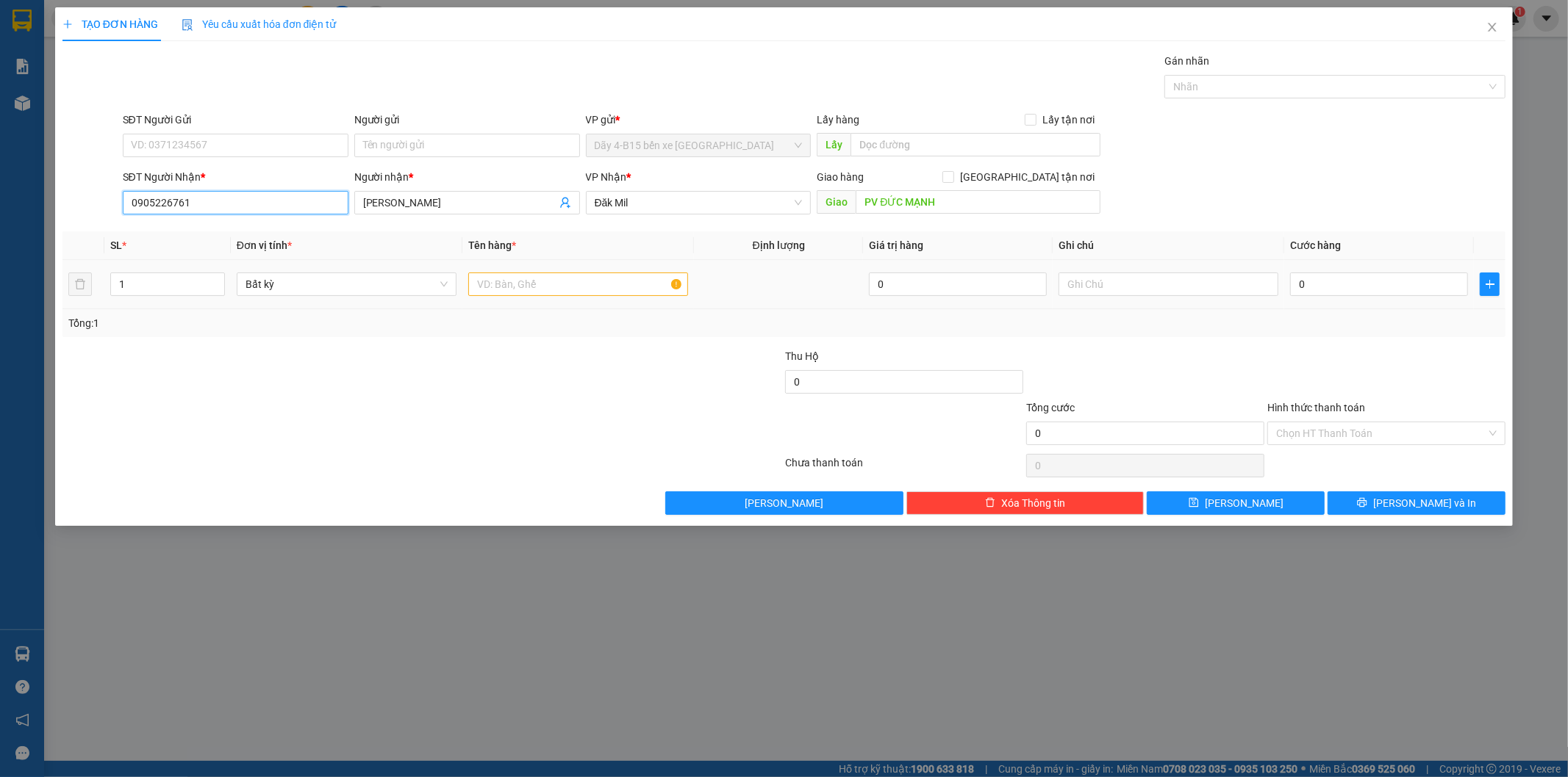
type input "0905226761"
click at [515, 292] on input "text" at bounding box center [577, 284] width 219 height 24
type input "tg"
drag, startPoint x: 170, startPoint y: 279, endPoint x: 39, endPoint y: 285, distance: 131.1
click at [39, 285] on div "TẠO ĐƠN HÀNG Yêu cầu xuất hóa đơn điện tử Transit Pickup Surcharge Ids Transit …" at bounding box center [784, 388] width 1568 height 777
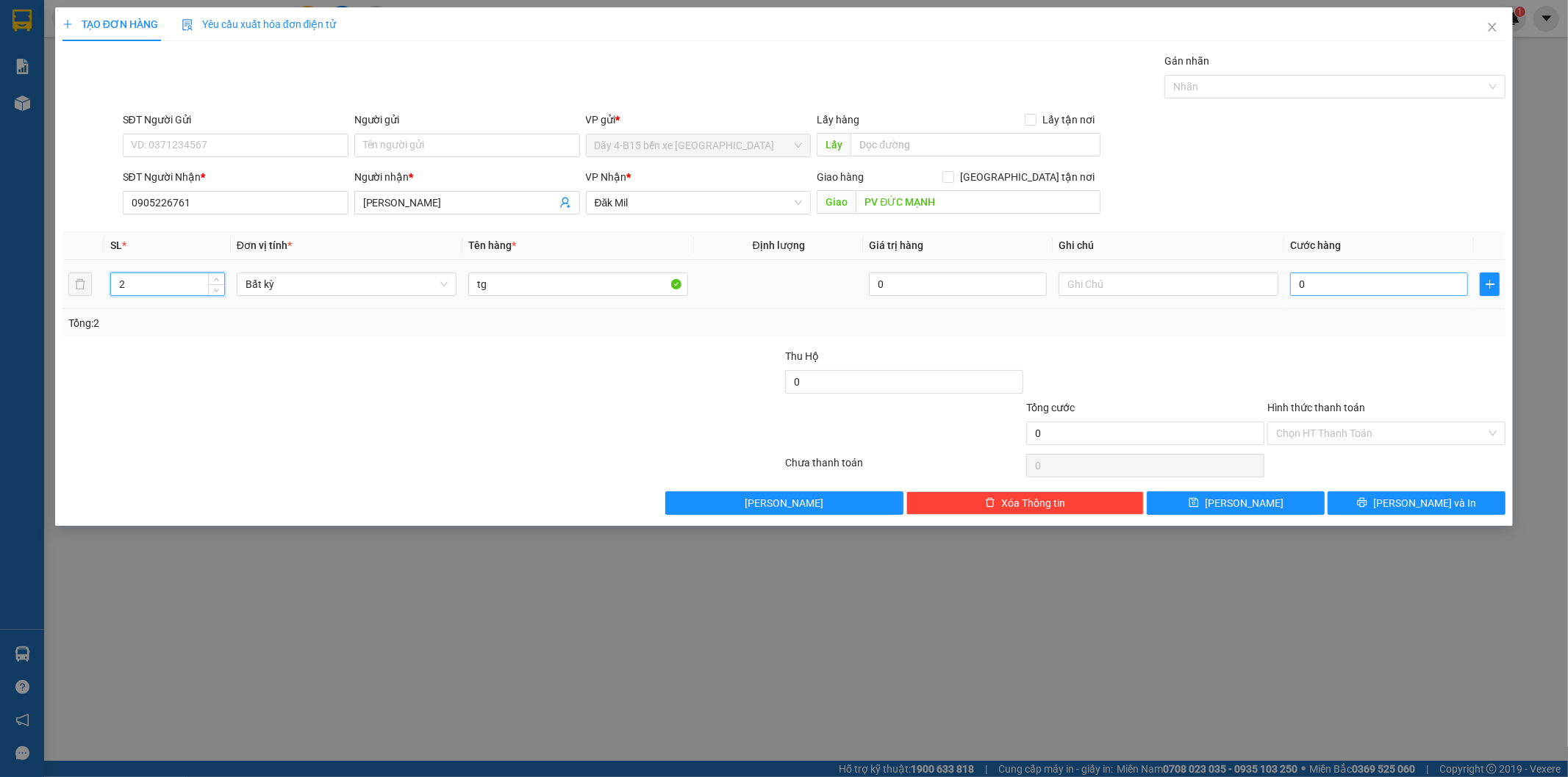
type input "2"
click at [1345, 289] on input "0" at bounding box center [1378, 284] width 178 height 24
type input "9"
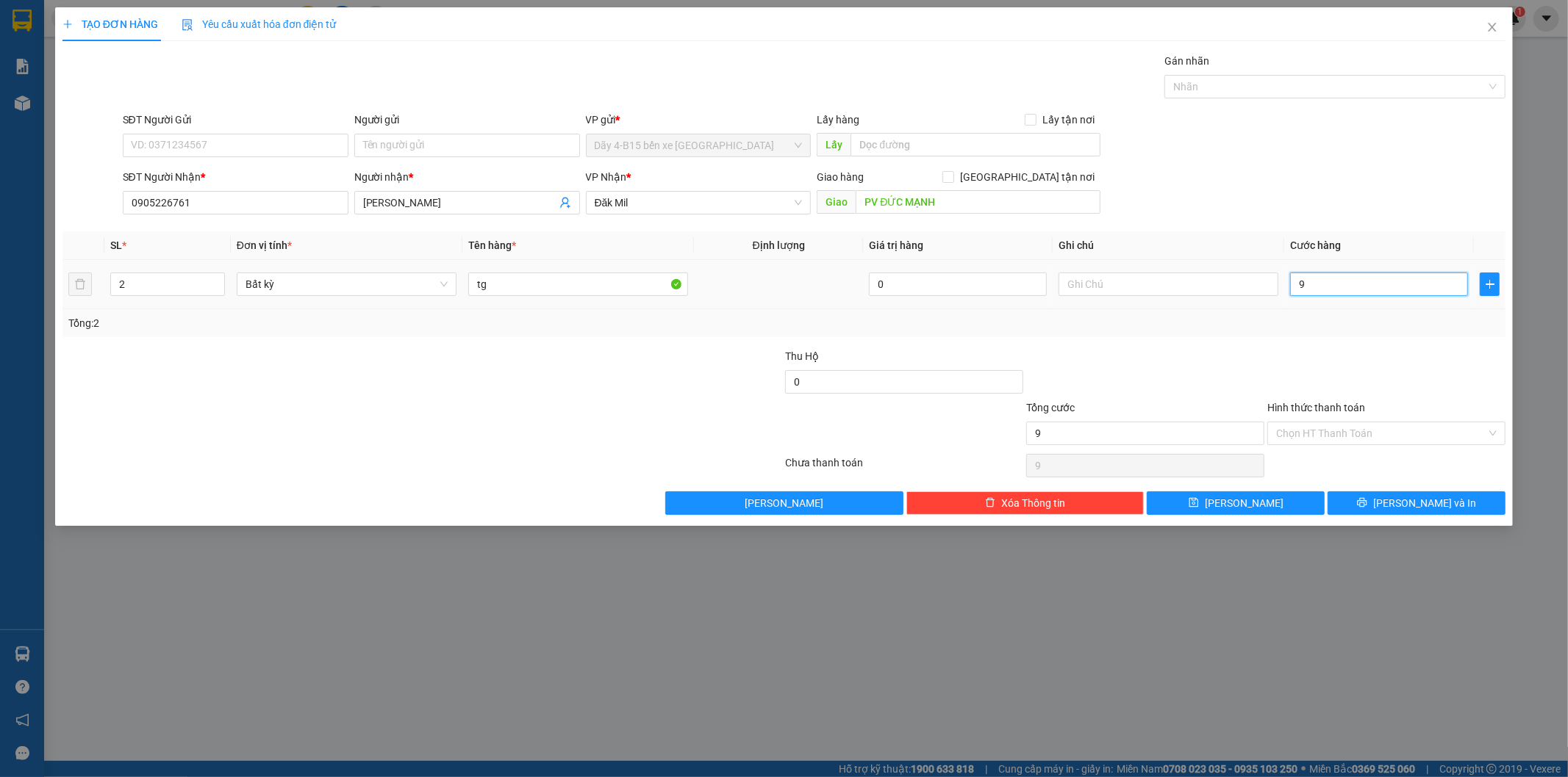
type input "90"
type input "90.000"
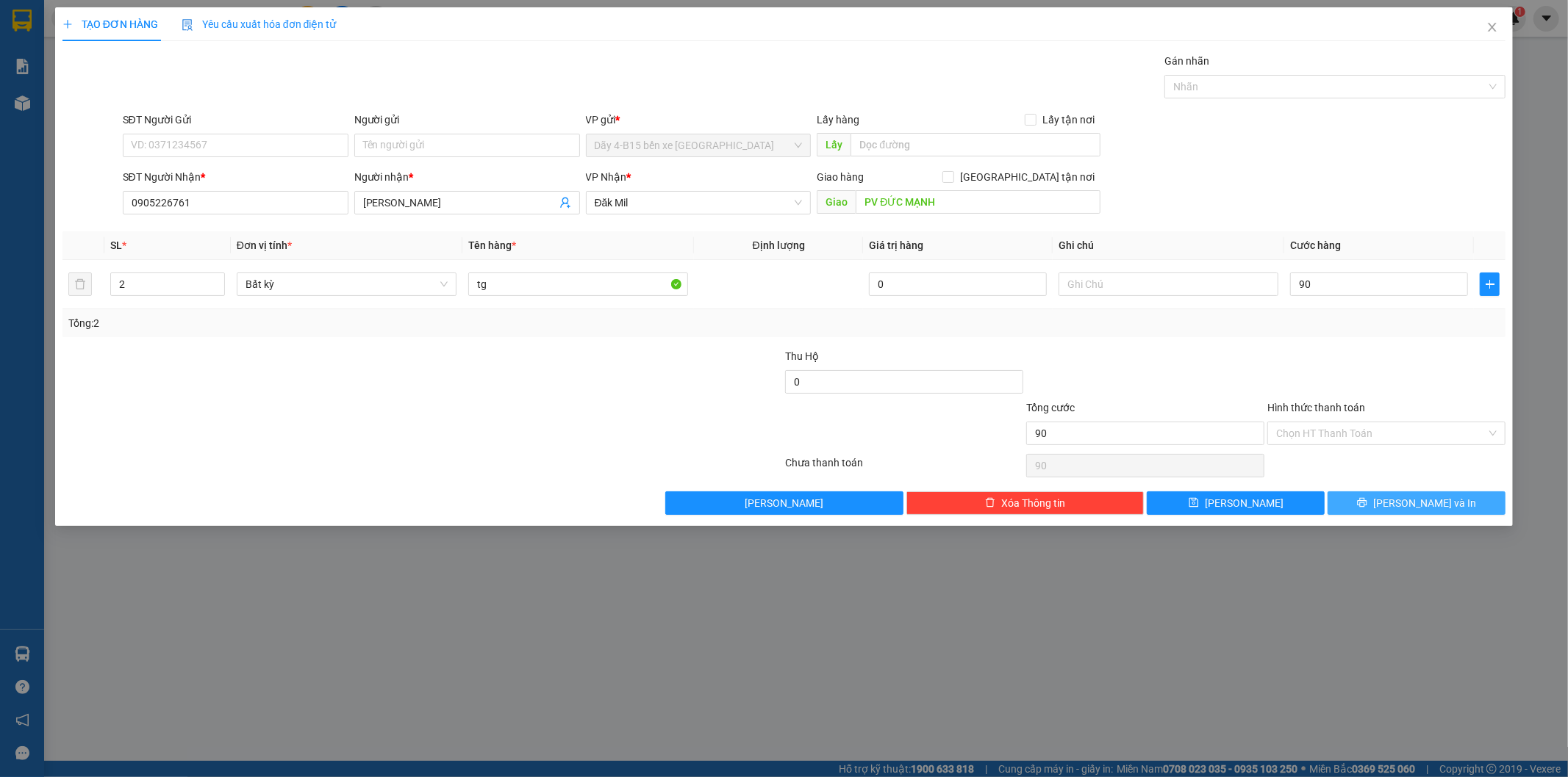
type input "90.000"
click at [1434, 511] on button "[PERSON_NAME] và In" at bounding box center [1416, 504] width 178 height 24
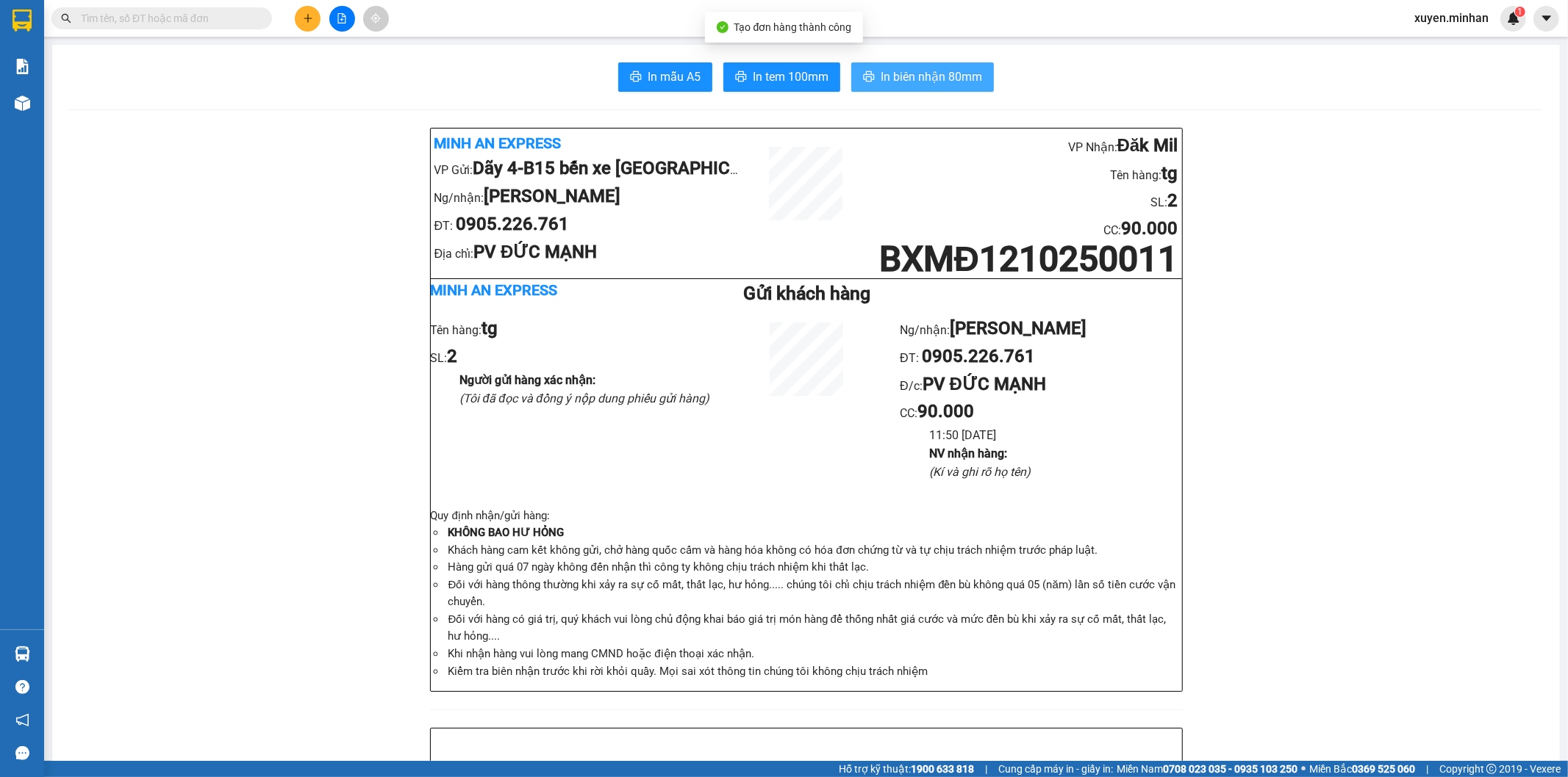
click at [939, 85] on span "In biên nhận 80mm" at bounding box center [931, 77] width 102 height 19
click at [773, 77] on span "In tem 100mm" at bounding box center [790, 77] width 76 height 19
